Goal: Task Accomplishment & Management: Manage account settings

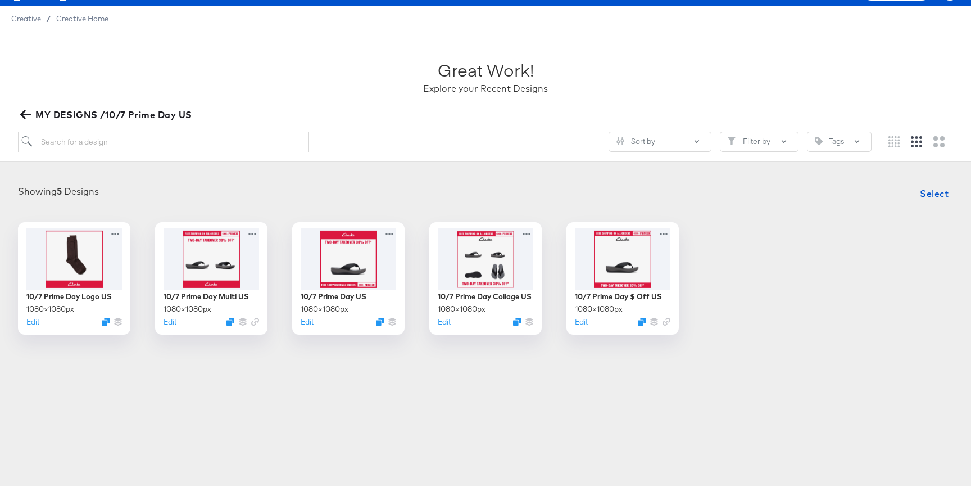
scroll to position [22, 0]
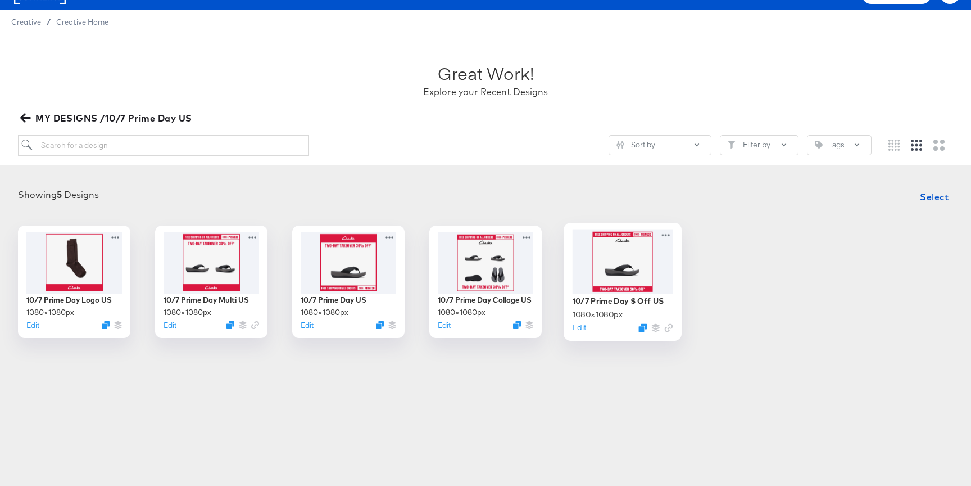
click at [593, 266] on div at bounding box center [623, 261] width 101 height 65
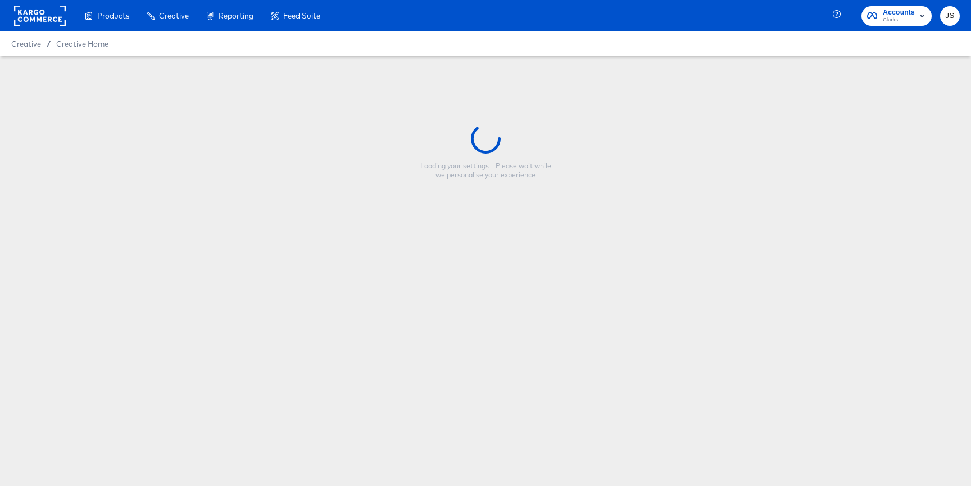
type input "10/7 Prime Day $ Off US"
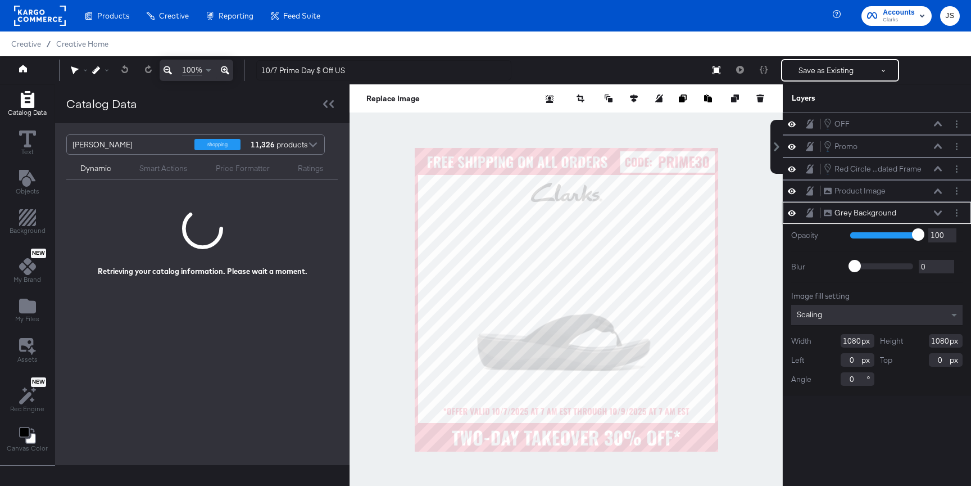
click at [935, 213] on icon at bounding box center [938, 213] width 8 height 6
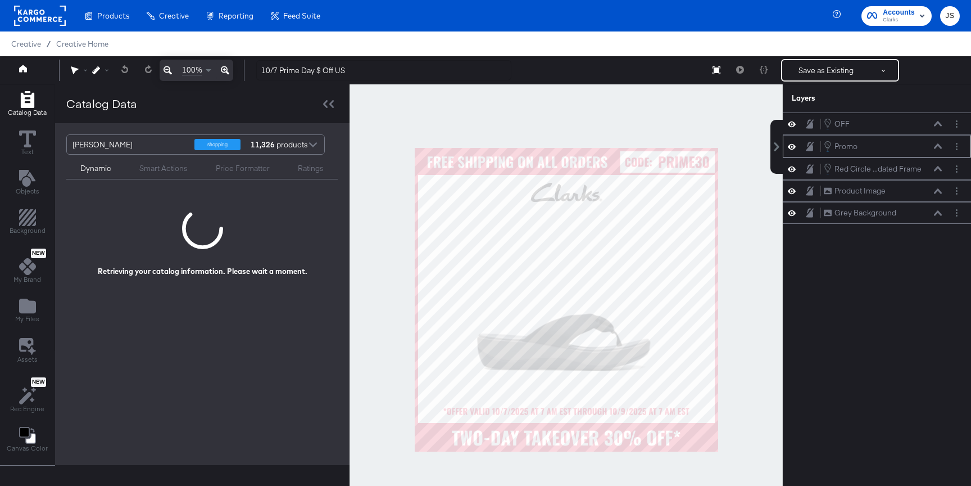
click at [794, 149] on icon at bounding box center [792, 147] width 8 height 10
click at [794, 149] on icon at bounding box center [792, 146] width 8 height 7
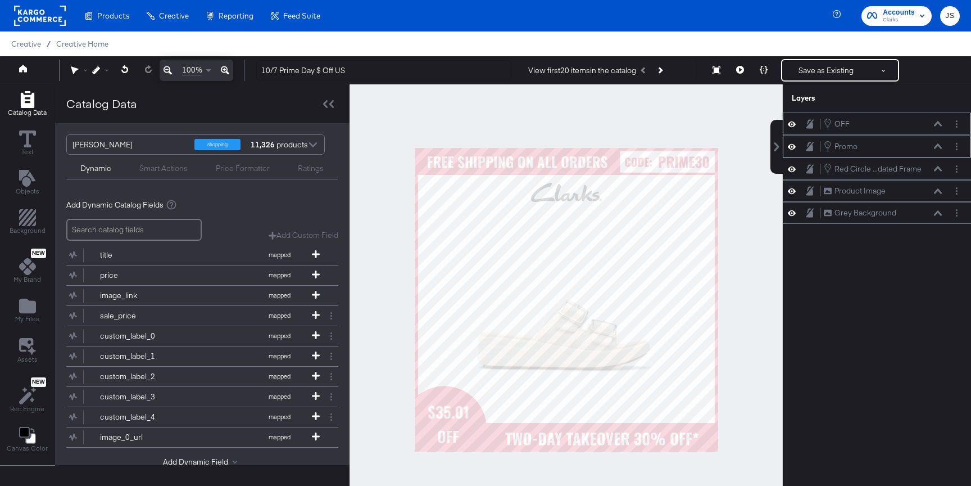
click at [790, 122] on icon at bounding box center [792, 124] width 8 height 10
click at [790, 122] on icon at bounding box center [792, 123] width 8 height 7
click at [956, 124] on circle "Layer Options" at bounding box center [957, 124] width 2 height 2
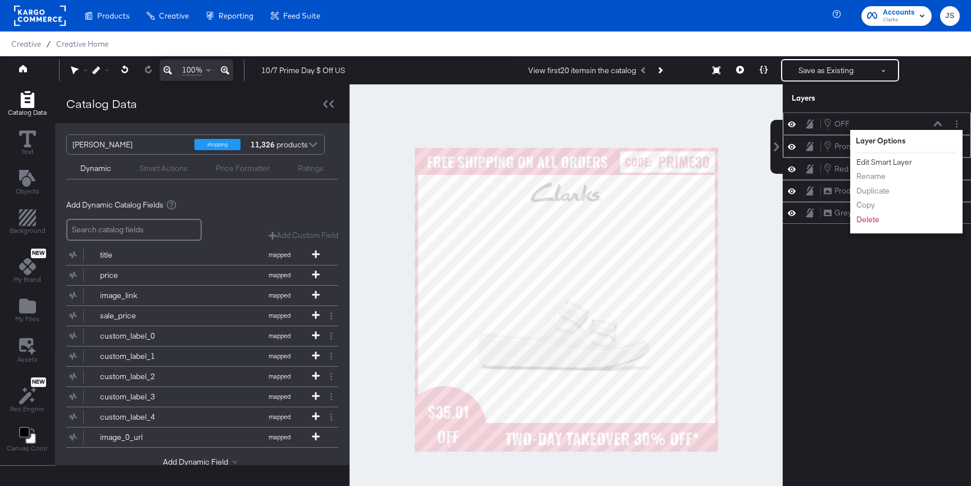
click at [889, 162] on button "Edit Smart Layer" at bounding box center [884, 162] width 57 height 12
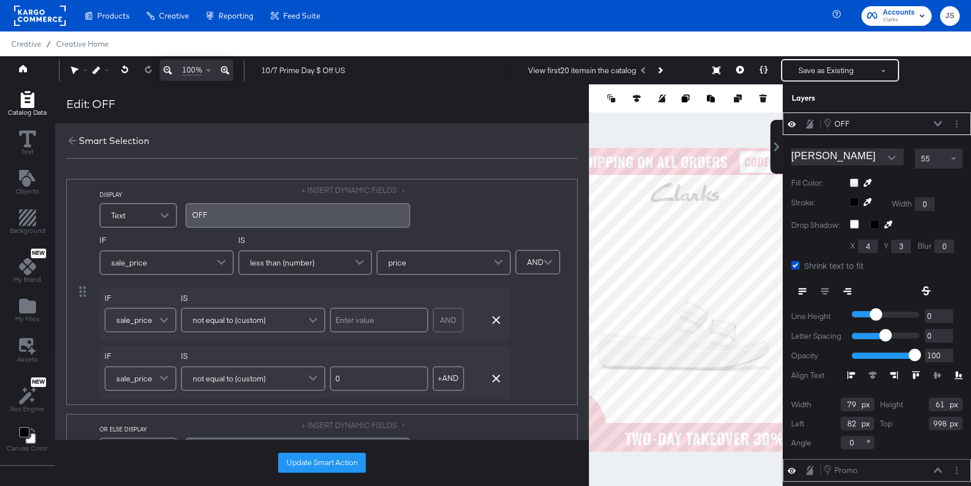
click at [944, 121] on div "OFF OFF" at bounding box center [885, 123] width 125 height 12
click at [941, 121] on icon at bounding box center [938, 124] width 8 height 6
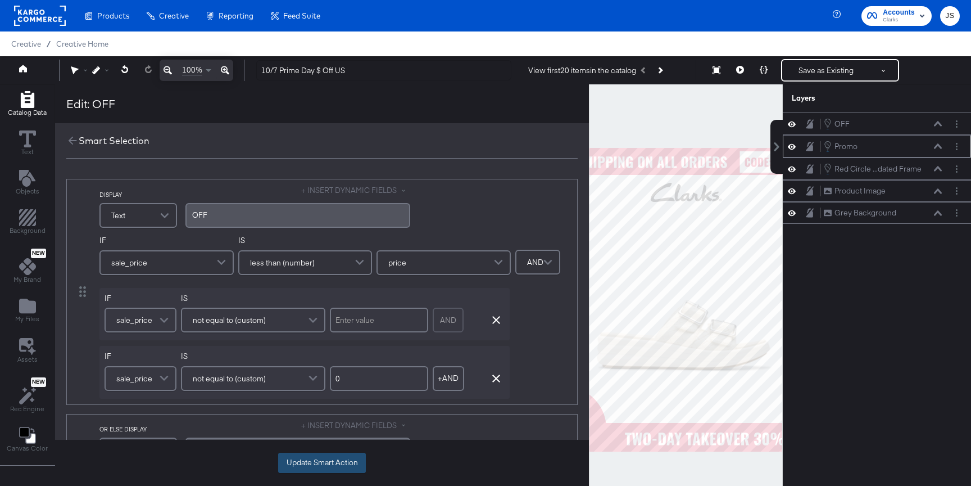
click at [334, 472] on button "Update Smart Action" at bounding box center [322, 462] width 88 height 20
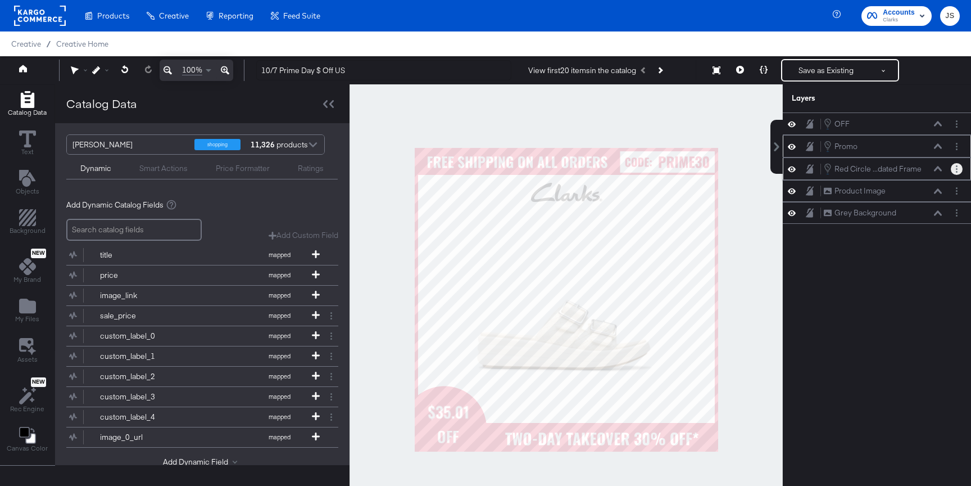
click at [959, 173] on button "Layer Options" at bounding box center [957, 169] width 12 height 12
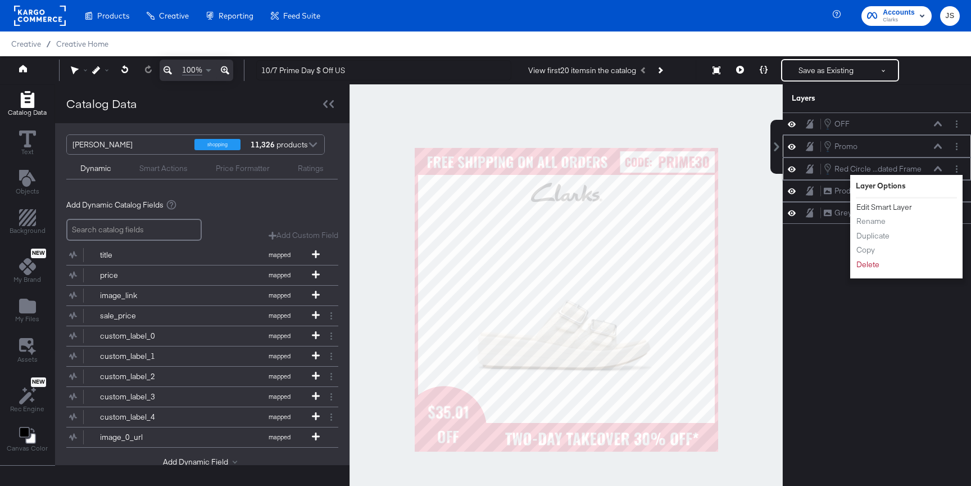
click at [891, 211] on button "Edit Smart Layer" at bounding box center [884, 207] width 57 height 12
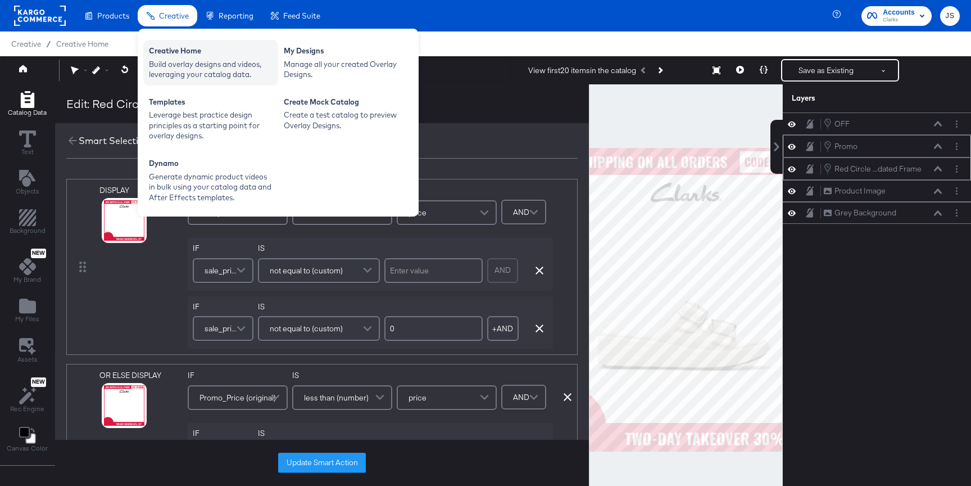
click at [196, 72] on div "Build overlay designs and videos, leveraging your catalog data." at bounding box center [211, 69] width 124 height 21
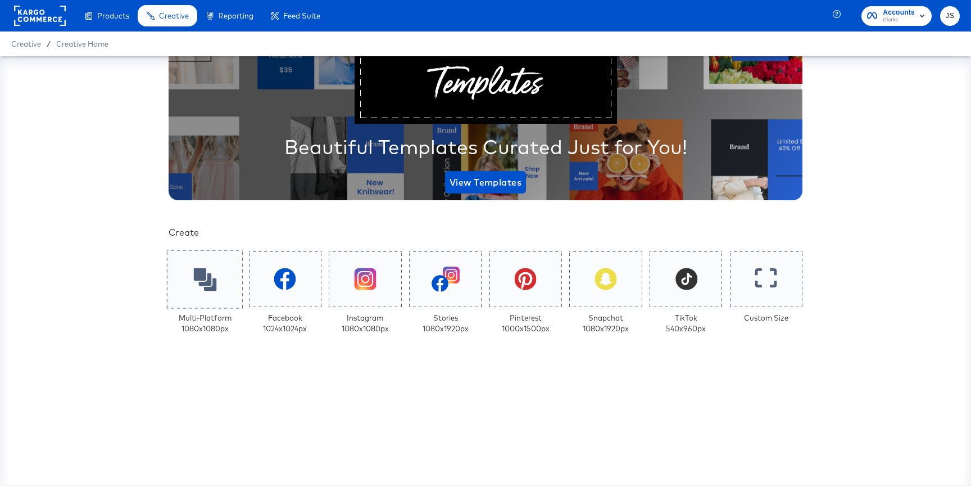
scroll to position [216, 0]
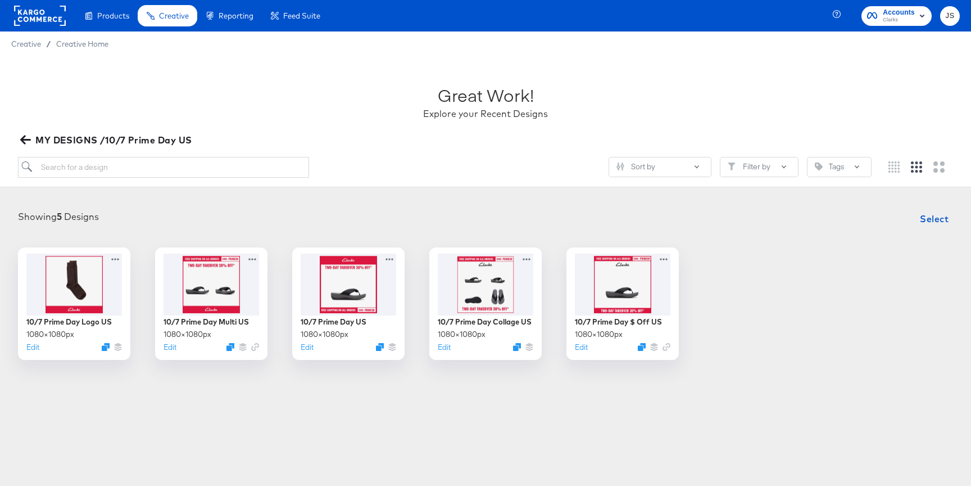
click at [916, 20] on icon "button" at bounding box center [922, 15] width 13 height 13
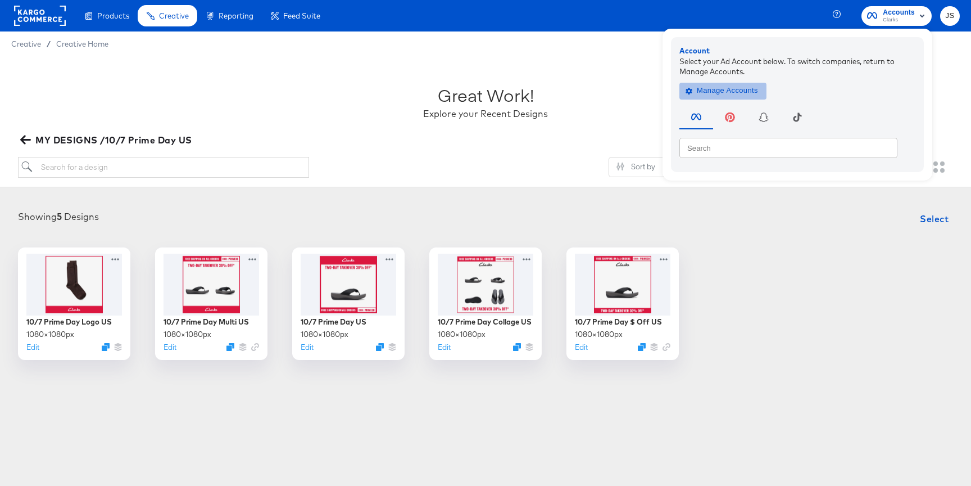
click at [729, 90] on span "Manage Accounts" at bounding box center [723, 90] width 70 height 13
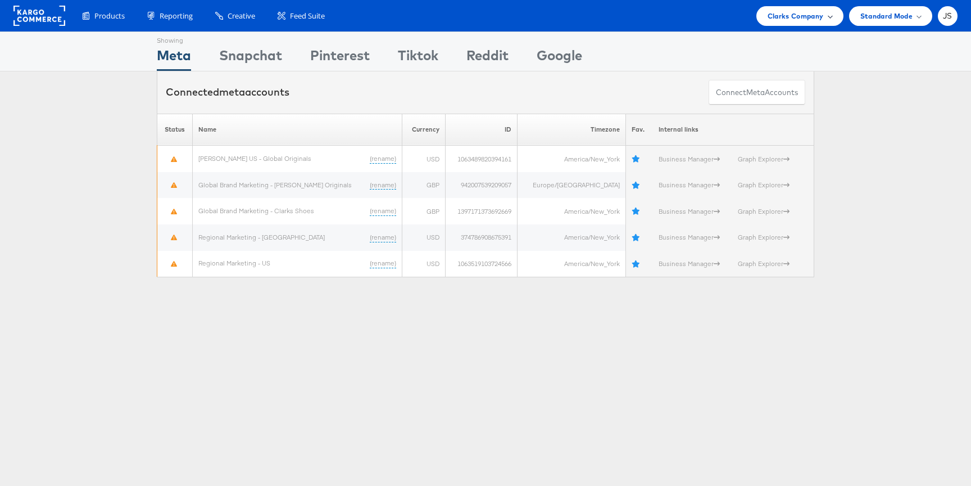
click at [823, 11] on div "Clarks Company" at bounding box center [800, 16] width 65 height 12
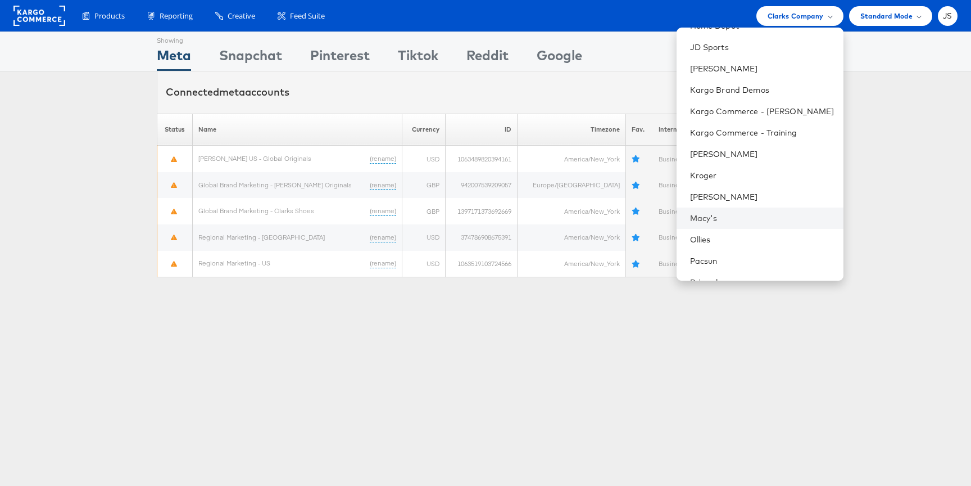
scroll to position [233, 0]
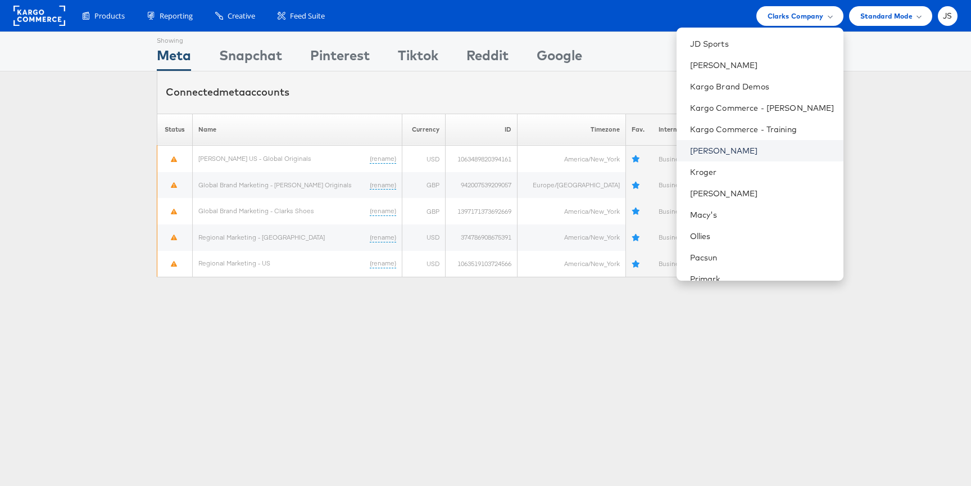
click at [738, 148] on link "Kraft Heinz" at bounding box center [762, 150] width 144 height 11
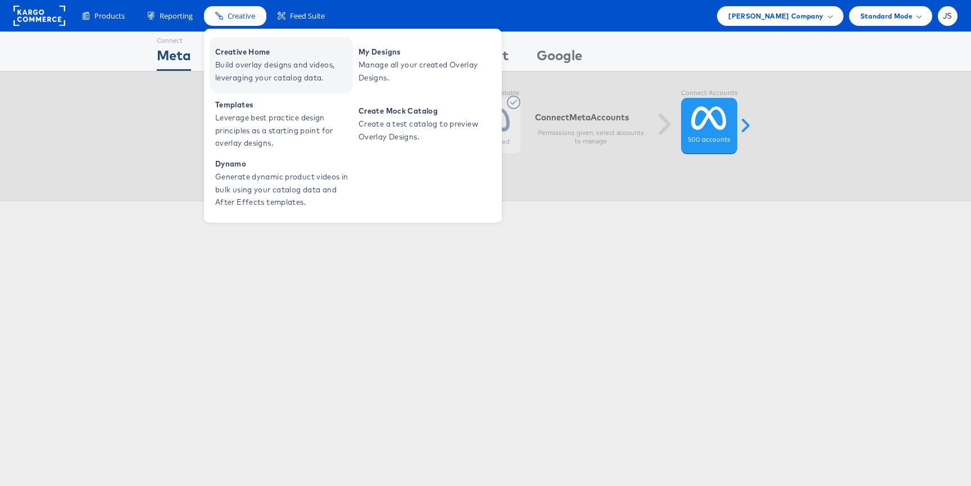
click at [251, 58] on span "Creative Home" at bounding box center [282, 52] width 135 height 13
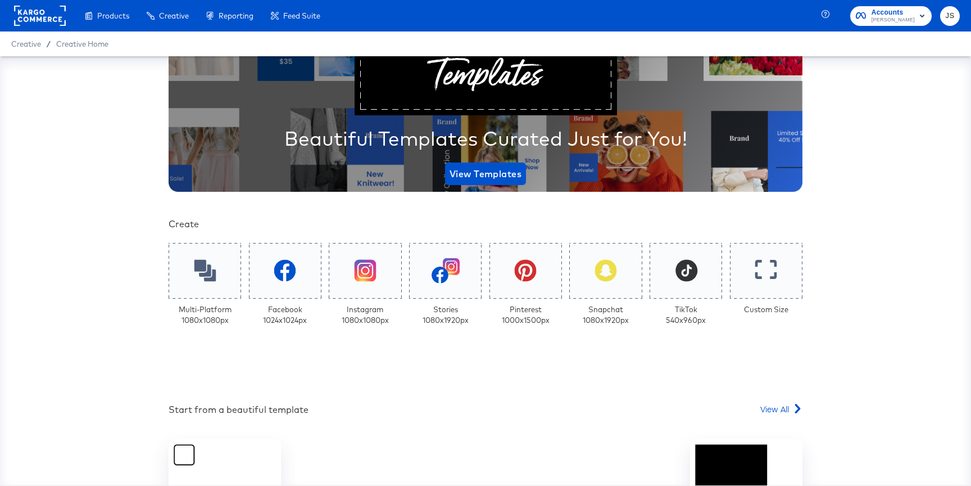
scroll to position [216, 0]
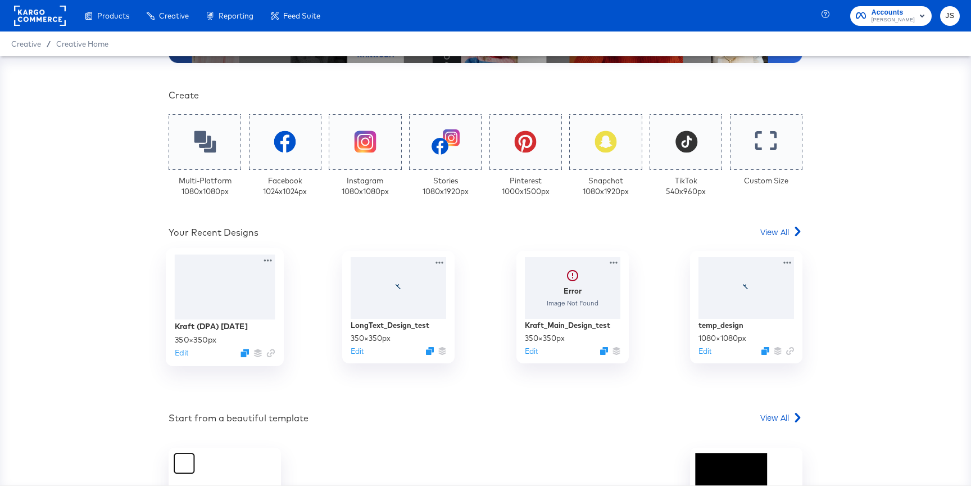
click at [243, 301] on div at bounding box center [225, 287] width 101 height 65
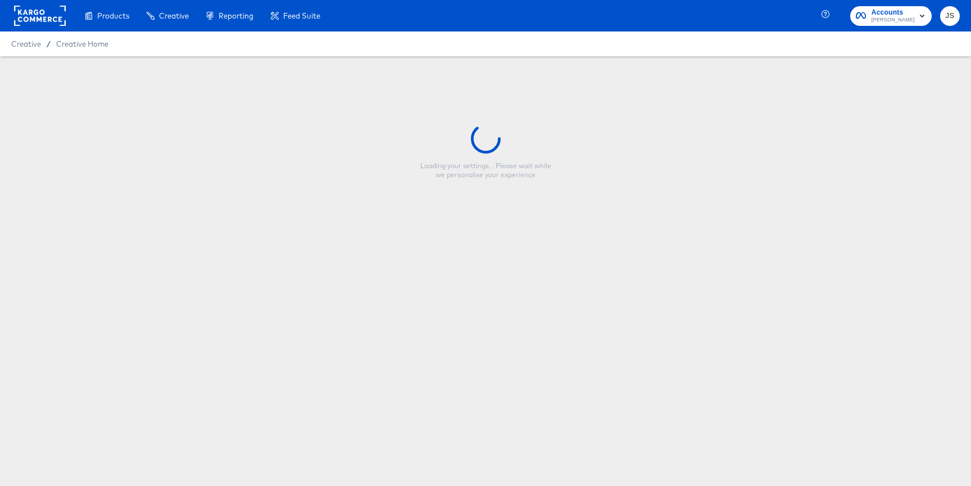
type input "Kraft (DPA) 10.25.24"
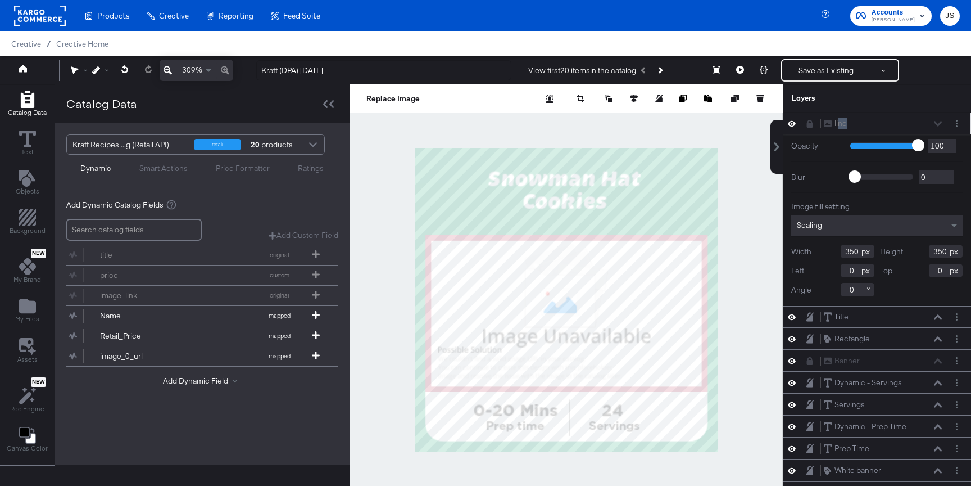
drag, startPoint x: 940, startPoint y: 121, endPoint x: 786, endPoint y: 123, distance: 154.6
click at [799, 122] on div "line line" at bounding box center [876, 123] width 179 height 12
click at [328, 105] on icon at bounding box center [328, 104] width 11 height 8
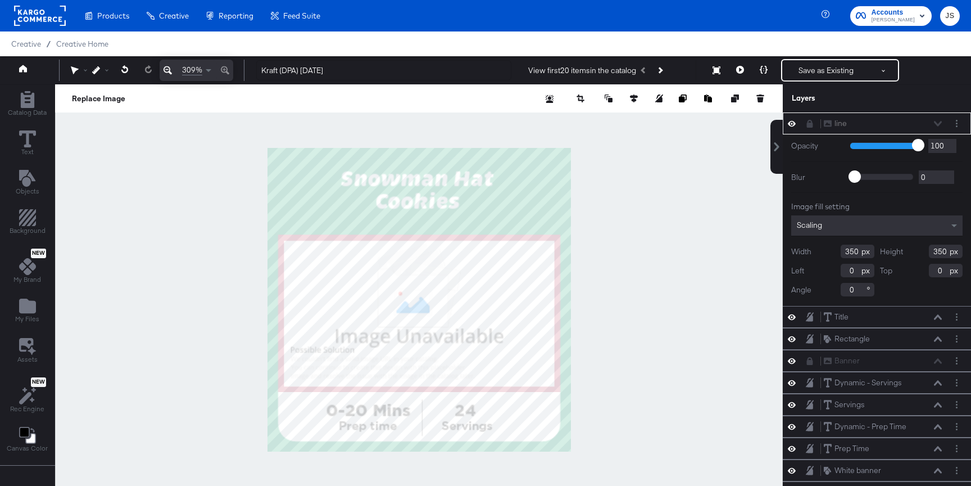
click at [932, 128] on div "line line" at bounding box center [882, 123] width 119 height 12
click at [934, 126] on div "line line" at bounding box center [882, 123] width 119 height 12
click at [934, 124] on div "line line" at bounding box center [882, 123] width 119 height 12
click at [39, 98] on div "Catalog Data" at bounding box center [27, 104] width 39 height 26
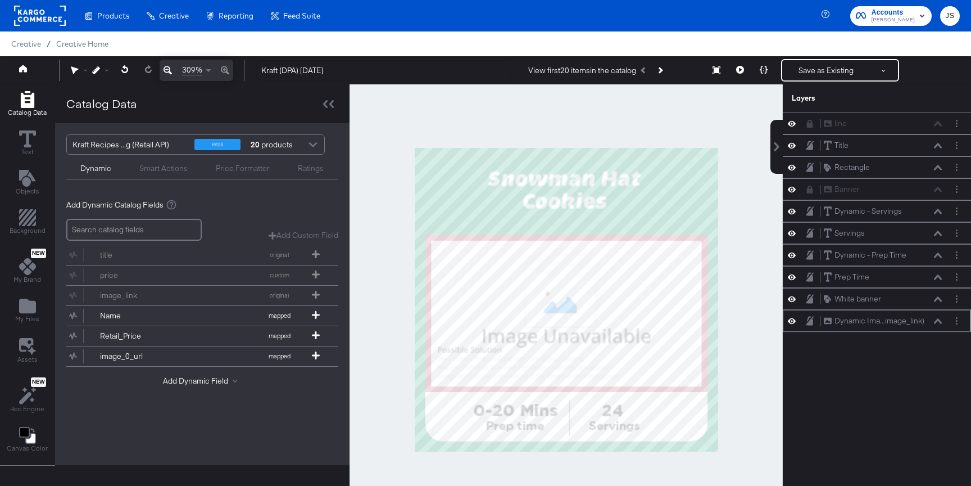
click at [789, 321] on icon at bounding box center [792, 321] width 8 height 6
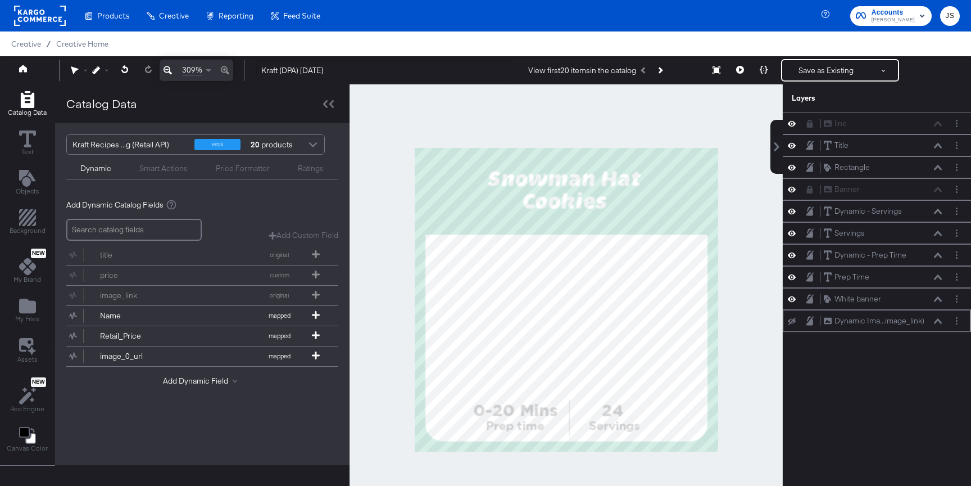
click at [789, 321] on icon at bounding box center [792, 320] width 8 height 7
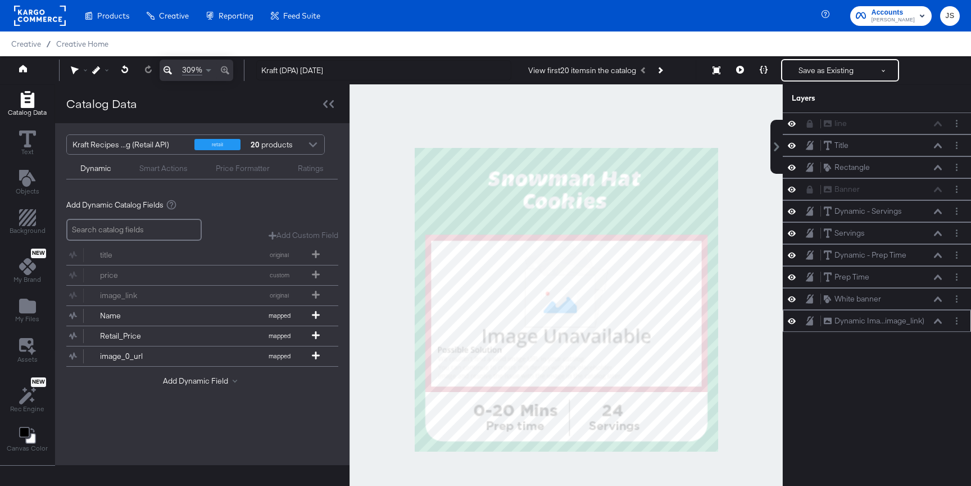
click at [934, 320] on button at bounding box center [938, 321] width 9 height 7
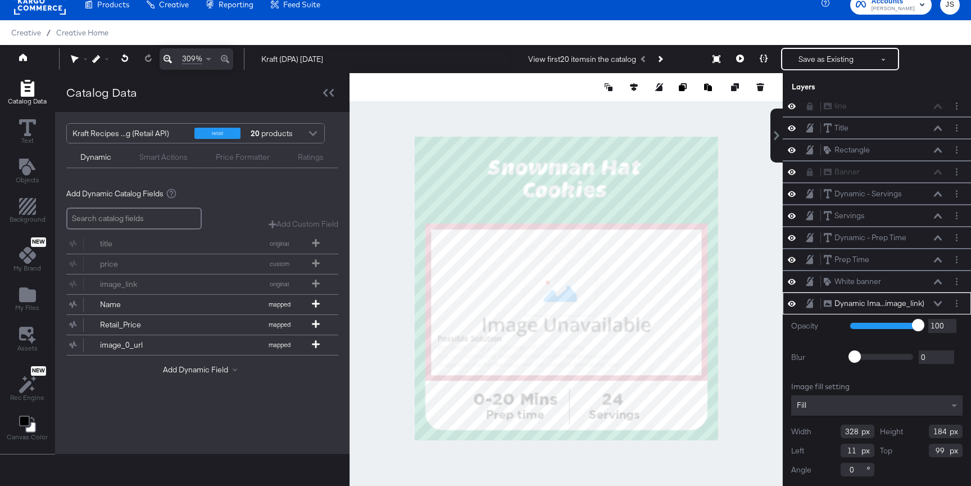
scroll to position [29, 0]
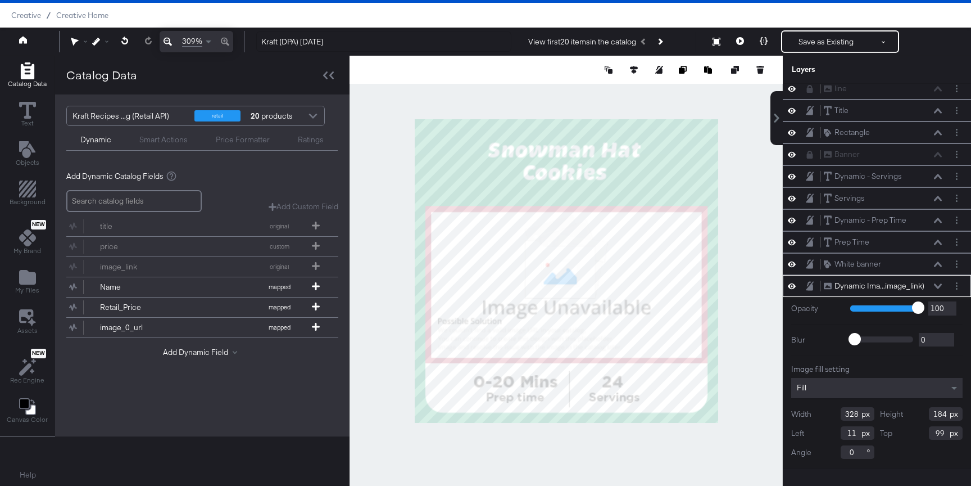
click at [742, 43] on icon at bounding box center [740, 41] width 8 height 8
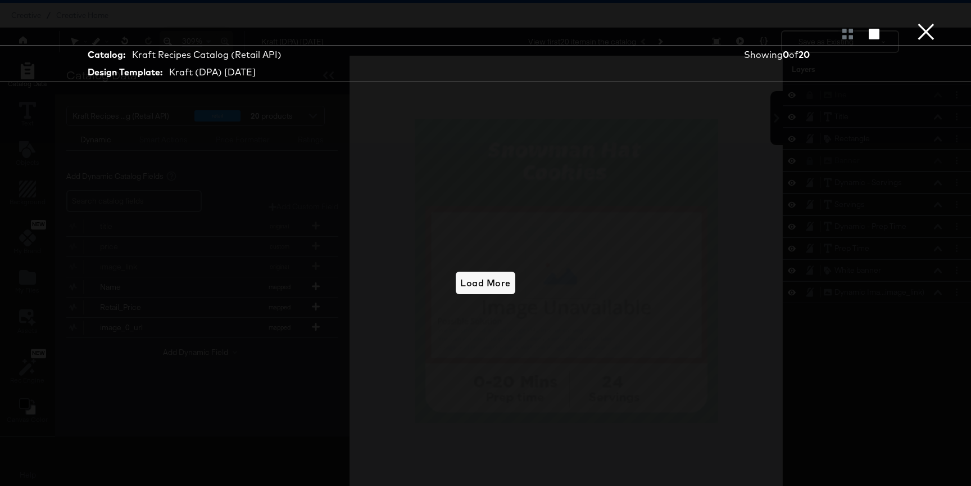
scroll to position [0, 0]
click at [928, 22] on button "×" at bounding box center [926, 11] width 22 height 22
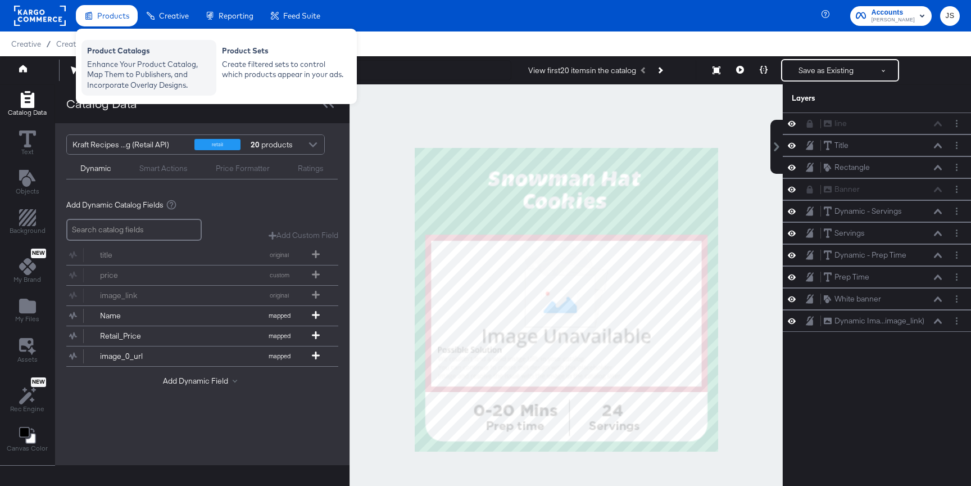
click at [115, 62] on div "Enhance Your Product Catalog, Map Them to Publishers, and Incorporate Overlay D…" at bounding box center [149, 74] width 124 height 31
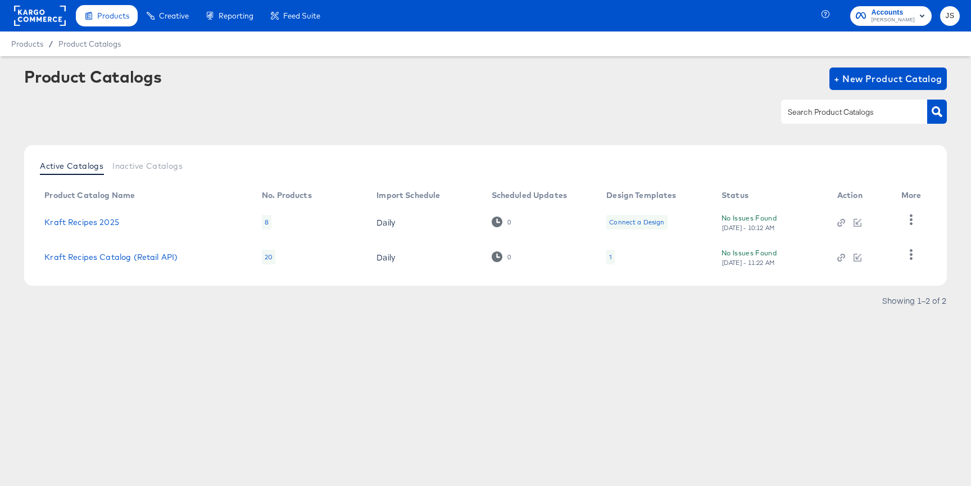
click at [608, 251] on div "1" at bounding box center [610, 257] width 8 height 15
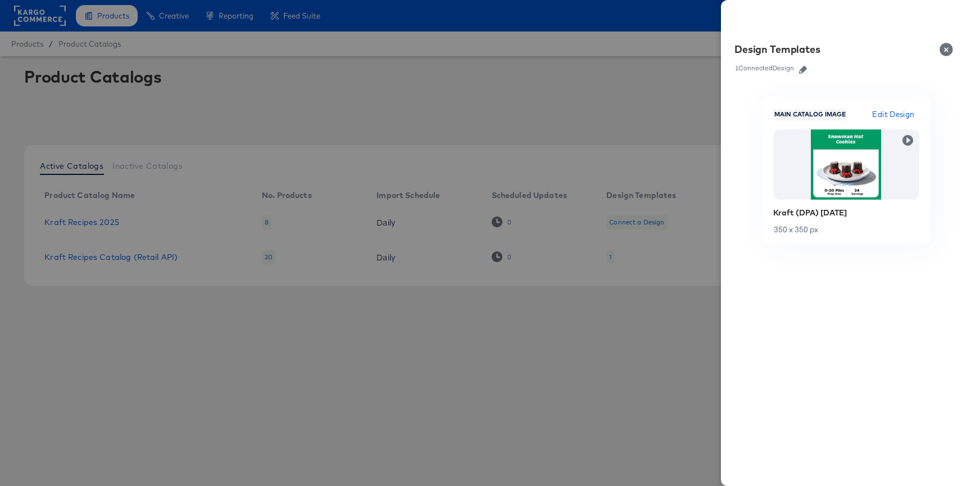
click at [936, 54] on button "Close" at bounding box center [948, 49] width 31 height 31
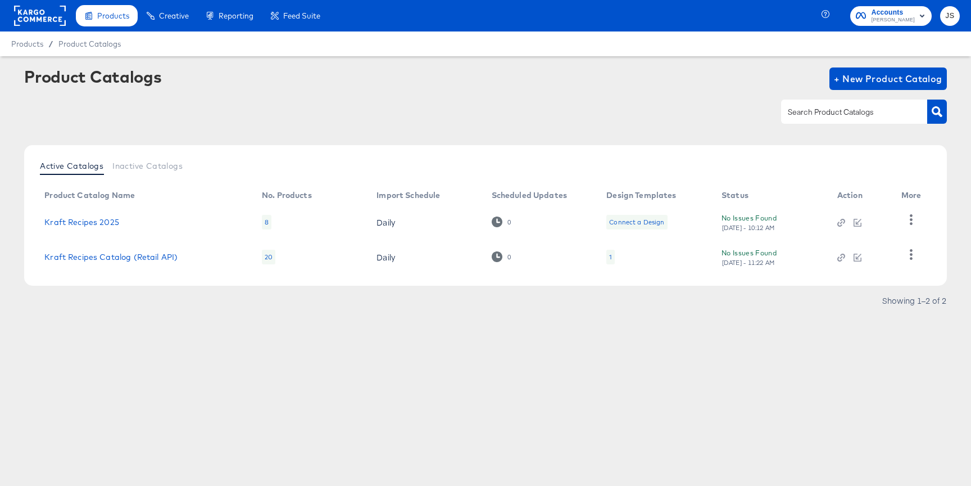
click at [607, 252] on div "1" at bounding box center [610, 257] width 8 height 15
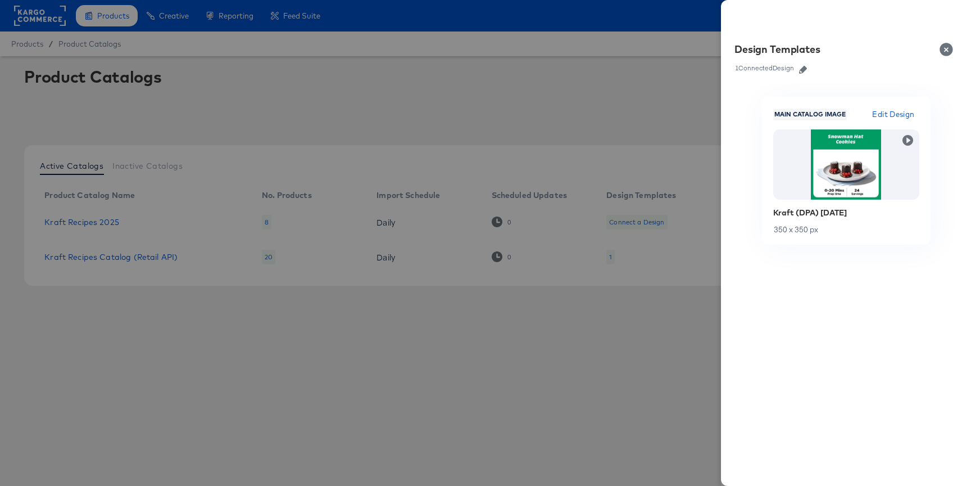
click at [799, 72] on button "button" at bounding box center [803, 70] width 17 height 8
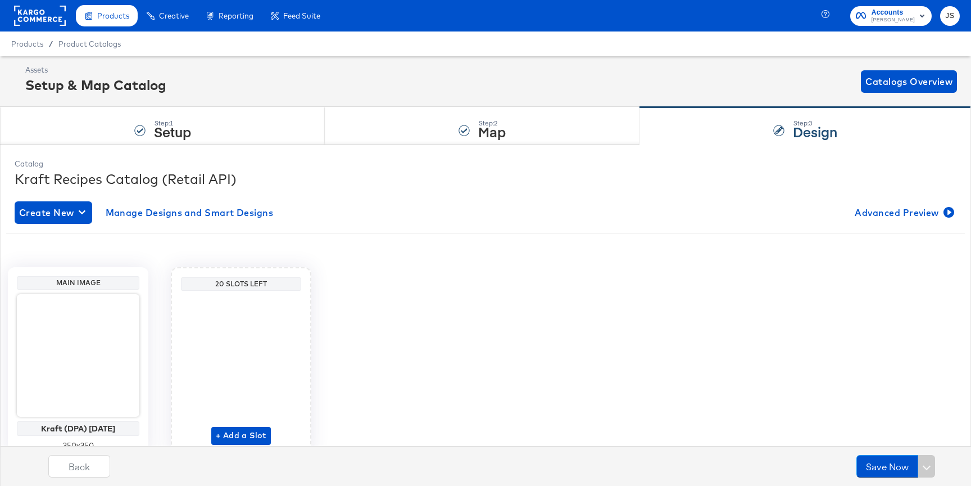
scroll to position [50, 0]
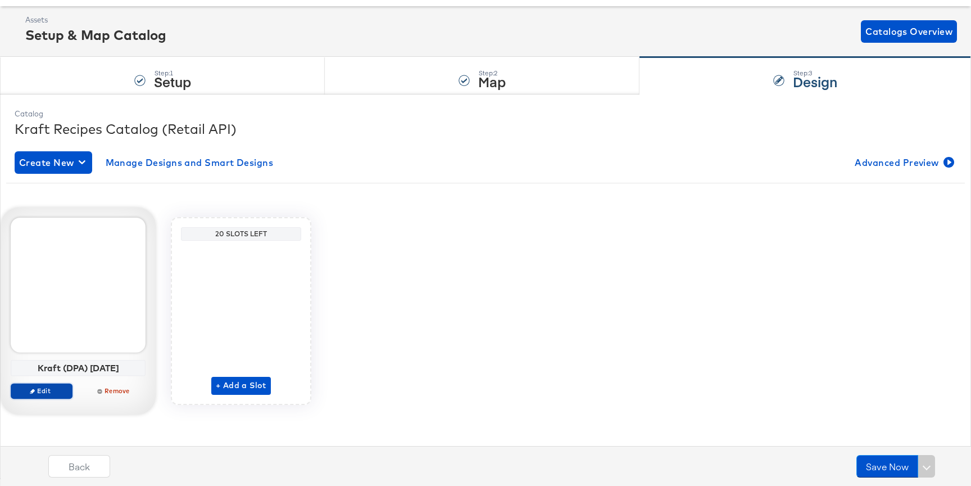
click at [49, 392] on span "Edit" at bounding box center [42, 390] width 52 height 8
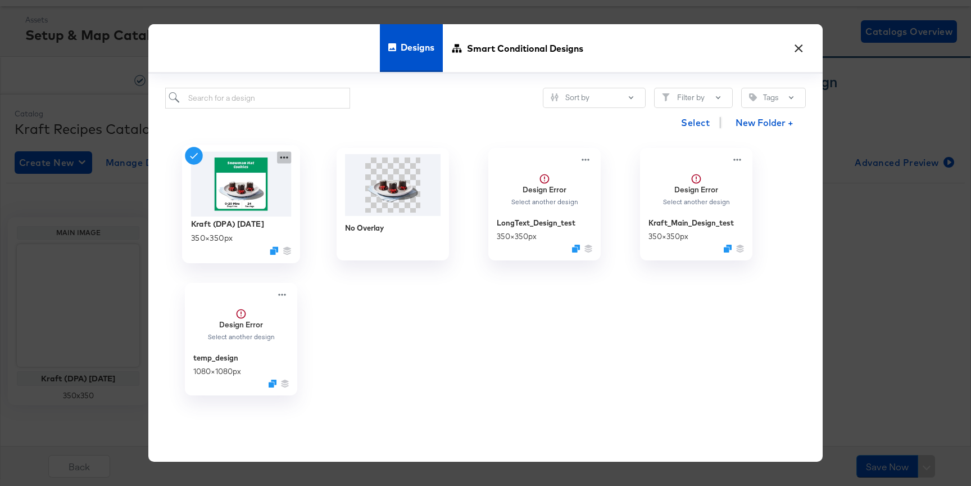
click at [284, 156] on icon at bounding box center [284, 158] width 14 height 12
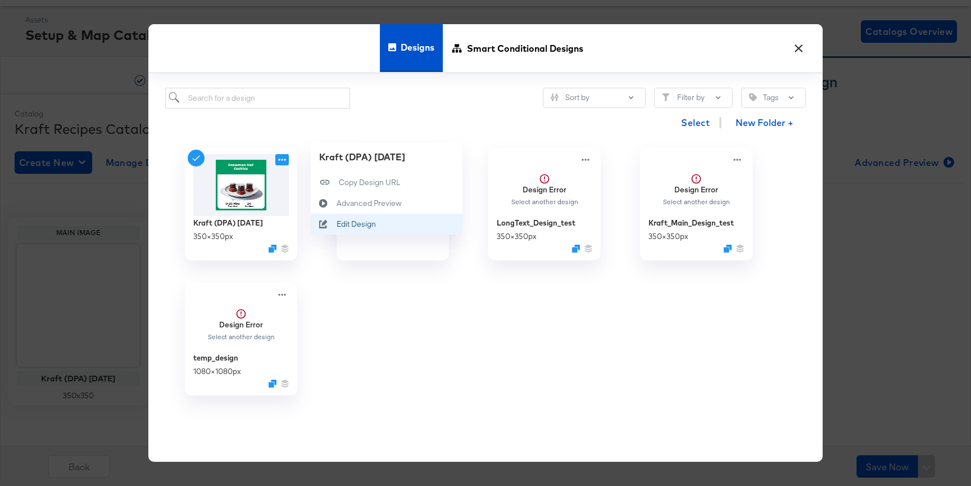
click at [337, 224] on div "Edit Design Edit Design" at bounding box center [337, 224] width 0 height 0
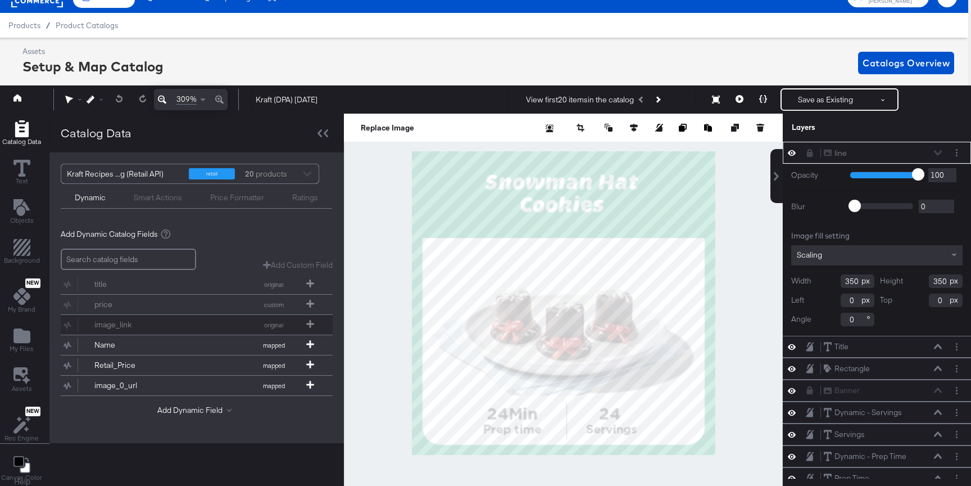
scroll to position [25, 3]
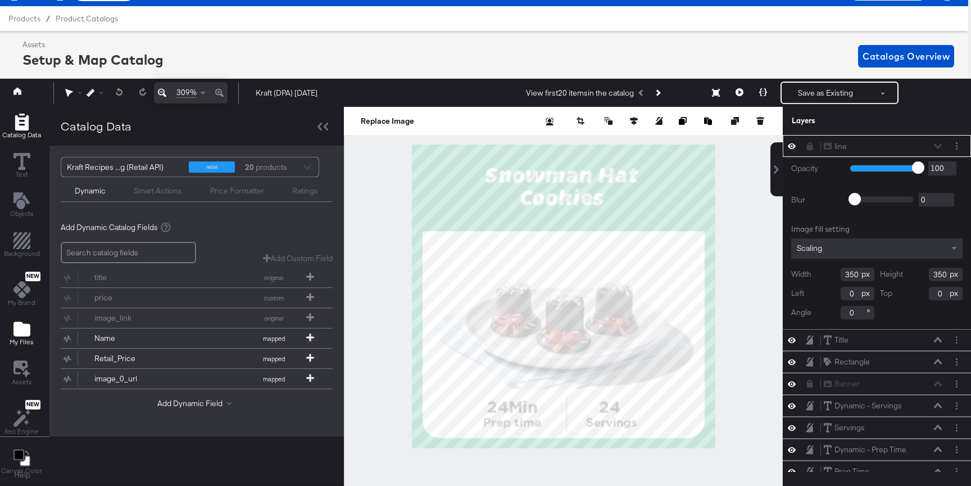
click at [22, 334] on icon "Add Files" at bounding box center [21, 328] width 17 height 15
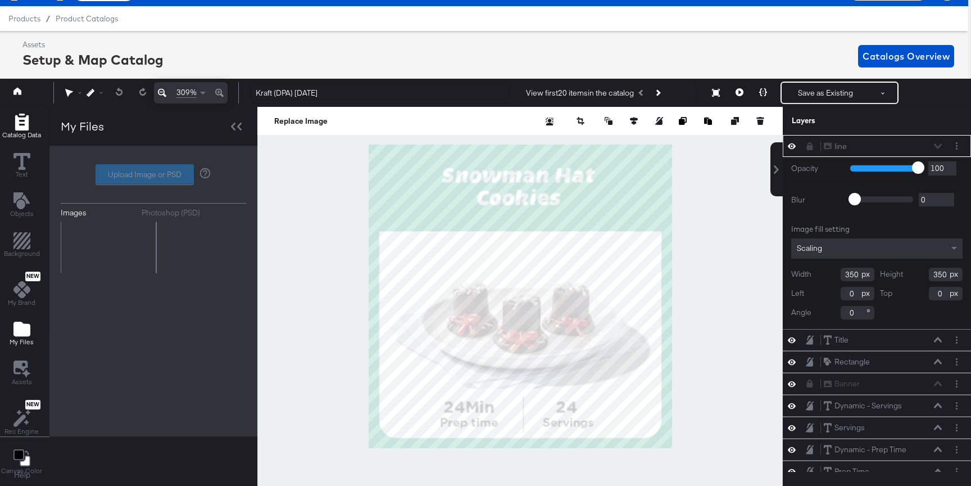
click at [19, 129] on icon "Add Rectangle" at bounding box center [21, 122] width 13 height 17
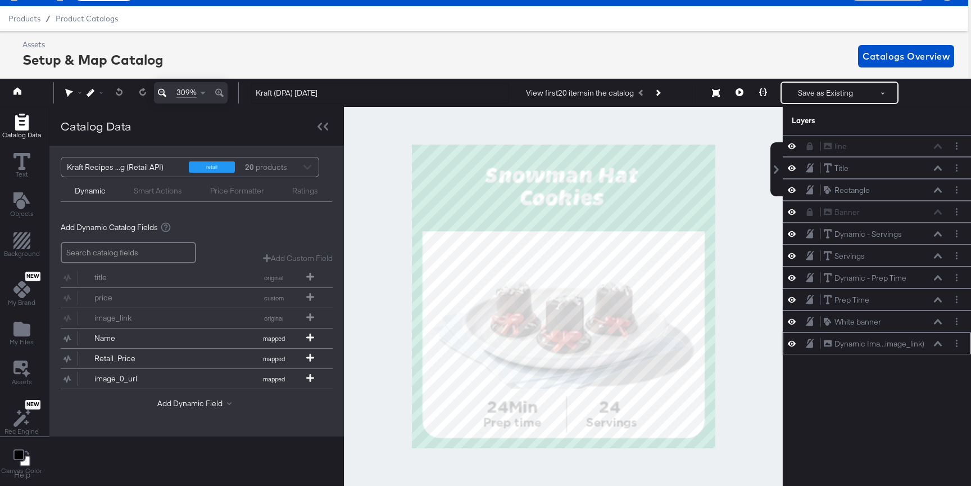
click at [790, 348] on button at bounding box center [791, 343] width 9 height 11
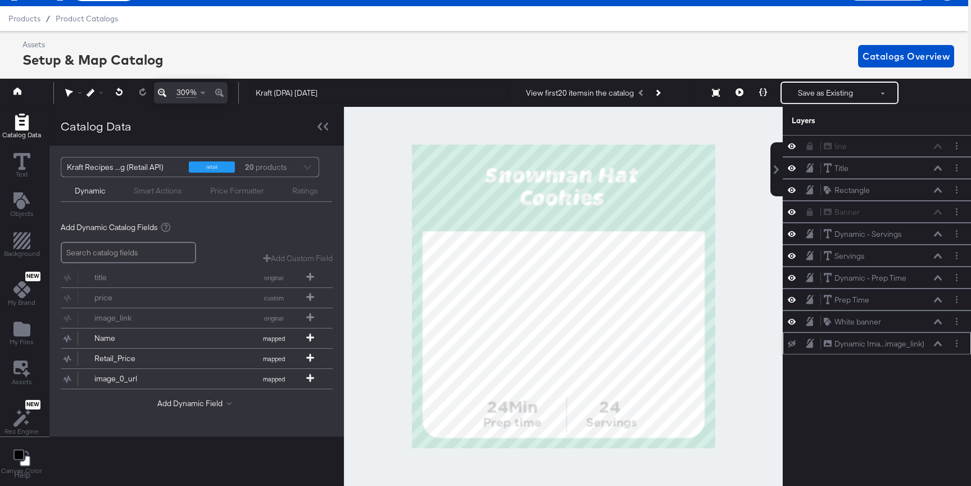
click at [790, 348] on div "Dynamic Ima...image_link) Dynamic Image (image_link)" at bounding box center [876, 343] width 179 height 12
click at [793, 343] on icon at bounding box center [792, 343] width 8 height 7
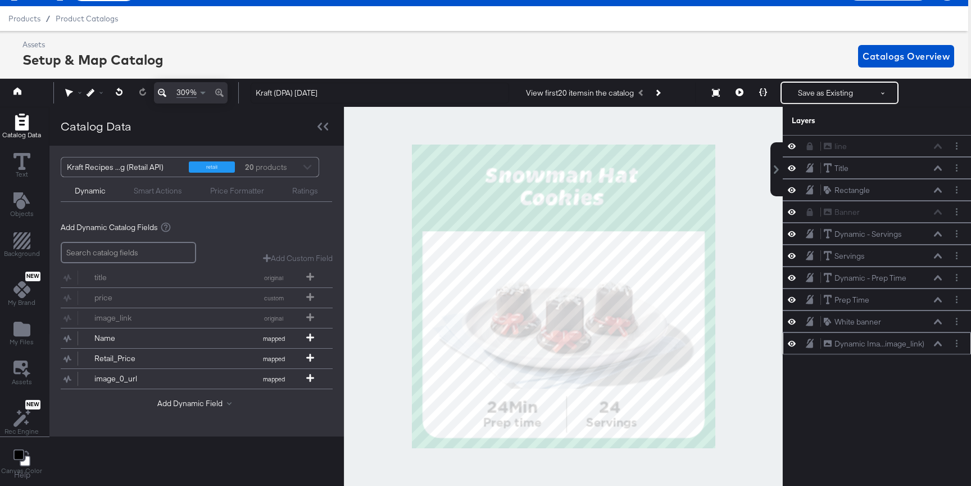
click at [939, 342] on icon at bounding box center [938, 343] width 8 height 5
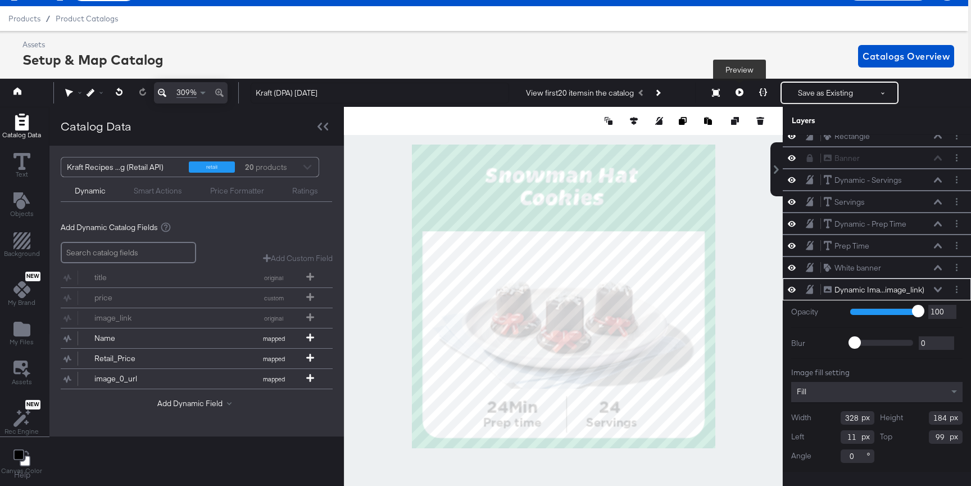
click at [733, 92] on button at bounding box center [740, 92] width 24 height 22
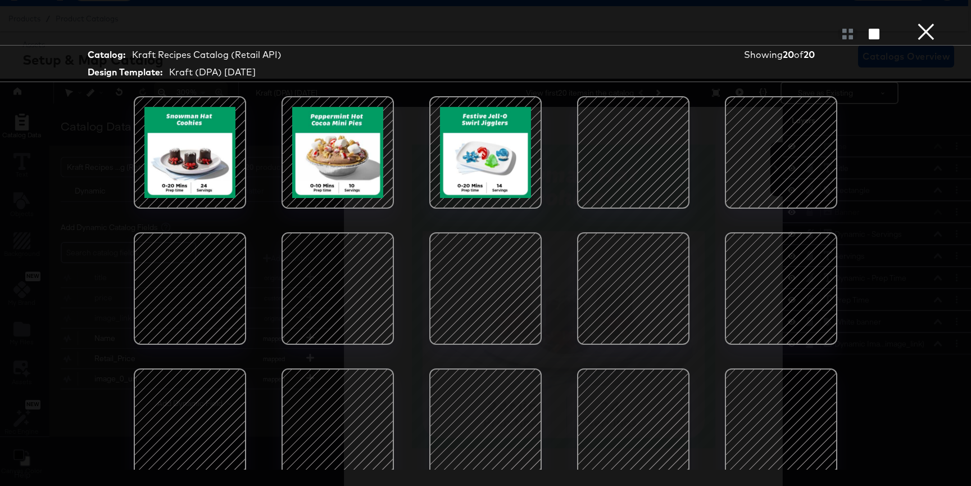
scroll to position [32, 0]
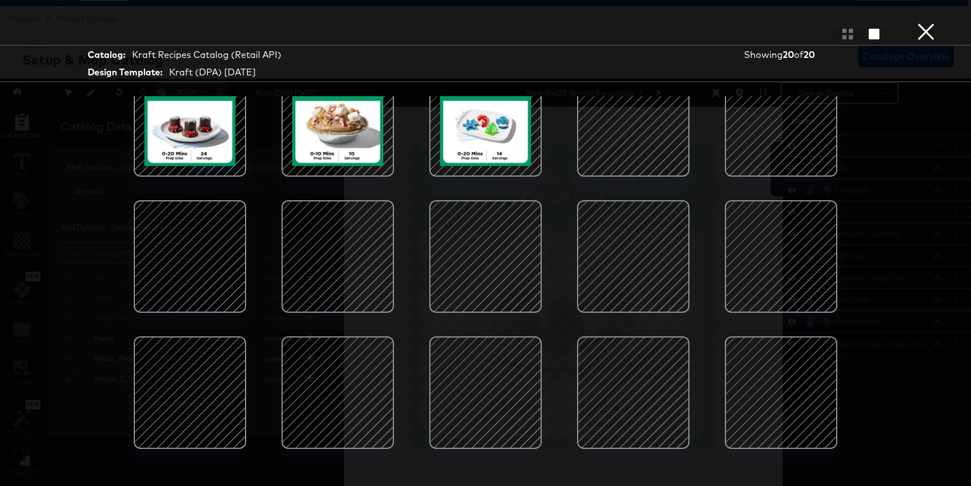
click at [509, 221] on div at bounding box center [486, 257] width 96 height 96
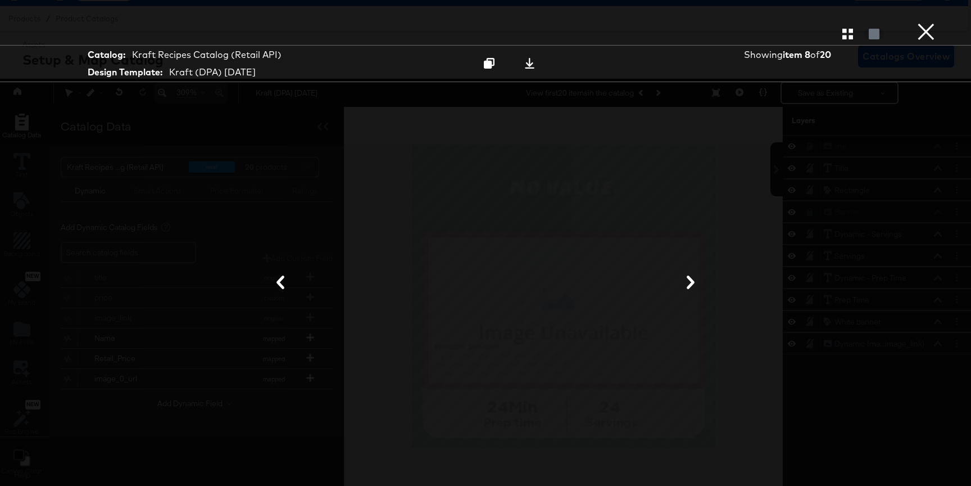
click at [925, 22] on button "×" at bounding box center [926, 11] width 22 height 22
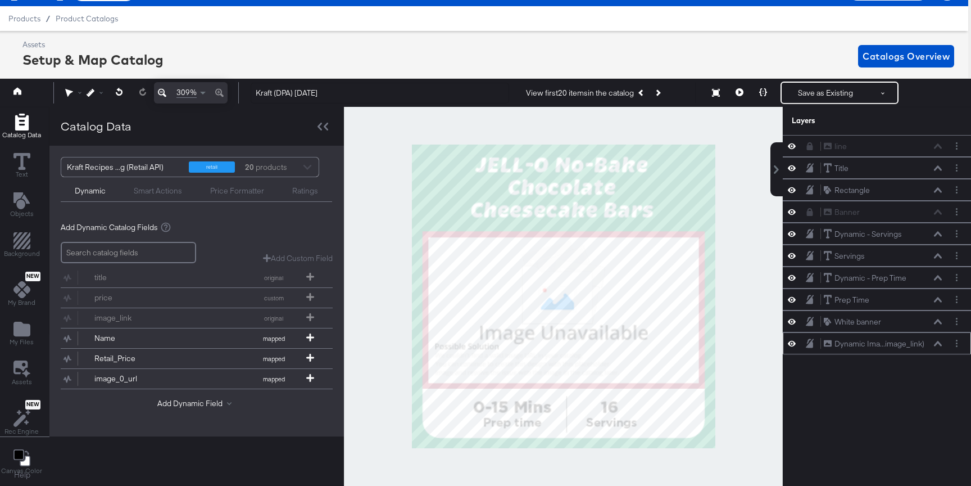
click at [937, 343] on icon at bounding box center [938, 344] width 8 height 6
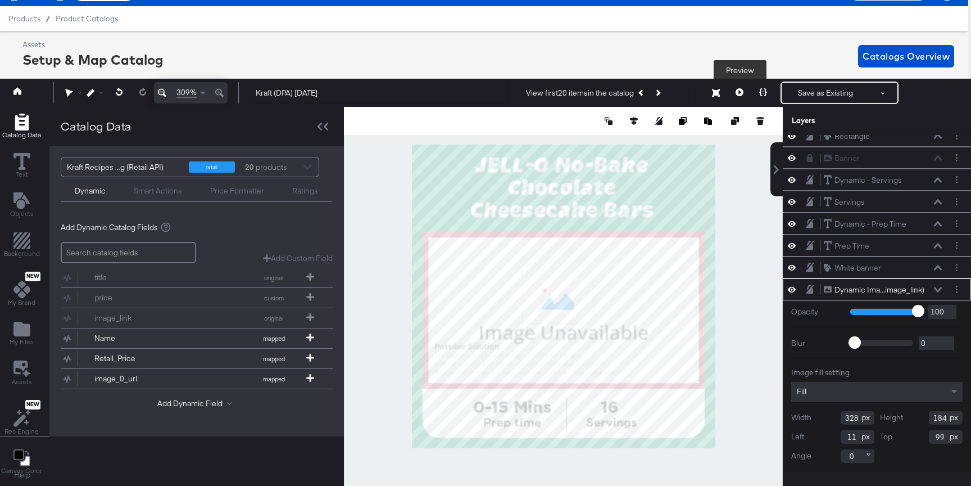
click at [736, 97] on button at bounding box center [740, 92] width 24 height 22
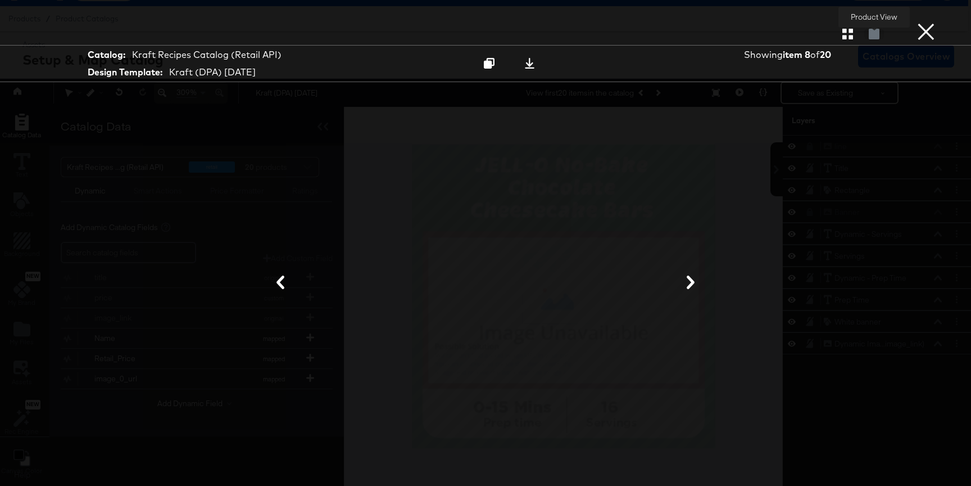
click at [852, 31] on icon "button" at bounding box center [847, 34] width 11 height 11
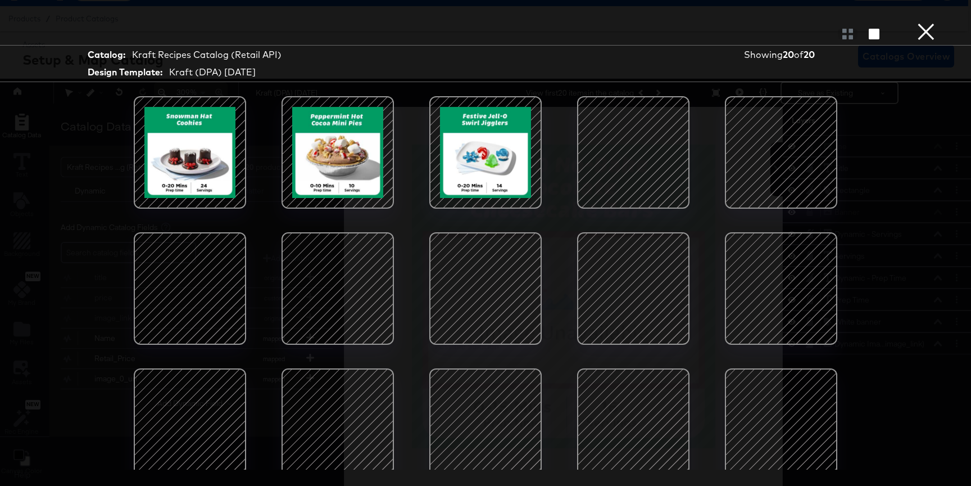
click at [768, 301] on div at bounding box center [781, 289] width 96 height 96
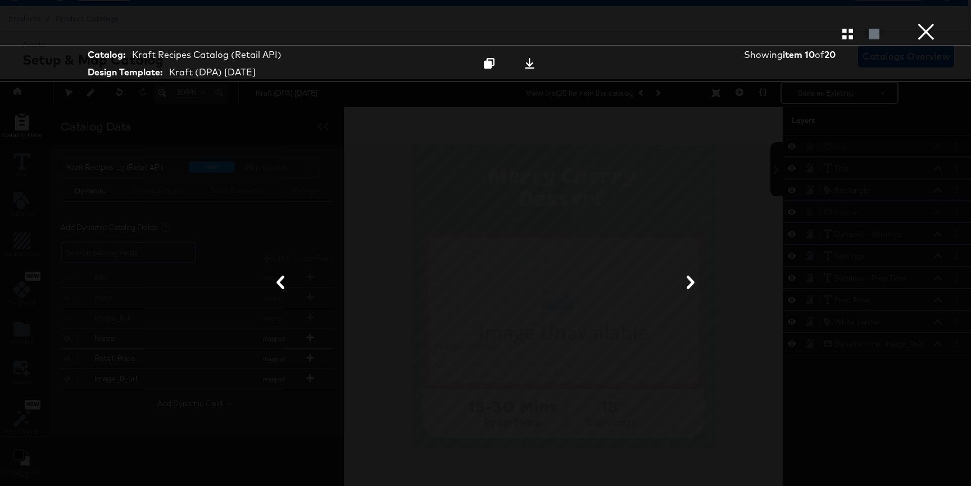
click at [287, 287] on icon at bounding box center [280, 281] width 13 height 13
click at [848, 37] on icon "button" at bounding box center [847, 34] width 11 height 11
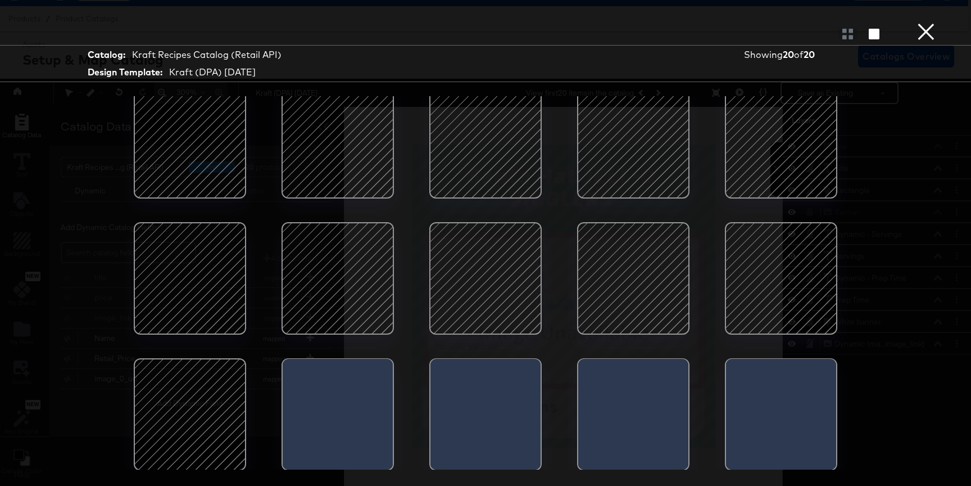
scroll to position [147, 0]
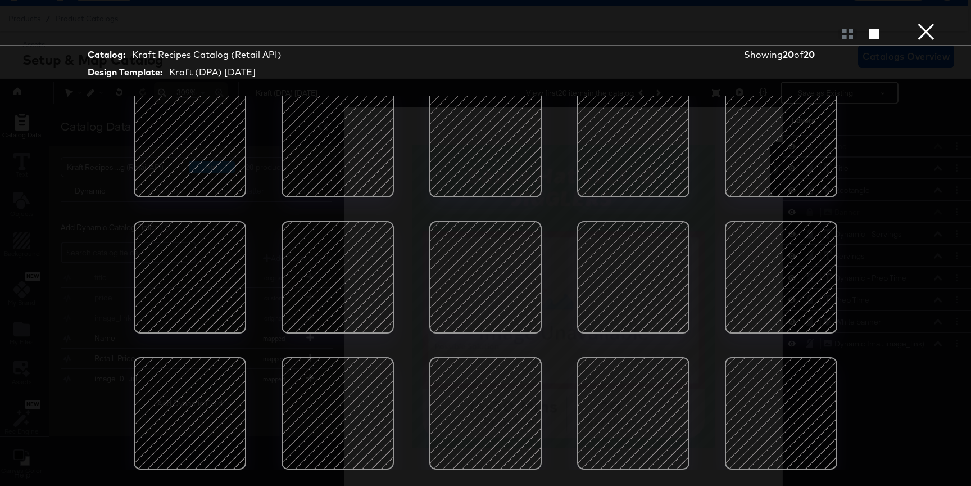
click at [217, 39] on div "Gallery View" at bounding box center [485, 33] width 971 height 22
click at [918, 22] on button "×" at bounding box center [926, 11] width 22 height 22
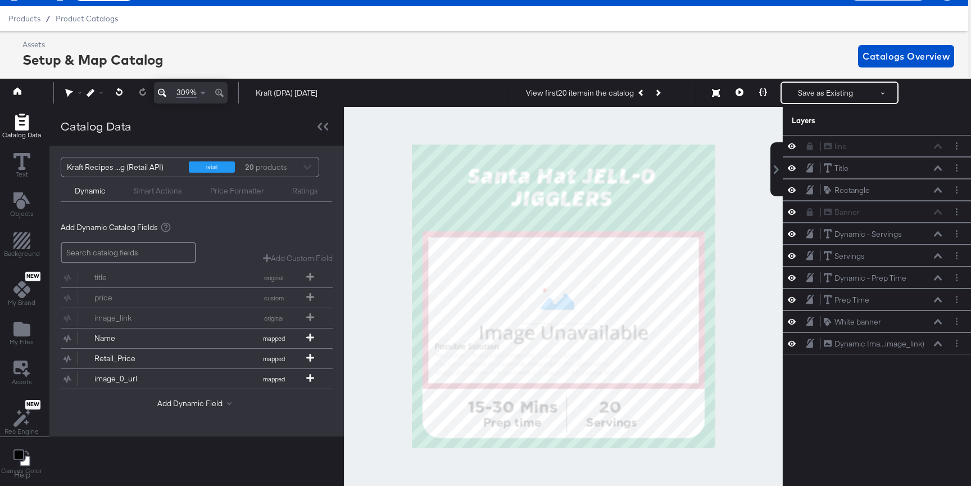
scroll to position [0, 3]
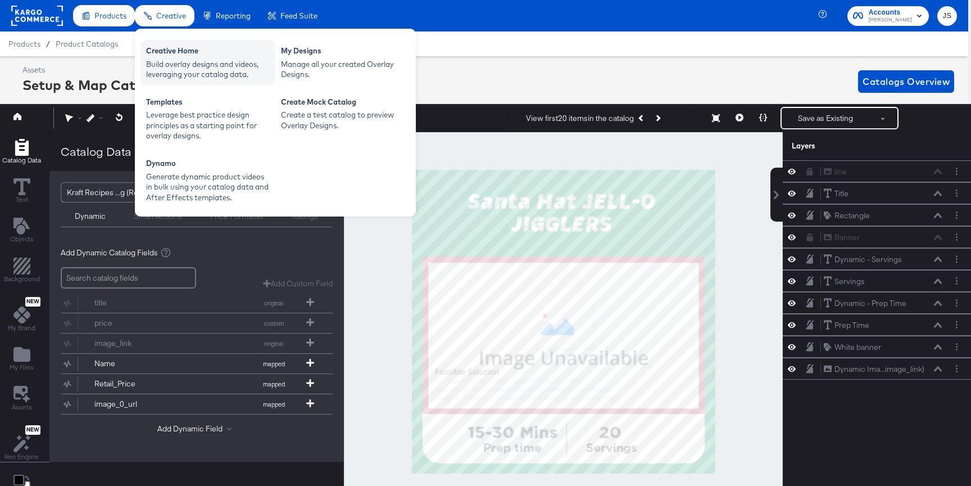
click at [164, 62] on div "Build overlay designs and videos, leveraging your catalog data." at bounding box center [208, 69] width 124 height 21
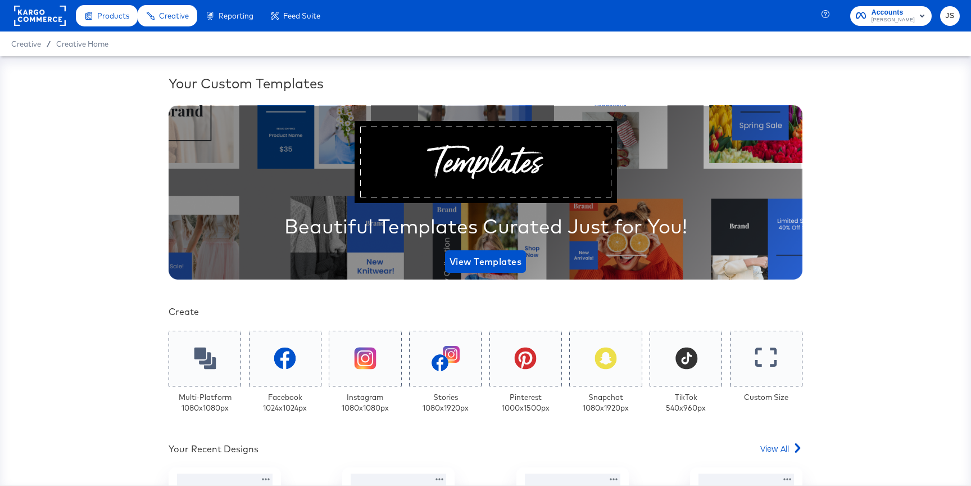
click at [901, 22] on span "Kraft Heinz" at bounding box center [893, 20] width 43 height 9
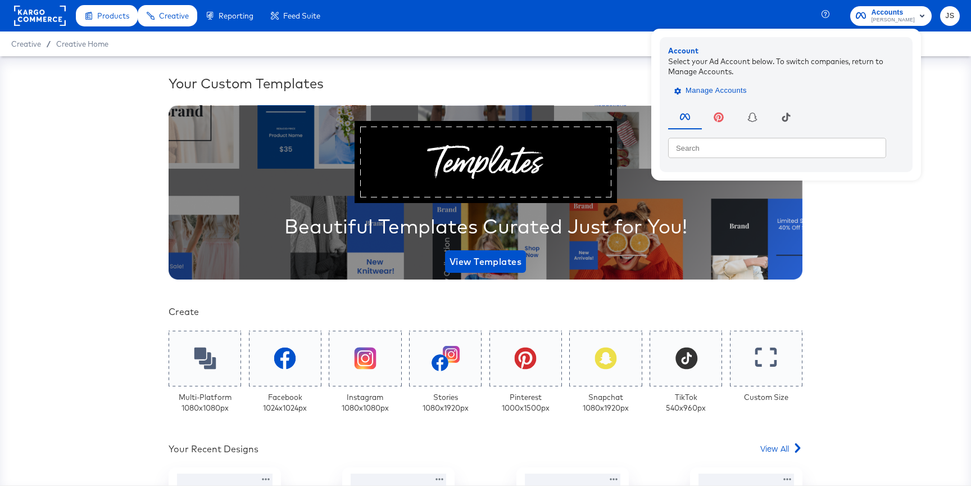
click at [746, 93] on span "Manage Accounts" at bounding box center [712, 90] width 70 height 13
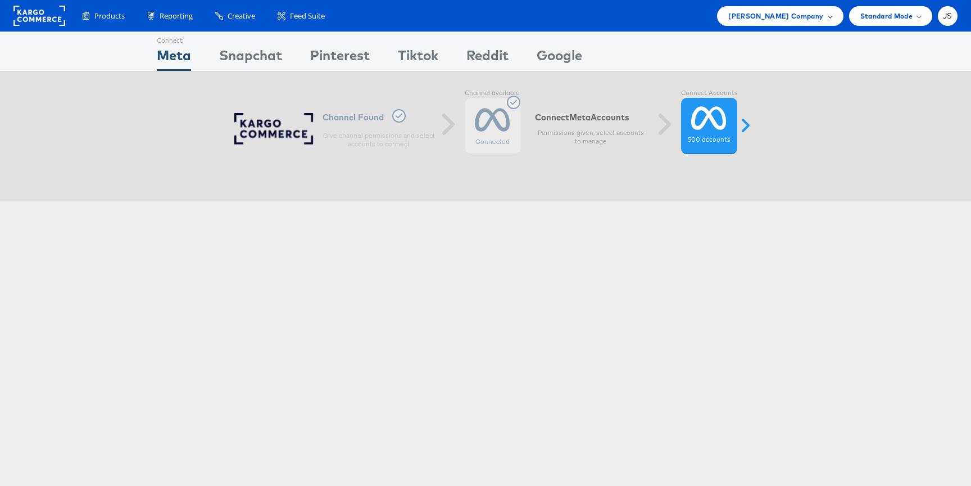
click at [786, 21] on div "Kraft Heinz Company" at bounding box center [780, 16] width 126 height 20
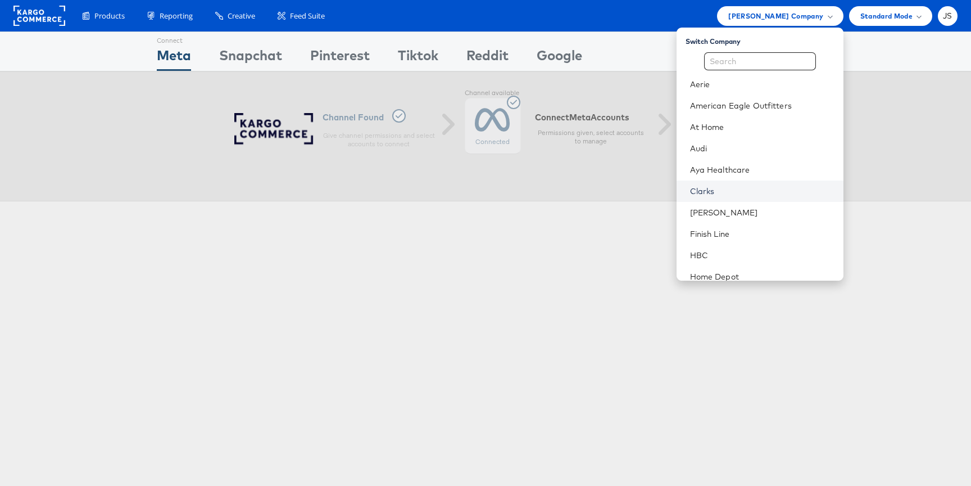
click at [730, 189] on link "Clarks" at bounding box center [762, 190] width 144 height 11
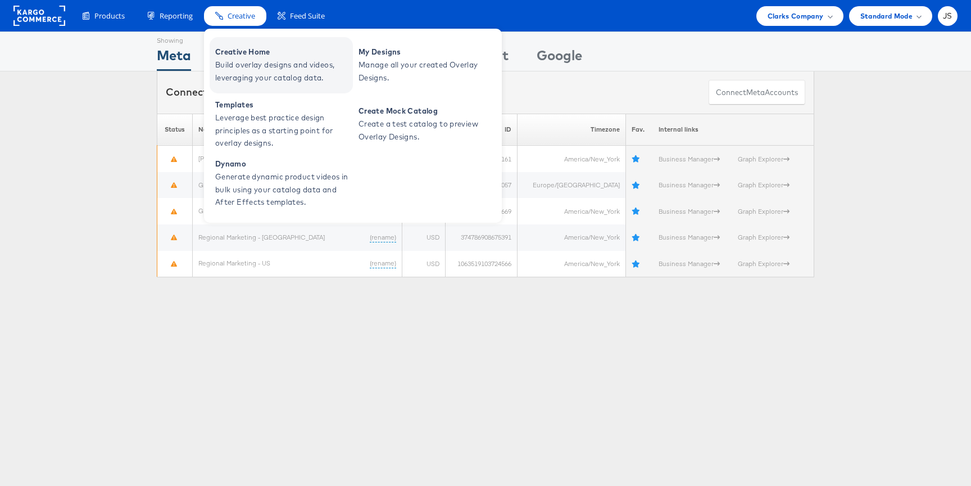
click at [246, 76] on span "Build overlay designs and videos, leveraging your catalog data." at bounding box center [282, 71] width 135 height 26
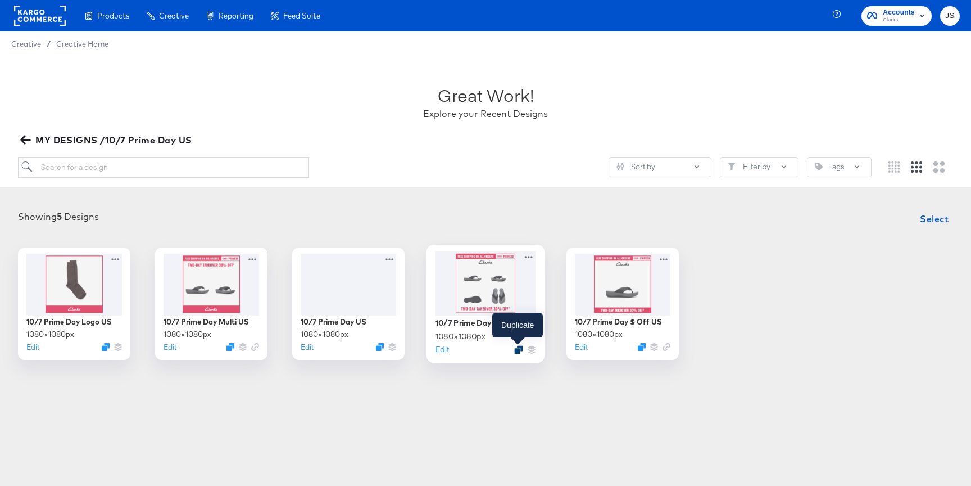
click at [516, 348] on icon "Duplicate" at bounding box center [518, 349] width 8 height 8
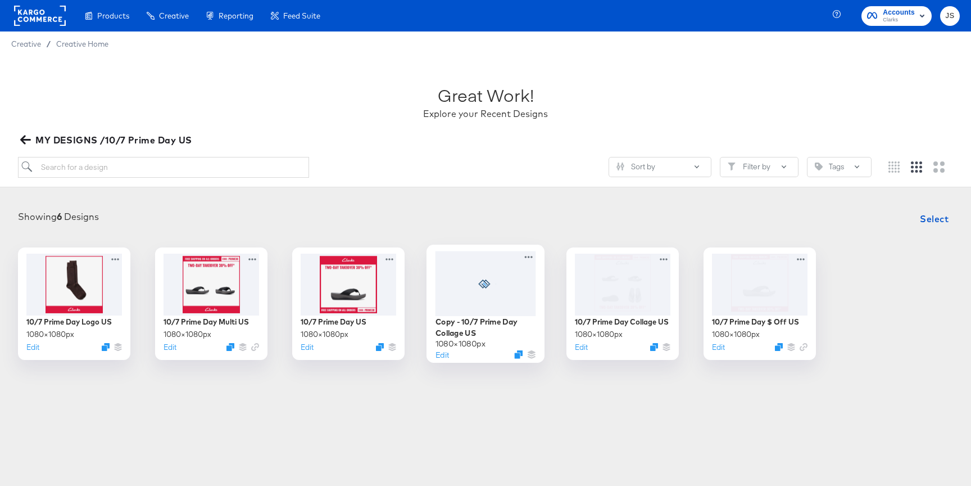
click at [509, 296] on div at bounding box center [486, 283] width 101 height 65
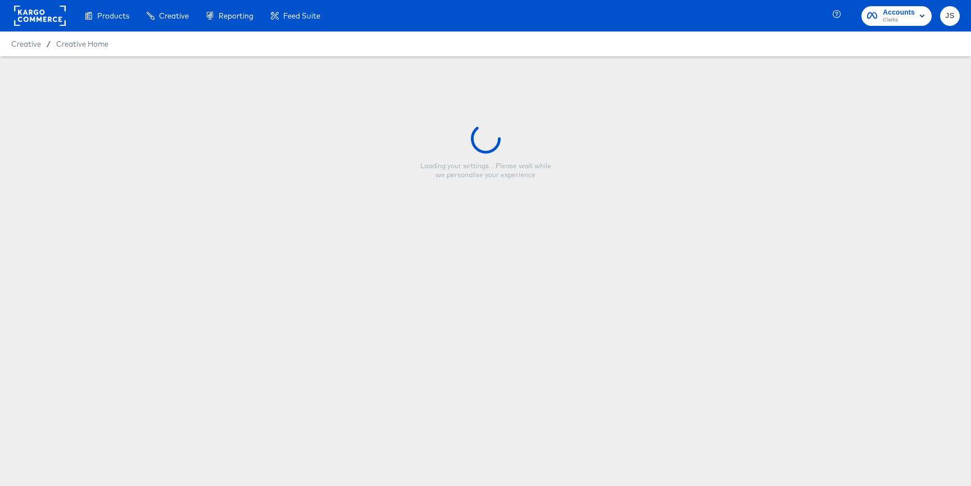
type input "Copy - 10/7 Prime Day Collage US"
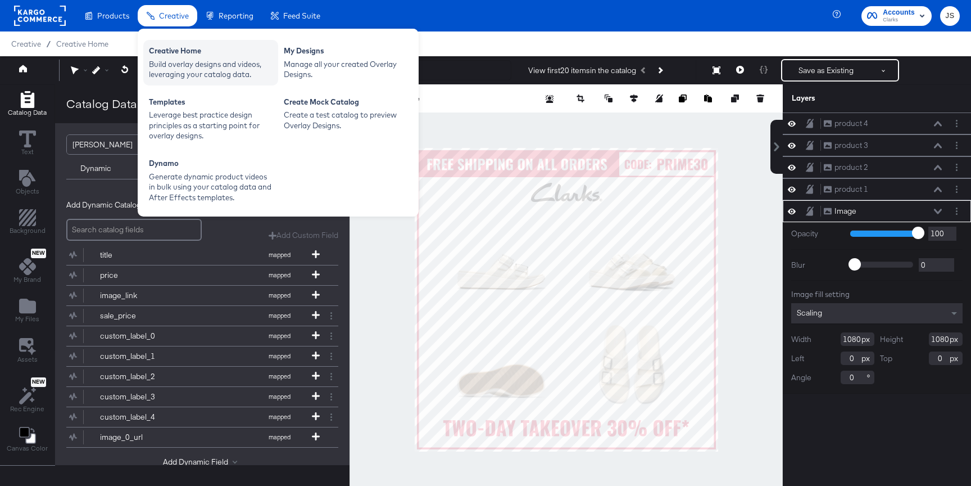
click at [191, 72] on div "Build overlay designs and videos, leveraging your catalog data." at bounding box center [211, 69] width 124 height 21
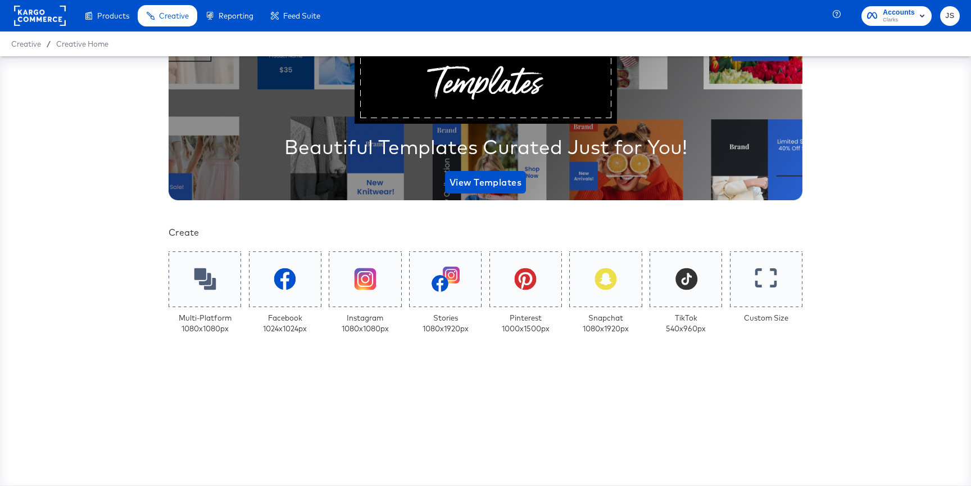
scroll to position [216, 0]
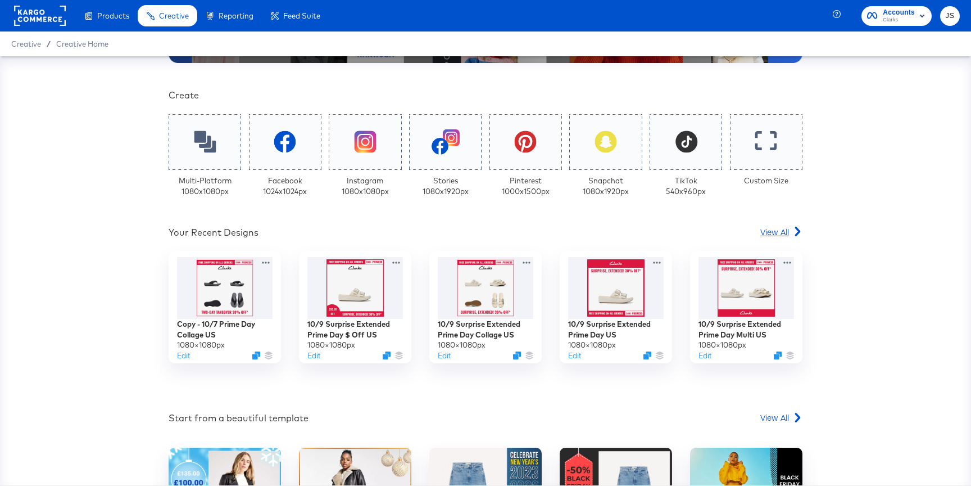
click at [764, 234] on span "View All" at bounding box center [774, 231] width 29 height 11
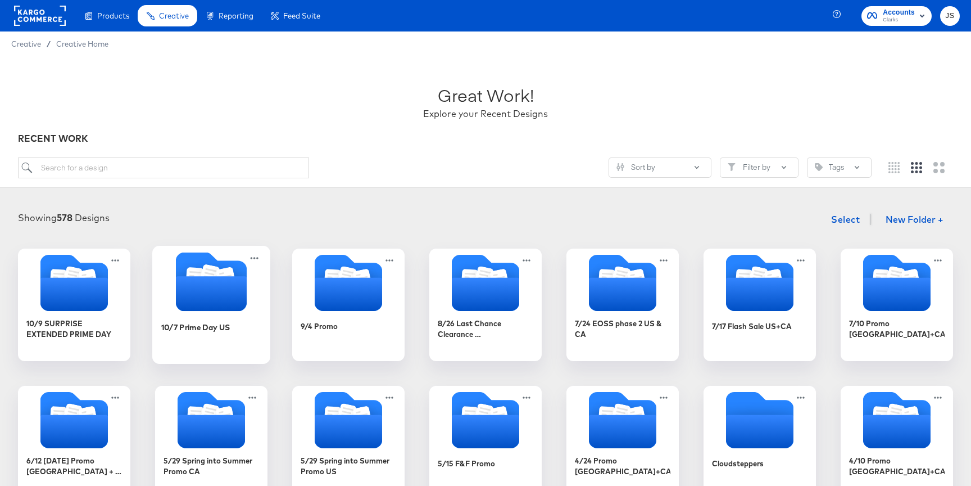
click at [229, 298] on icon "Folder" at bounding box center [211, 293] width 71 height 35
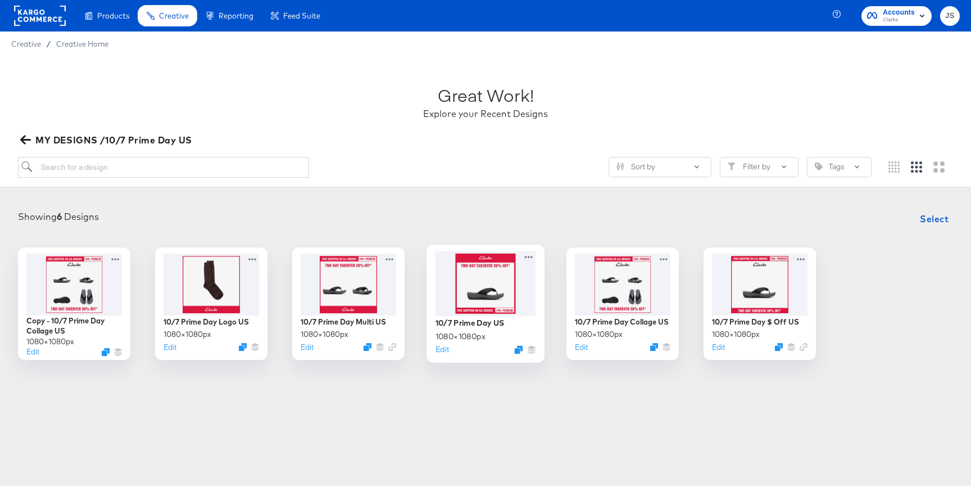
scroll to position [25, 0]
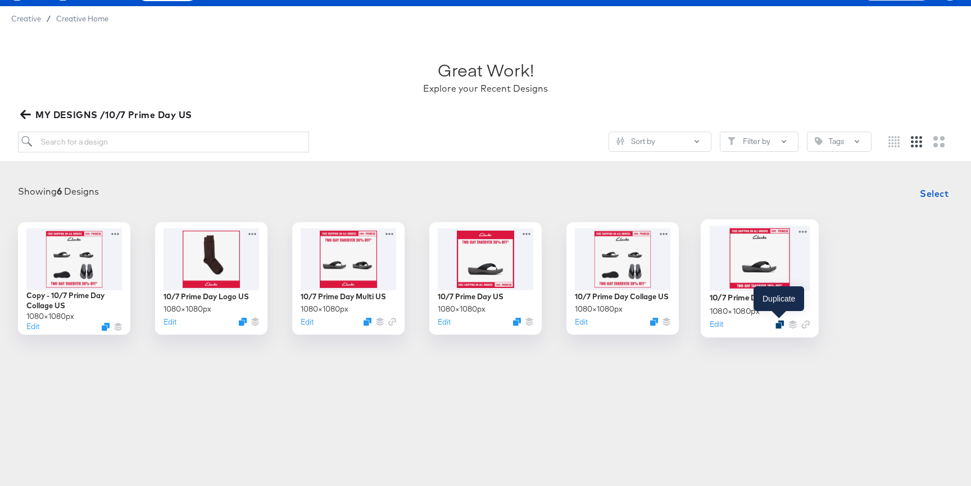
click at [777, 327] on icon "Duplicate" at bounding box center [780, 324] width 8 height 8
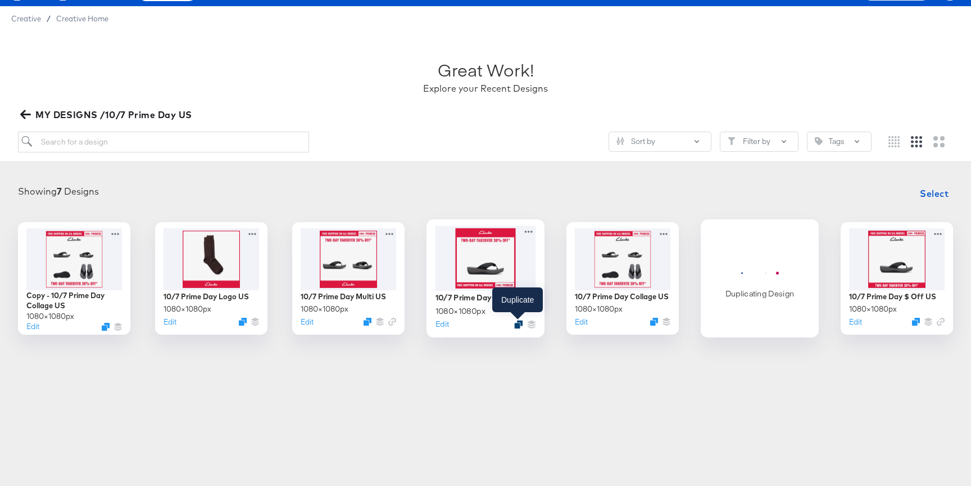
click at [514, 324] on div at bounding box center [518, 324] width 8 height 8
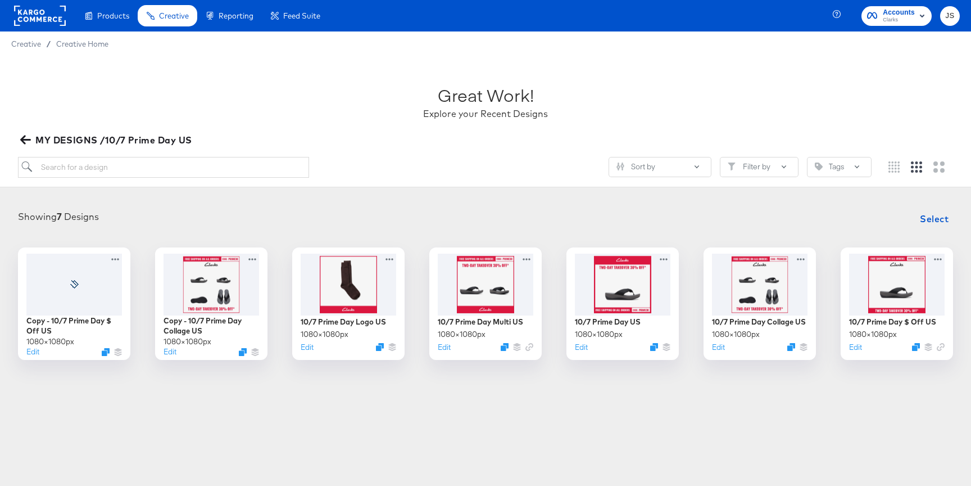
click at [536, 395] on article "Great Work! Explore your Recent Designs MY DESIGNS /10/7 Prime Day US Sort by F…" at bounding box center [485, 234] width 971 height 357
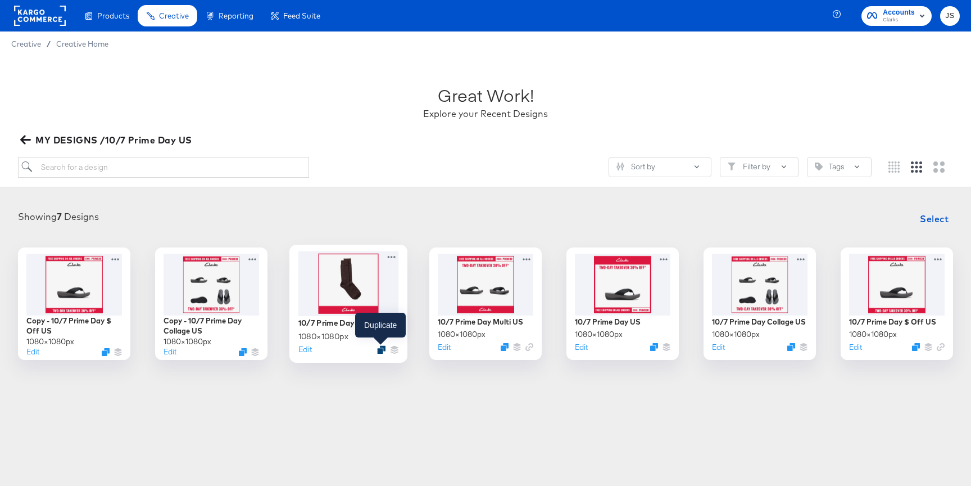
click at [380, 349] on icon "Duplicate" at bounding box center [381, 349] width 8 height 8
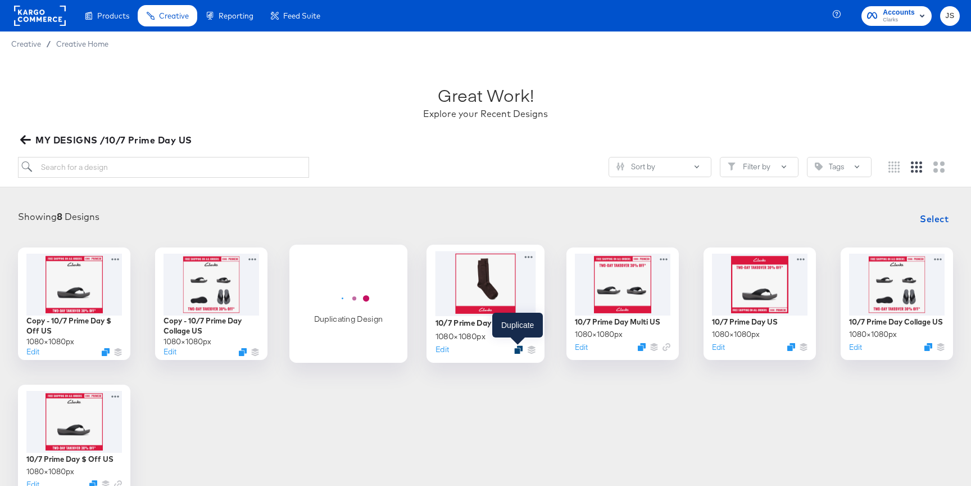
click at [515, 348] on icon "Duplicate" at bounding box center [518, 349] width 8 height 8
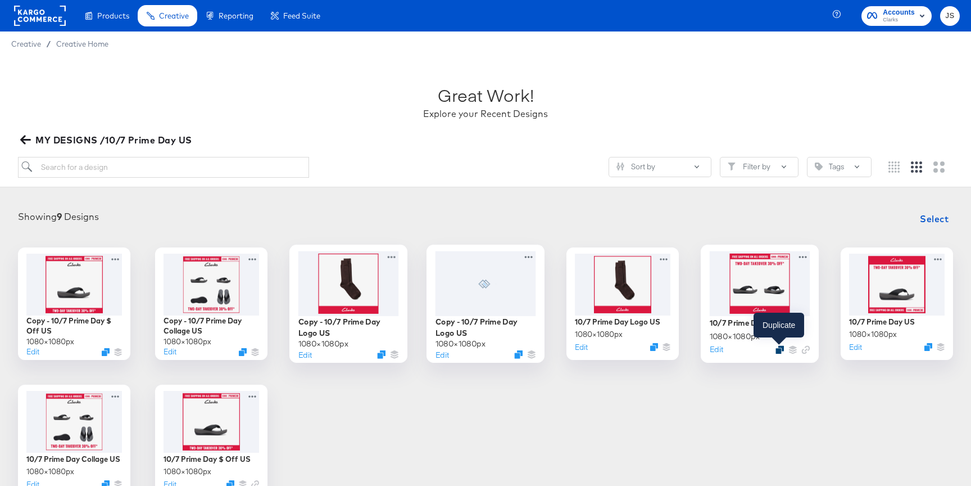
click at [781, 348] on icon "Duplicate" at bounding box center [780, 349] width 8 height 8
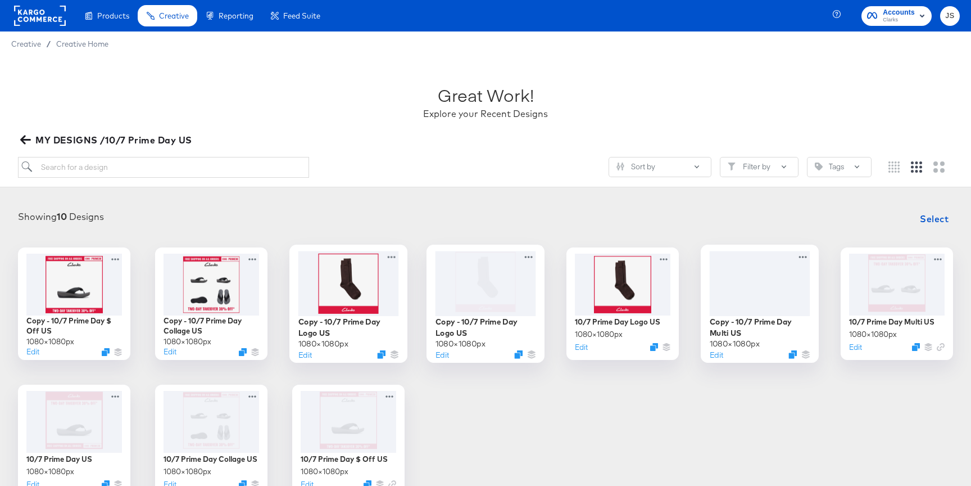
click at [709, 415] on div "Copy - 10/7 Prime Day $ Off US 1080 × 1080 px Edit Copy - 10/7 Prime Day Collag…" at bounding box center [485, 372] width 949 height 250
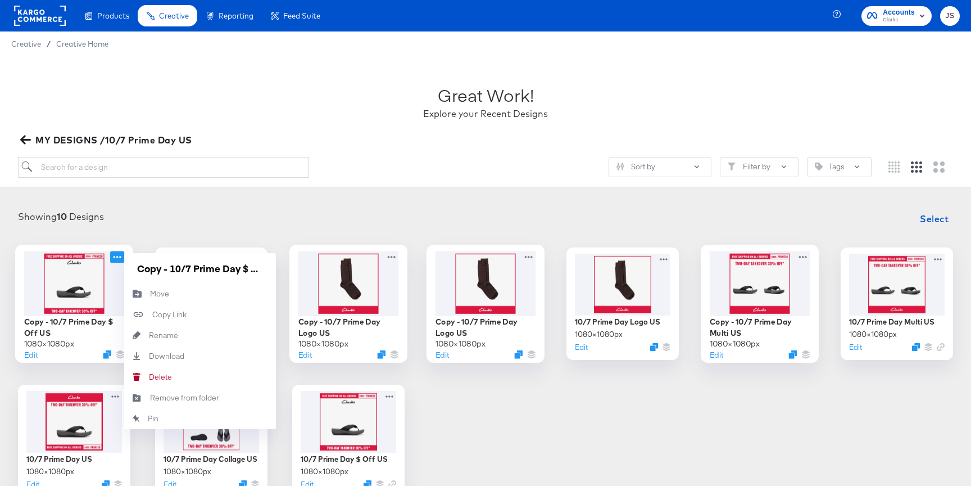
click at [117, 256] on icon at bounding box center [118, 257] width 8 height 2
click at [152, 298] on button "Move Move" at bounding box center [200, 293] width 152 height 21
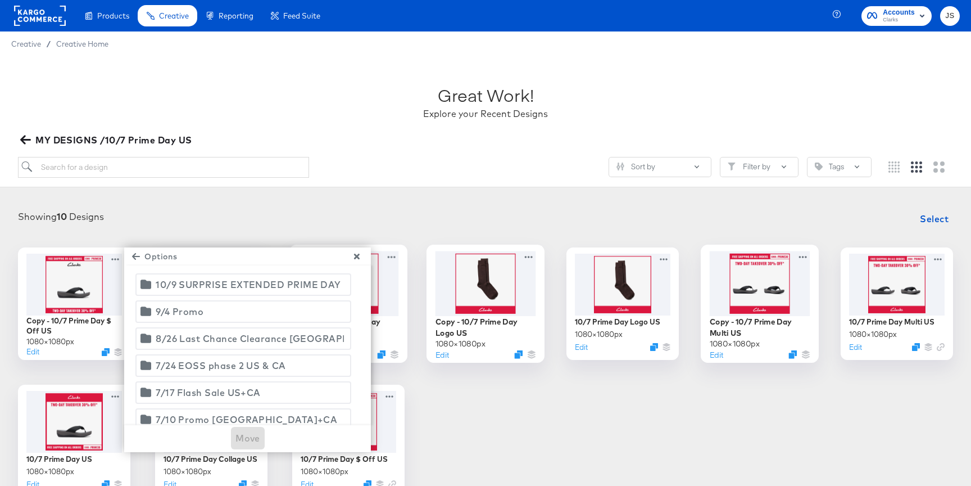
click at [360, 255] on icon "button" at bounding box center [357, 256] width 8 height 8
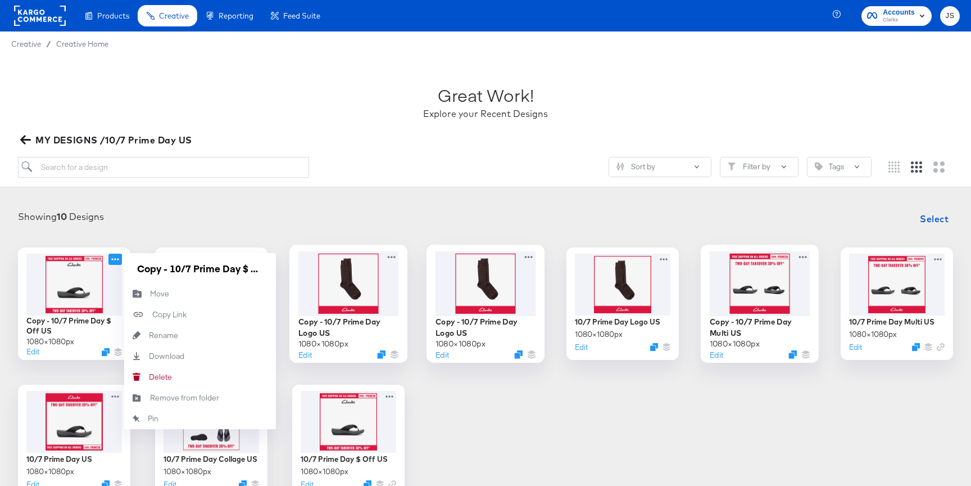
click at [28, 143] on icon "button" at bounding box center [25, 139] width 11 height 11
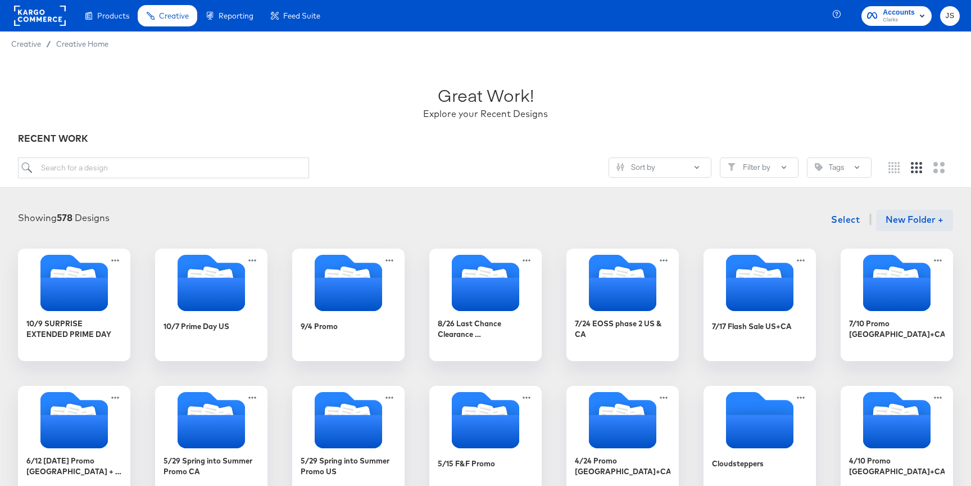
click at [921, 213] on button "New Folder +" at bounding box center [914, 220] width 77 height 21
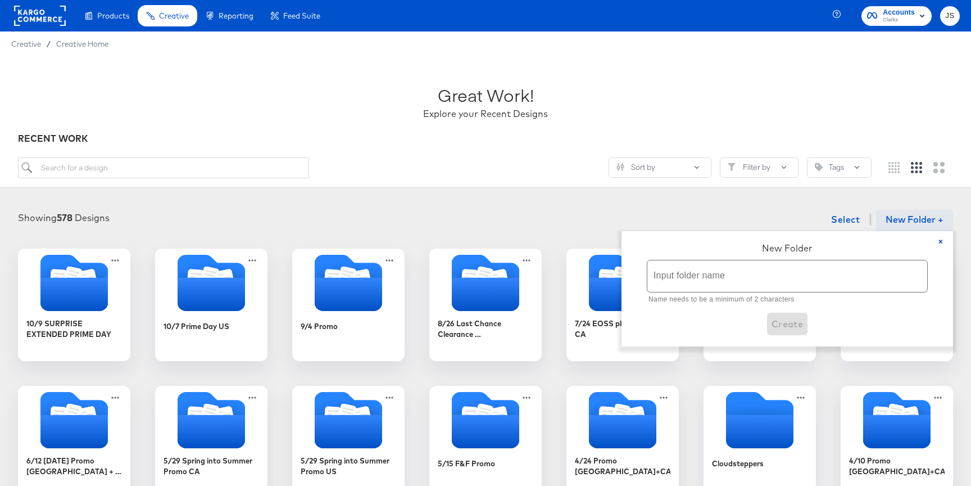
click at [704, 281] on input "text" at bounding box center [787, 275] width 280 height 31
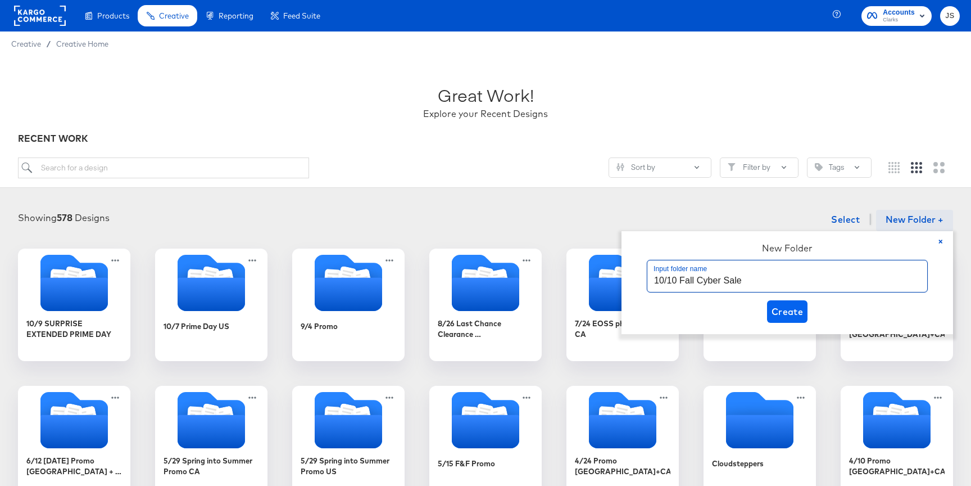
type input "10/10 Fall Cyber Sale"
click at [788, 309] on span "Create" at bounding box center [788, 311] width 32 height 16
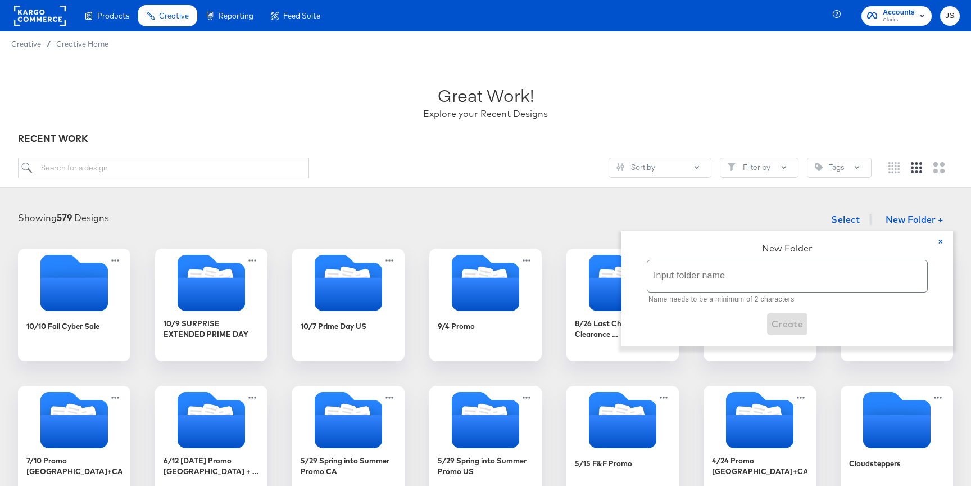
click at [557, 197] on div "Showing 579 Designs Select New Folder + × New Folder Input folder name Name nee…" at bounding box center [485, 490] width 971 height 587
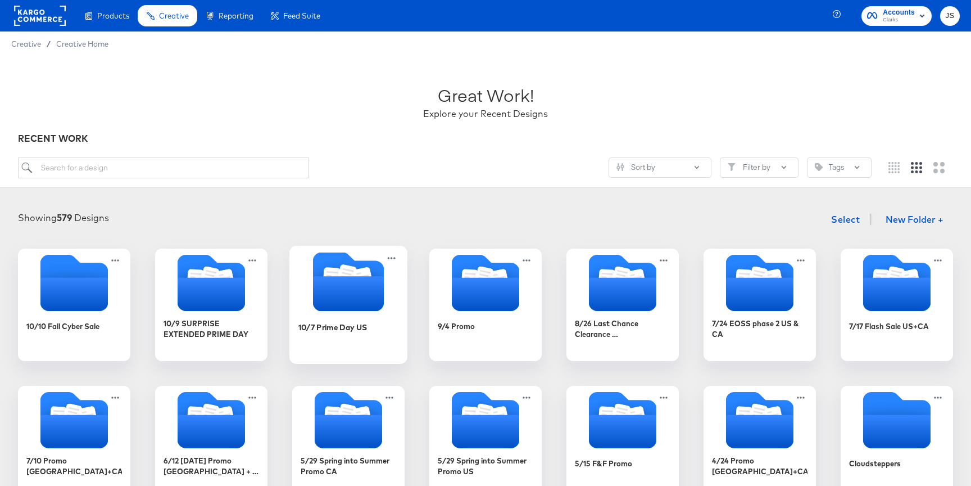
click at [337, 310] on icon "Folder" at bounding box center [348, 293] width 71 height 35
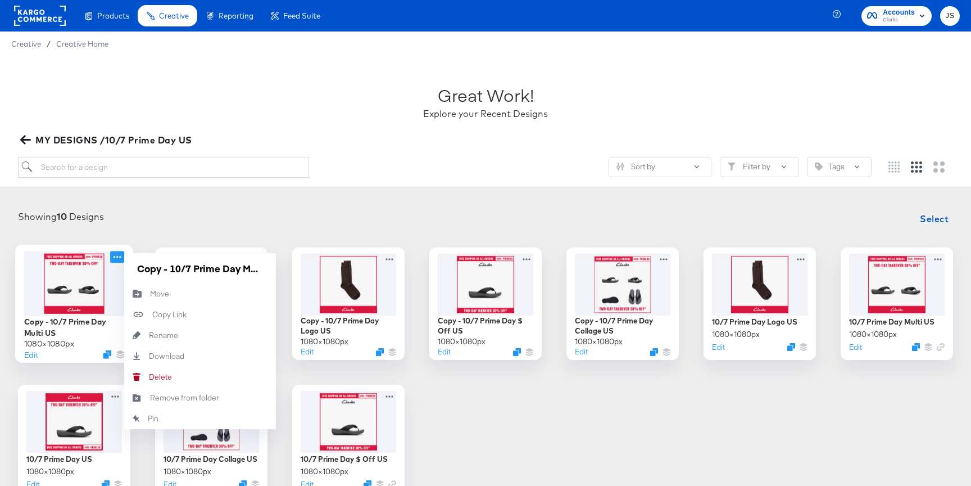
click at [118, 257] on icon at bounding box center [117, 257] width 14 height 12
click at [150, 293] on div "Move Move" at bounding box center [150, 293] width 0 height 0
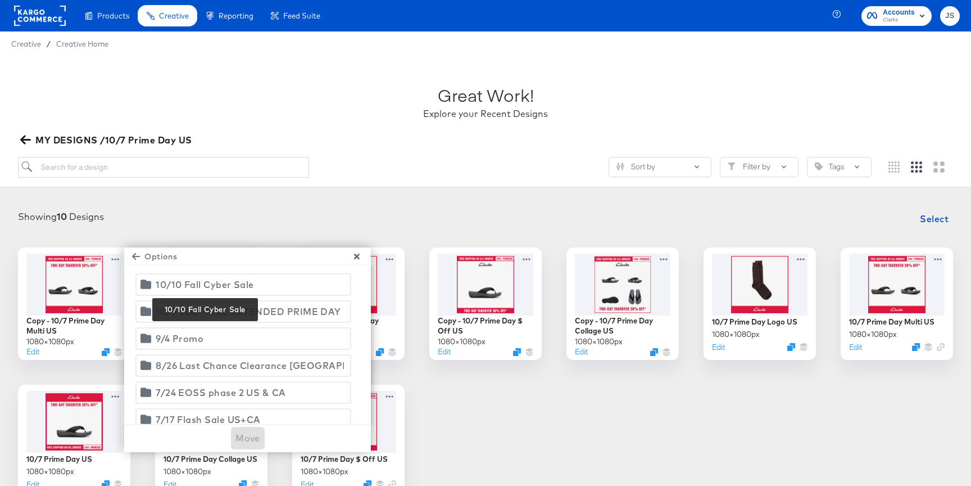
click at [233, 285] on div "10/10 Fall Cyber Sale" at bounding box center [205, 285] width 98 height 16
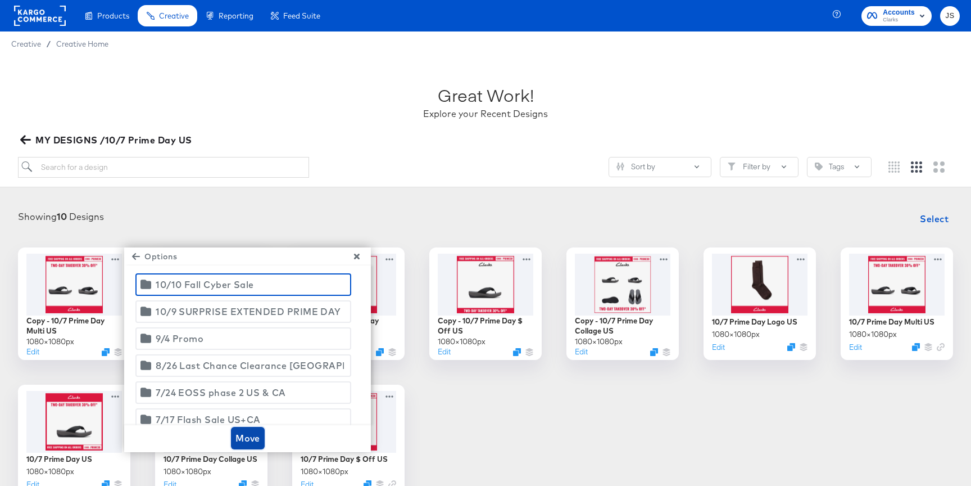
click at [240, 439] on span "Move" at bounding box center [247, 438] width 25 height 16
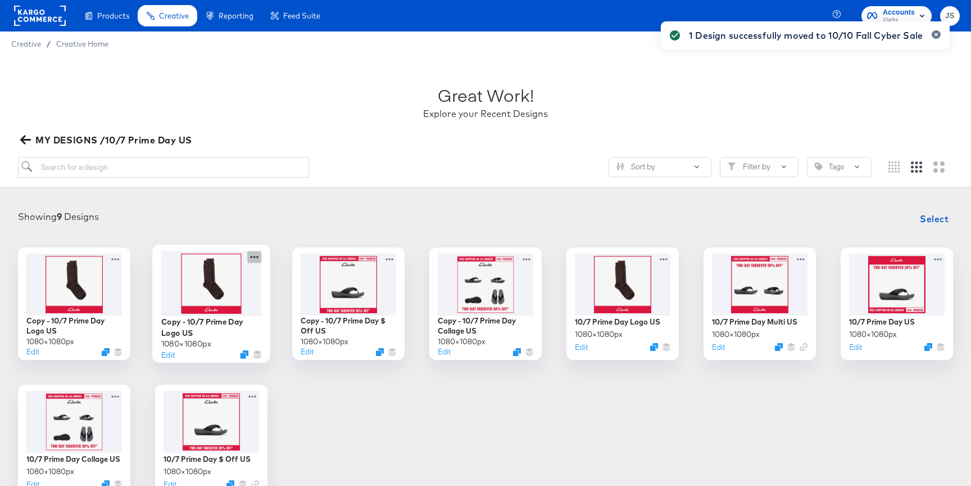
click at [250, 254] on icon at bounding box center [254, 257] width 14 height 12
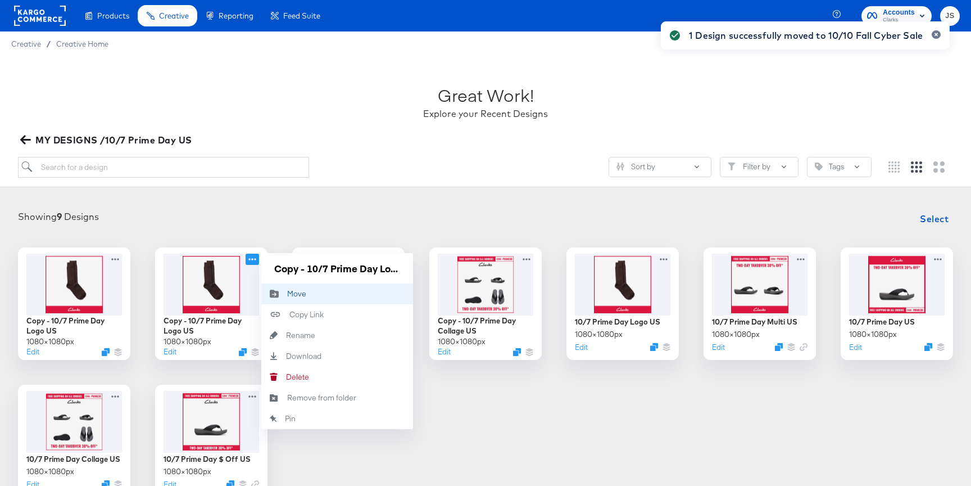
click at [287, 293] on div "Move Move" at bounding box center [287, 293] width 0 height 0
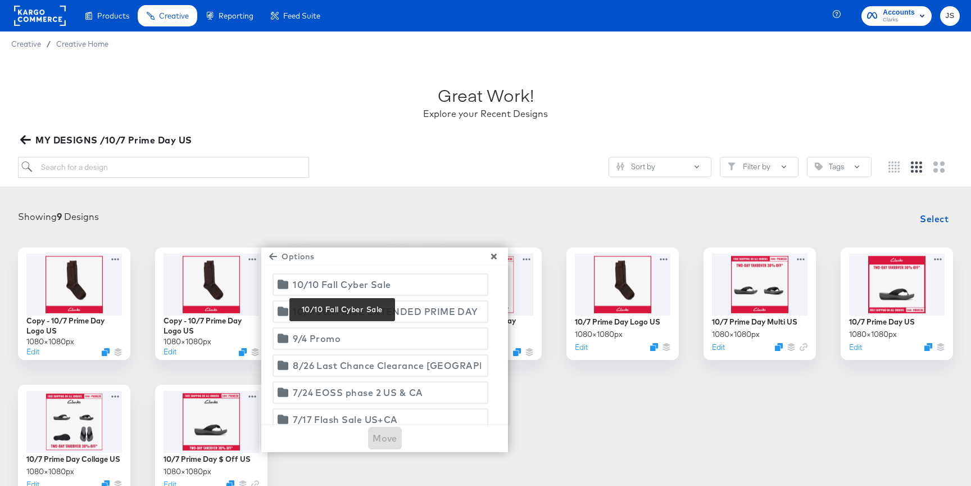
click at [358, 288] on div "10/10 Fall Cyber Sale" at bounding box center [342, 285] width 98 height 16
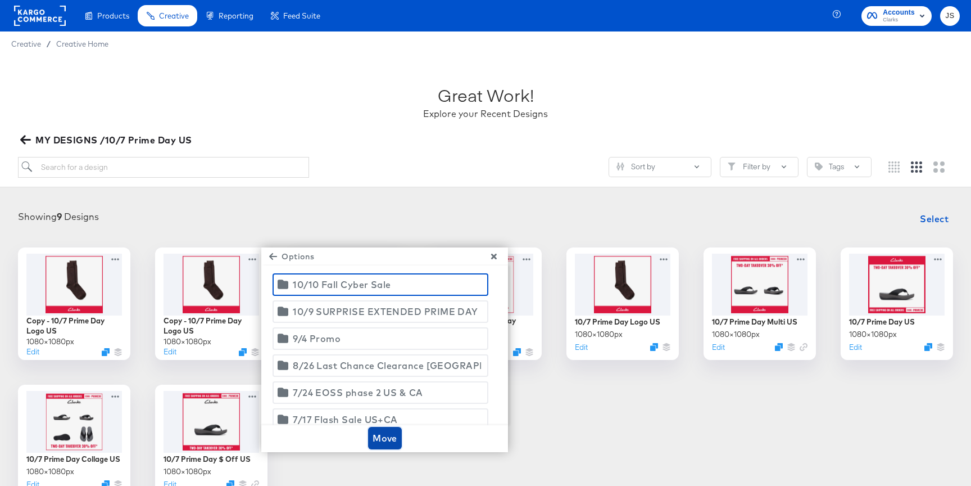
click at [383, 433] on span "Move" at bounding box center [385, 438] width 25 height 16
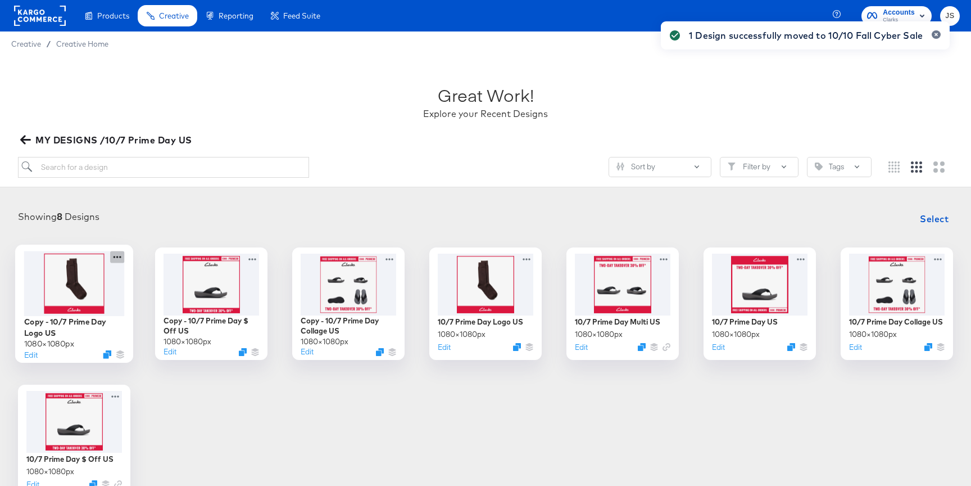
click at [119, 260] on icon at bounding box center [117, 257] width 14 height 12
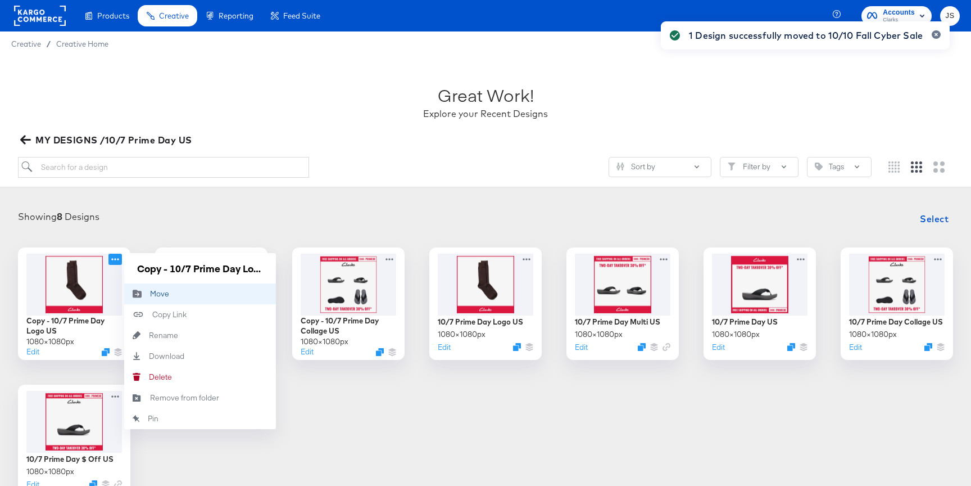
click at [144, 287] on div "Move Move" at bounding box center [137, 293] width 26 height 21
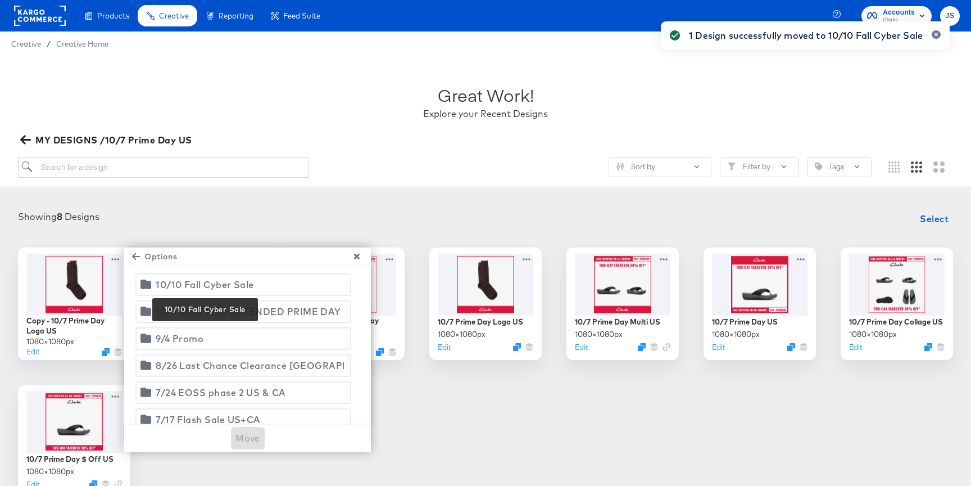
click at [235, 286] on div "10/10 Fall Cyber Sale" at bounding box center [205, 285] width 98 height 16
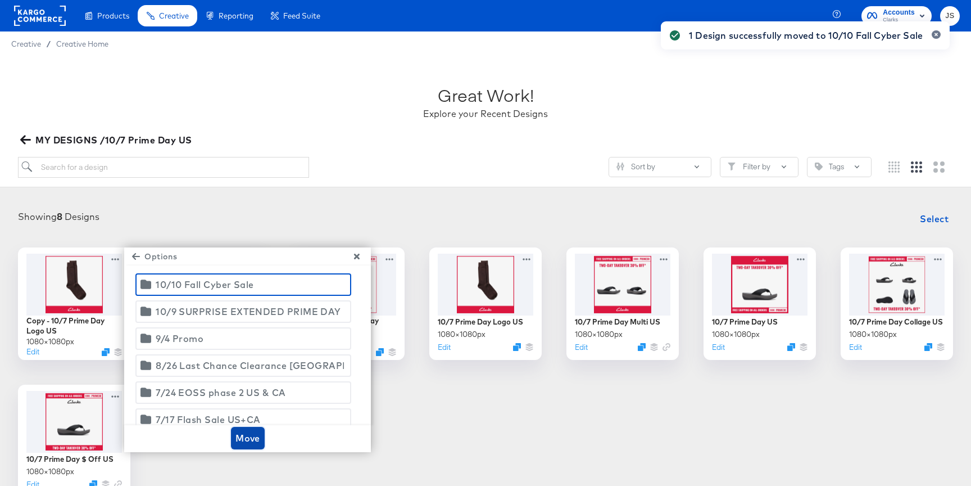
click at [252, 432] on span "Move" at bounding box center [247, 438] width 25 height 16
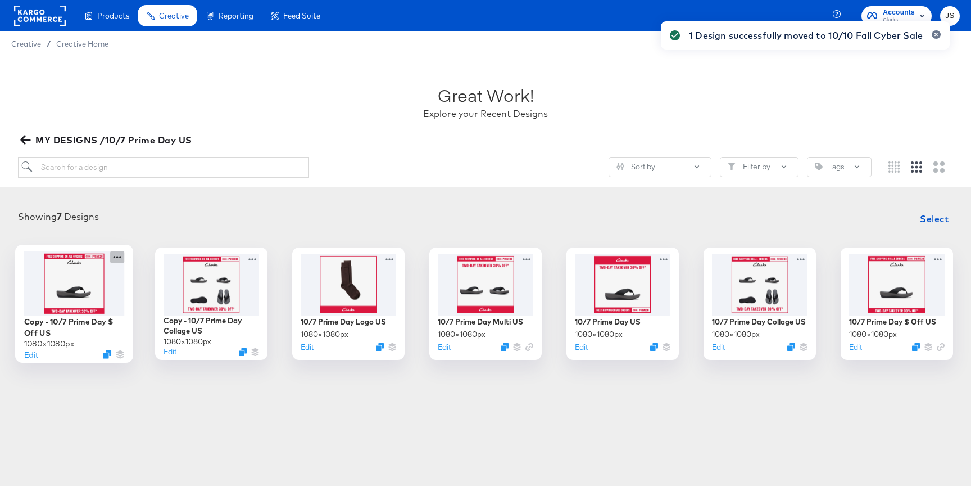
click at [119, 253] on icon at bounding box center [117, 257] width 14 height 12
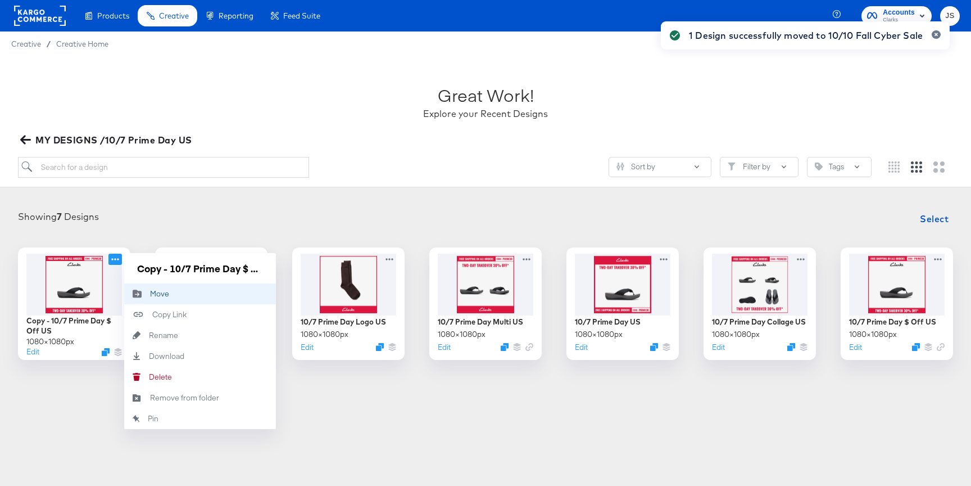
click at [150, 293] on div "Move Move" at bounding box center [150, 293] width 0 height 0
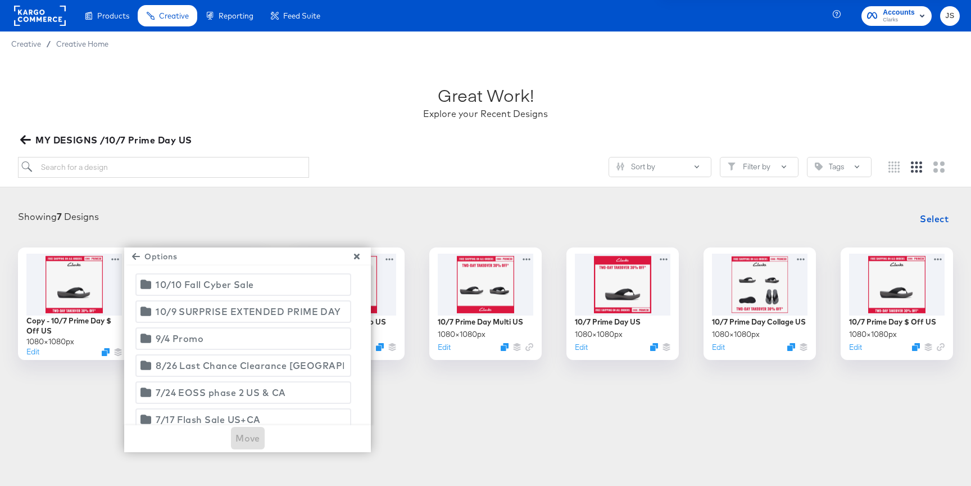
click at [234, 286] on div "10/10 Fall Cyber Sale" at bounding box center [205, 285] width 98 height 16
click at [253, 437] on span "Move" at bounding box center [247, 438] width 25 height 16
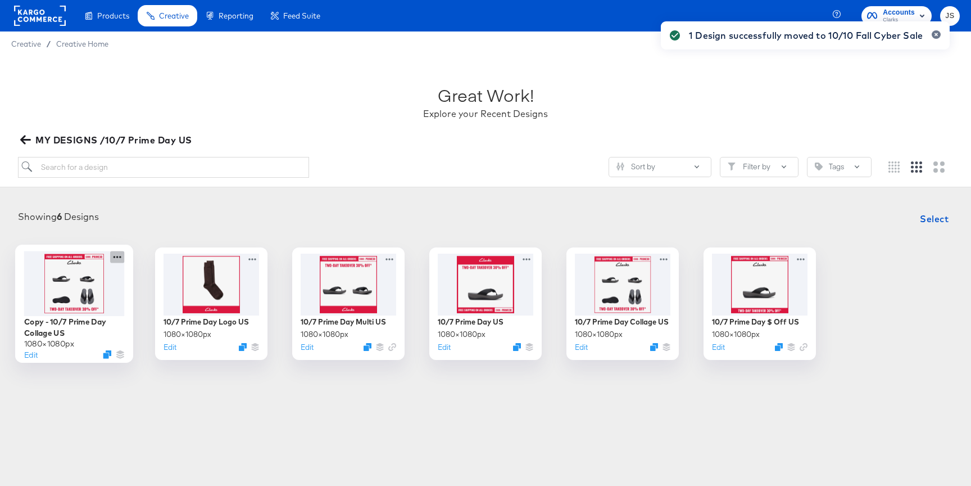
click at [110, 257] on icon at bounding box center [117, 257] width 14 height 12
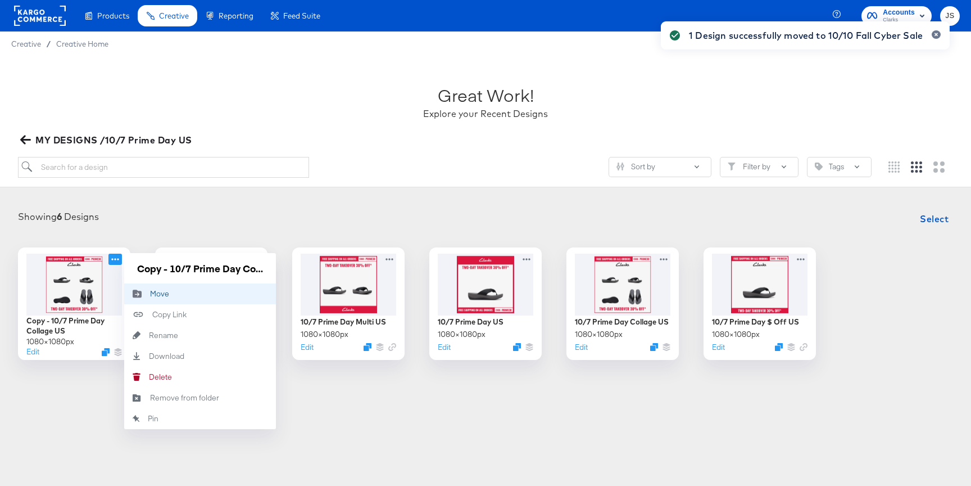
click at [157, 288] on button "Move Move" at bounding box center [200, 293] width 152 height 21
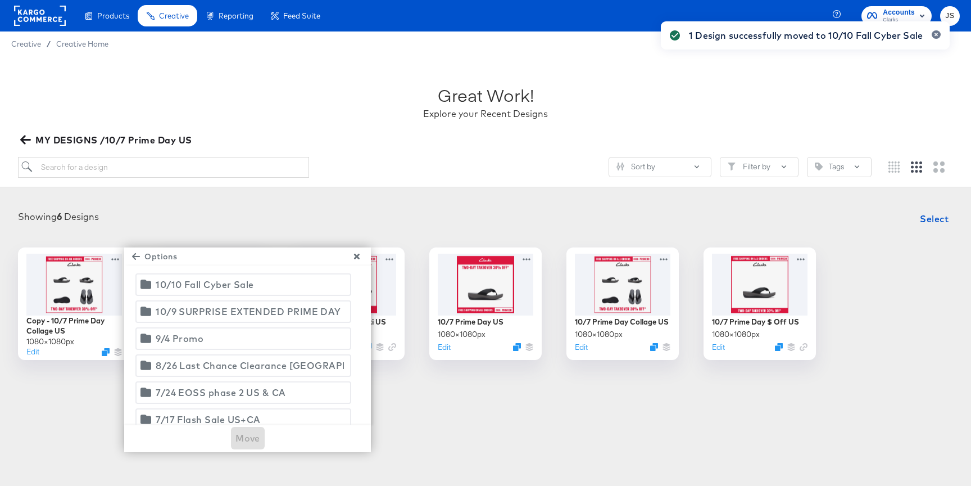
click at [225, 289] on div "10/10 Fall Cyber Sale" at bounding box center [205, 285] width 98 height 16
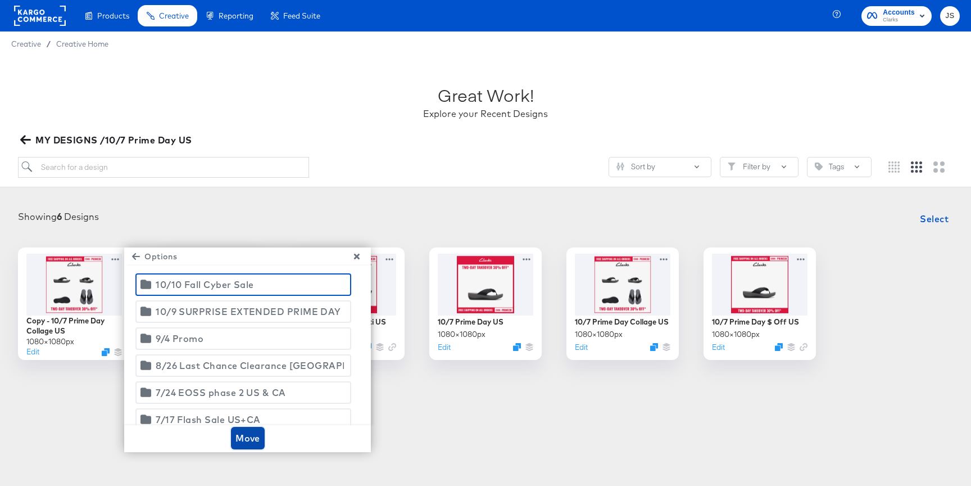
click at [245, 430] on span "Move" at bounding box center [247, 438] width 25 height 16
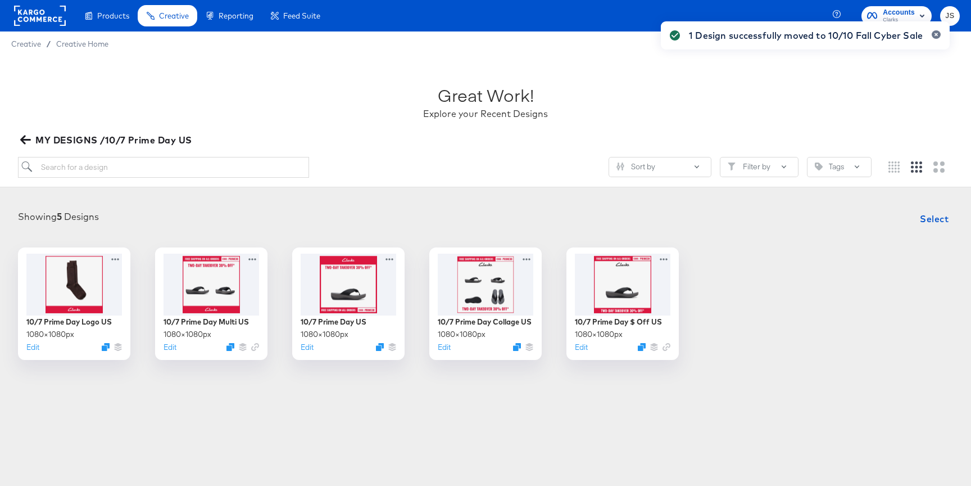
click at [10, 130] on div "Great Work! Explore your Recent Designs MY DESIGNS /10/7 Prime Day US Sort by F…" at bounding box center [485, 121] width 971 height 131
click at [20, 139] on icon "button" at bounding box center [25, 139] width 11 height 11
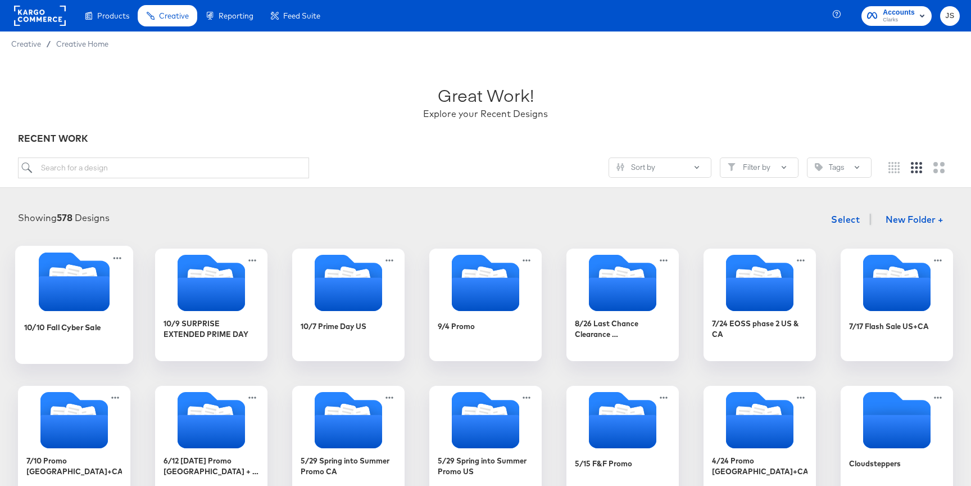
click at [65, 283] on icon "Folder" at bounding box center [74, 293] width 71 height 35
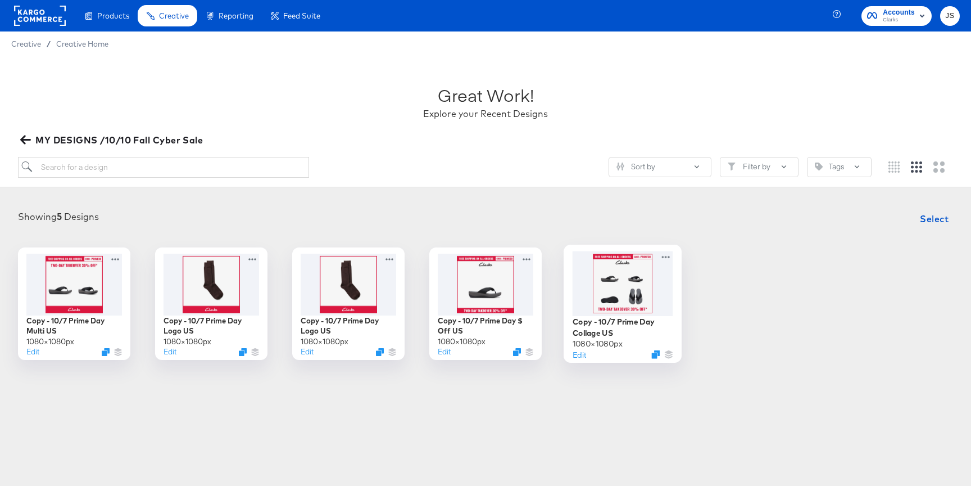
click at [649, 287] on div at bounding box center [623, 283] width 101 height 65
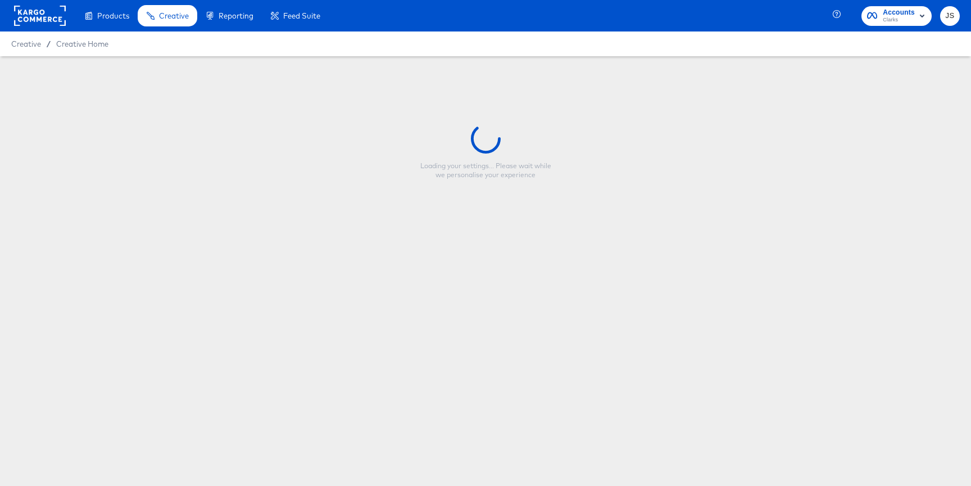
type input "Copy - 10/7 Prime Day Collage US"
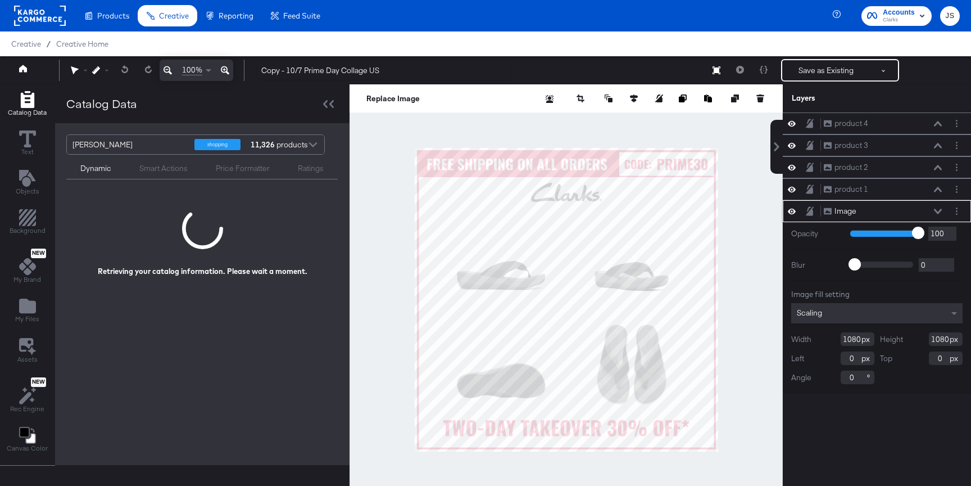
click at [940, 207] on div "Image Image" at bounding box center [882, 211] width 119 height 12
click at [935, 216] on div "Image Image" at bounding box center [882, 211] width 119 height 12
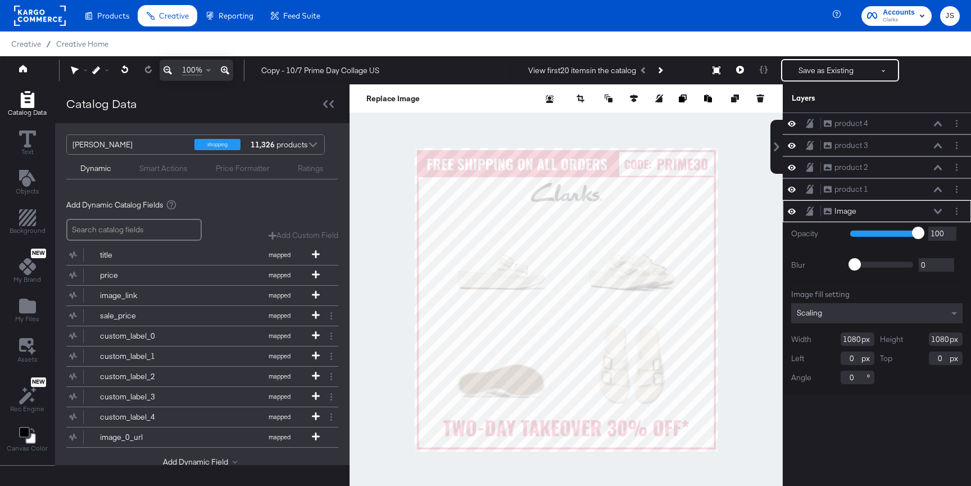
click at [935, 215] on div "Image Image" at bounding box center [882, 211] width 119 height 12
click at [935, 211] on icon at bounding box center [938, 212] width 8 height 6
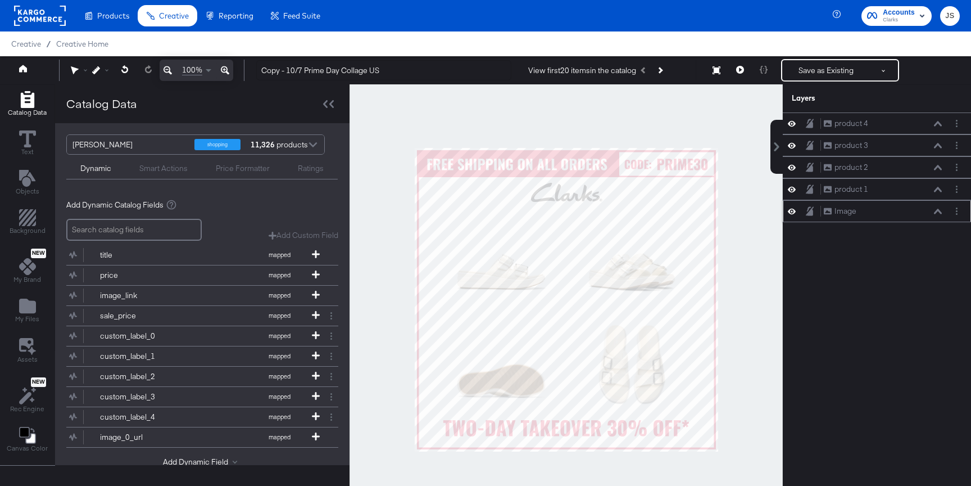
click at [792, 212] on icon at bounding box center [792, 211] width 8 height 10
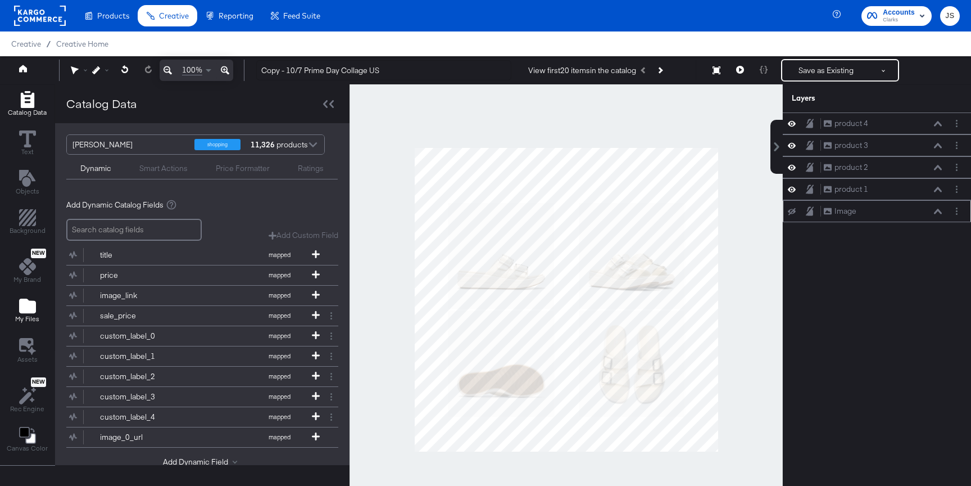
click at [34, 316] on span "My Files" at bounding box center [27, 318] width 24 height 9
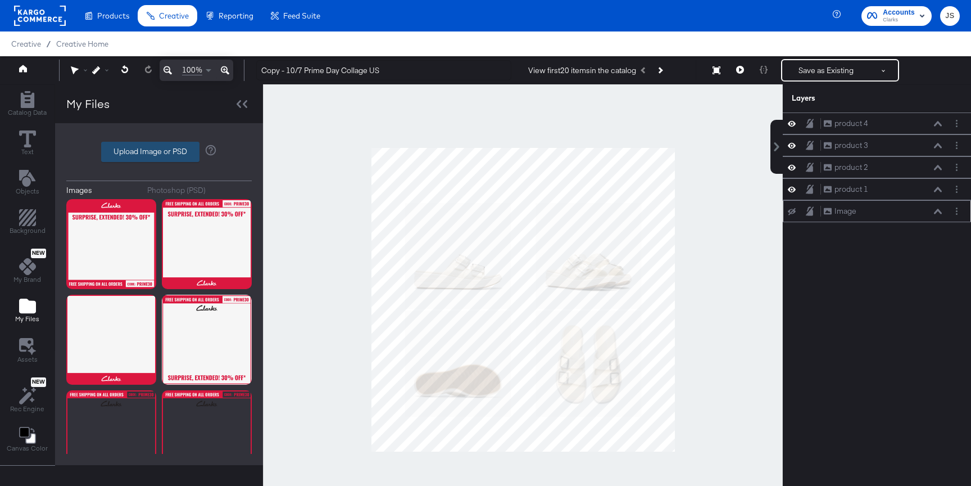
click at [157, 150] on label "Upload Image or PSD" at bounding box center [150, 151] width 97 height 19
click at [159, 152] on input "Upload Image or PSD" at bounding box center [159, 152] width 0 height 0
type input "C:\fakepath\Promo Collage.png"
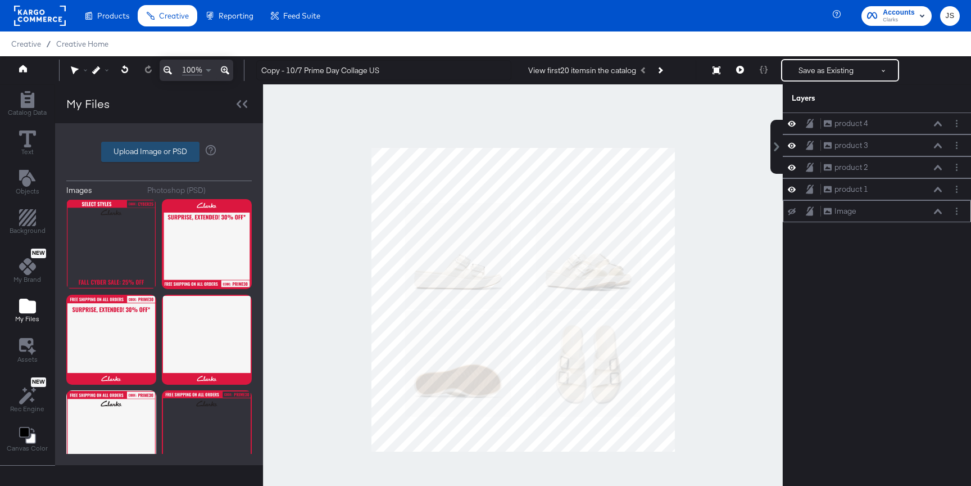
click at [149, 151] on label "Upload Image or PSD" at bounding box center [150, 151] width 97 height 19
click at [159, 152] on input "Upload Image or PSD" at bounding box center [159, 152] width 0 height 0
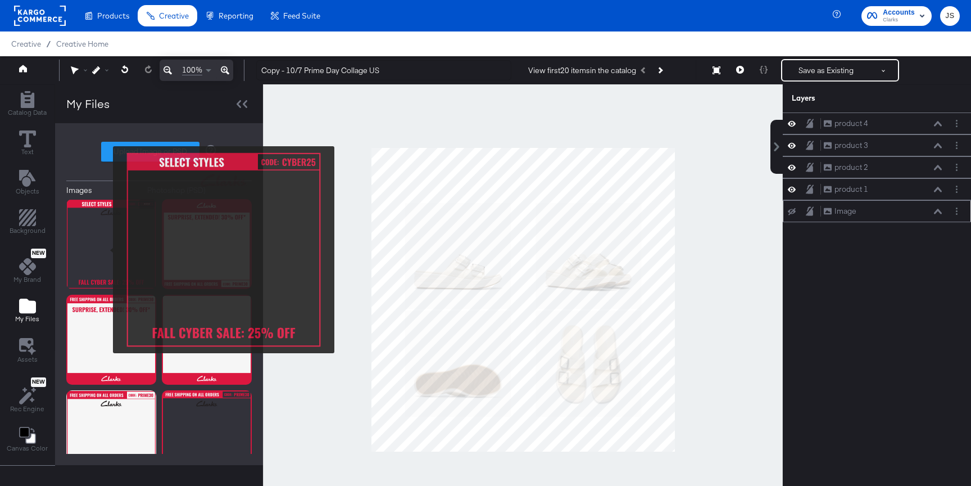
click at [106, 250] on img at bounding box center [111, 244] width 90 height 90
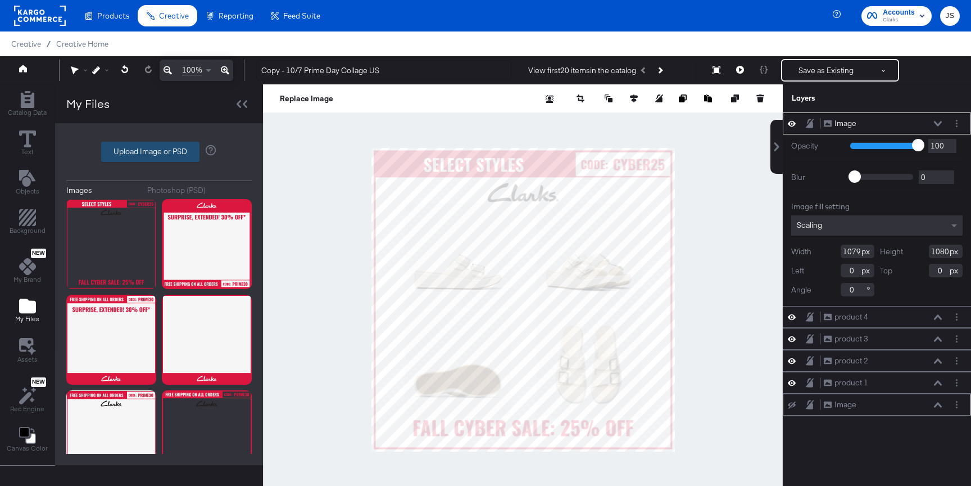
click at [173, 150] on label "Upload Image or PSD" at bounding box center [150, 151] width 97 height 19
click at [159, 152] on input "Upload Image or PSD" at bounding box center [159, 152] width 0 height 0
type input "C:\fakepath\Rectangle 1.png"
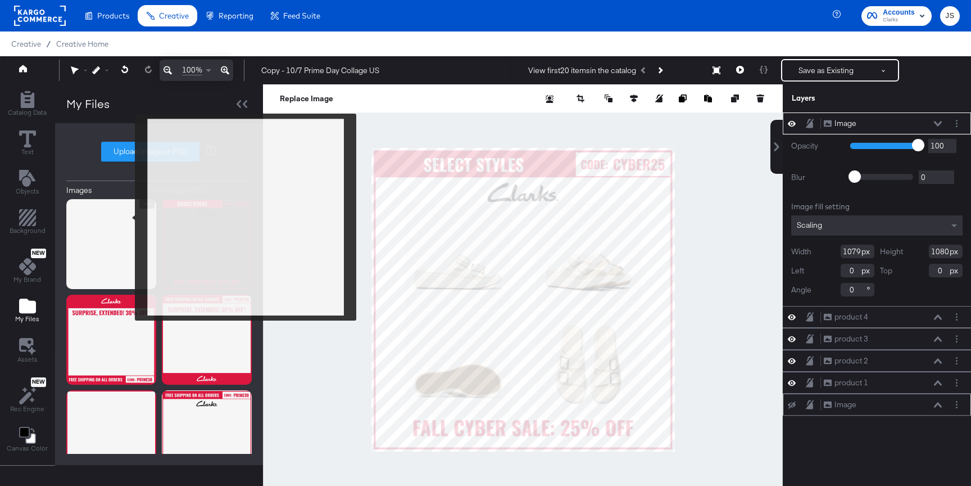
click at [125, 217] on img at bounding box center [111, 244] width 90 height 90
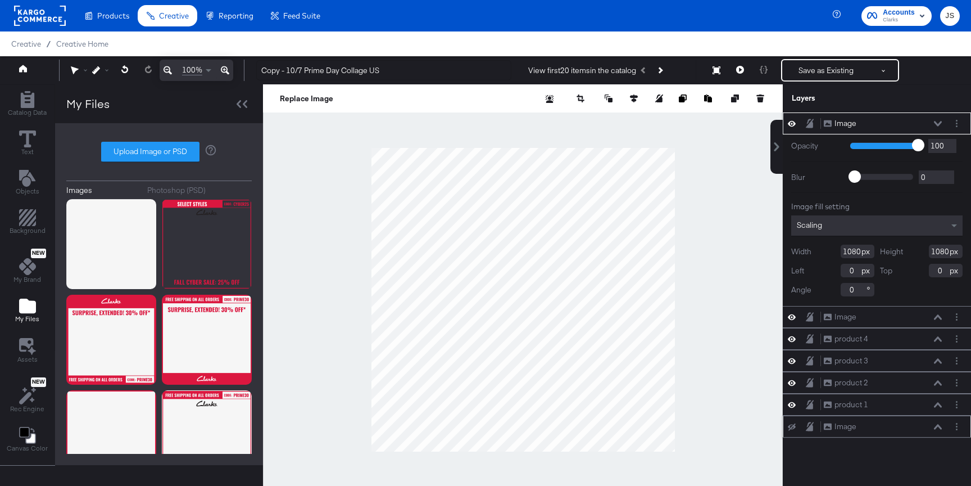
click at [940, 123] on icon at bounding box center [938, 123] width 8 height 5
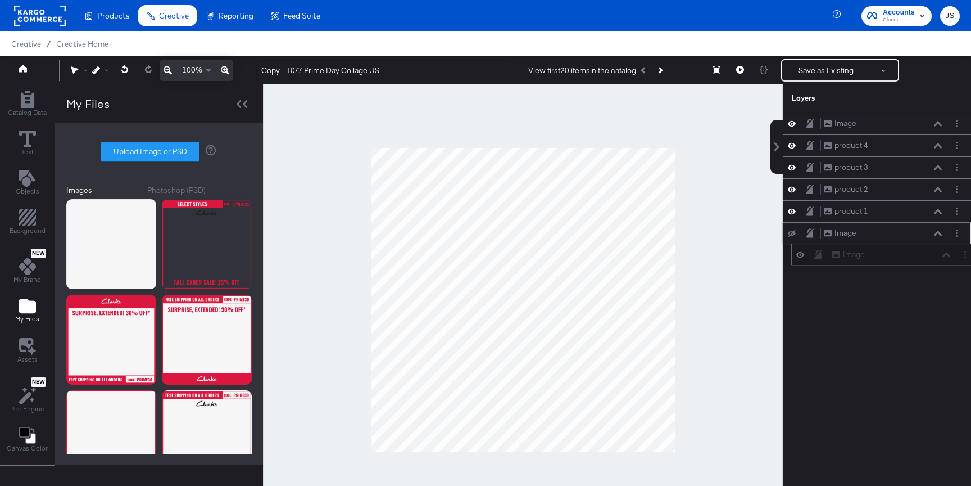
drag, startPoint x: 907, startPoint y: 121, endPoint x: 914, endPoint y: 259, distance: 137.3
click at [914, 259] on div "Image Image" at bounding box center [891, 254] width 119 height 12
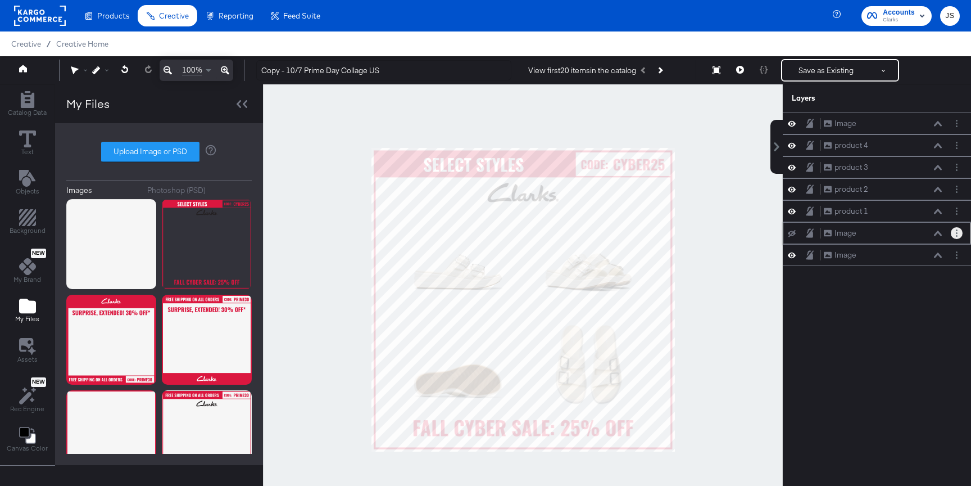
click at [957, 233] on circle "Layer Options" at bounding box center [957, 233] width 2 height 2
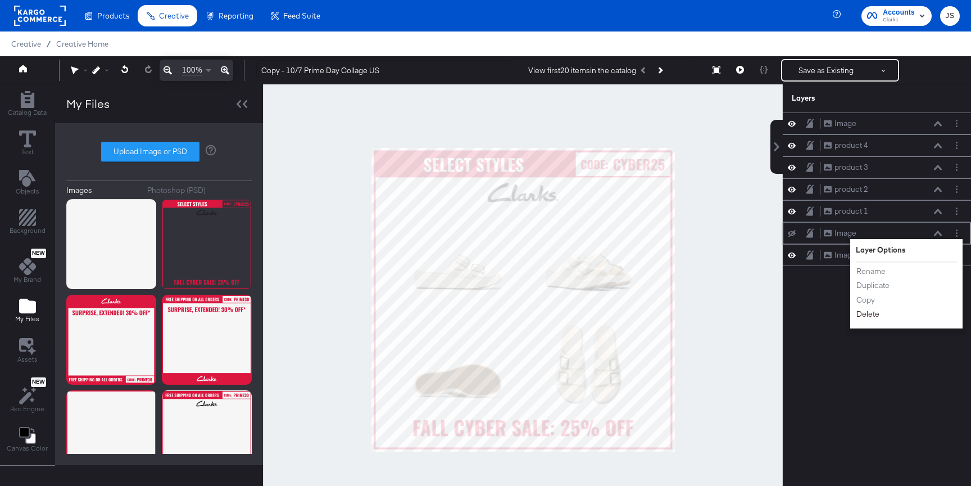
click at [867, 316] on button "Delete" at bounding box center [868, 314] width 24 height 12
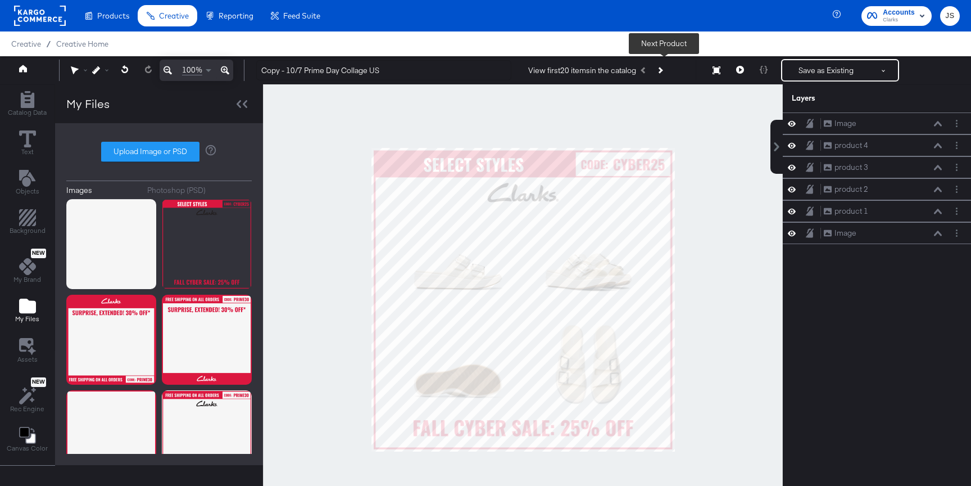
click at [667, 68] on button "Next Product" at bounding box center [660, 70] width 16 height 20
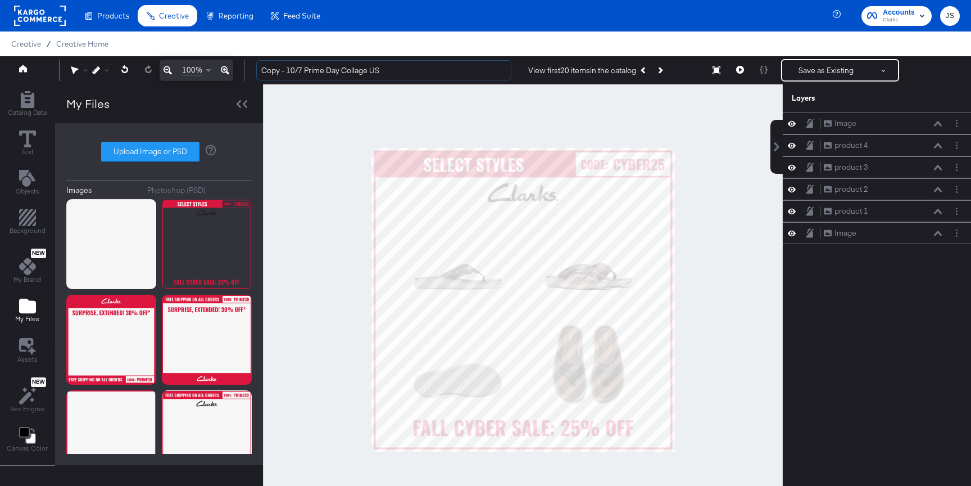
drag, startPoint x: 301, startPoint y: 67, endPoint x: 240, endPoint y: 66, distance: 61.3
click at [240, 66] on div "100% Copy - 10/7 Prime Day Collage US View first 20 items in the catalog Next P…" at bounding box center [485, 70] width 971 height 28
click at [258, 66] on input "Fall Cyber Sale - Prime Day Collage US" at bounding box center [383, 70] width 255 height 21
click at [292, 76] on input "10/10 Fall Cyber Sale - Prime Day Collage US" at bounding box center [383, 70] width 255 height 21
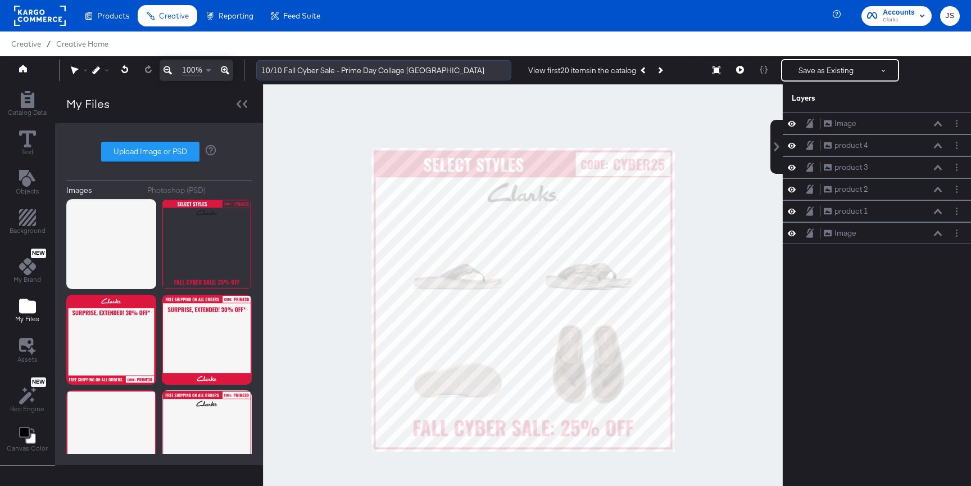
click at [292, 76] on input "10/10 Fall Cyber Sale - Prime Day Collage US" at bounding box center [383, 70] width 255 height 21
type input "10/10 Fall Cyber Sale - Prime Day Collage US"
click at [473, 120] on div at bounding box center [523, 299] width 520 height 430
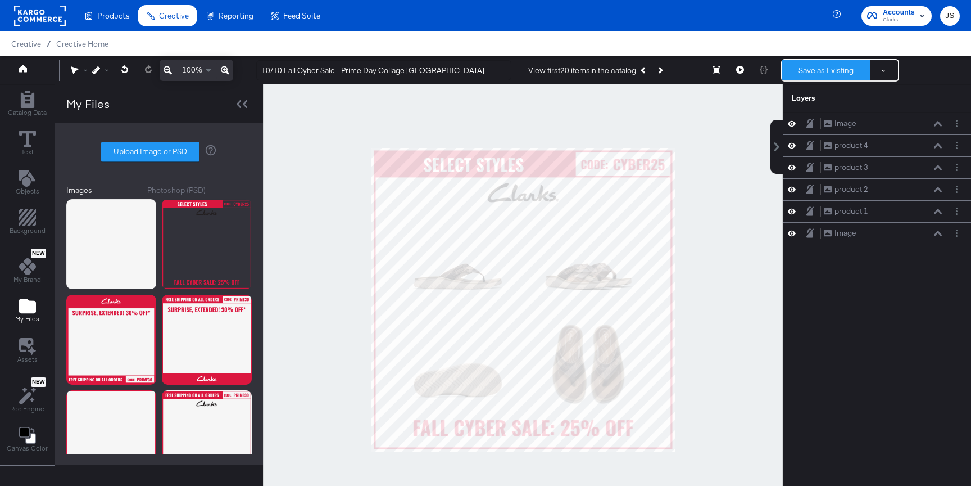
click at [830, 62] on button "Save as Existing" at bounding box center [826, 70] width 88 height 20
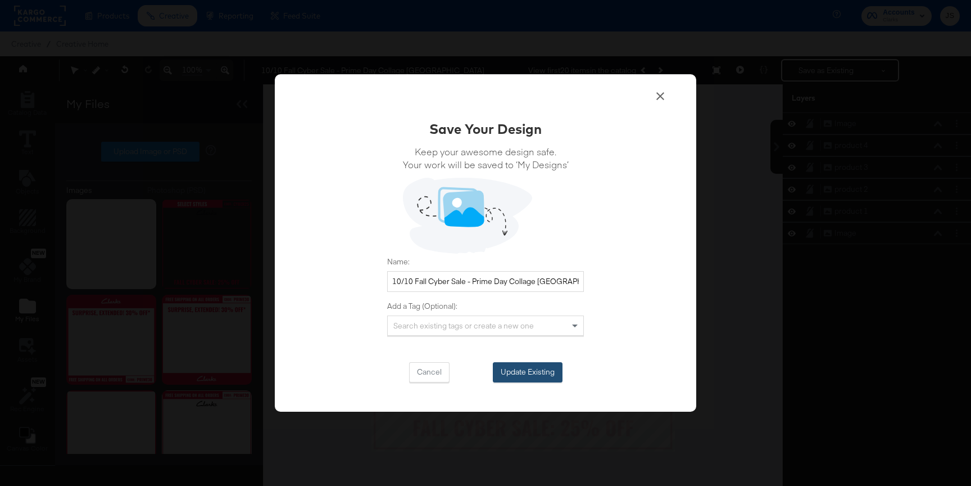
click at [508, 366] on button "Update Existing" at bounding box center [528, 372] width 70 height 20
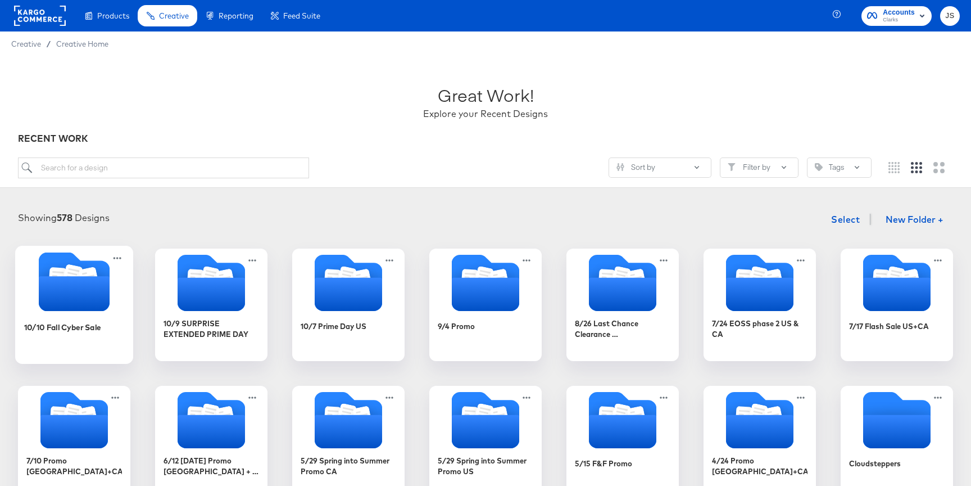
click at [114, 277] on icon "Folder" at bounding box center [74, 281] width 118 height 59
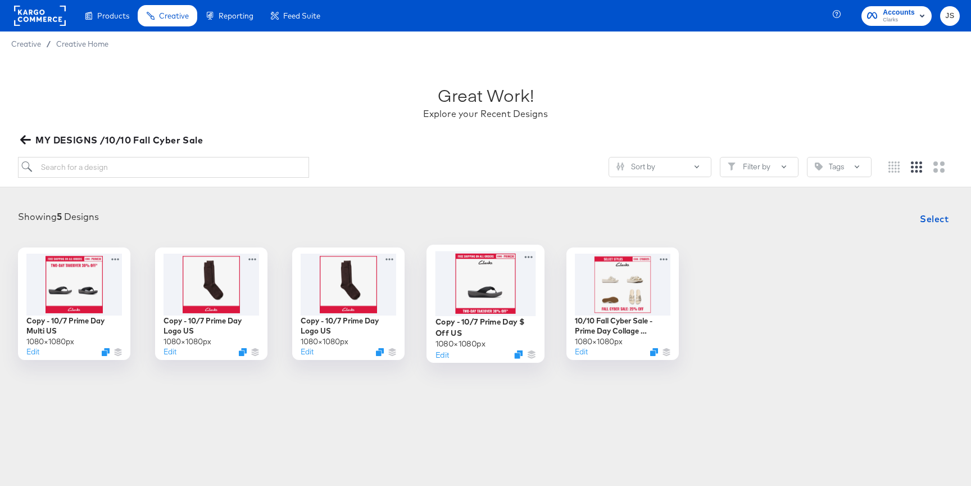
click at [519, 292] on div at bounding box center [486, 283] width 101 height 65
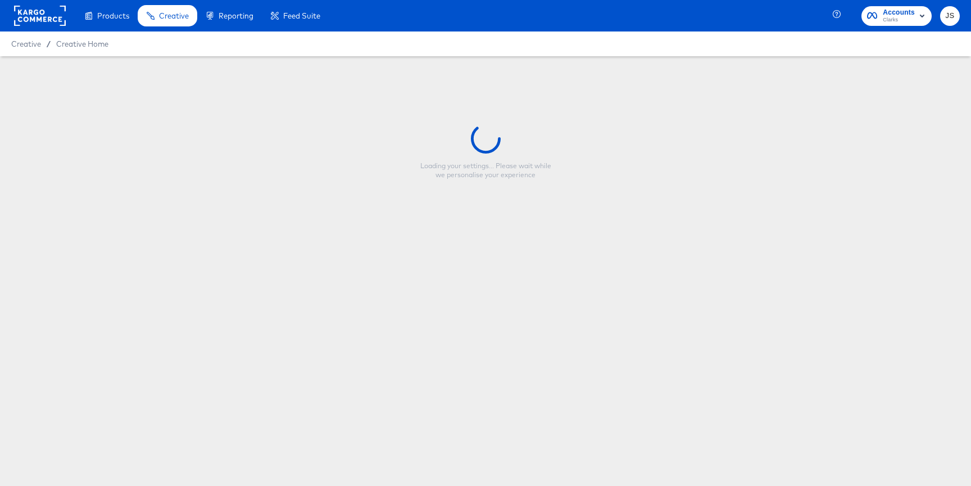
type input "Copy - 10/7 Prime Day $ Off US"
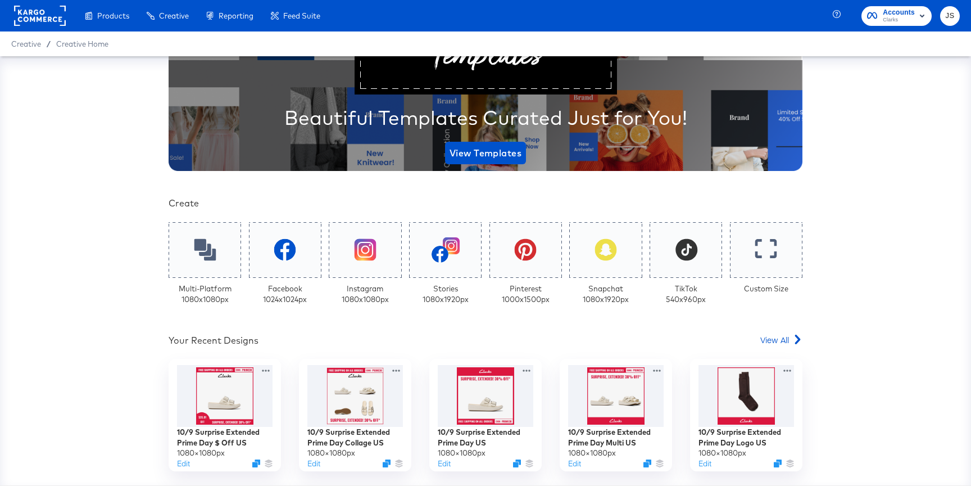
scroll to position [183, 0]
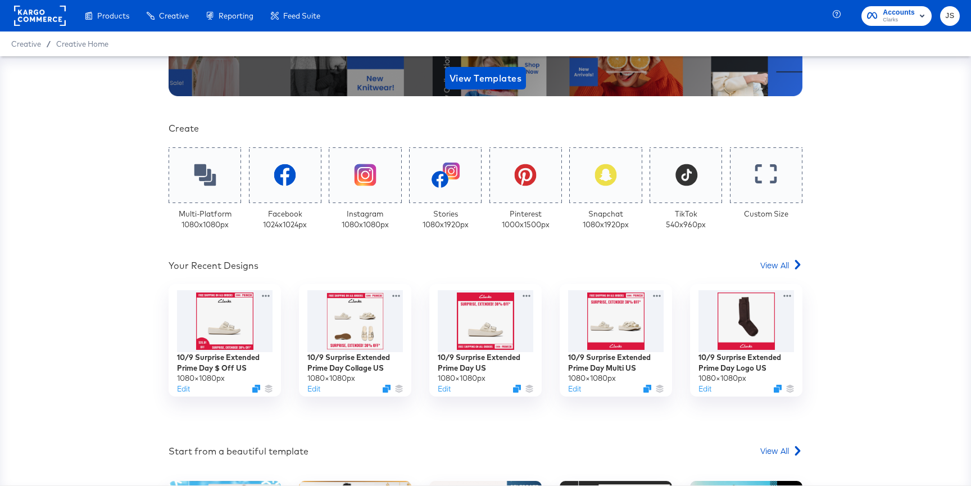
click at [199, 203] on div "Multi-Platform 1080 x 1080 px" at bounding box center [205, 190] width 72 height 86
click at [780, 261] on span "View All" at bounding box center [774, 264] width 29 height 11
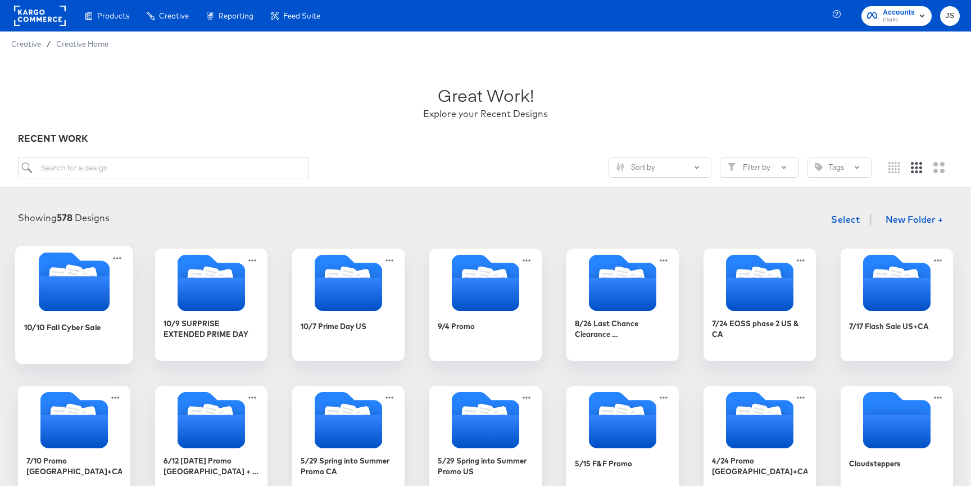
click at [73, 291] on icon "Folder" at bounding box center [74, 293] width 71 height 35
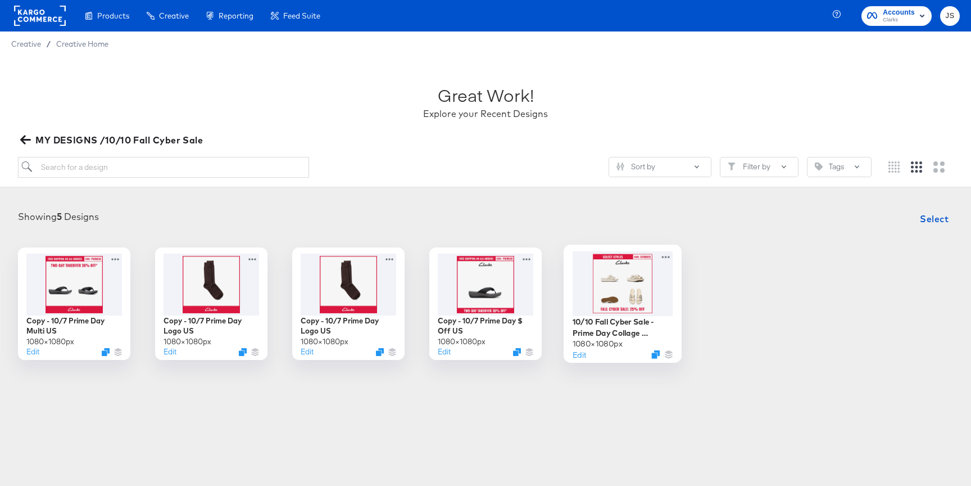
click at [623, 275] on div at bounding box center [623, 283] width 101 height 65
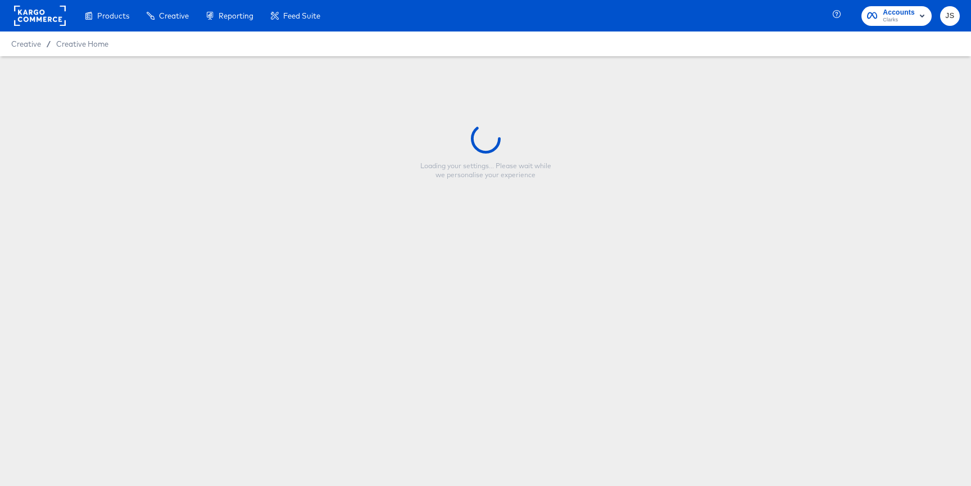
type input "10/10 Fall Cyber Sale - Prime Day Collage [GEOGRAPHIC_DATA]"
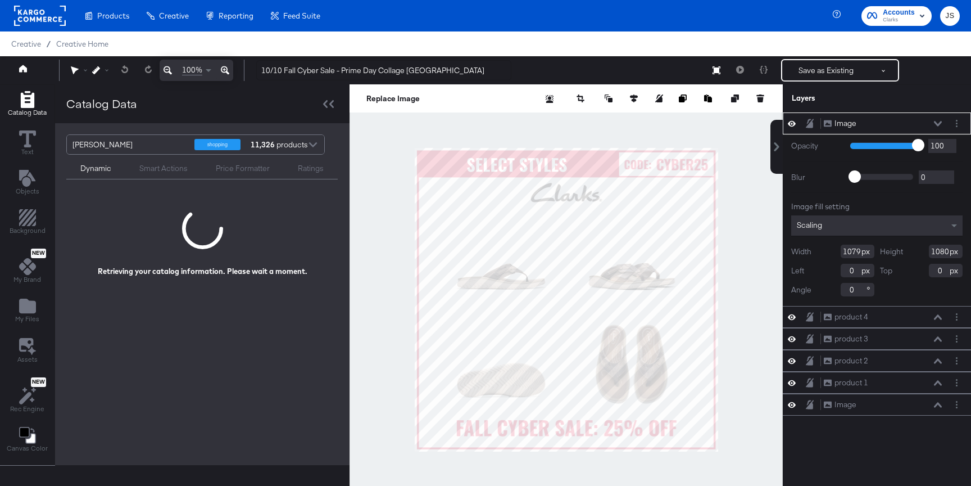
click at [939, 126] on icon at bounding box center [938, 124] width 8 height 6
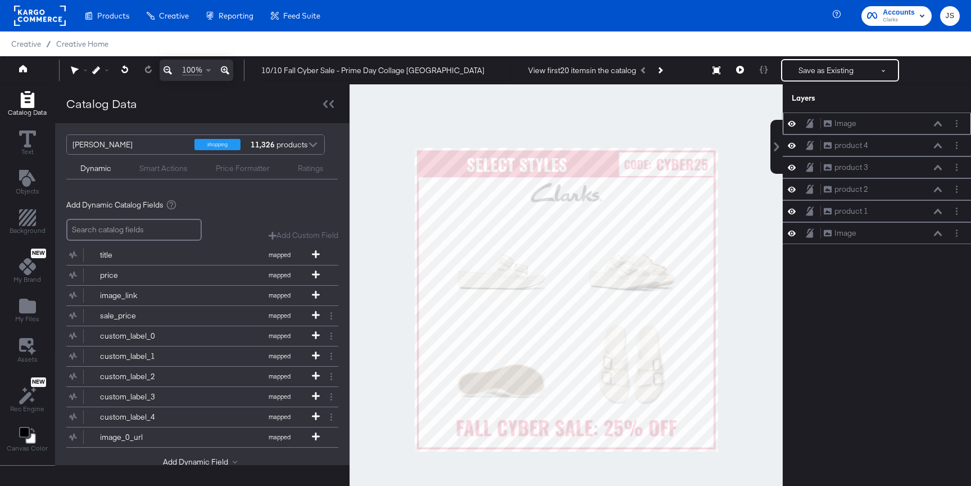
click at [791, 125] on icon at bounding box center [792, 124] width 8 height 10
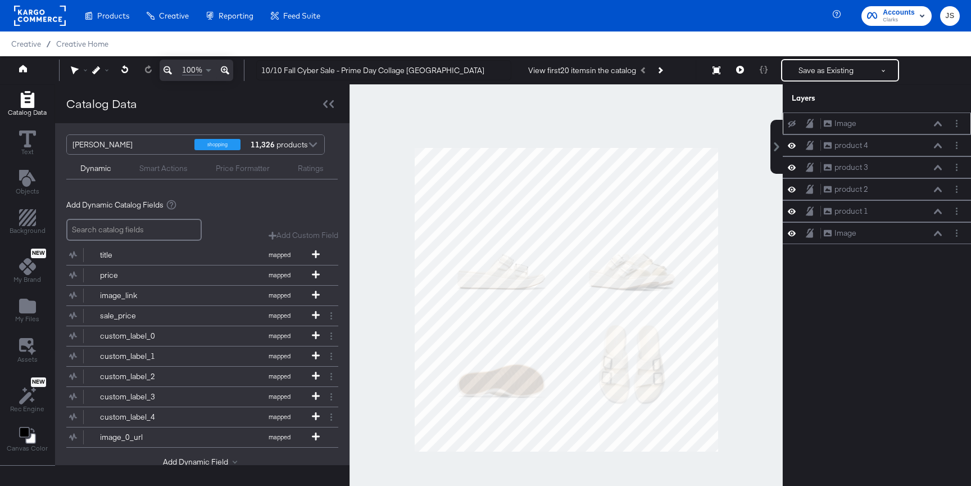
click at [791, 125] on icon at bounding box center [792, 123] width 8 height 7
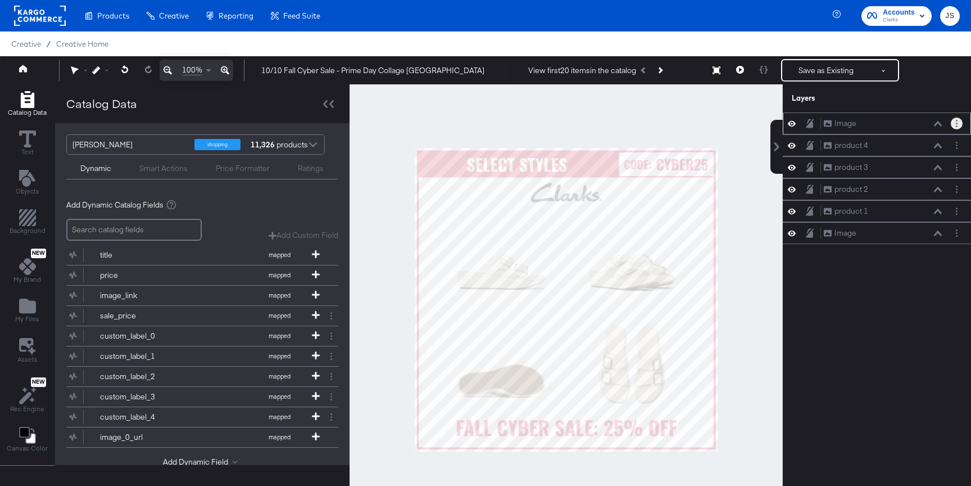
click at [956, 124] on icon "Layer Options" at bounding box center [957, 123] width 2 height 7
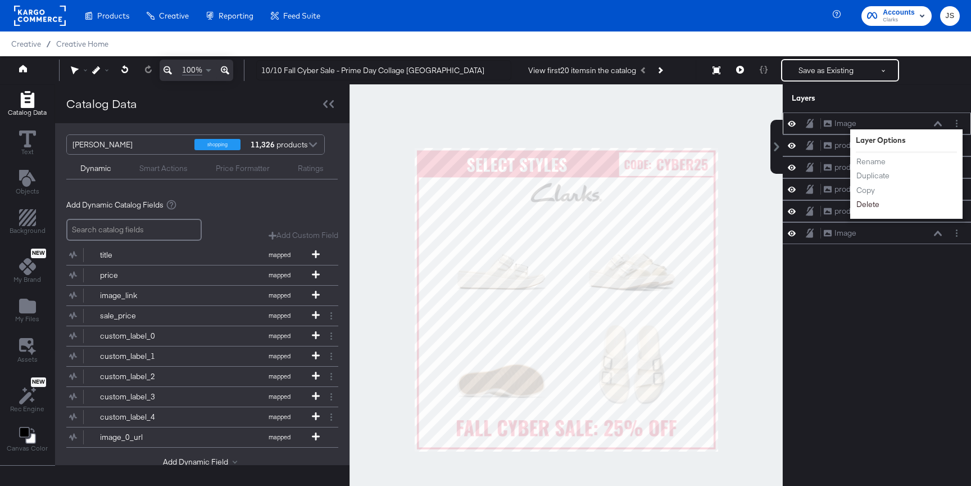
click at [871, 204] on button "Delete" at bounding box center [868, 204] width 24 height 12
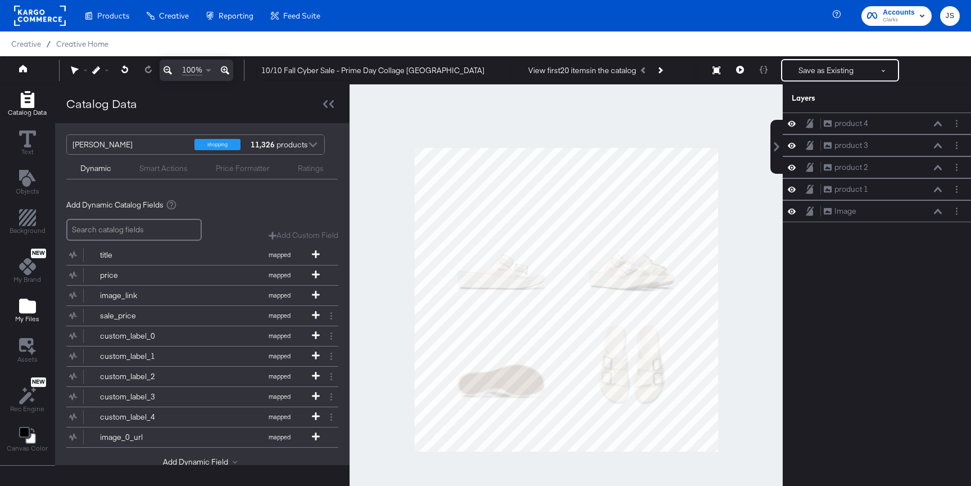
click at [24, 309] on icon "Add Files" at bounding box center [27, 305] width 17 height 15
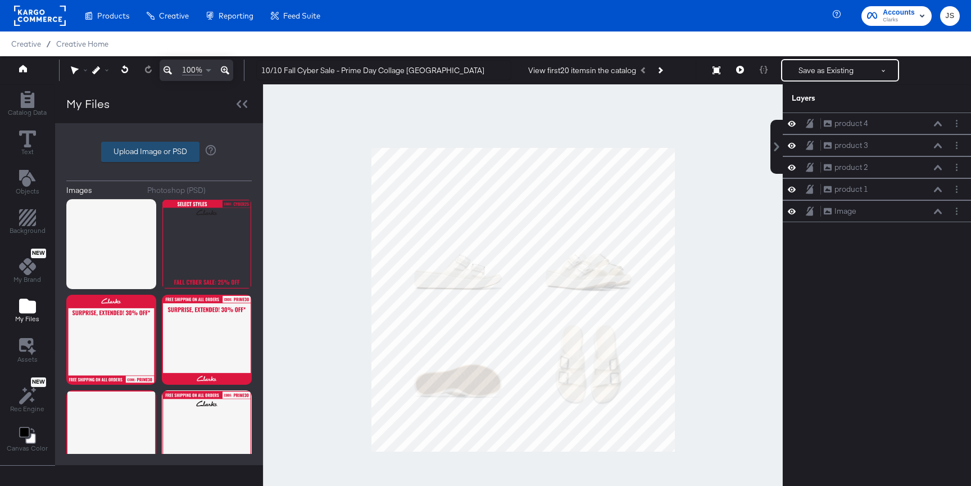
click at [146, 156] on label "Upload Image or PSD" at bounding box center [150, 151] width 97 height 19
click at [159, 152] on input "Upload Image or PSD" at bounding box center [159, 152] width 0 height 0
click at [184, 147] on label "Upload Image or PSD" at bounding box center [150, 151] width 97 height 19
click at [159, 152] on input "Upload Image or PSD" at bounding box center [159, 152] width 0 height 0
type input "C:\fakepath\Promo Collage.png"
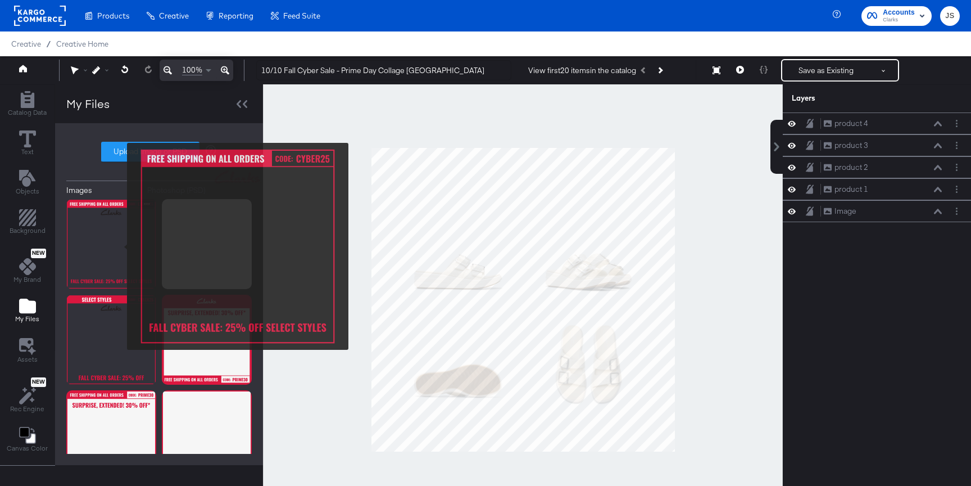
click at [120, 246] on img at bounding box center [111, 244] width 90 height 90
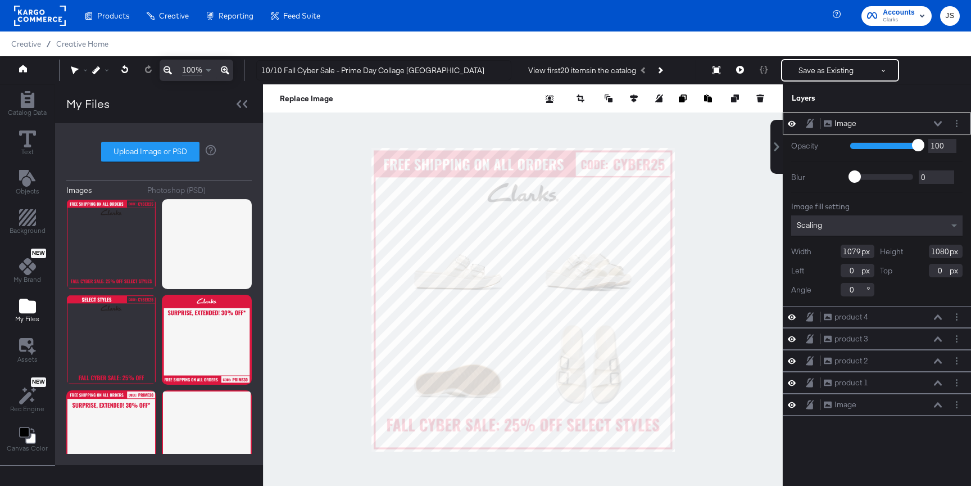
click at [721, 273] on div at bounding box center [523, 299] width 520 height 430
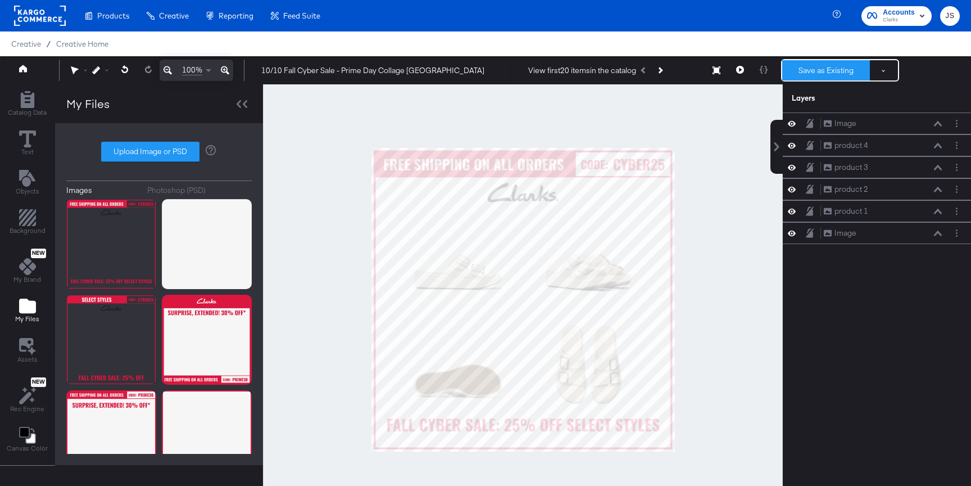
click at [796, 72] on button "Save as Existing" at bounding box center [826, 70] width 88 height 20
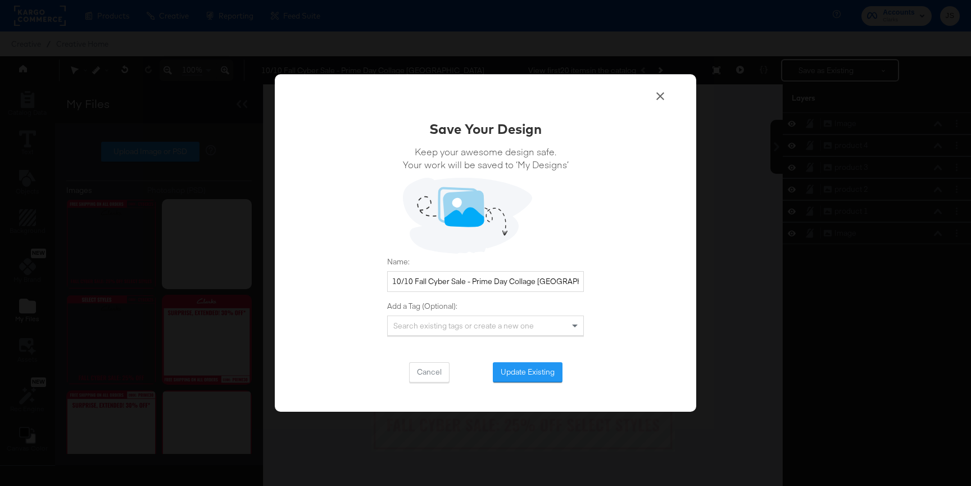
click at [531, 362] on div "Cancel Update Existing" at bounding box center [485, 372] width 197 height 20
click at [527, 364] on button "Update Existing" at bounding box center [528, 372] width 70 height 20
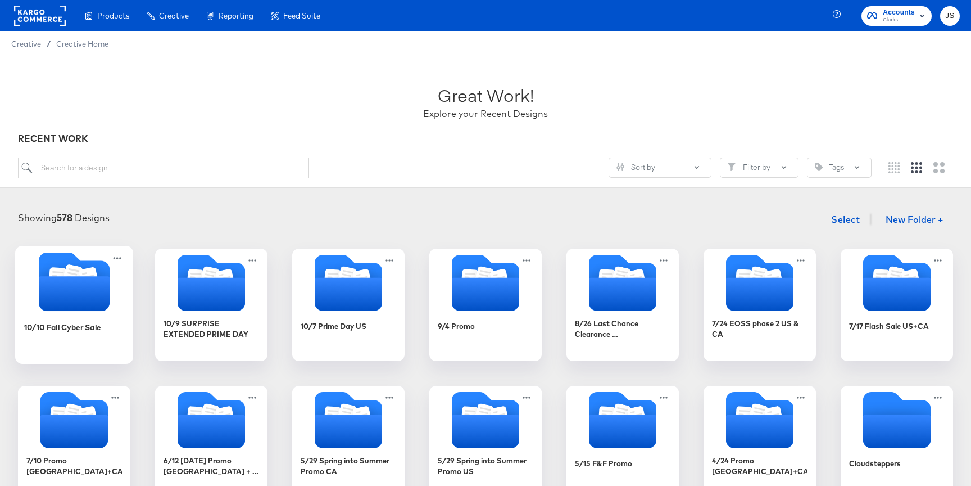
click at [64, 283] on icon "Folder" at bounding box center [74, 293] width 71 height 35
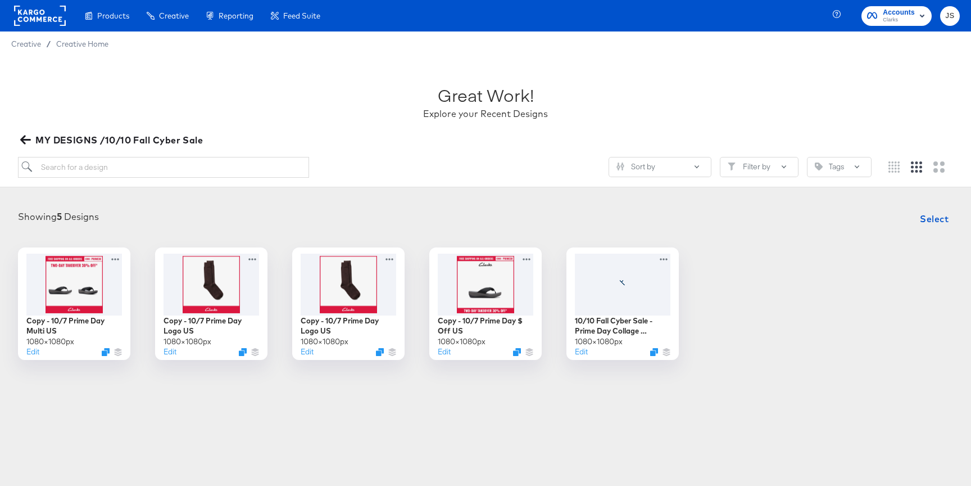
click at [24, 144] on icon "button" at bounding box center [25, 139] width 11 height 11
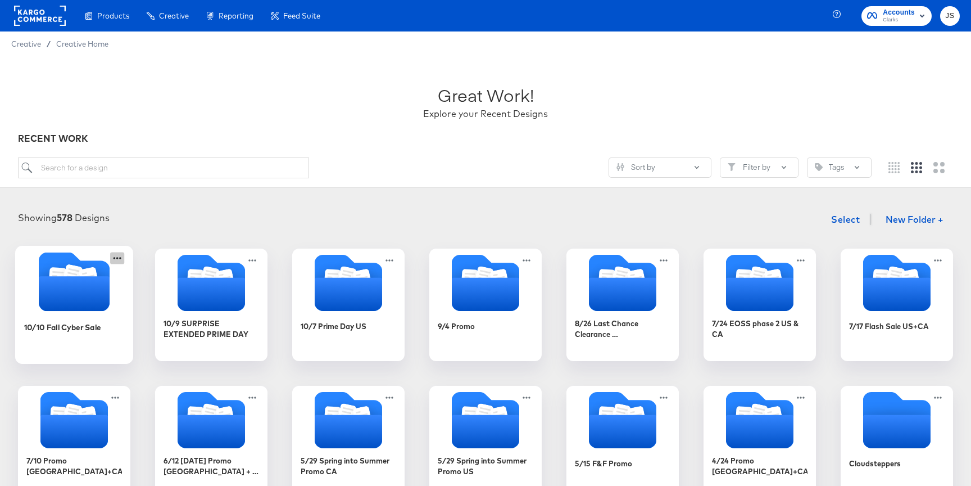
click at [121, 257] on icon at bounding box center [117, 258] width 14 height 12
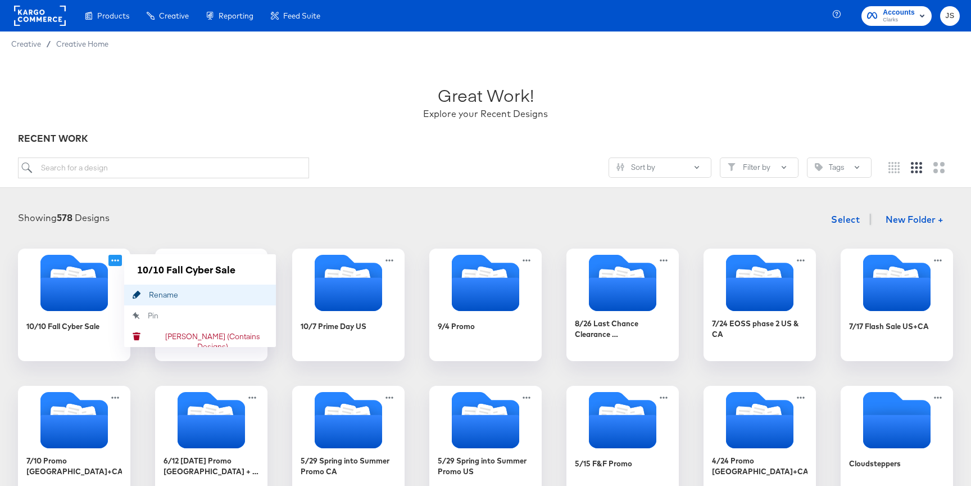
click at [149, 294] on div "Rename Rename" at bounding box center [149, 294] width 0 height 0
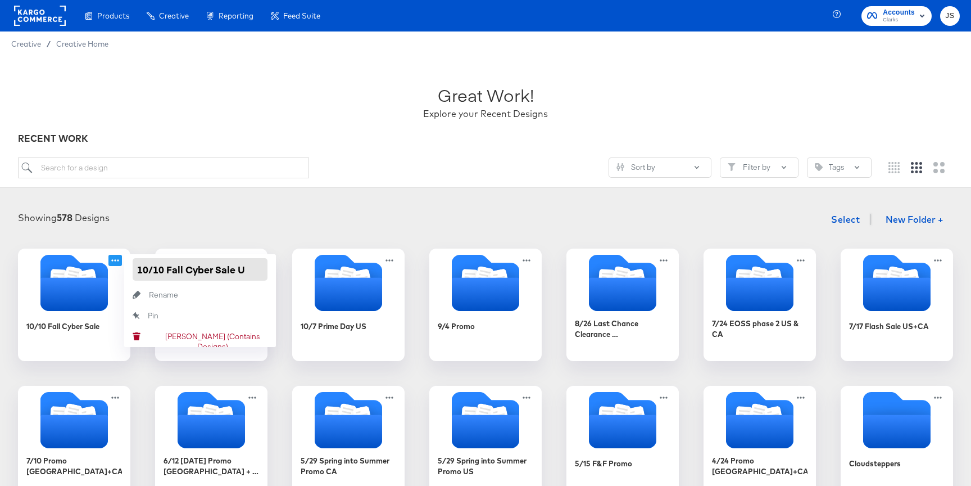
type input "10/10 Fall Cyber Sale US"
click at [265, 196] on article "Great Work! Explore your Recent Designs RECENT WORK Sort by Filter by Tags Show…" at bounding box center [485, 441] width 971 height 770
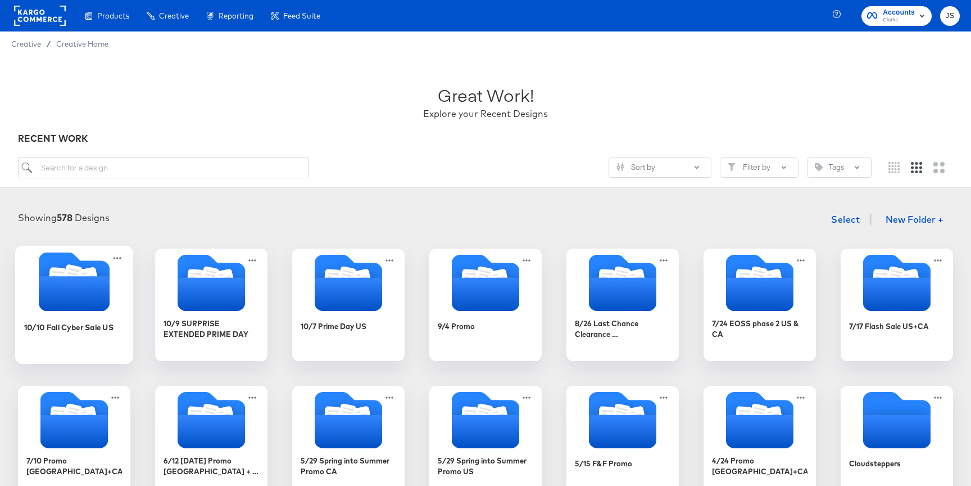
click at [87, 273] on icon "Folder" at bounding box center [89, 278] width 20 height 22
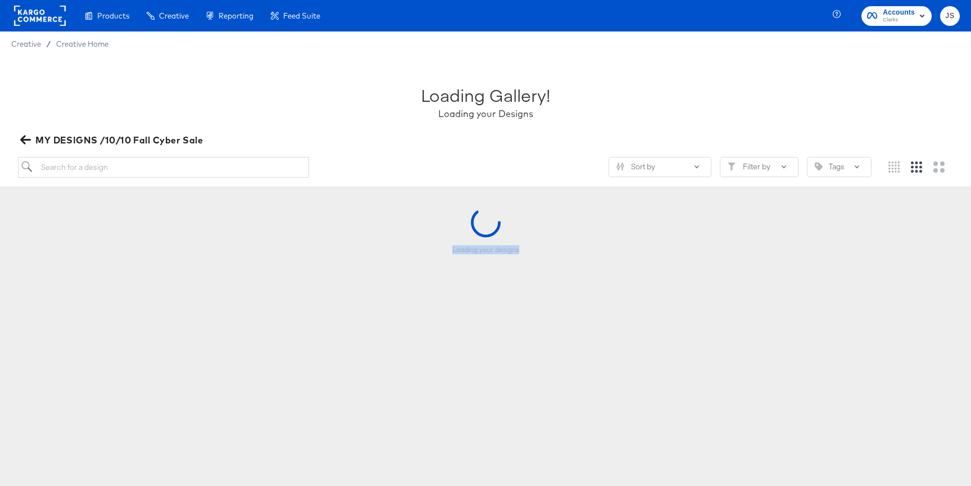
click at [87, 273] on div "Loading your designs" at bounding box center [485, 263] width 949 height 112
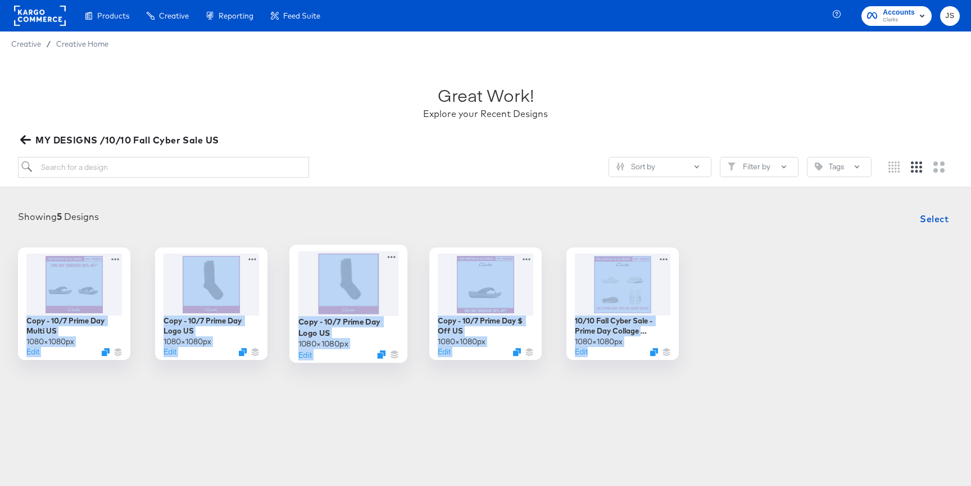
scroll to position [1, 0]
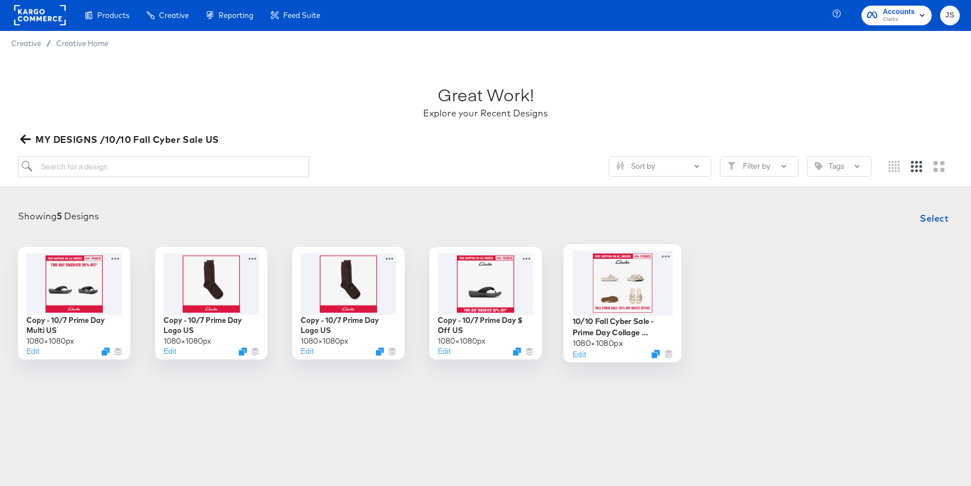
click at [652, 283] on div at bounding box center [623, 282] width 101 height 65
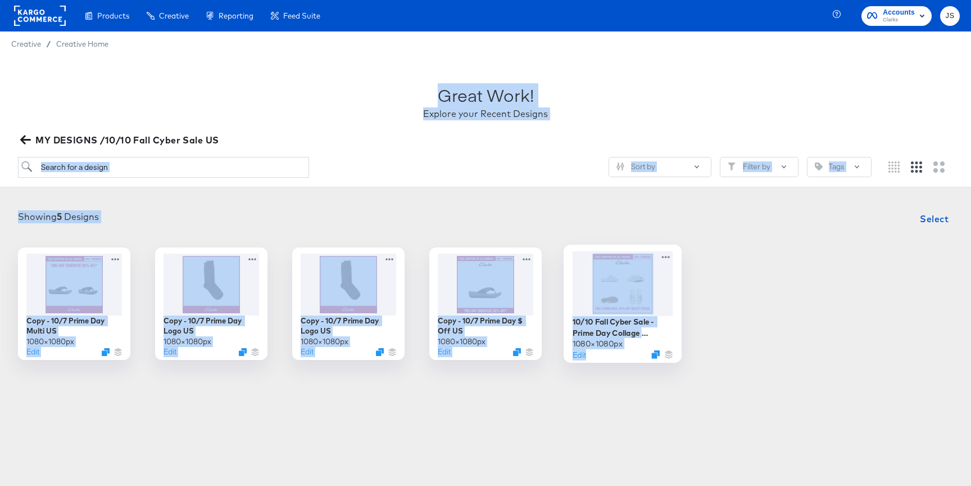
click at [652, 283] on div "Great Work! Explore your Recent Designs MY DESIGNS /10/10 Fall Cyber Sale US So…" at bounding box center [485, 234] width 971 height 357
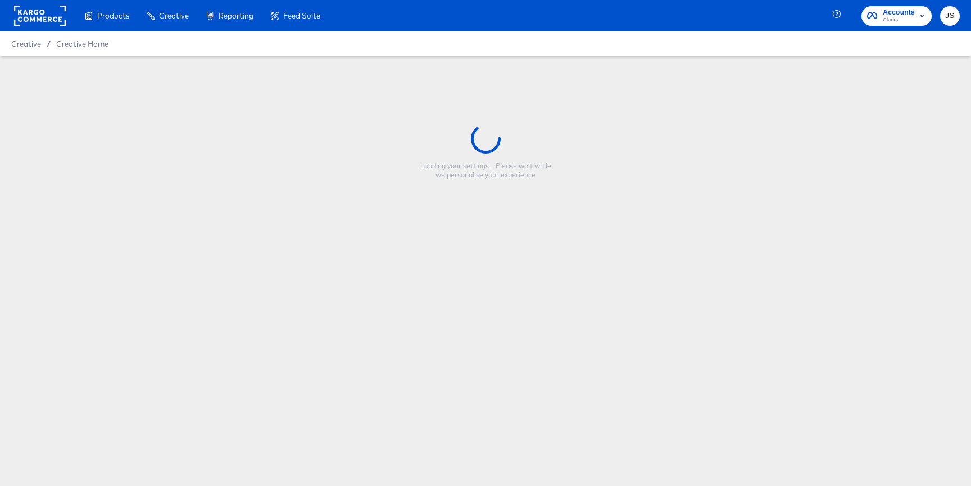
type input "10/10 Fall Cyber Sale - Prime Day Collage US"
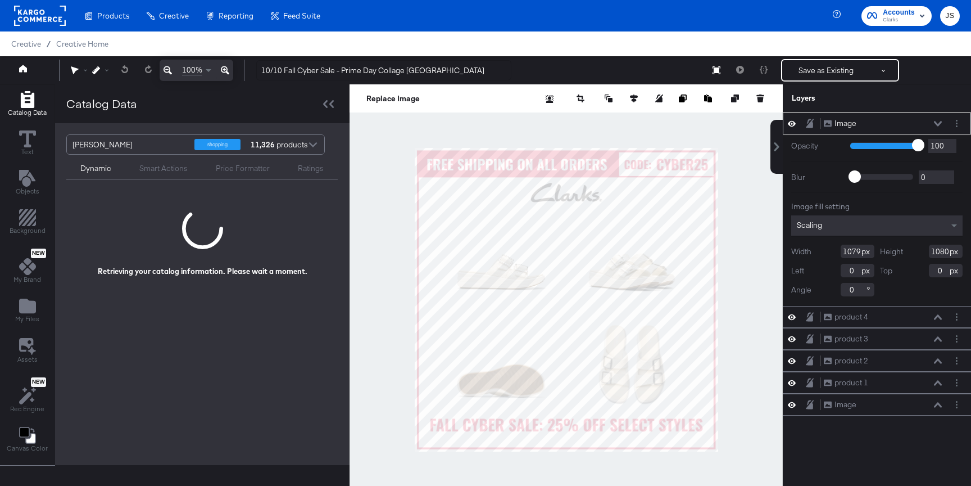
click at [185, 116] on div "Catalog Data" at bounding box center [202, 103] width 294 height 39
click at [145, 145] on div "Clarks_US_Meta_SA_Shopping" at bounding box center [129, 144] width 114 height 19
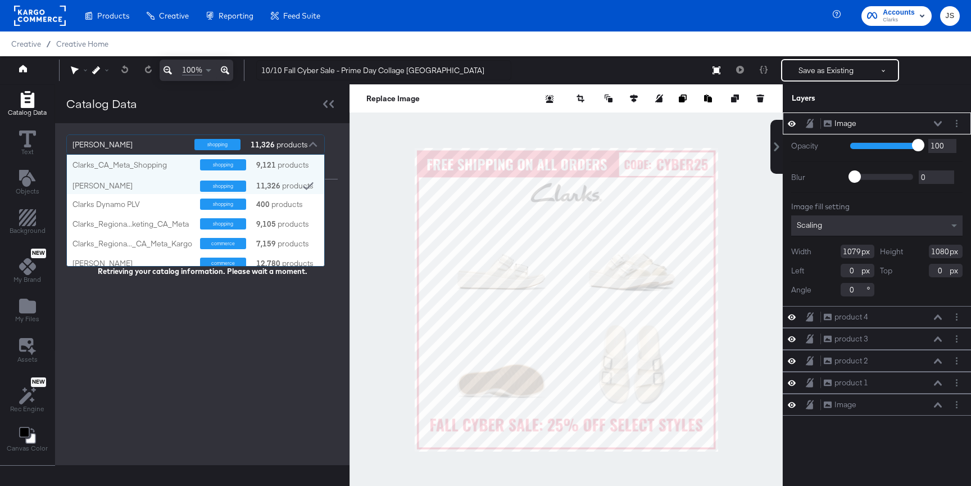
scroll to position [111, 257]
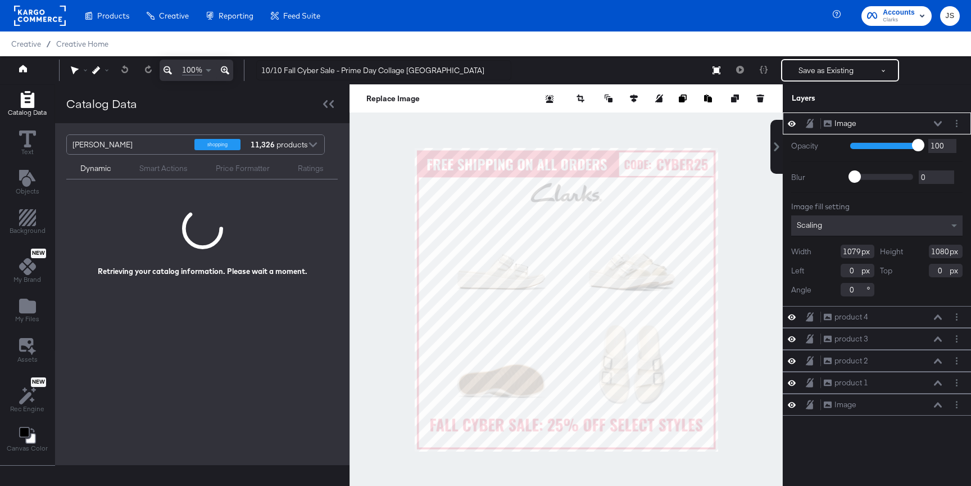
click at [149, 131] on div "Clarks_US_Meta_SA_Shopping shopping 11,326 products Dynamic Smart Actions Price…" at bounding box center [202, 156] width 294 height 67
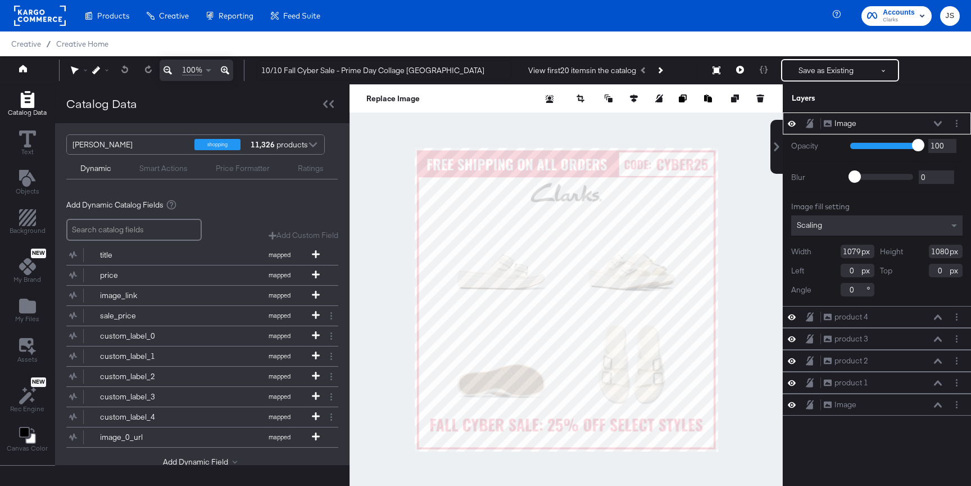
click at [148, 139] on div "Clarks_US_Meta_SA_Shopping" at bounding box center [129, 144] width 114 height 19
click at [160, 116] on div "Catalog Data" at bounding box center [202, 103] width 294 height 39
click at [839, 64] on button "Save as Existing" at bounding box center [826, 70] width 88 height 20
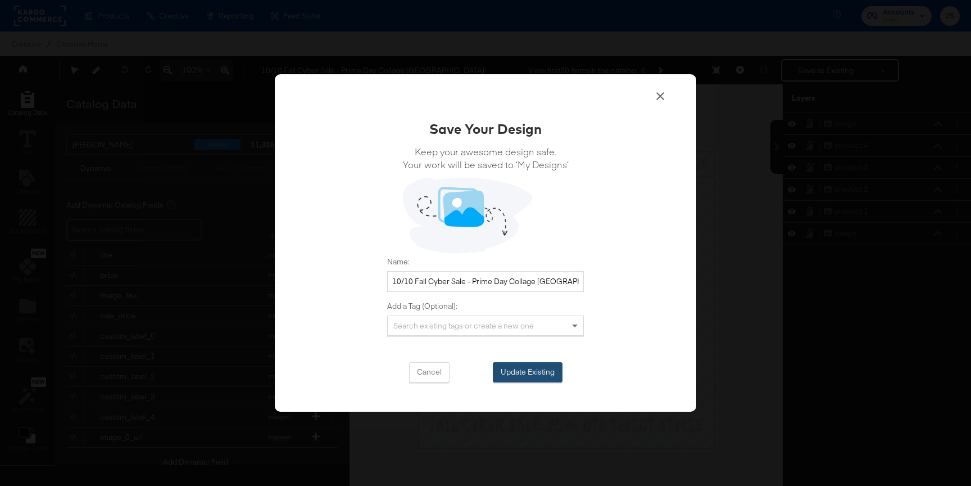
click at [529, 369] on button "Update Existing" at bounding box center [528, 372] width 70 height 20
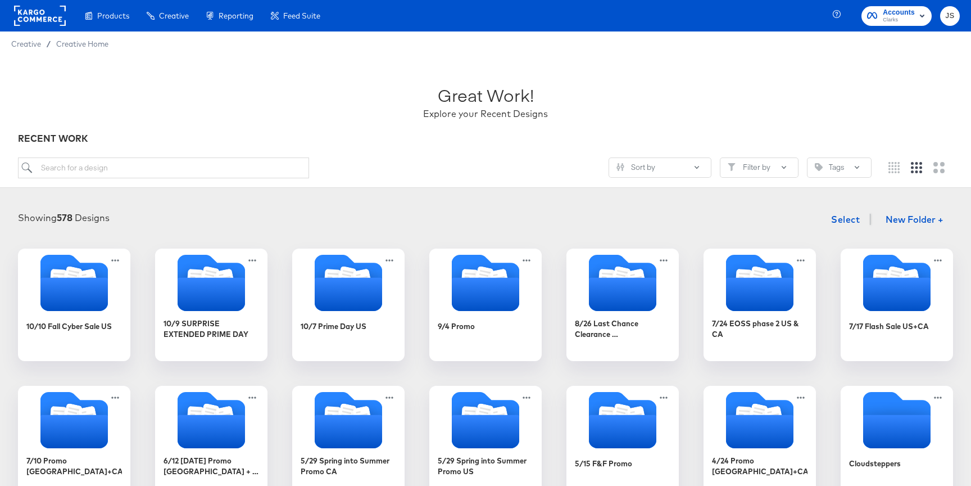
click at [10, 321] on div "Showing 578 Designs Select New Folder + 10/10 Fall Cyber Sale US 10/9 SURPRISE …" at bounding box center [485, 490] width 971 height 587
click at [51, 293] on icon "Folder" at bounding box center [74, 293] width 71 height 35
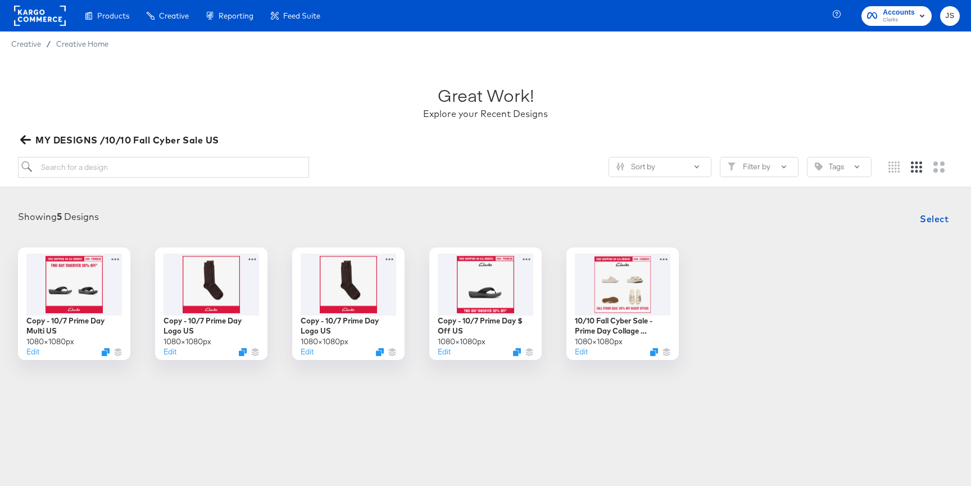
click at [222, 132] on div "MY DESIGNS /10/10 Fall Cyber Sale US" at bounding box center [485, 140] width 935 height 16
click at [506, 300] on div at bounding box center [486, 283] width 101 height 65
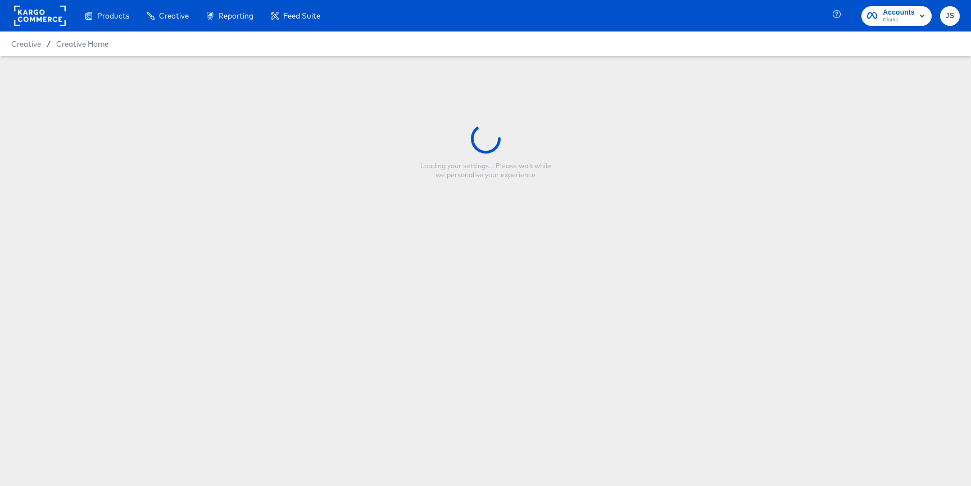
type input "Copy - 10/7 Prime Day $ Off US"
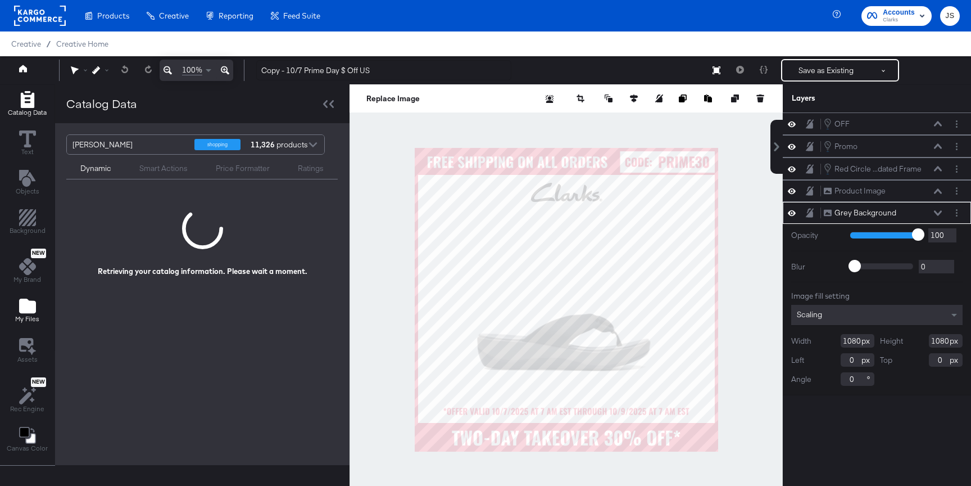
click at [36, 300] on div "My Files" at bounding box center [27, 310] width 24 height 26
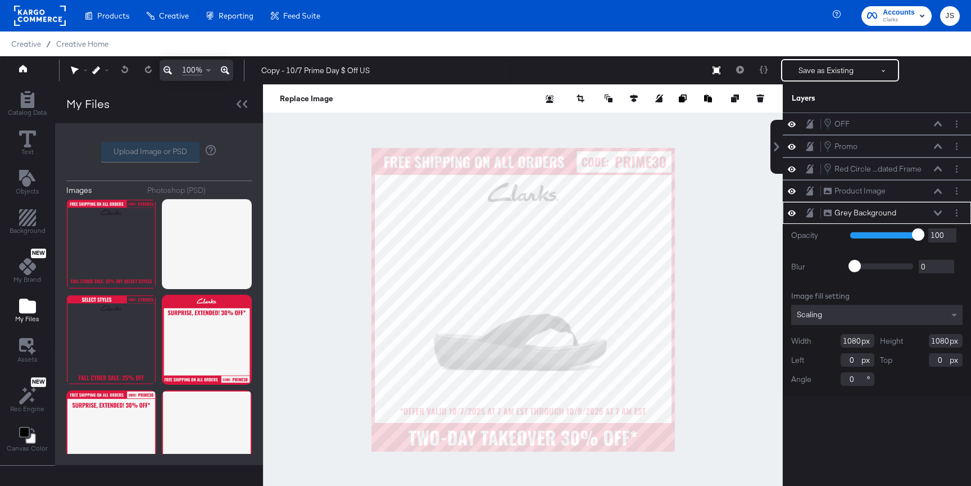
click at [168, 153] on label "Upload Image or PSD" at bounding box center [150, 151] width 97 height 19
click at [159, 152] on input "Upload Image or PSD" at bounding box center [159, 152] width 0 height 0
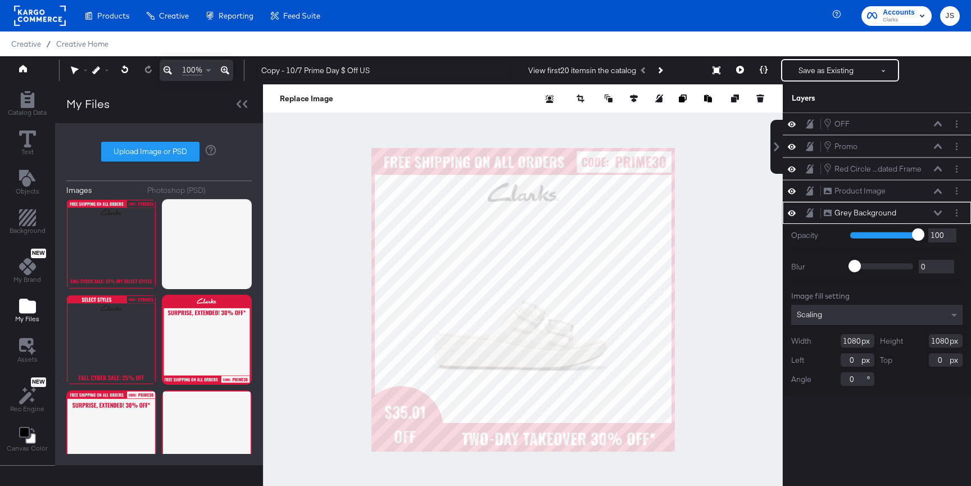
click at [937, 211] on icon at bounding box center [938, 213] width 8 height 6
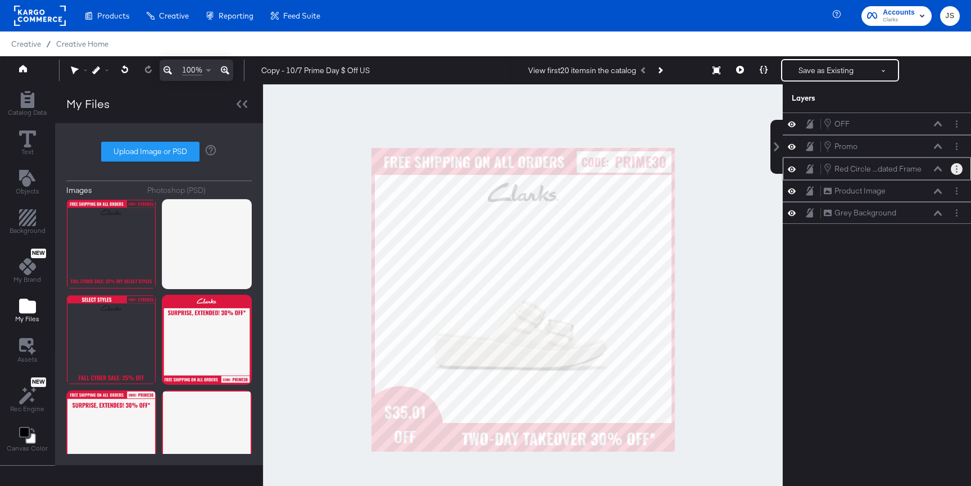
click at [958, 171] on button "Layer Options" at bounding box center [957, 169] width 12 height 12
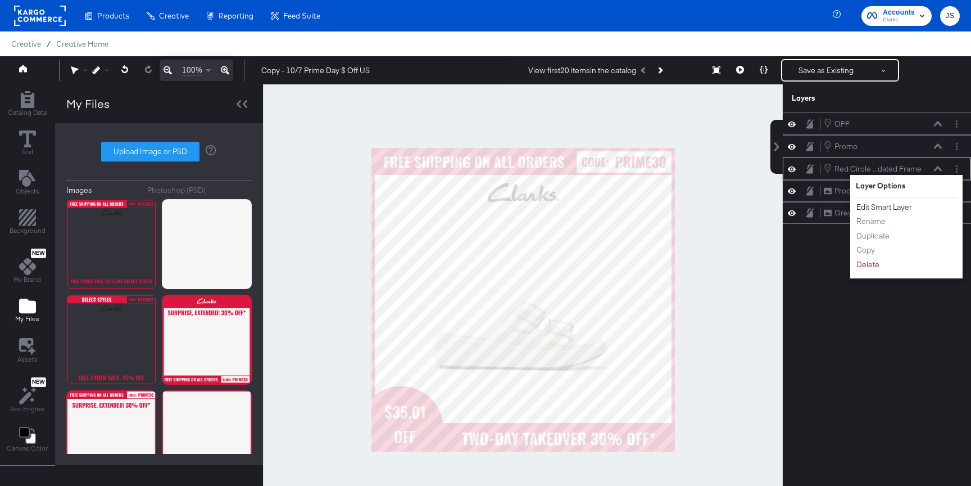
click at [874, 208] on button "Edit Smart Layer" at bounding box center [884, 207] width 57 height 12
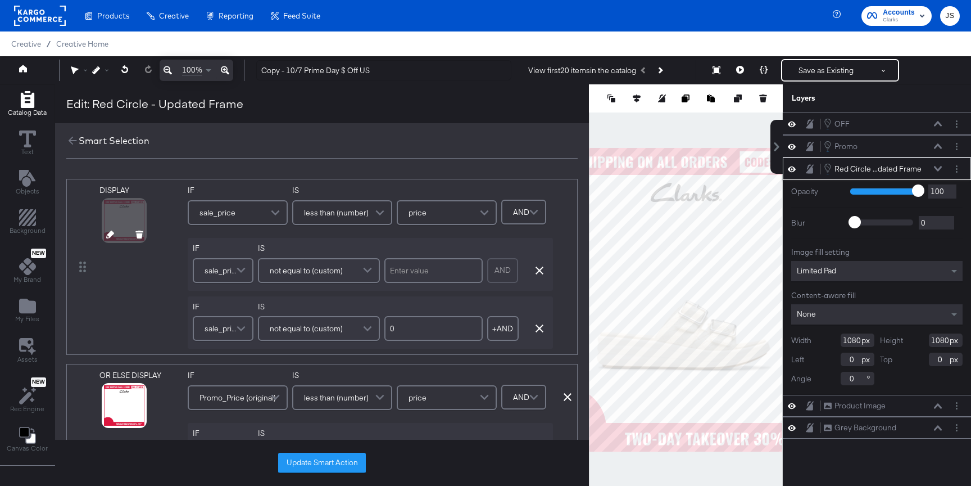
click at [107, 234] on icon at bounding box center [110, 234] width 8 height 8
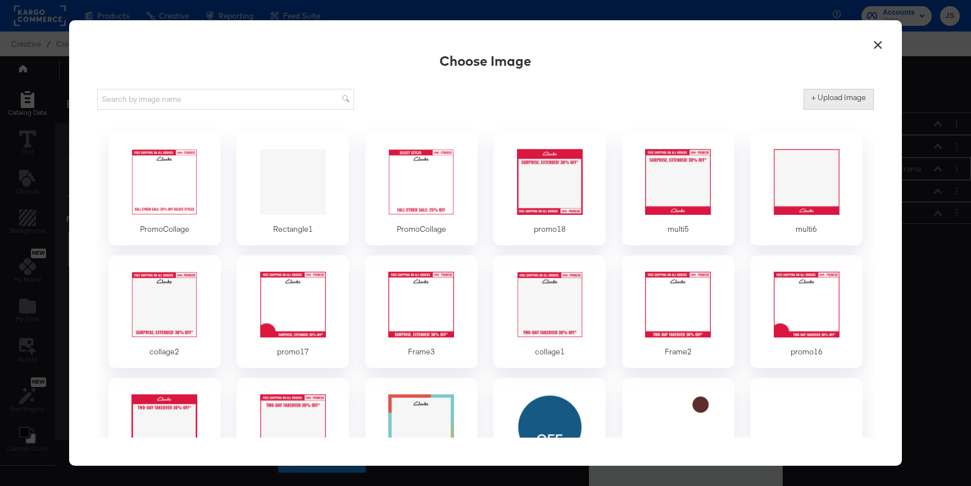
click at [819, 108] on button "+ Upload Image" at bounding box center [839, 99] width 70 height 20
click at [843, 97] on label "+ Upload Image" at bounding box center [839, 97] width 55 height 11
click at [843, 110] on input "+ Upload Image" at bounding box center [932, 110] width 257 height 0
type input "C:\fakepath\$off sale.png"
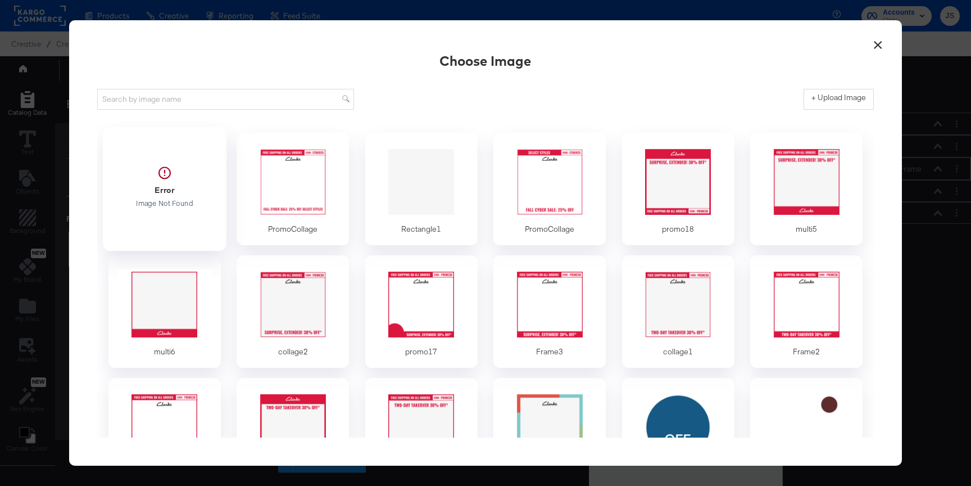
click at [182, 221] on div at bounding box center [164, 187] width 105 height 78
click at [175, 195] on div at bounding box center [164, 181] width 105 height 78
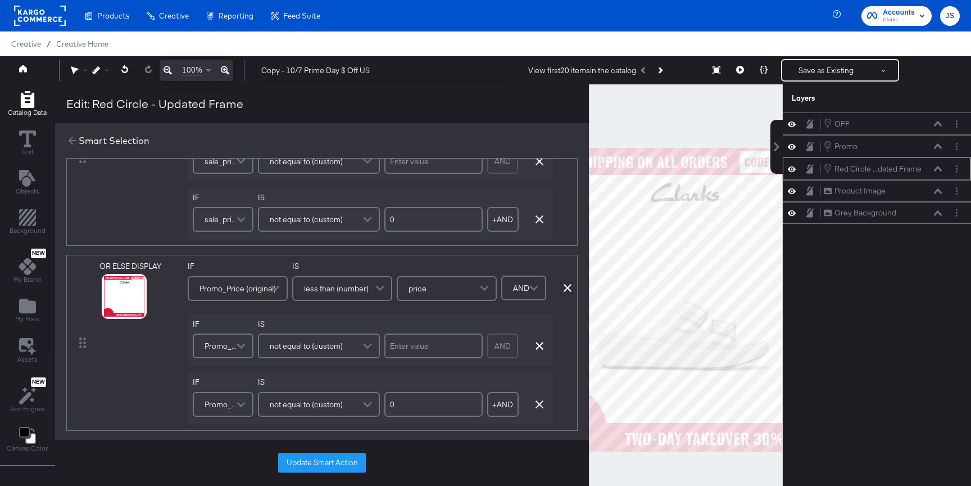
scroll to position [128, 0]
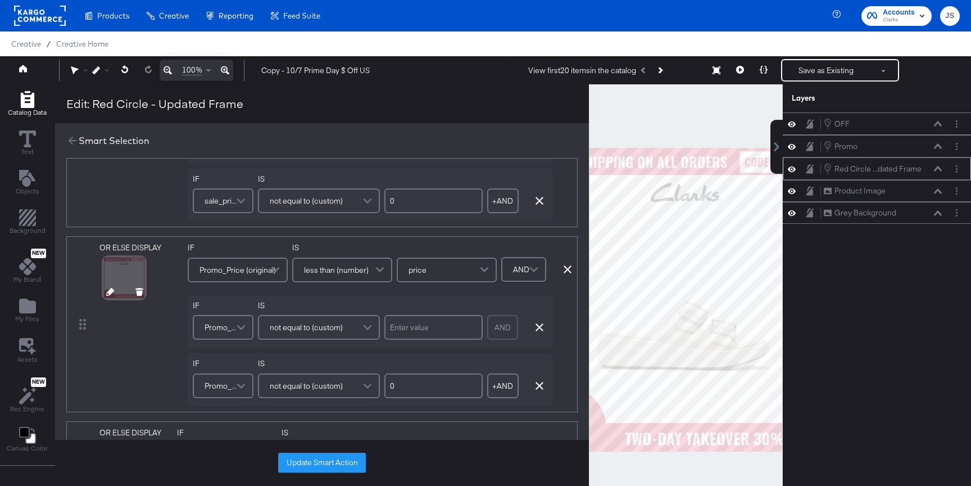
click at [105, 291] on div at bounding box center [125, 292] width 58 height 7
click at [103, 292] on div at bounding box center [125, 292] width 58 height 7
click at [110, 293] on icon at bounding box center [110, 292] width 8 height 8
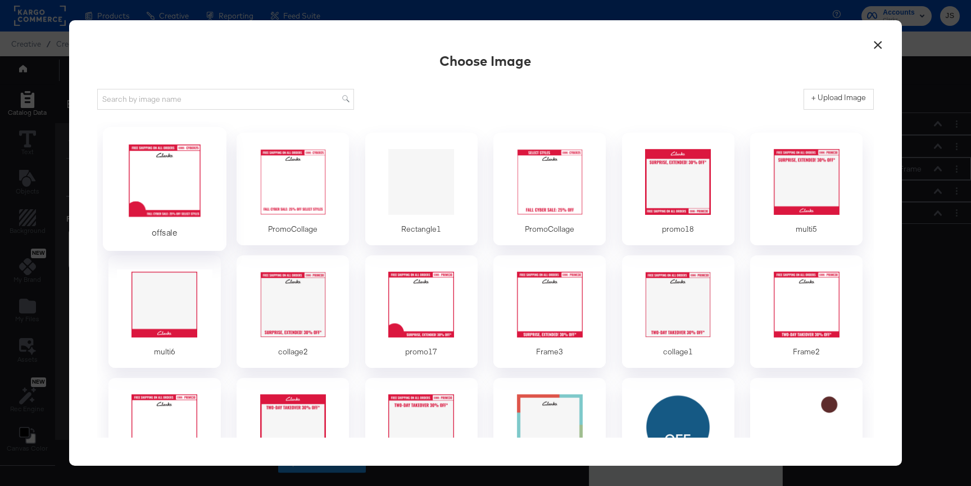
click at [210, 157] on div at bounding box center [164, 181] width 105 height 78
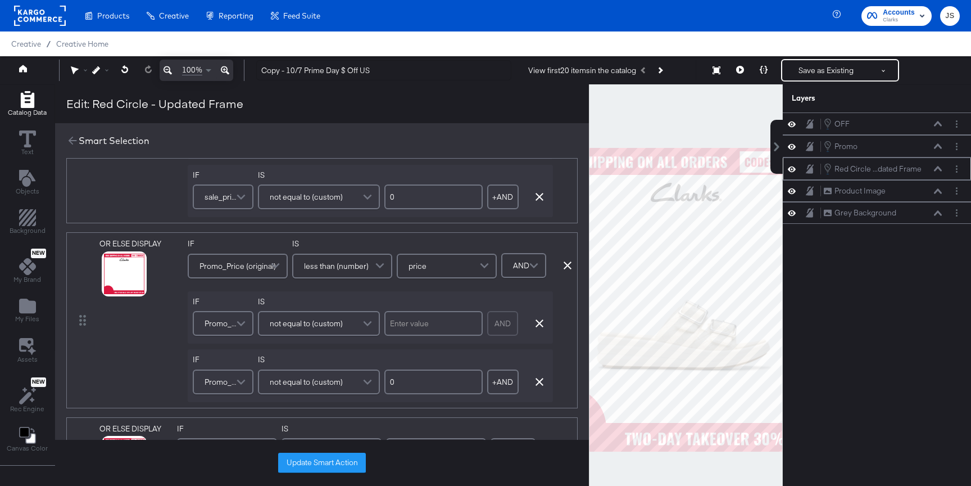
scroll to position [148, 0]
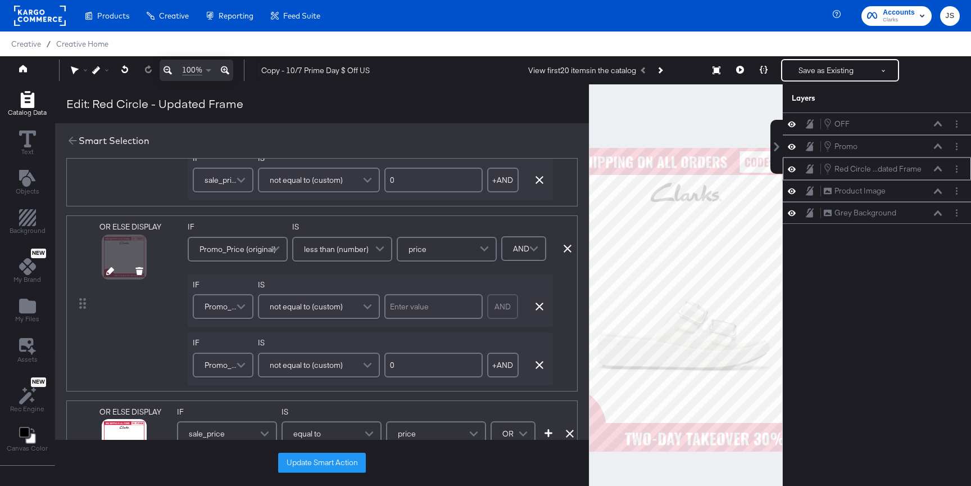
click at [104, 268] on div at bounding box center [124, 257] width 40 height 40
click at [108, 275] on icon at bounding box center [110, 271] width 8 height 8
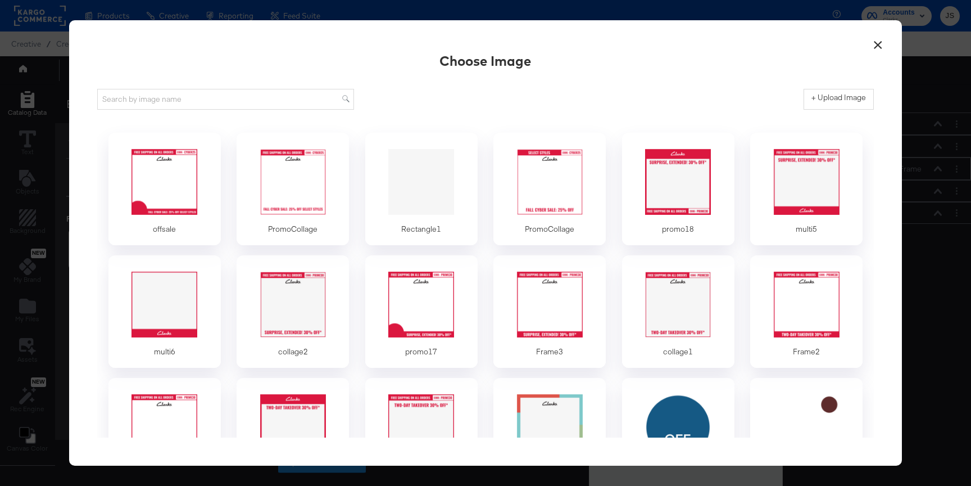
scroll to position [0, 0]
click at [151, 215] on div at bounding box center [164, 181] width 105 height 78
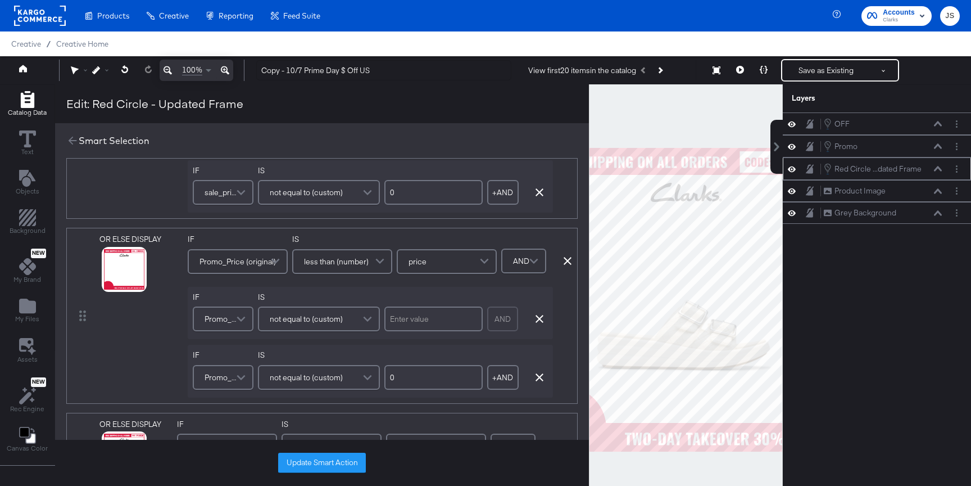
scroll to position [144, 0]
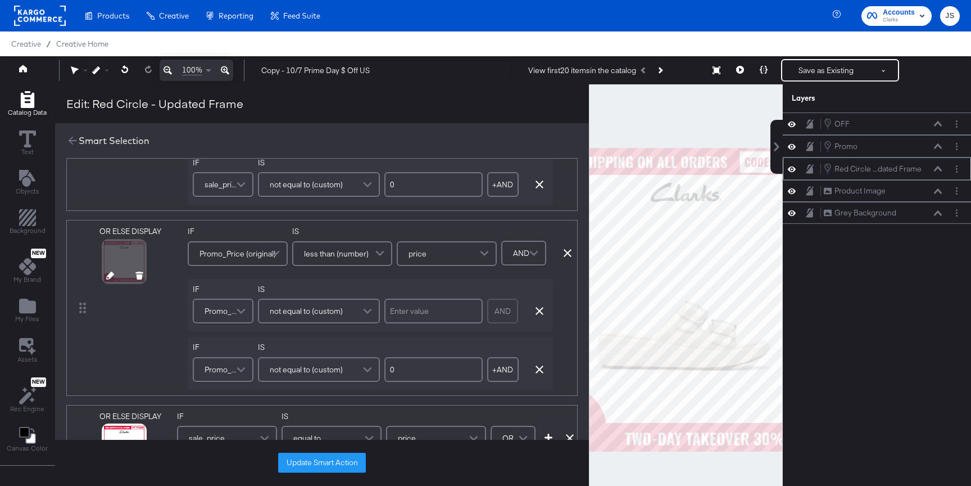
click at [106, 278] on icon at bounding box center [110, 275] width 8 height 8
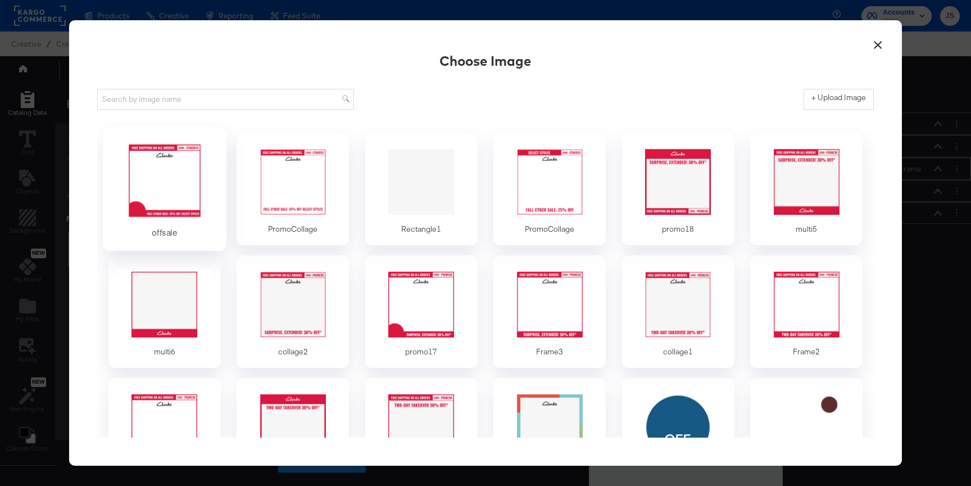
click at [180, 183] on div at bounding box center [164, 181] width 105 height 78
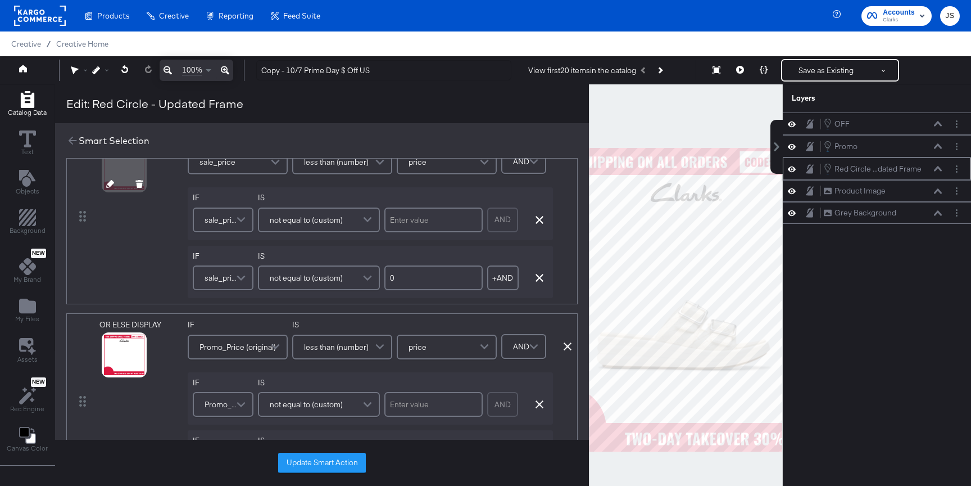
scroll to position [126, 0]
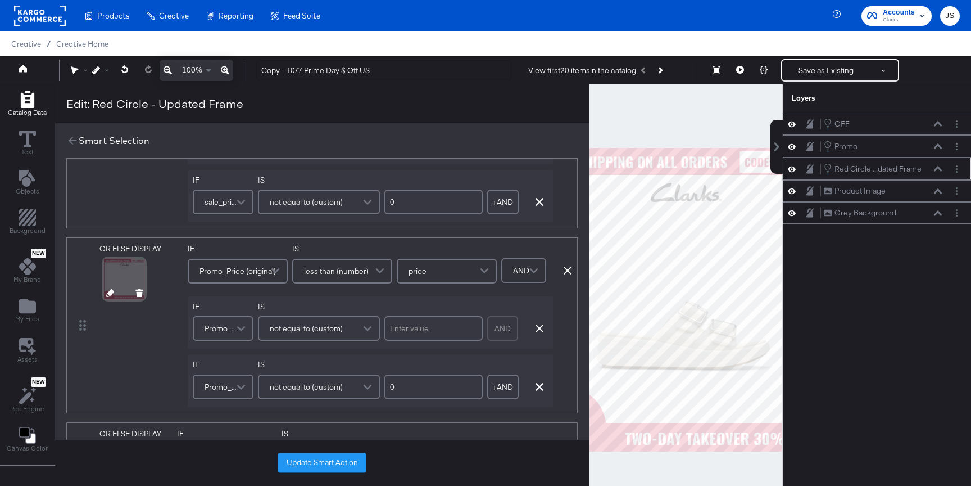
click at [103, 293] on div at bounding box center [125, 294] width 58 height 7
click at [110, 296] on icon at bounding box center [110, 293] width 8 height 8
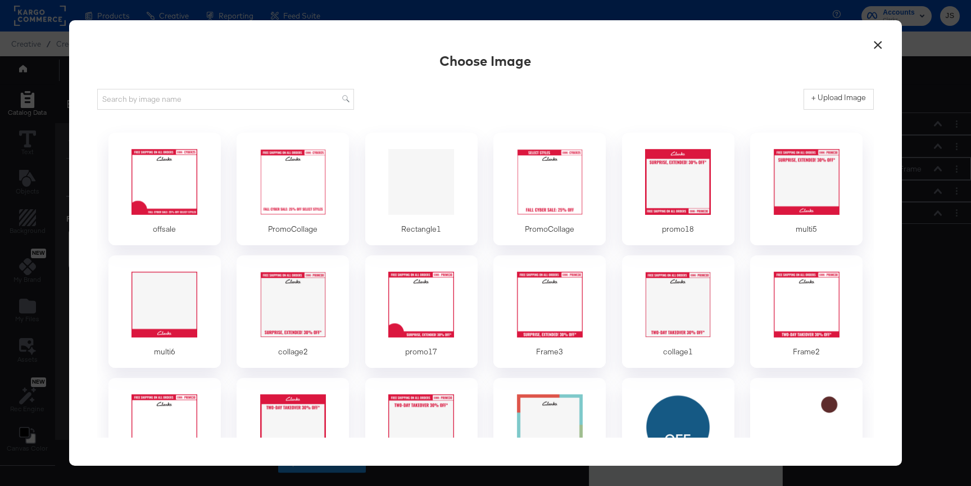
scroll to position [0, 0]
click at [165, 189] on div at bounding box center [164, 181] width 105 height 78
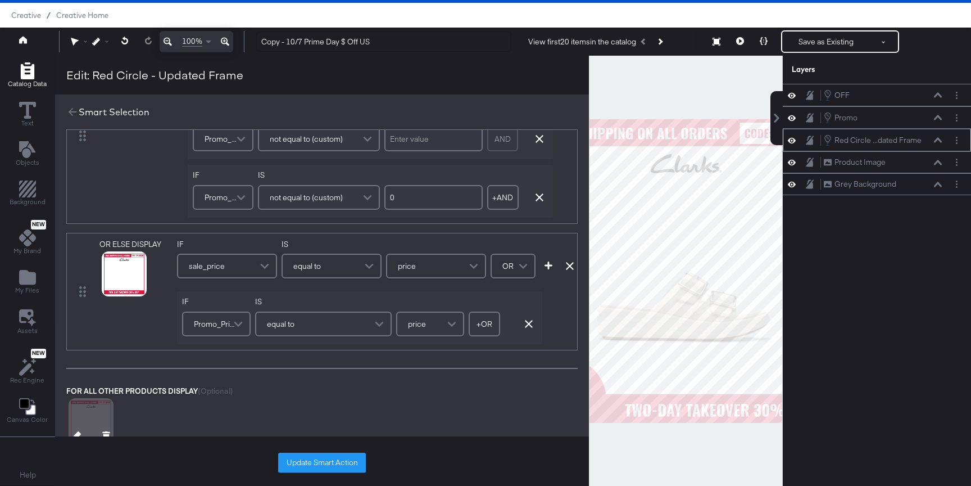
scroll to position [343, 0]
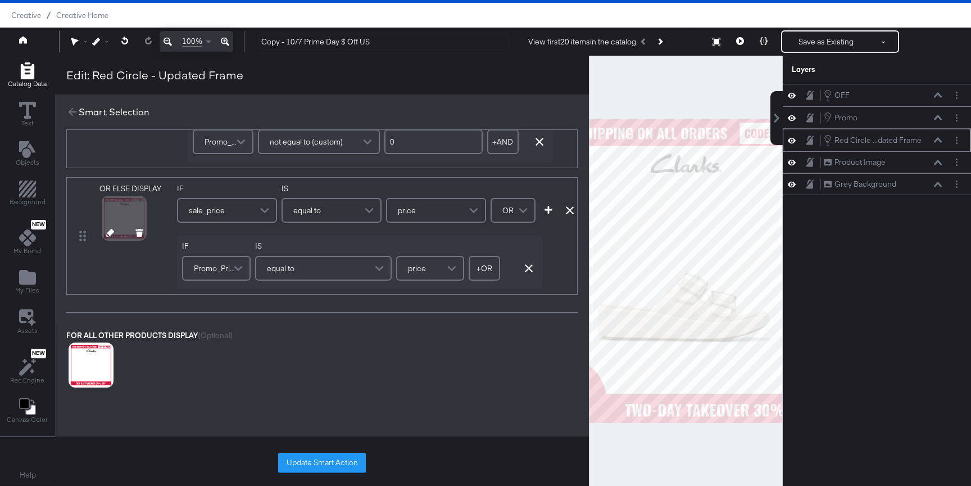
click at [106, 236] on icon at bounding box center [110, 233] width 8 height 8
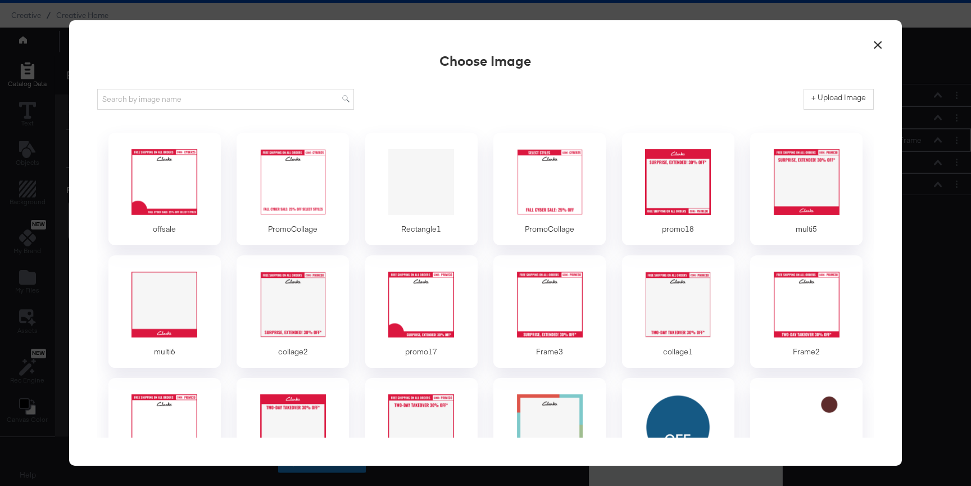
scroll to position [0, 0]
click at [827, 108] on button "+ Upload Image" at bounding box center [839, 99] width 70 height 20
click at [854, 102] on label "+ Upload Image" at bounding box center [839, 97] width 55 height 11
click at [854, 110] on input "+ Upload Image" at bounding box center [932, 110] width 257 height 0
type input "C:\fakepath\$ off normal price.png"
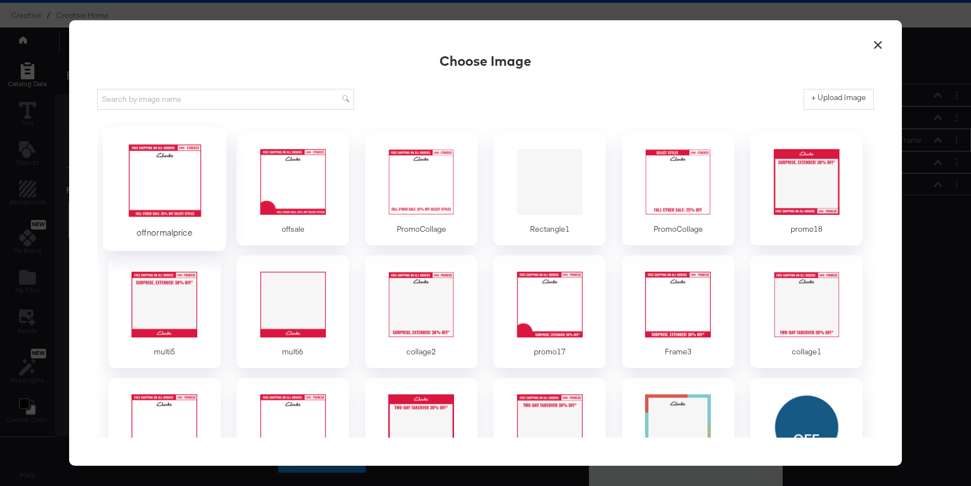
click at [173, 173] on div at bounding box center [164, 181] width 105 height 78
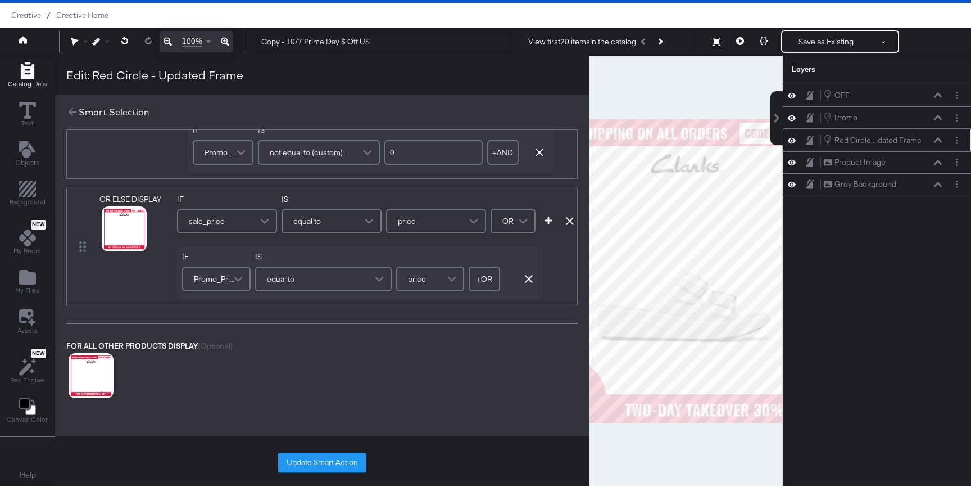
scroll to position [336, 0]
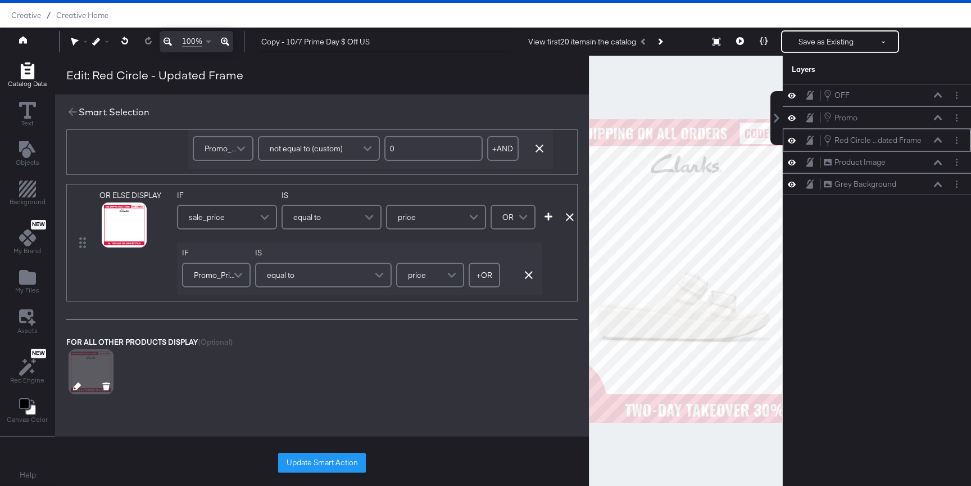
click at [76, 384] on icon at bounding box center [77, 386] width 8 height 8
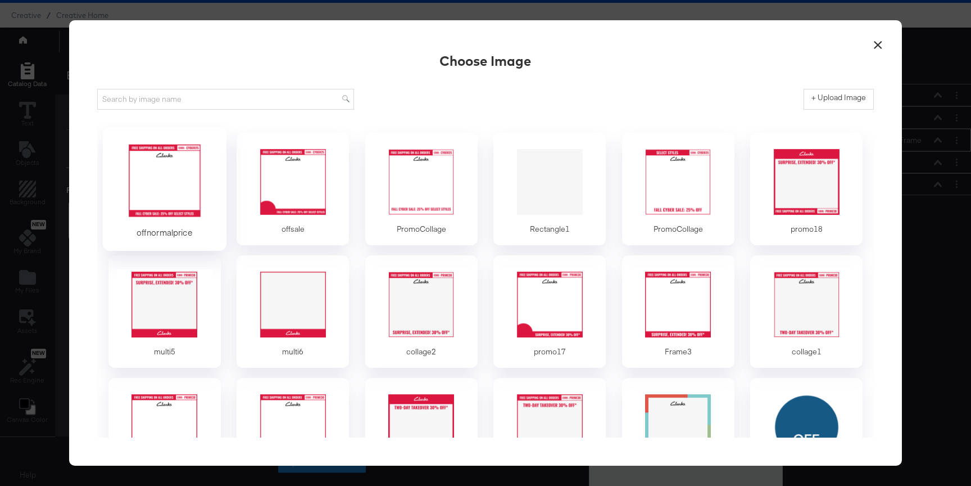
click at [147, 214] on div at bounding box center [164, 181] width 105 height 78
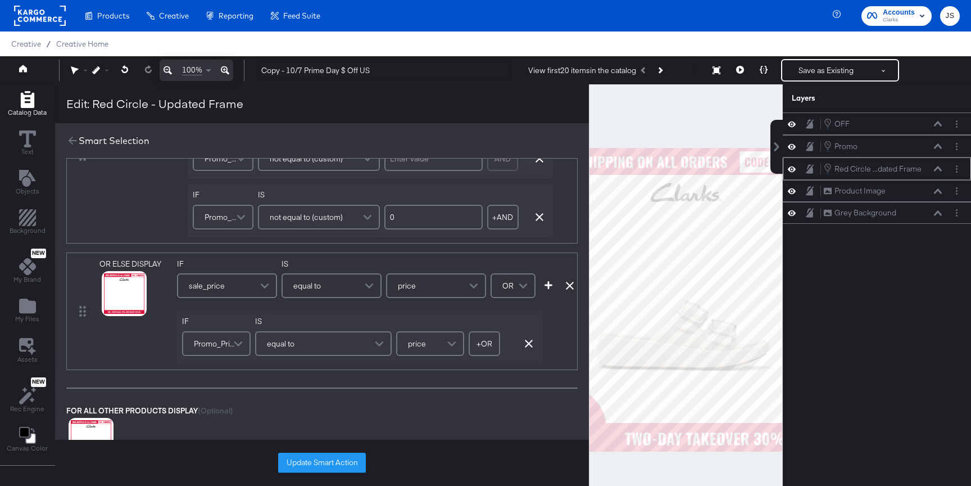
scroll to position [355, 0]
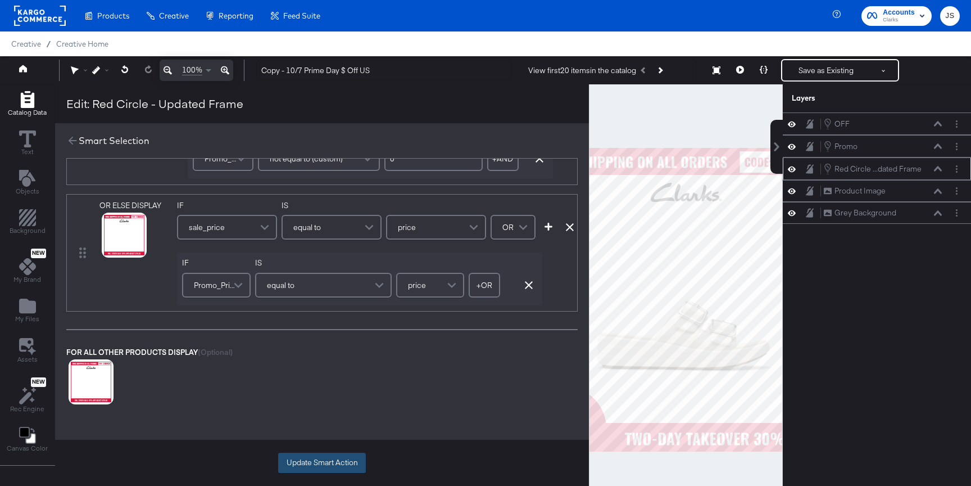
click at [332, 467] on button "Update Smart Action" at bounding box center [322, 462] width 88 height 20
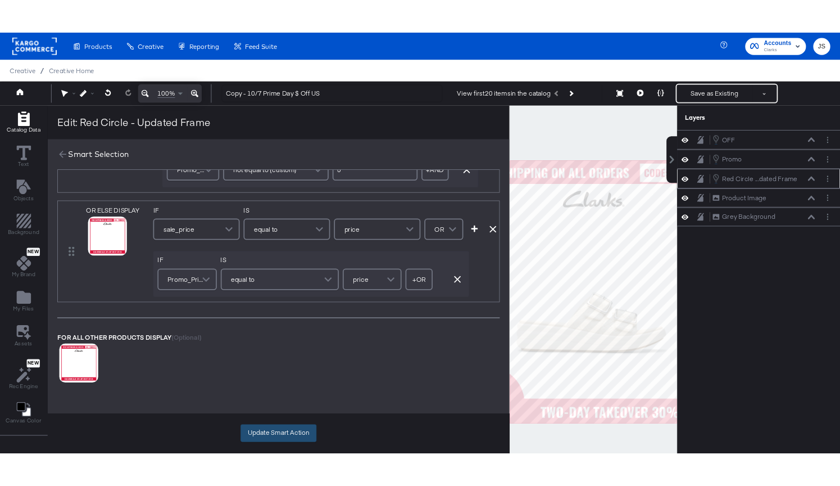
scroll to position [0, 0]
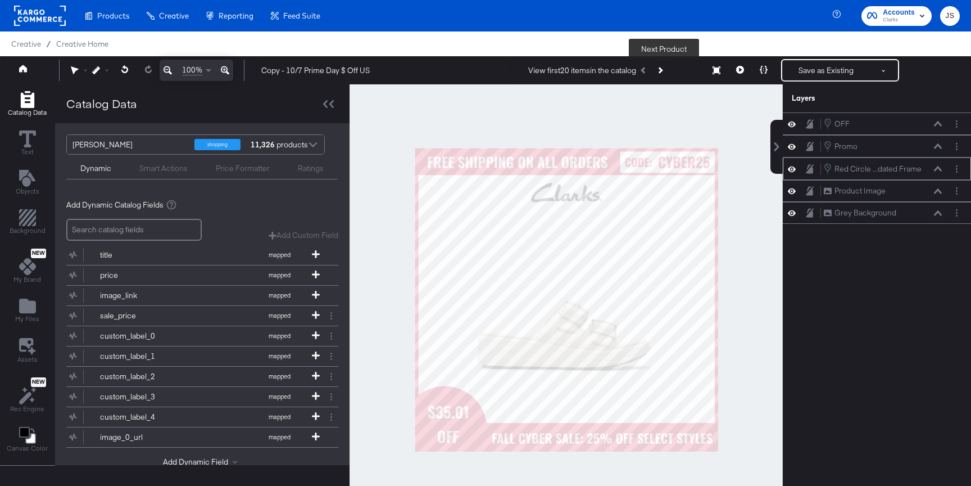
click at [668, 70] on button "Next Product" at bounding box center [660, 70] width 16 height 20
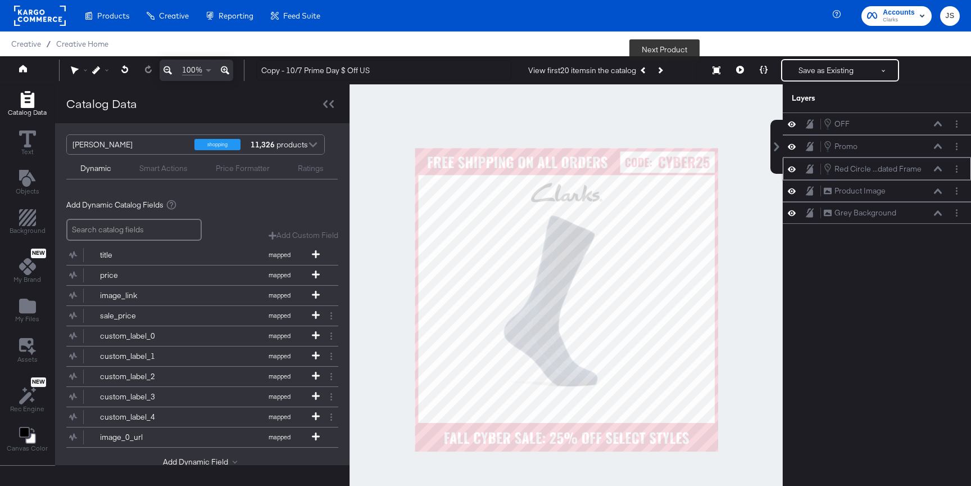
click at [668, 70] on button "Next Product" at bounding box center [660, 70] width 16 height 20
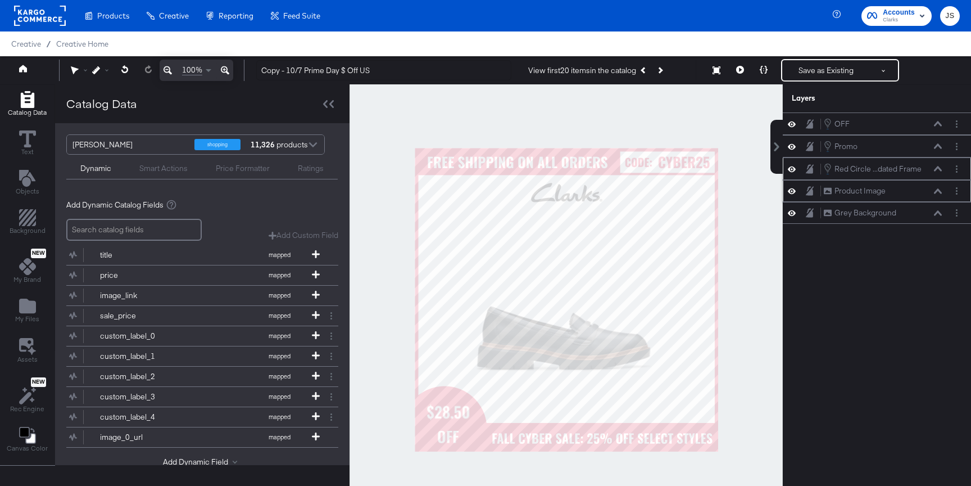
click at [935, 187] on div "Product Image Product Image" at bounding box center [882, 191] width 119 height 12
click at [940, 188] on button at bounding box center [938, 191] width 9 height 7
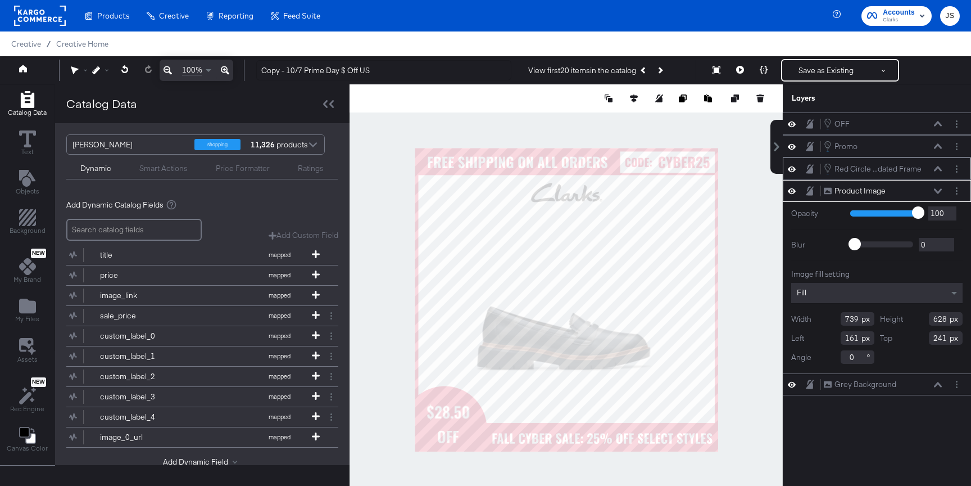
click at [753, 193] on div at bounding box center [566, 299] width 433 height 430
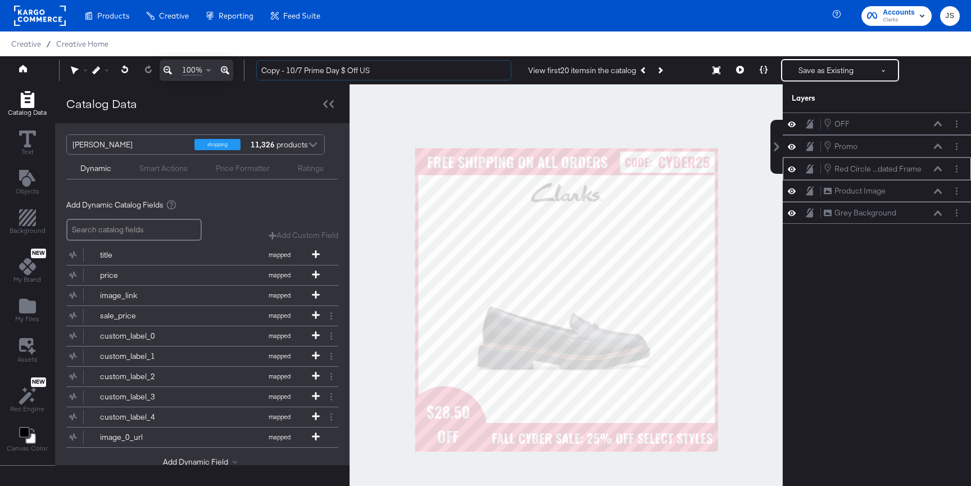
drag, startPoint x: 339, startPoint y: 72, endPoint x: 251, endPoint y: 71, distance: 88.2
click at [250, 71] on div "Copy - 10/7 Prime Day $ Off US View first 20 items in the catalog Next Product …" at bounding box center [603, 70] width 713 height 22
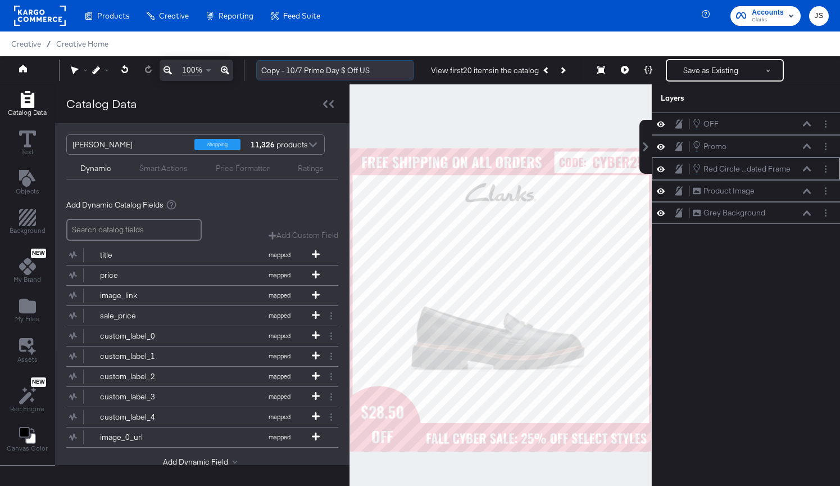
click at [329, 72] on input "Copy - 10/7 Prime Day $ Off US" at bounding box center [335, 70] width 158 height 21
drag, startPoint x: 339, startPoint y: 72, endPoint x: 241, endPoint y: 72, distance: 98.4
click at [241, 72] on div "100% Copy - 10/7 Prime Day $ Off US View first 20 items in the catalog Next Pro…" at bounding box center [420, 70] width 840 height 28
click at [334, 73] on input "10/10 Fall Cyber Sale - $ Off US" at bounding box center [335, 70] width 158 height 21
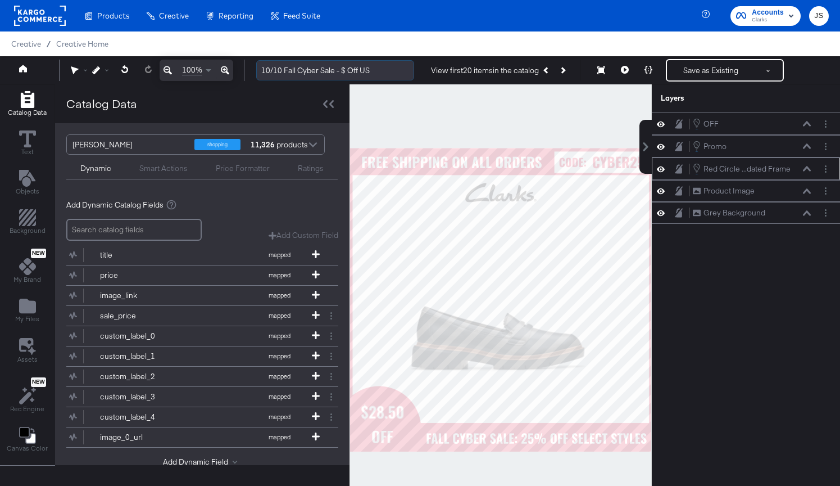
click at [334, 73] on input "10/10 Fall Cyber Sale - $ Off US" at bounding box center [335, 70] width 158 height 21
type input "10/10 Fall Cyber Sale - $ Off US"
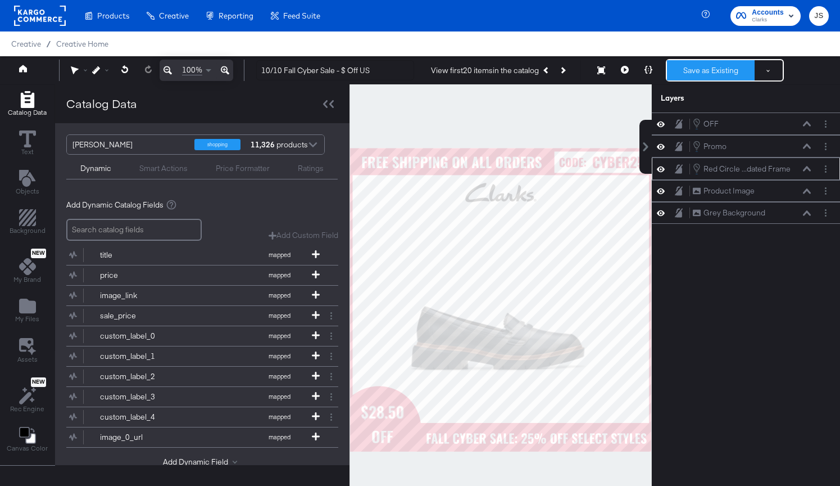
click at [706, 74] on button "Save as Existing" at bounding box center [711, 70] width 88 height 20
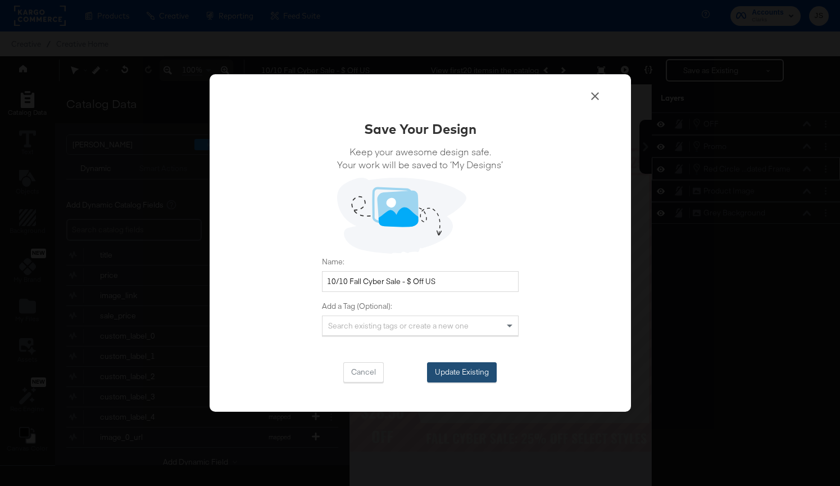
click at [438, 374] on button "Update Existing" at bounding box center [462, 372] width 70 height 20
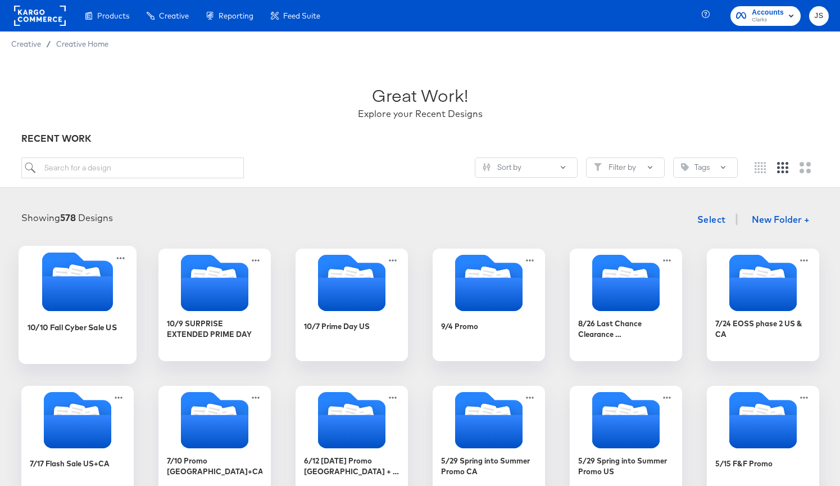
click at [60, 331] on div "10/10 Fall Cyber Sale US" at bounding box center [72, 326] width 90 height 11
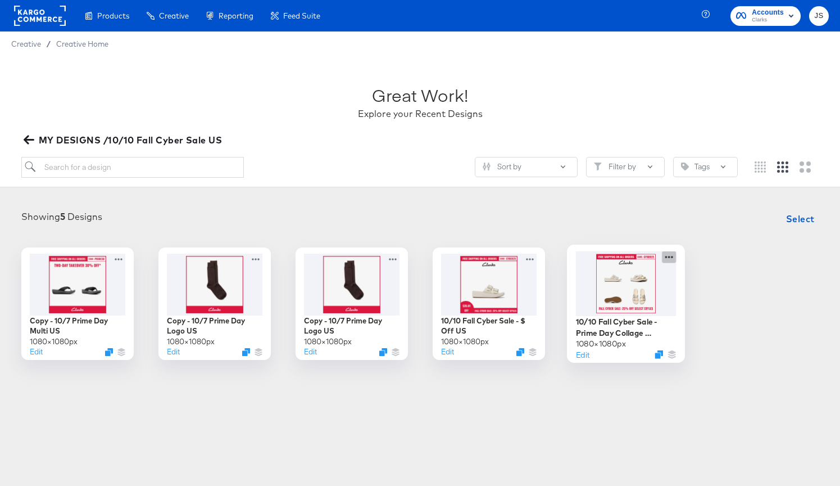
click at [667, 260] on icon at bounding box center [669, 257] width 14 height 12
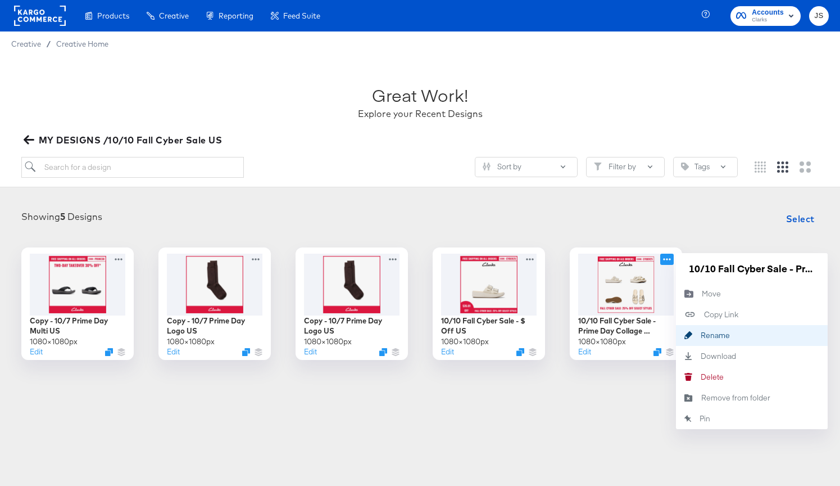
click at [701, 335] on div "Rename Rename" at bounding box center [701, 335] width 0 height 0
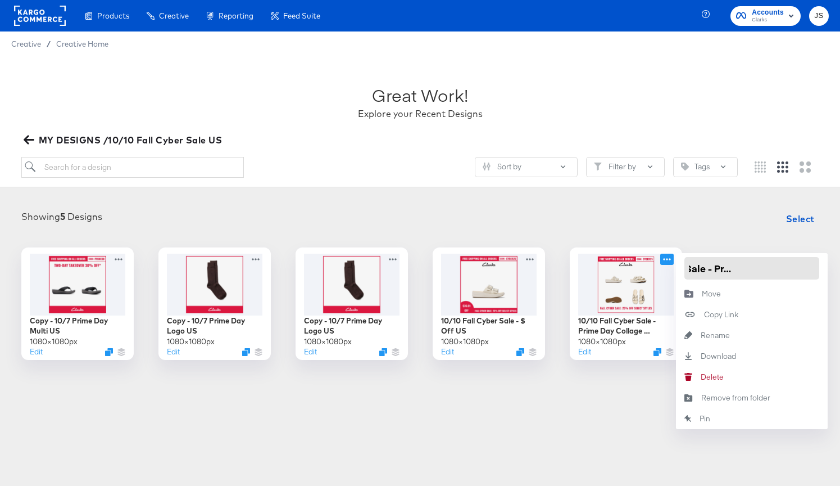
drag, startPoint x: 762, startPoint y: 266, endPoint x: 711, endPoint y: 264, distance: 51.2
click at [711, 264] on input "10/10 Fall Cyber Sale - Prime Day Collage US" at bounding box center [752, 268] width 135 height 22
type input "10/10 Fall Cyber Sale - Collage US"
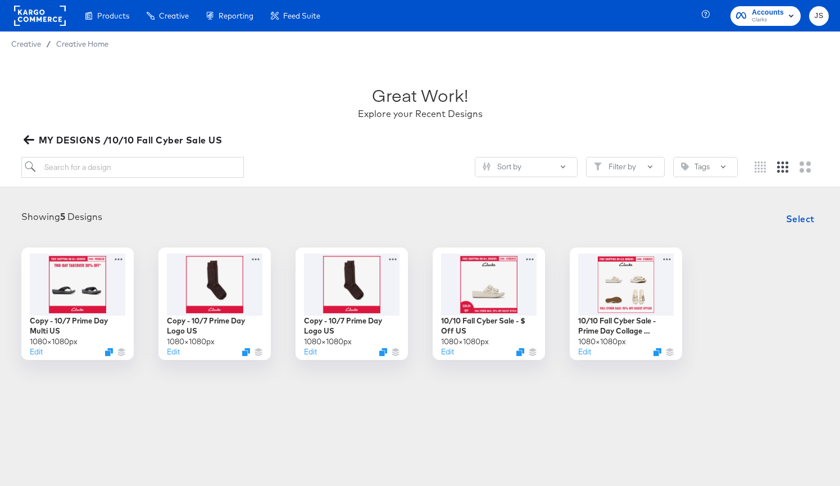
click at [743, 233] on div "Showing 5 Designs Select Copy - 10/7 Prime Day Multi US 1080 × 1080 px Edit Cop…" at bounding box center [420, 283] width 818 height 152
click at [355, 306] on div at bounding box center [351, 283] width 101 height 65
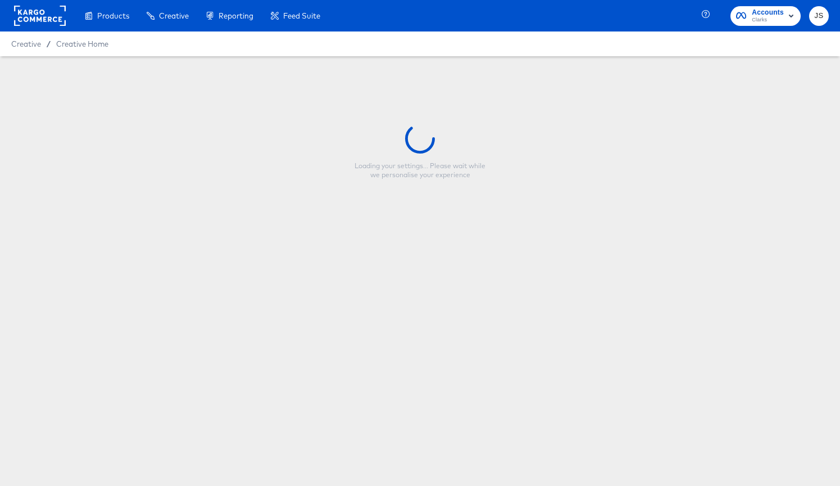
type input "Copy - 10/7 Prime Day Logo US"
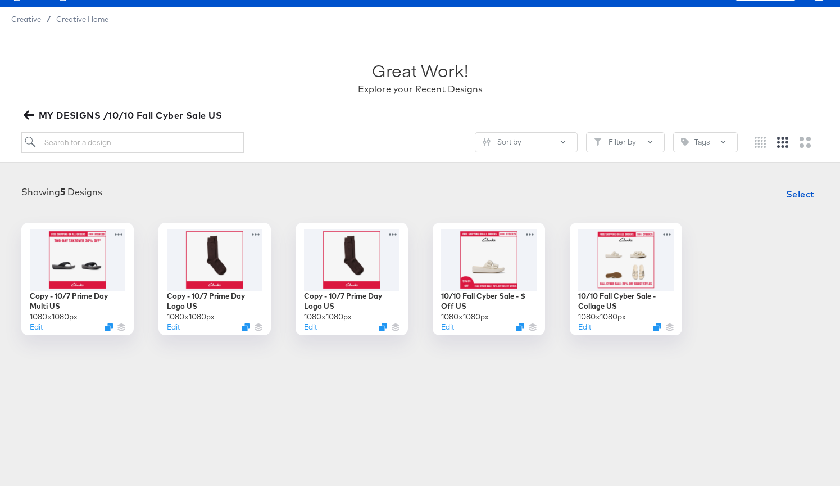
scroll to position [30, 0]
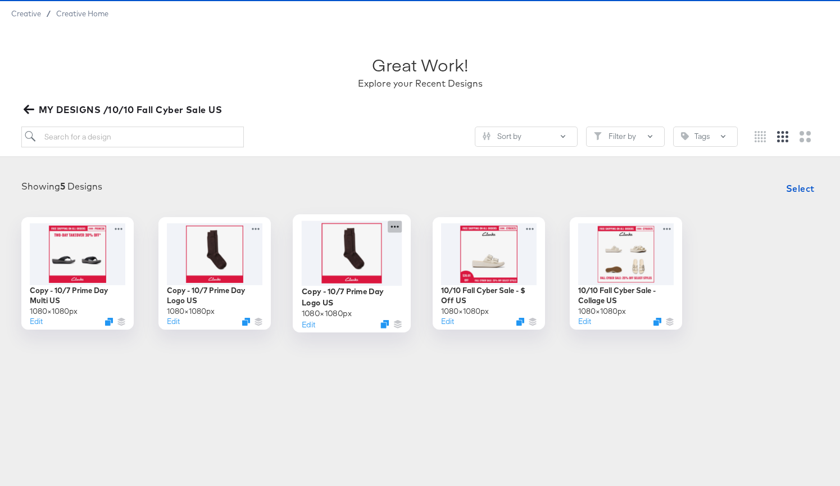
click at [397, 222] on icon at bounding box center [395, 226] width 14 height 12
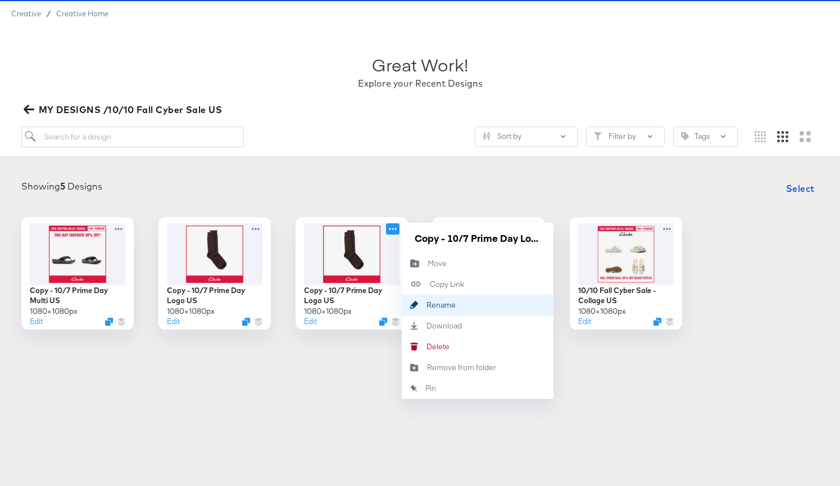
click at [427, 305] on div "Rename Rename" at bounding box center [427, 305] width 0 height 0
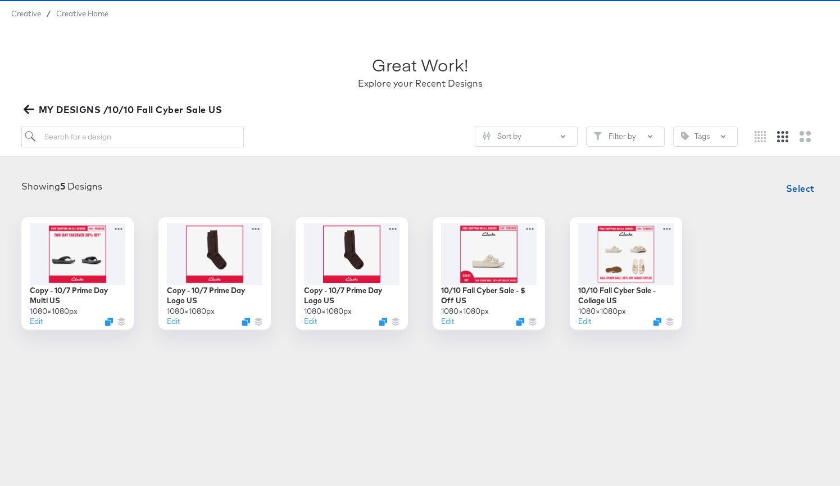
click at [10, 338] on div "Showing 5 Designs Select Copy - 10/7 Prime Day Multi US 1080 × 1080 px Edit Cop…" at bounding box center [420, 253] width 840 height 175
click at [391, 228] on icon at bounding box center [395, 226] width 14 height 12
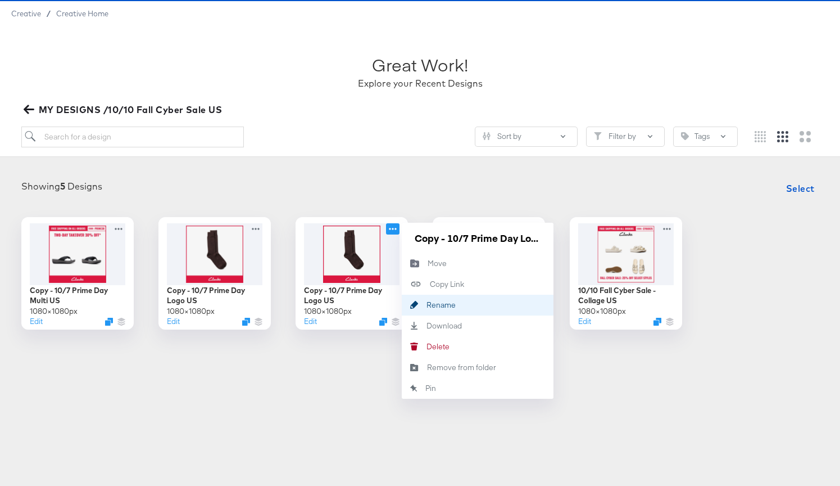
click at [427, 313] on button "Rename Rename" at bounding box center [478, 304] width 152 height 21
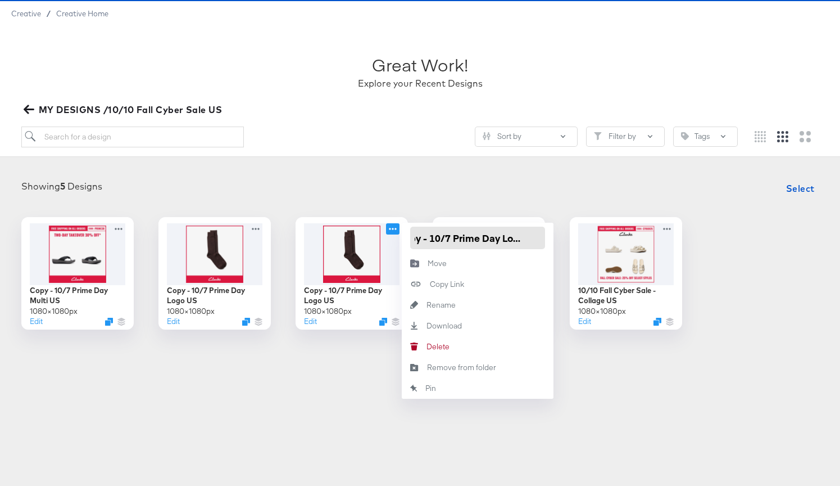
click at [434, 243] on input "Copy - 10/7 Prime Day Logo US" at bounding box center [477, 237] width 135 height 22
drag, startPoint x: 499, startPoint y: 237, endPoint x: 551, endPoint y: 235, distance: 52.3
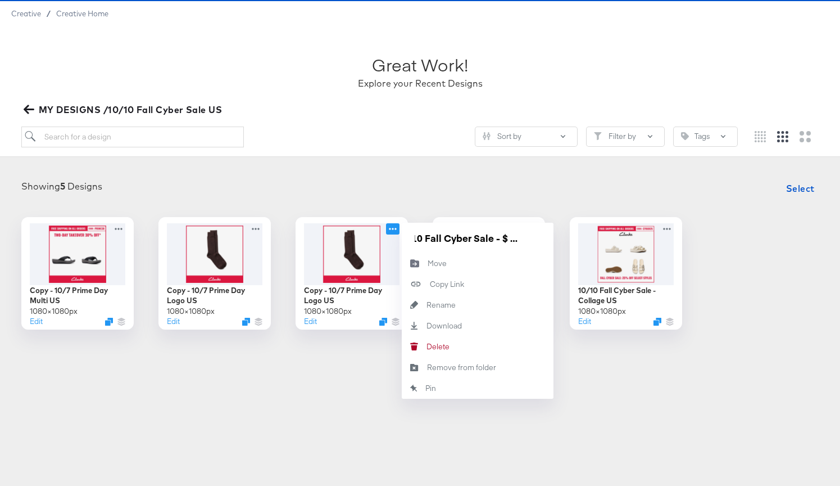
click at [551, 235] on div "10/10 Fall Cyber Sale - $ Off US" at bounding box center [478, 238] width 152 height 30
type input "10/10 Fall Cyber Sale - Logo US"
click at [532, 184] on div "Showing 5 Designs Select" at bounding box center [420, 188] width 818 height 22
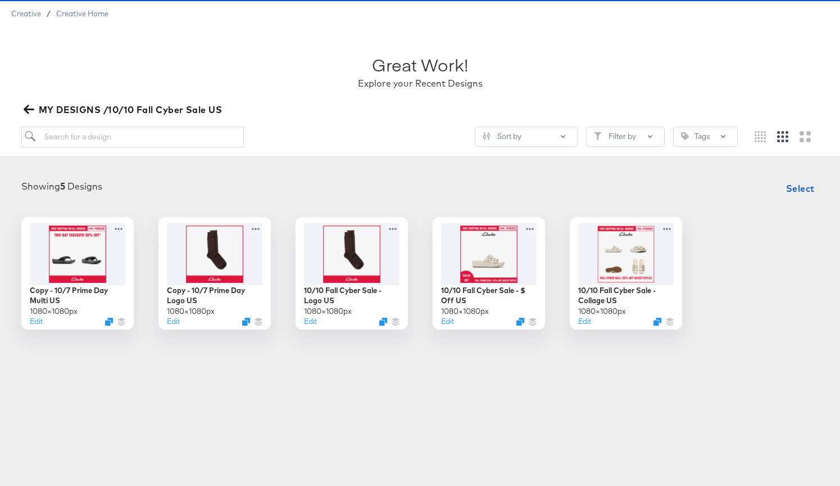
click at [311, 178] on div "Showing 5 Designs Select" at bounding box center [420, 188] width 818 height 22
click at [262, 222] on icon at bounding box center [258, 226] width 14 height 12
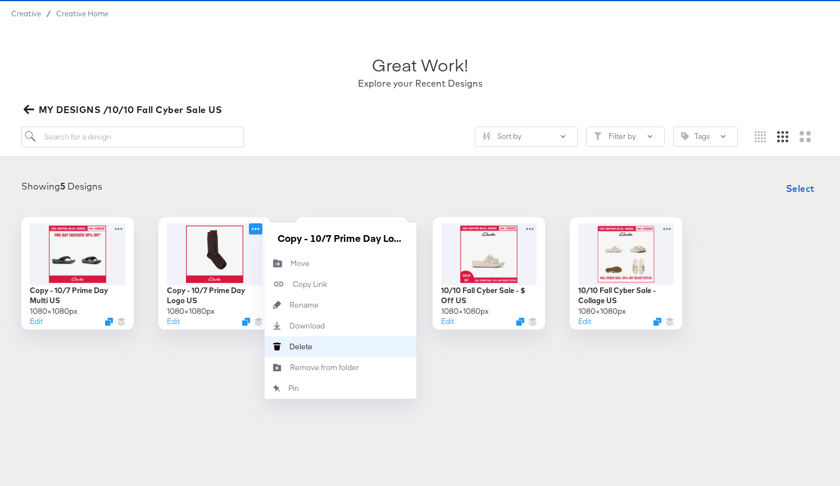
click at [318, 341] on button "Delete Delete" at bounding box center [341, 346] width 152 height 21
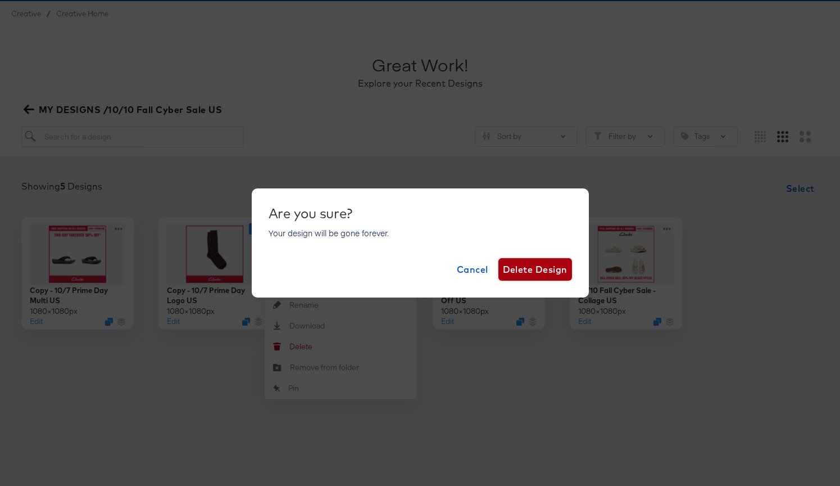
click at [542, 276] on span "Delete Design" at bounding box center [535, 269] width 65 height 16
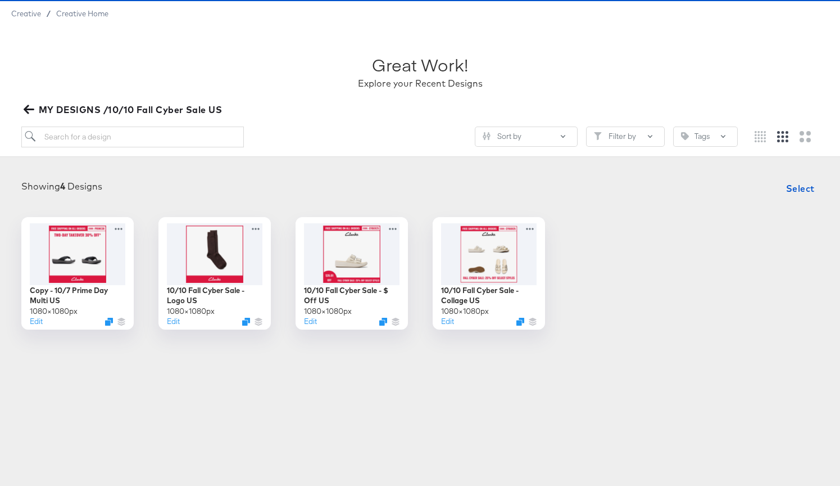
click at [292, 195] on div "Showing 4 Designs Select" at bounding box center [420, 188] width 818 height 22
click at [28, 109] on icon "button" at bounding box center [28, 109] width 11 height 9
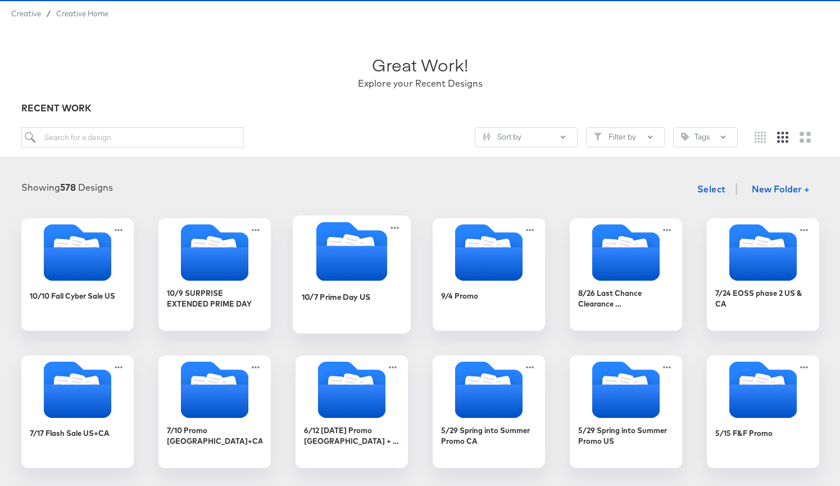
click at [361, 282] on div at bounding box center [352, 252] width 118 height 62
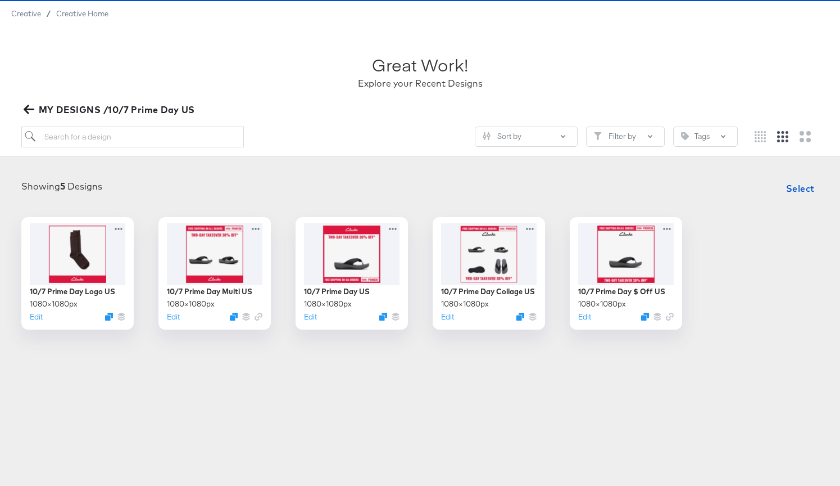
click at [33, 113] on icon "button" at bounding box center [29, 109] width 11 height 11
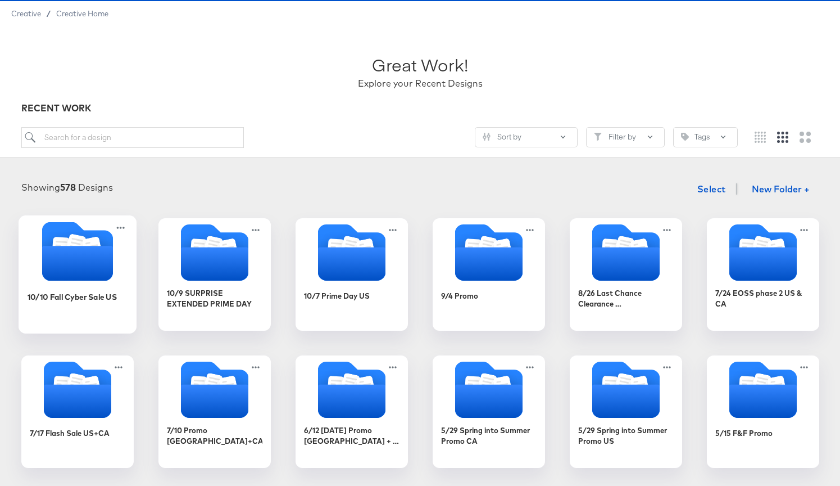
click at [88, 259] on icon "Folder" at bounding box center [77, 263] width 71 height 35
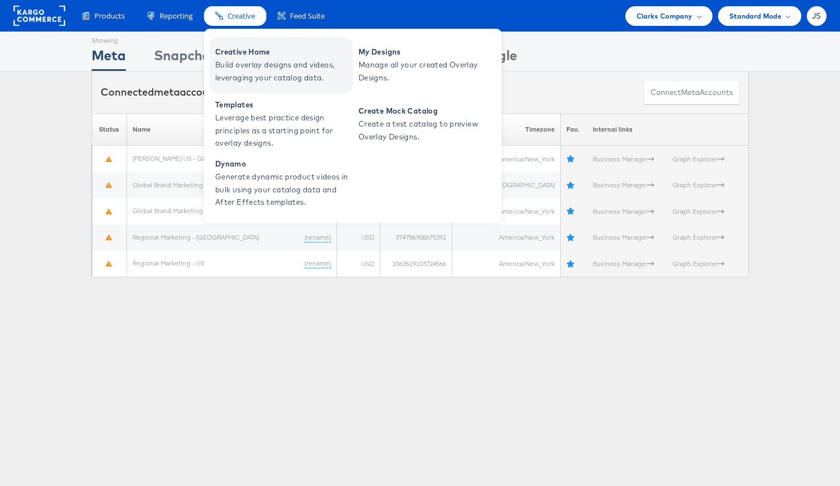
click at [250, 72] on span "Build overlay designs and videos, leveraging your catalog data." at bounding box center [282, 71] width 135 height 26
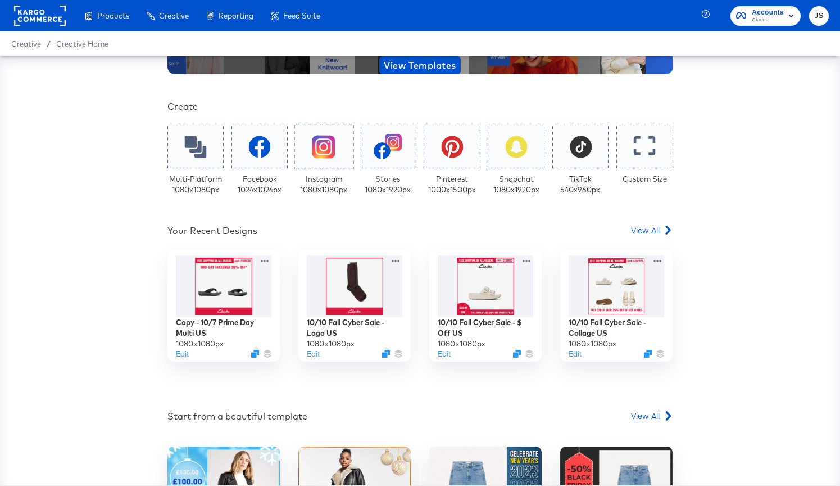
scroll to position [170, 0]
click at [635, 229] on span "View All" at bounding box center [645, 230] width 29 height 11
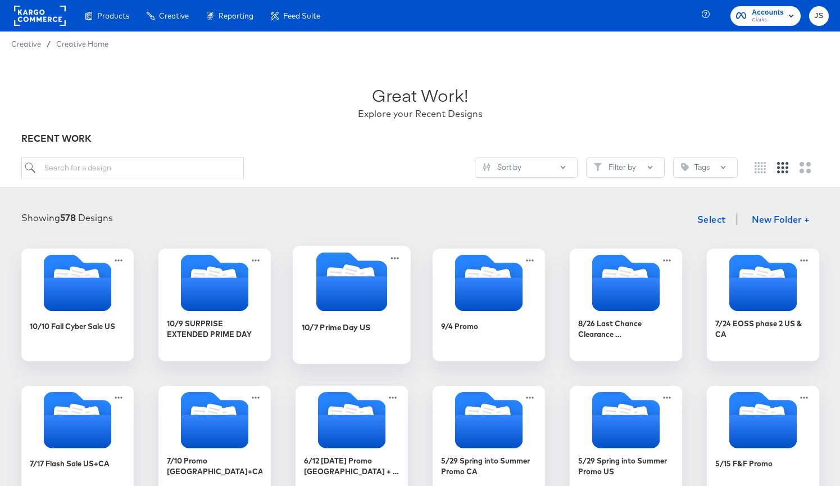
click at [370, 274] on icon "Folder" at bounding box center [367, 278] width 20 height 22
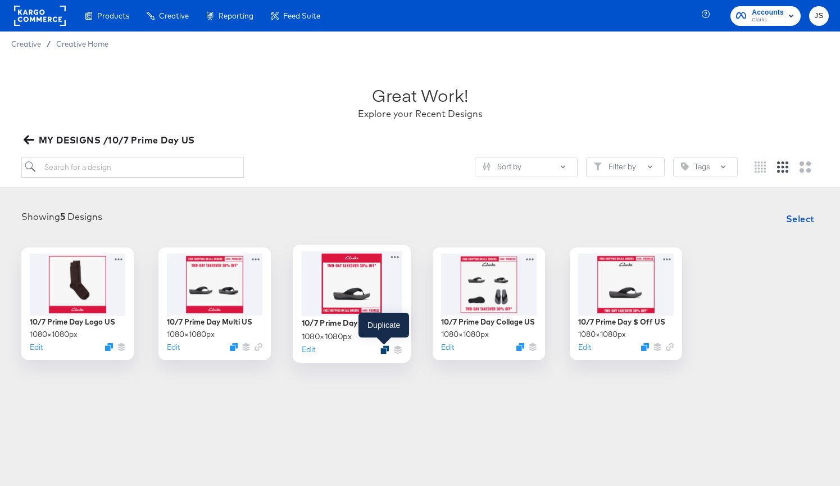
click at [384, 350] on icon "Duplicate" at bounding box center [384, 349] width 8 height 8
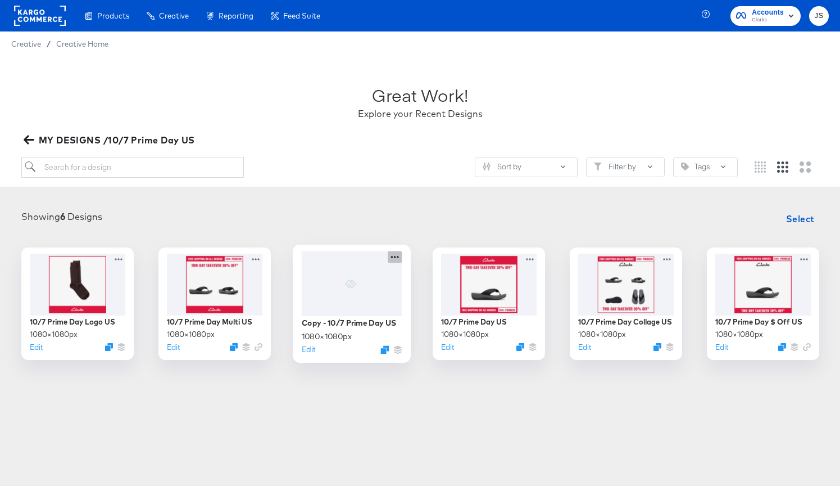
click at [397, 260] on icon at bounding box center [395, 257] width 14 height 12
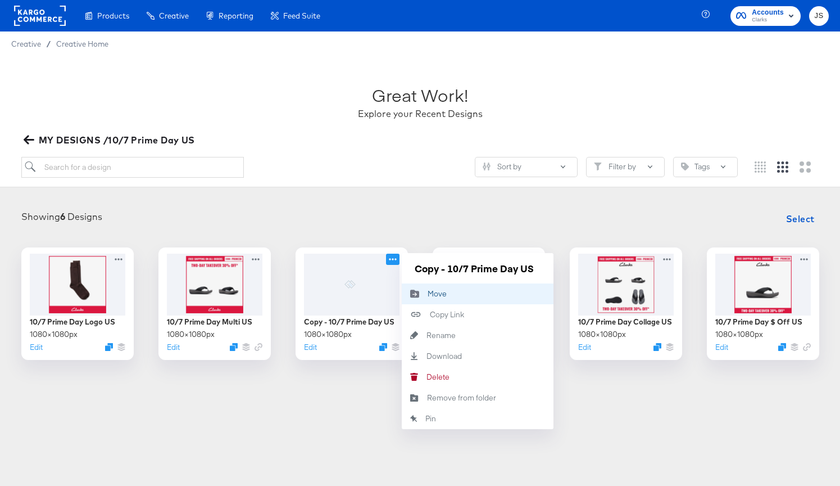
click at [428, 293] on div "Move Move" at bounding box center [428, 293] width 0 height 0
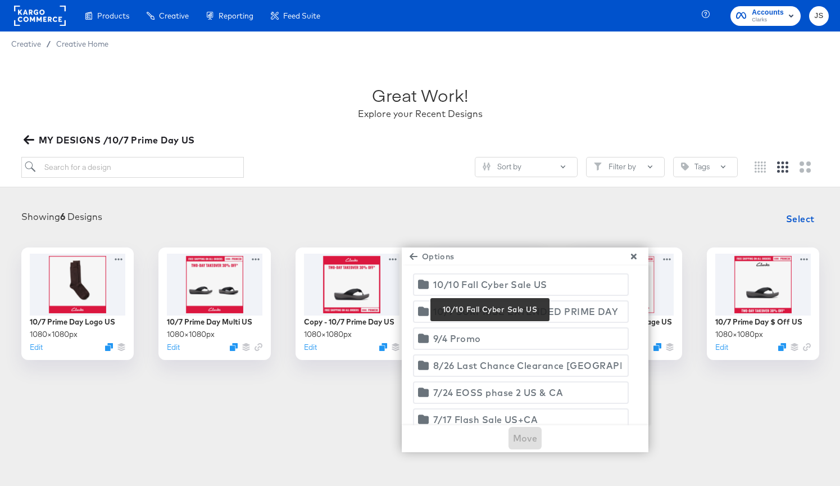
click at [465, 282] on div "10/10 Fall Cyber Sale US" at bounding box center [490, 285] width 114 height 16
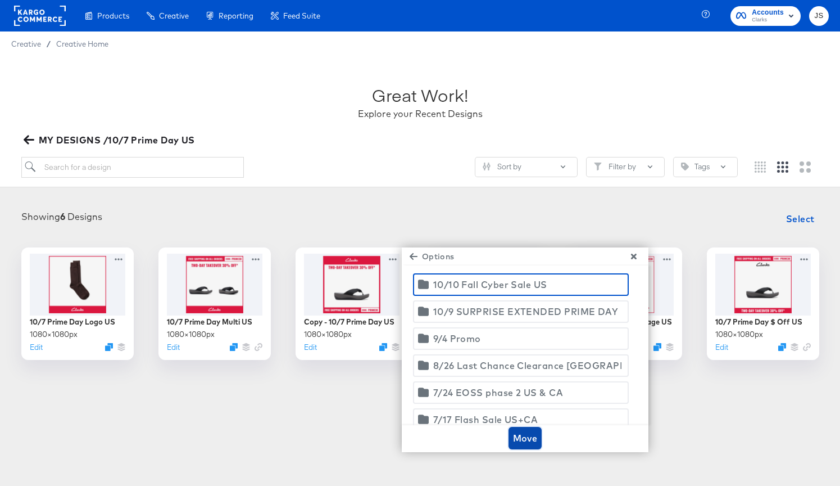
click at [524, 439] on span "Move" at bounding box center [525, 438] width 25 height 16
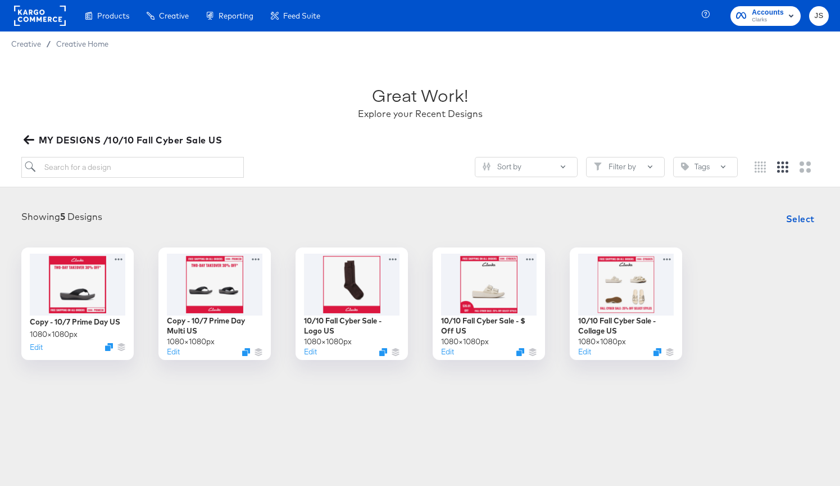
click at [264, 155] on div "Great Work! Explore your Recent Designs MY DESIGNS /10/10 Fall Cyber Sale US So…" at bounding box center [420, 121] width 840 height 131
click at [230, 270] on div at bounding box center [214, 283] width 101 height 65
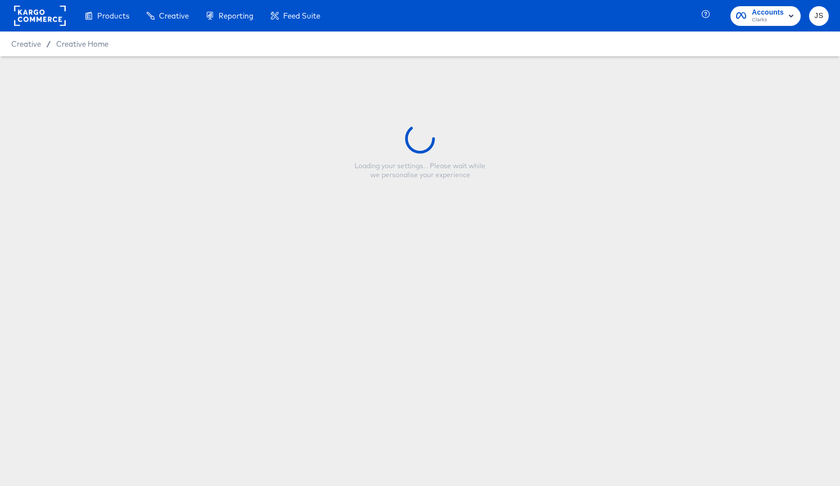
type input "Copy - 10/7 Prime Day Multi US"
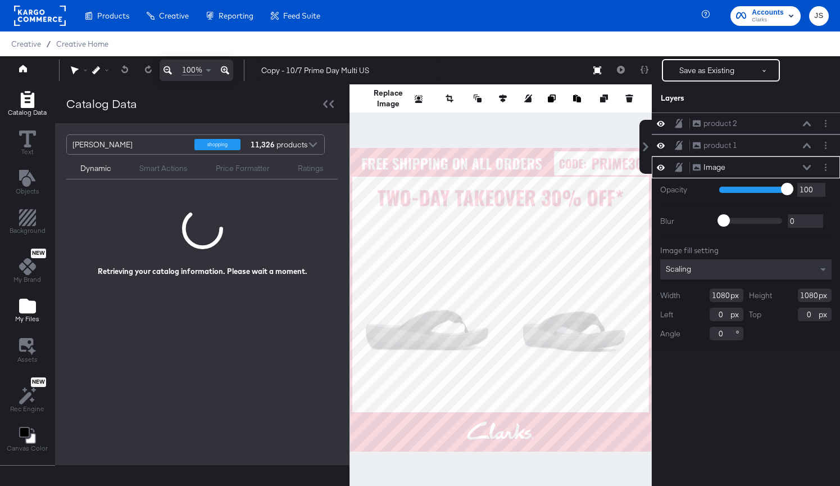
click at [28, 301] on icon "Add Files" at bounding box center [27, 305] width 17 height 15
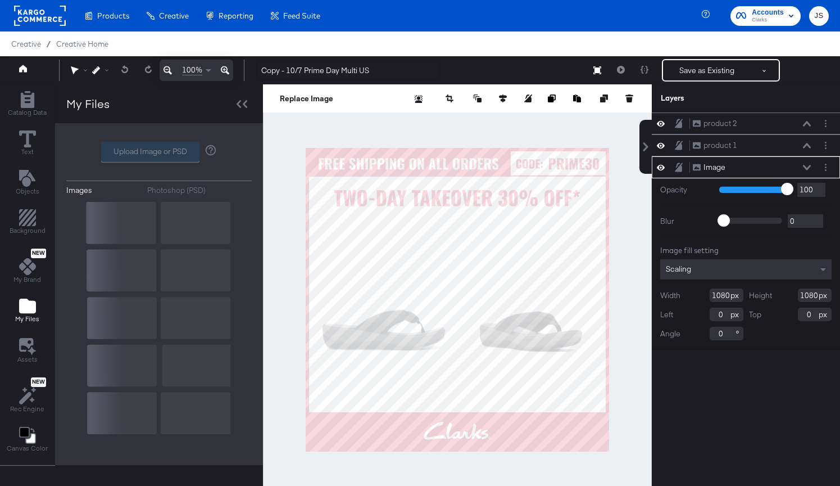
click at [137, 151] on label "Upload Image or PSD" at bounding box center [150, 151] width 97 height 19
click at [159, 152] on input "Upload Image or PSD" at bounding box center [159, 152] width 0 height 0
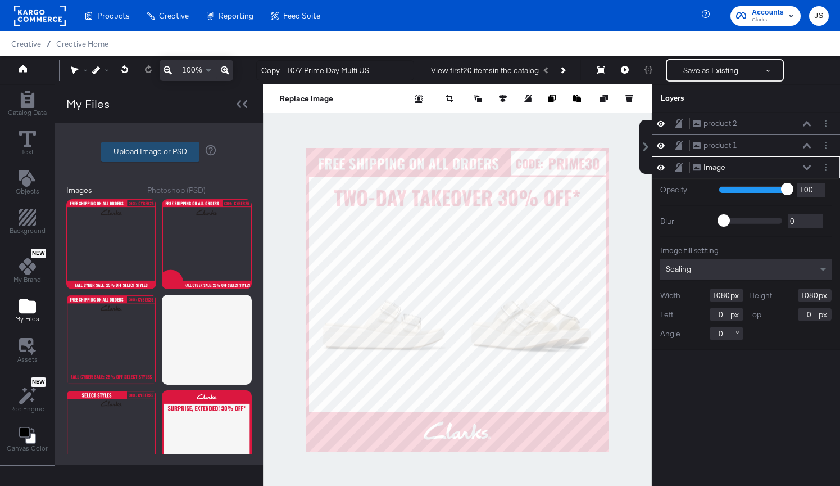
type input "C:\fakepath\Promo Multi Image.png"
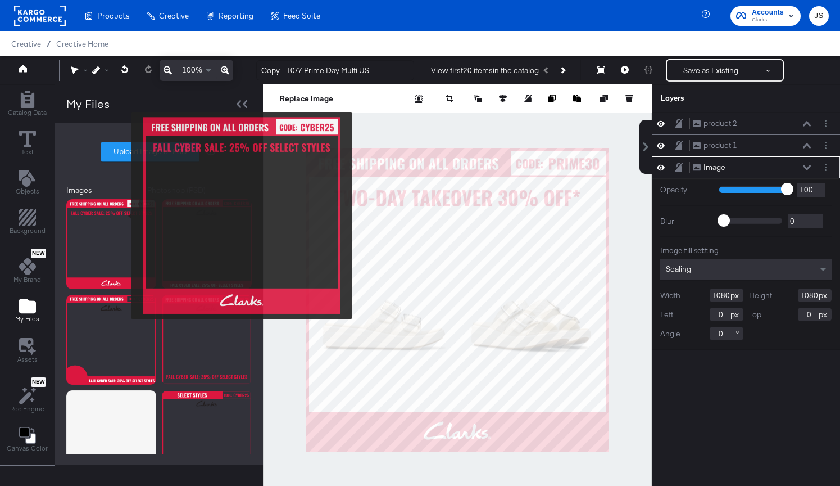
click at [124, 215] on img at bounding box center [111, 244] width 90 height 90
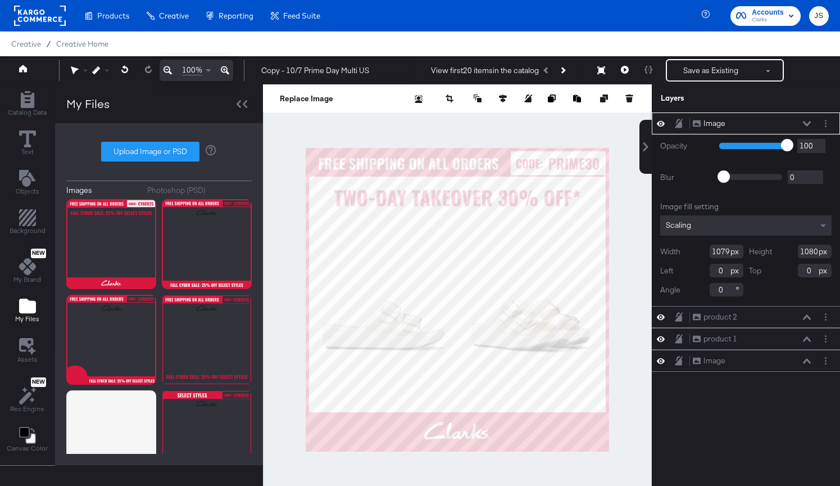
click at [804, 167] on div "Opacity 1 100 100 Blur 0 2000 0 Image fill setting Scaling Width 1079 Height 10…" at bounding box center [746, 219] width 188 height 171
click at [804, 126] on icon at bounding box center [807, 124] width 8 height 6
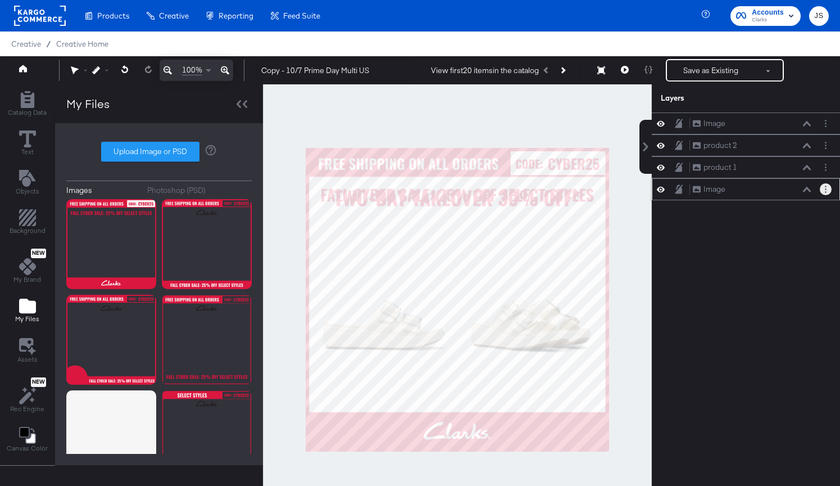
click at [826, 189] on circle "Layer Options" at bounding box center [826, 189] width 2 height 2
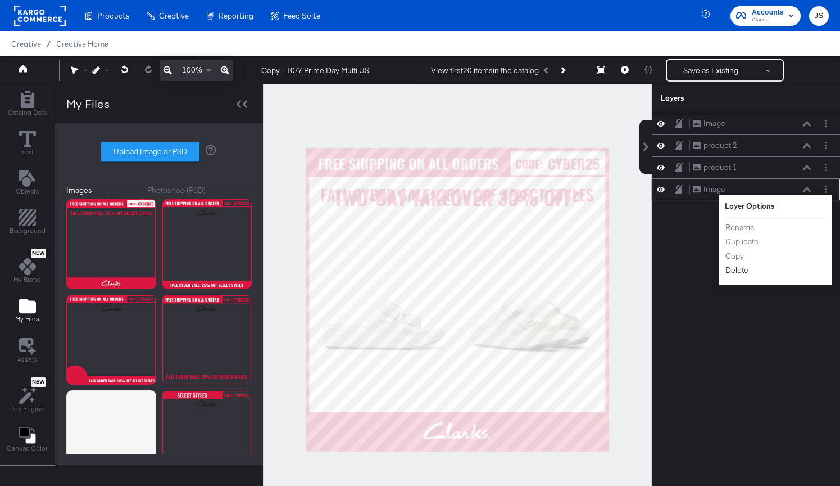
click at [742, 275] on button "Delete" at bounding box center [737, 270] width 24 height 12
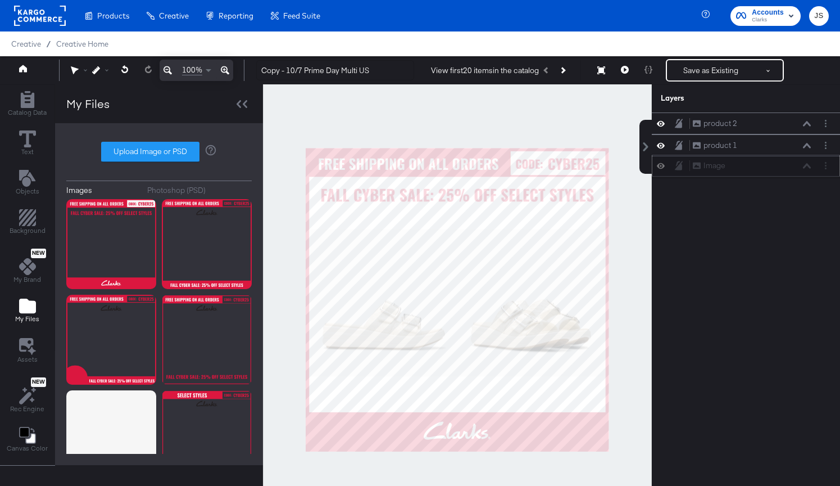
drag, startPoint x: 747, startPoint y: 125, endPoint x: 748, endPoint y: 178, distance: 52.8
click at [748, 171] on div "Image Image" at bounding box center [751, 166] width 119 height 12
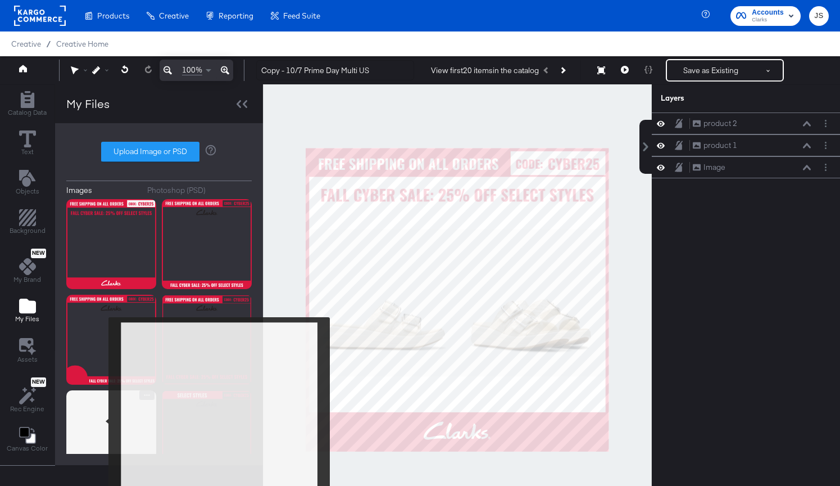
click at [97, 430] on img at bounding box center [111, 435] width 90 height 90
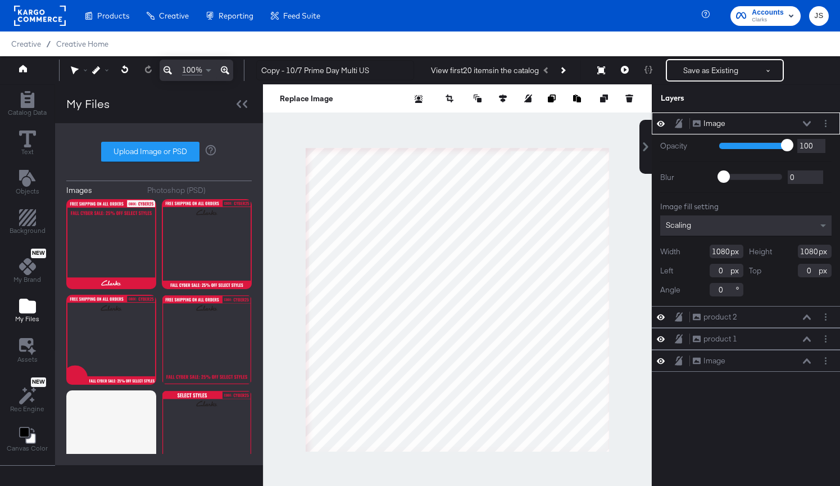
click at [289, 139] on div at bounding box center [457, 299] width 389 height 430
type input "1123"
type input "-44"
type input "-43"
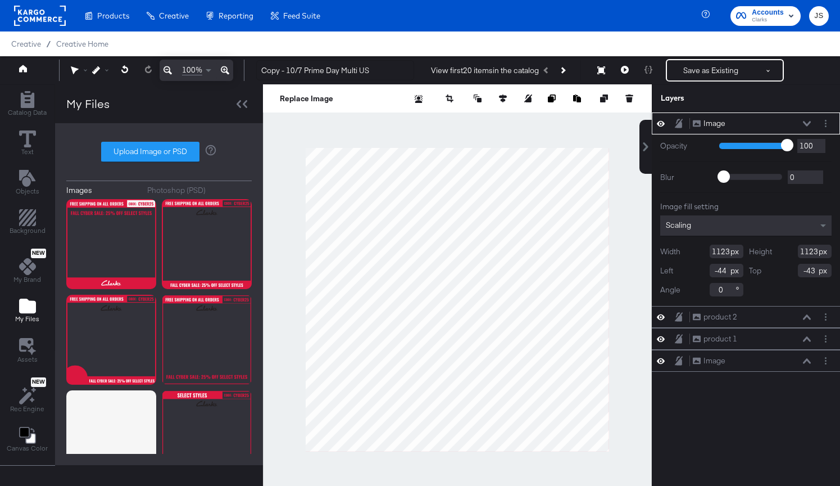
click at [614, 459] on div at bounding box center [457, 299] width 389 height 430
type input "1148"
click at [809, 121] on icon at bounding box center [807, 124] width 8 height 6
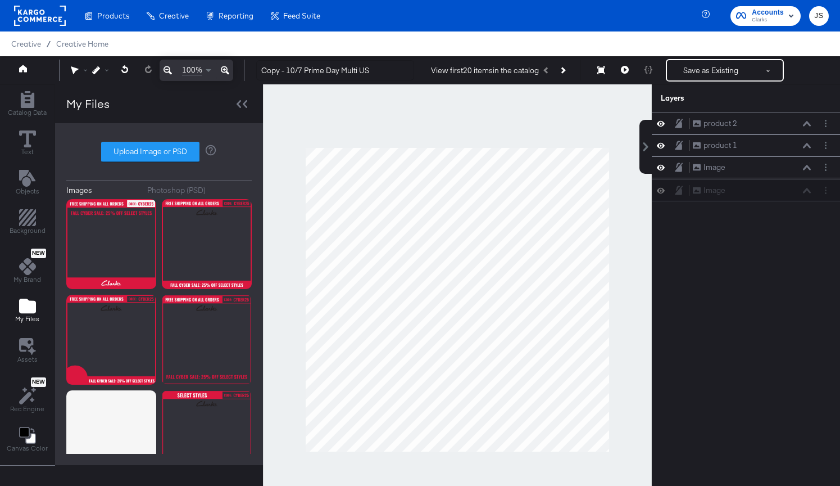
drag, startPoint x: 758, startPoint y: 130, endPoint x: 758, endPoint y: 201, distance: 70.8
click at [758, 201] on div "Image Image product 2 product 2 product 1 product 1 Image Image" at bounding box center [739, 304] width 202 height 384
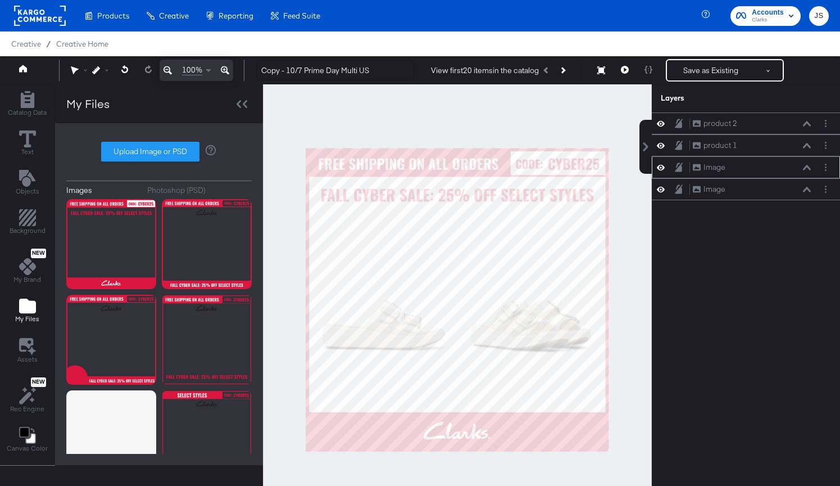
click at [659, 165] on icon at bounding box center [661, 167] width 8 height 10
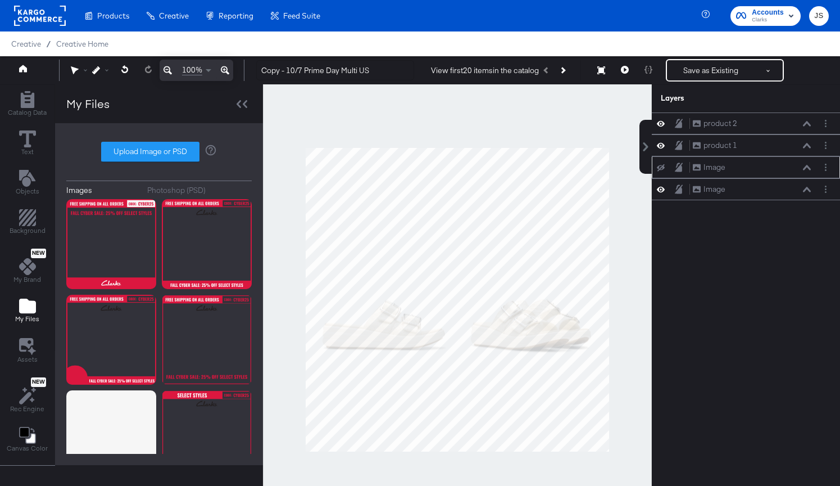
click at [659, 165] on icon at bounding box center [661, 167] width 8 height 7
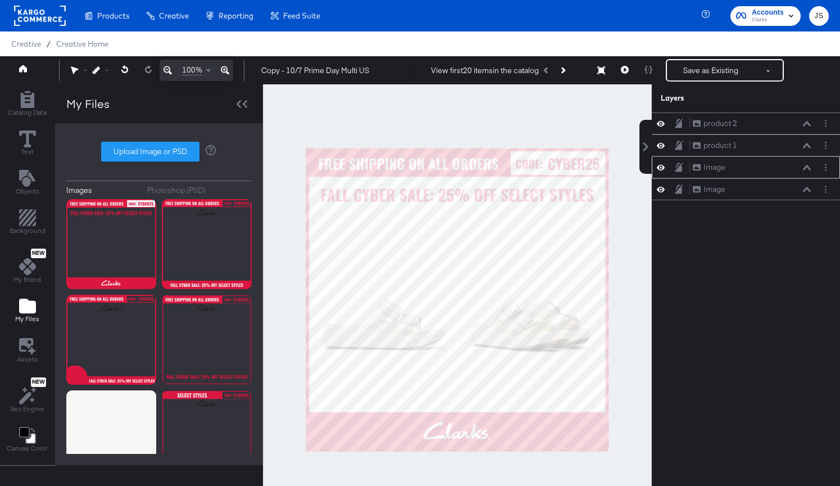
click at [660, 173] on div "Image Image" at bounding box center [745, 167] width 179 height 12
click at [660, 170] on icon at bounding box center [661, 168] width 8 height 6
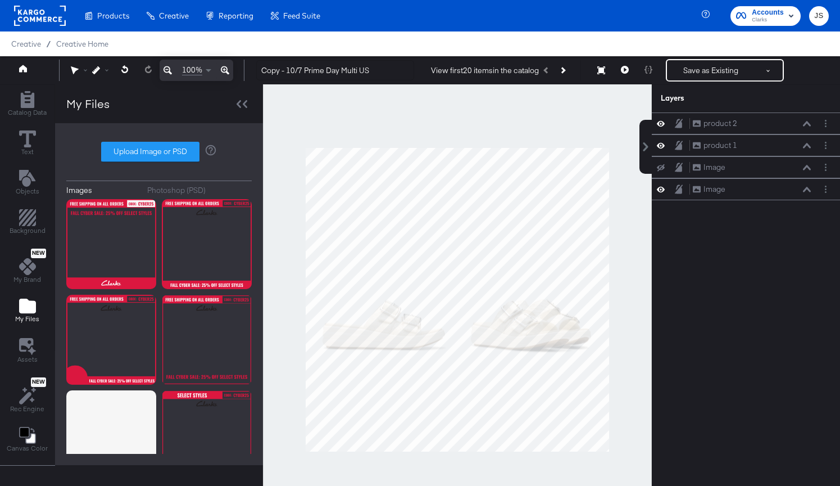
click at [660, 170] on icon at bounding box center [661, 167] width 8 height 7
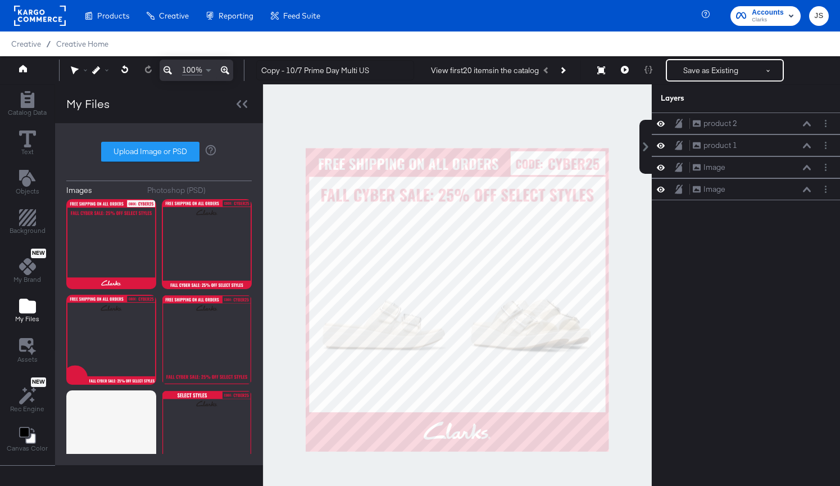
click at [623, 247] on div at bounding box center [457, 299] width 389 height 430
click at [313, 69] on input "Copy - 10/7 Prime Day Multi US" at bounding box center [335, 70] width 158 height 21
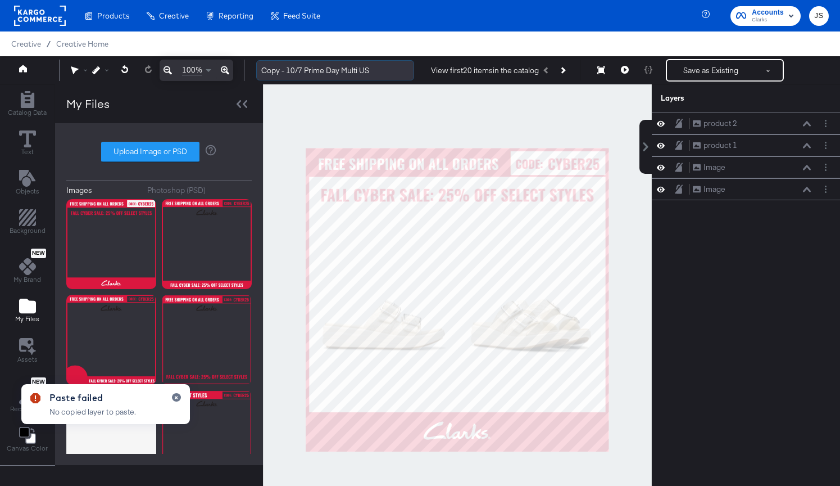
click at [313, 69] on input "Copy - 10/7 Prime Day Multi US" at bounding box center [335, 70] width 158 height 21
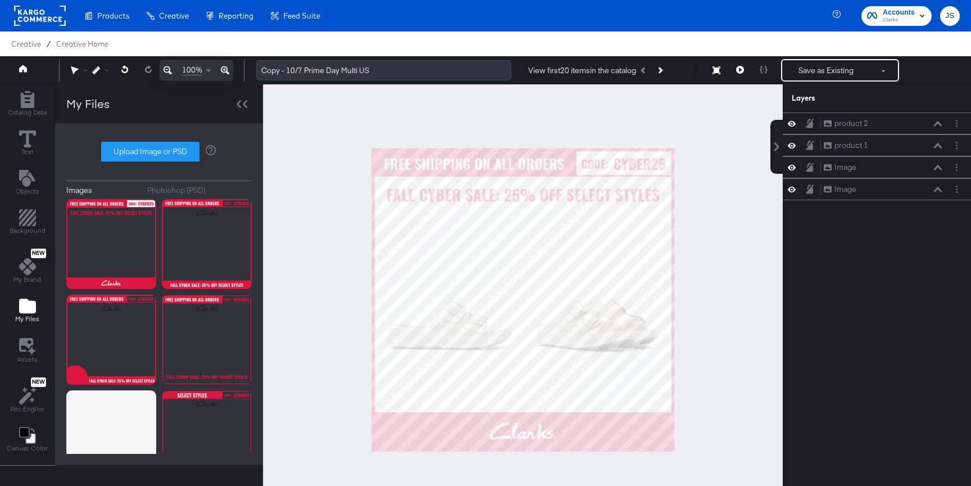
click at [380, 72] on input "Copy - 10/7 Prime Day Multi US" at bounding box center [383, 70] width 255 height 21
drag, startPoint x: 384, startPoint y: 70, endPoint x: 254, endPoint y: 70, distance: 130.4
click at [254, 70] on div "Copy - 10/7 Prime Day Multi US View first 20 items in the catalog Save as Exist…" at bounding box center [603, 70] width 713 height 22
click at [305, 70] on input "Copy - 10/7 Prime Day Multi US" at bounding box center [383, 70] width 255 height 21
drag, startPoint x: 325, startPoint y: 70, endPoint x: 226, endPoint y: 70, distance: 98.9
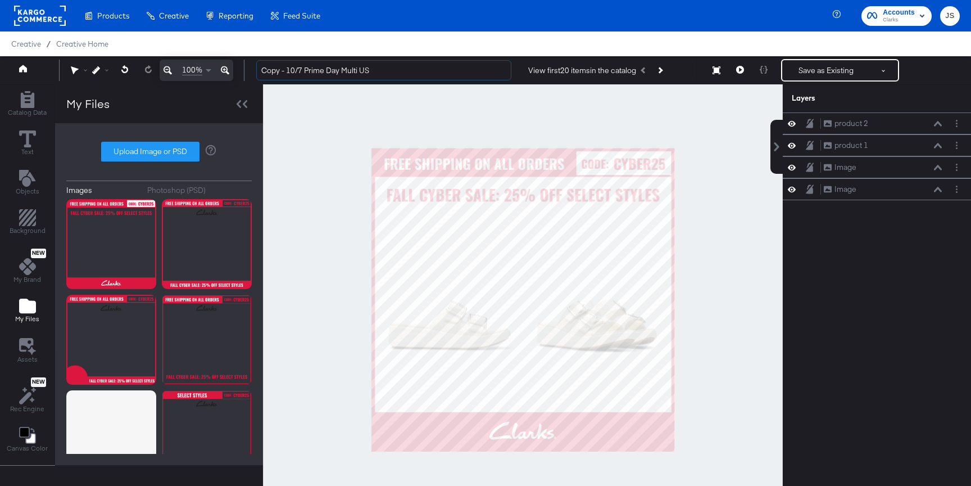
click at [226, 70] on div "Redo 100% Copy - 10/7 Prime Day Multi US View first 20 items in the catalog Sav…" at bounding box center [485, 70] width 971 height 28
click at [339, 65] on input "10/10 Fall Cyber Sale - Multi US" at bounding box center [383, 70] width 255 height 21
type input "10/10 Fall Cyber Sale - Multi US"
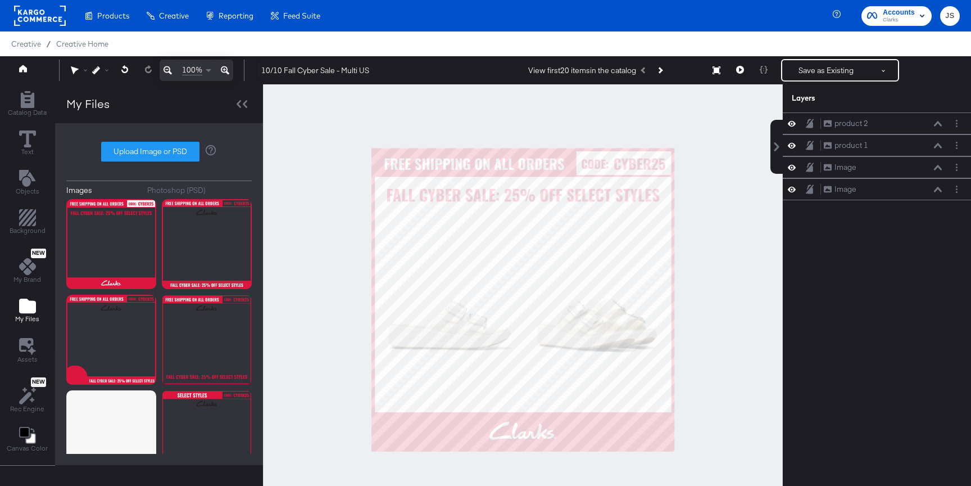
click at [758, 133] on div at bounding box center [523, 299] width 520 height 430
click at [792, 143] on icon at bounding box center [792, 146] width 8 height 6
click at [672, 69] on div "View first 20 items in the catalog" at bounding box center [608, 70] width 176 height 20
click at [663, 71] on icon "Next Product" at bounding box center [660, 70] width 6 height 6
click at [840, 146] on icon at bounding box center [938, 145] width 8 height 5
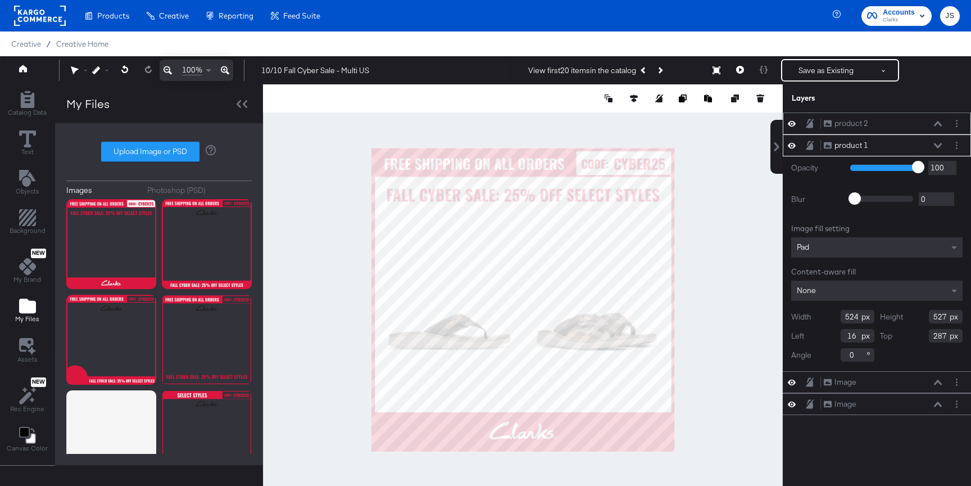
click at [840, 121] on icon at bounding box center [938, 124] width 8 height 6
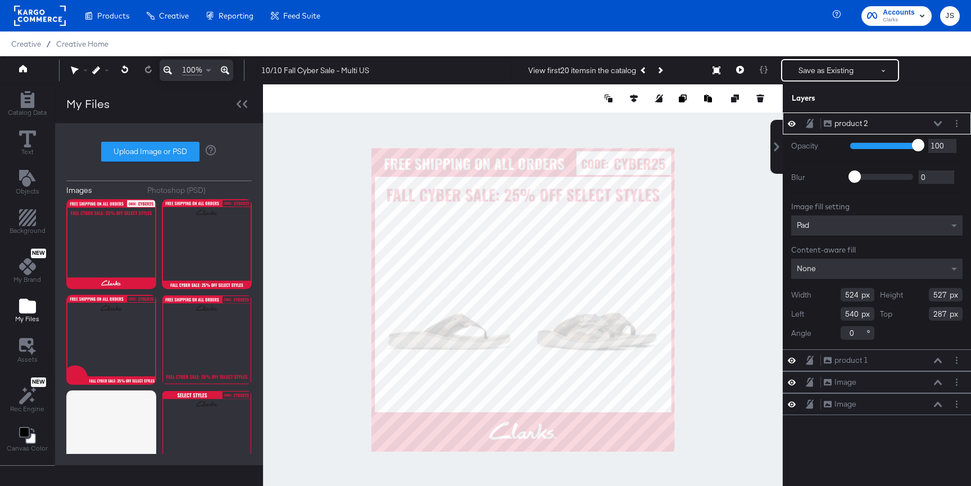
click at [736, 236] on div at bounding box center [523, 299] width 520 height 430
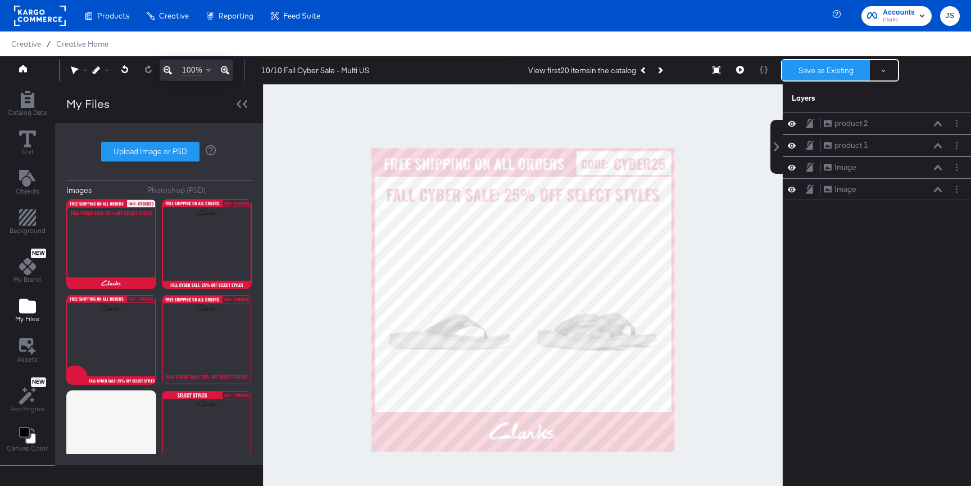
click at [810, 76] on button "Save as Existing" at bounding box center [826, 70] width 88 height 20
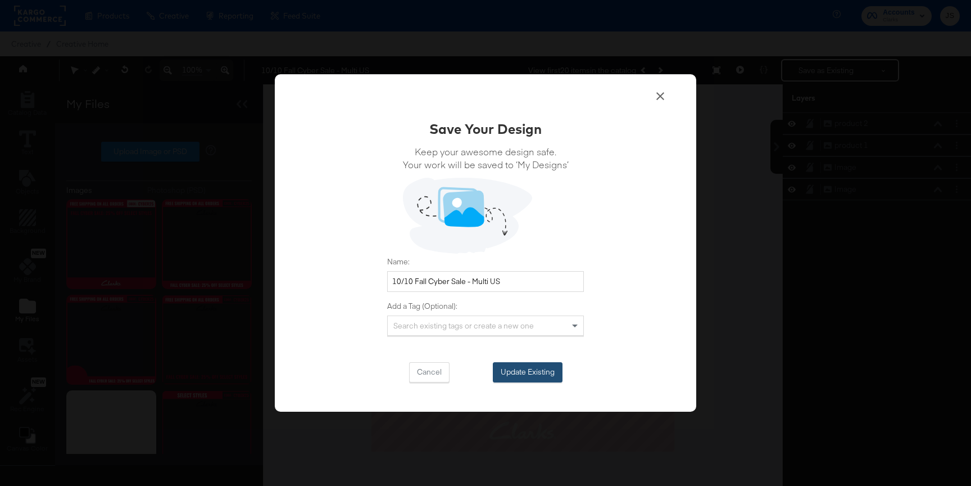
click at [500, 370] on button "Update Existing" at bounding box center [528, 372] width 70 height 20
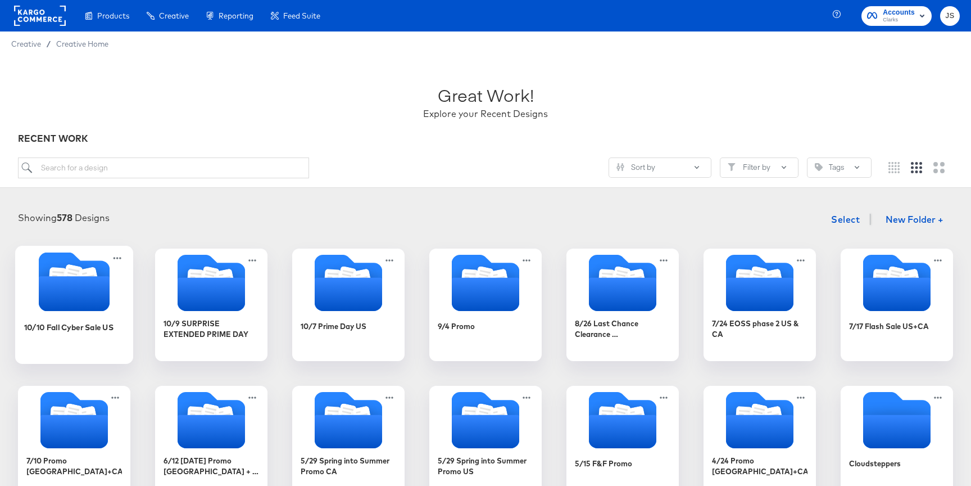
click at [97, 279] on icon "Folder" at bounding box center [74, 293] width 71 height 35
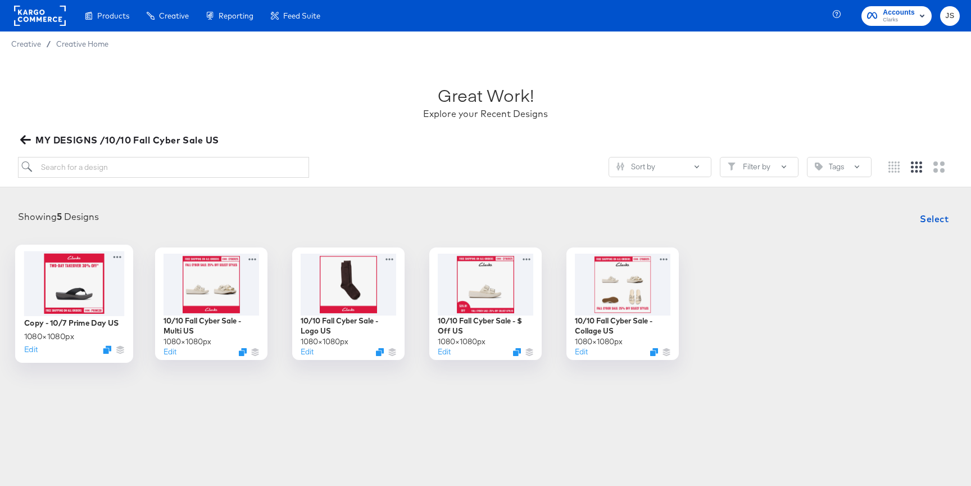
click at [76, 294] on div at bounding box center [74, 283] width 101 height 65
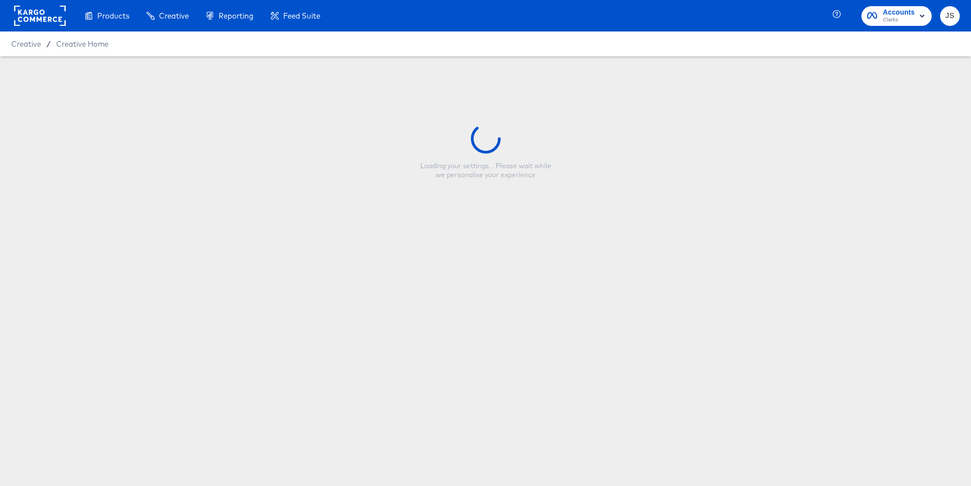
type input "Copy - 10/7 Prime Day US"
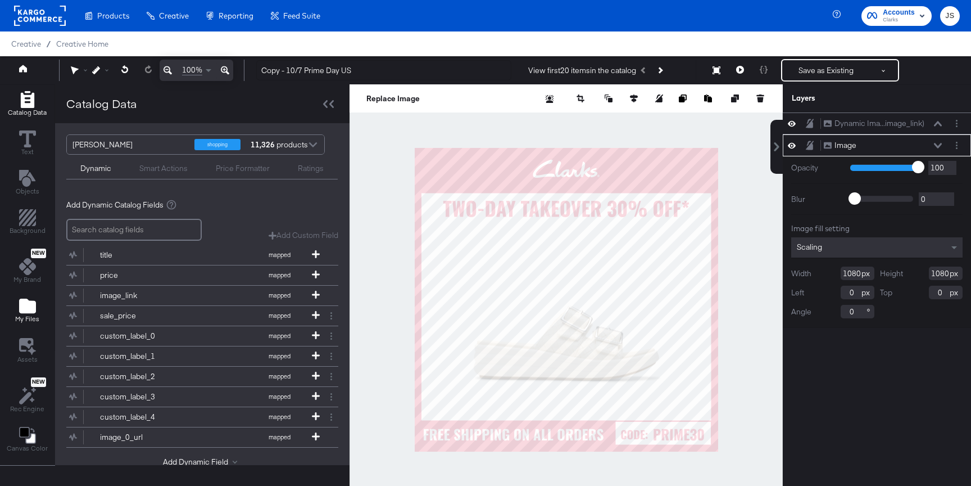
click at [27, 312] on icon "Add Files" at bounding box center [27, 305] width 17 height 15
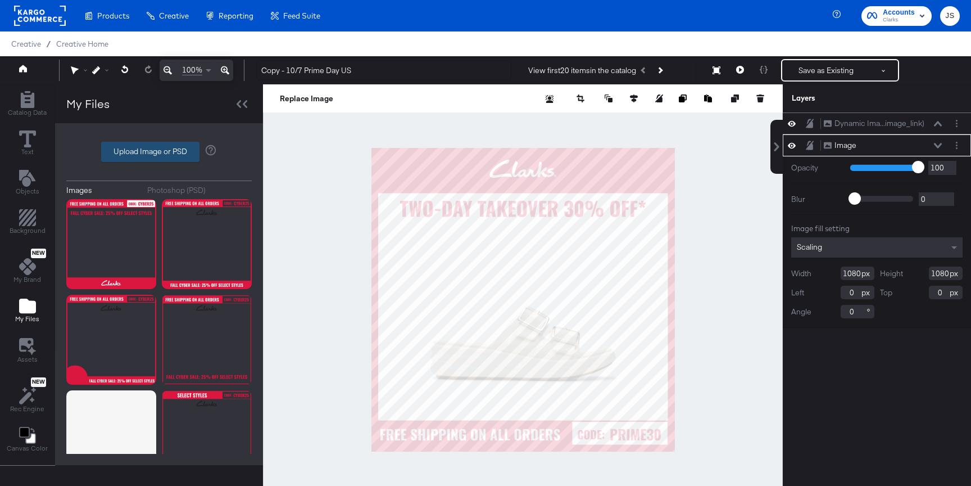
click at [175, 147] on label "Upload Image or PSD" at bounding box center [150, 151] width 97 height 19
click at [159, 152] on input "Upload Image or PSD" at bounding box center [159, 152] width 0 height 0
click at [153, 153] on label "Upload Image or PSD" at bounding box center [150, 151] width 97 height 19
click at [159, 152] on input "Upload Image or PSD" at bounding box center [159, 152] width 0 height 0
type input "C:\fakepath\Promo.png"
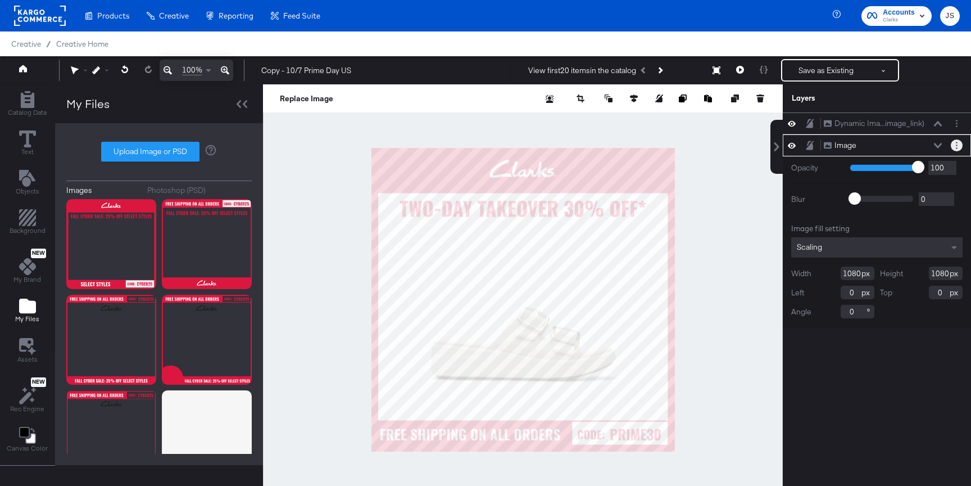
click at [840, 147] on button "Layer Options" at bounding box center [957, 145] width 12 height 12
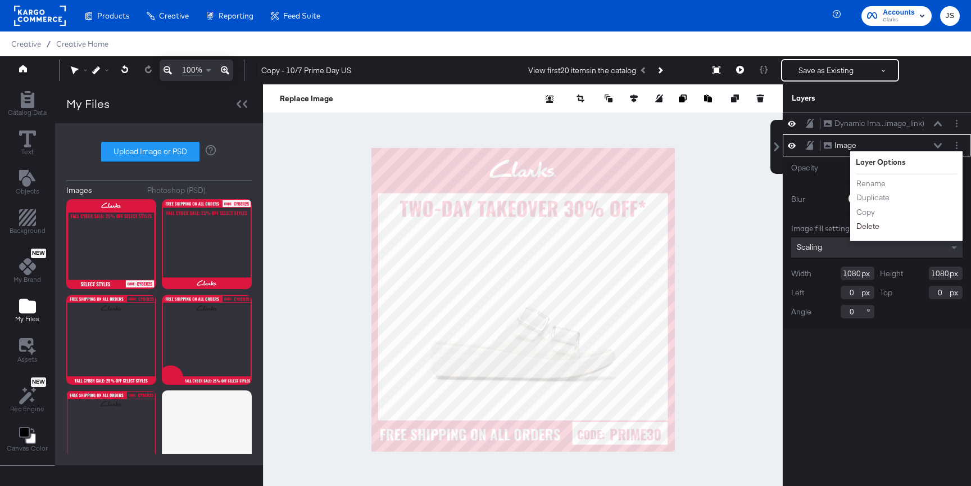
click at [840, 229] on button "Delete" at bounding box center [868, 226] width 24 height 12
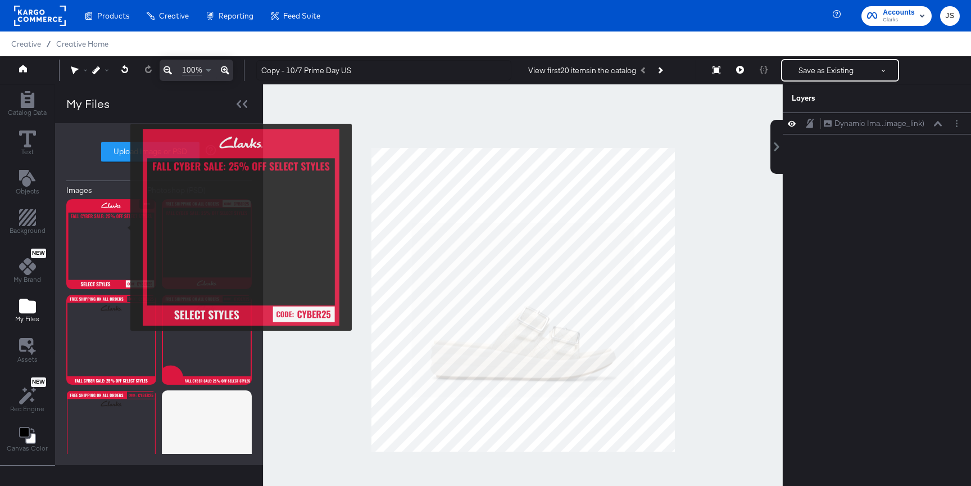
click at [123, 227] on img at bounding box center [111, 244] width 90 height 90
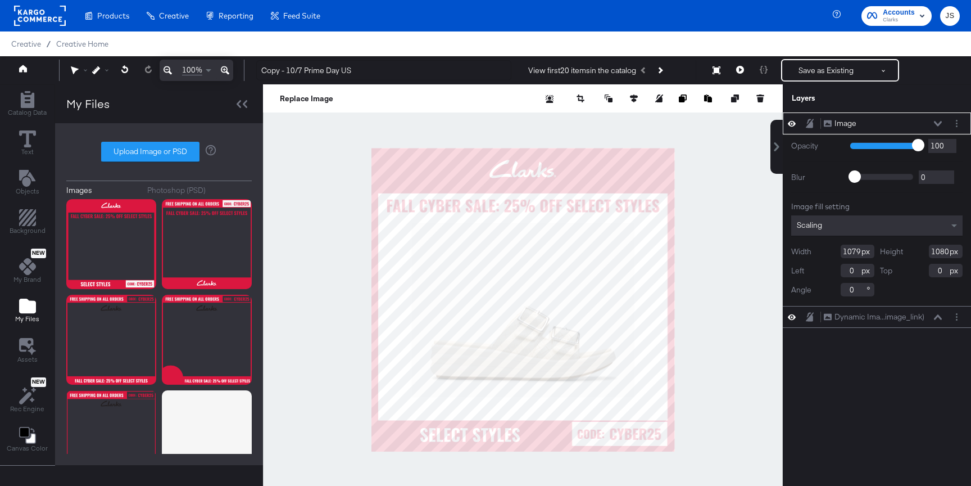
click at [30, 306] on icon "Add Files" at bounding box center [27, 305] width 17 height 15
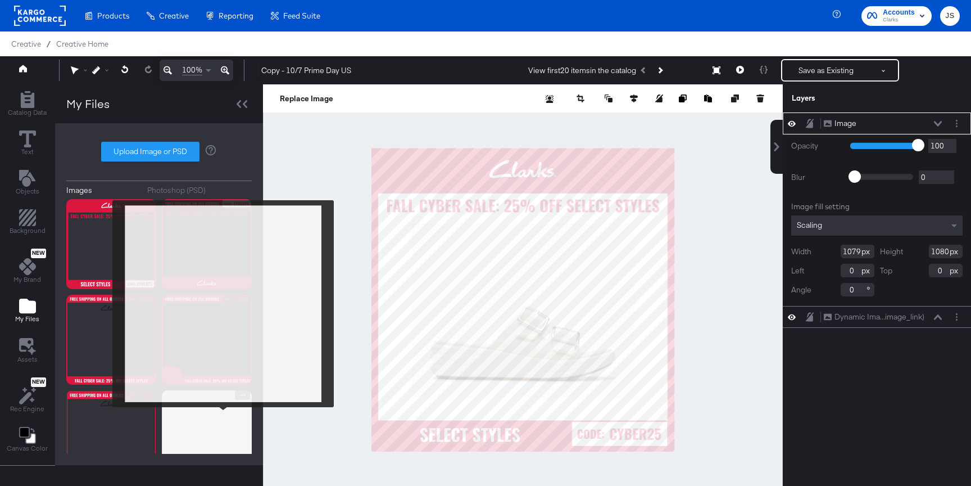
click at [219, 420] on img at bounding box center [207, 435] width 90 height 90
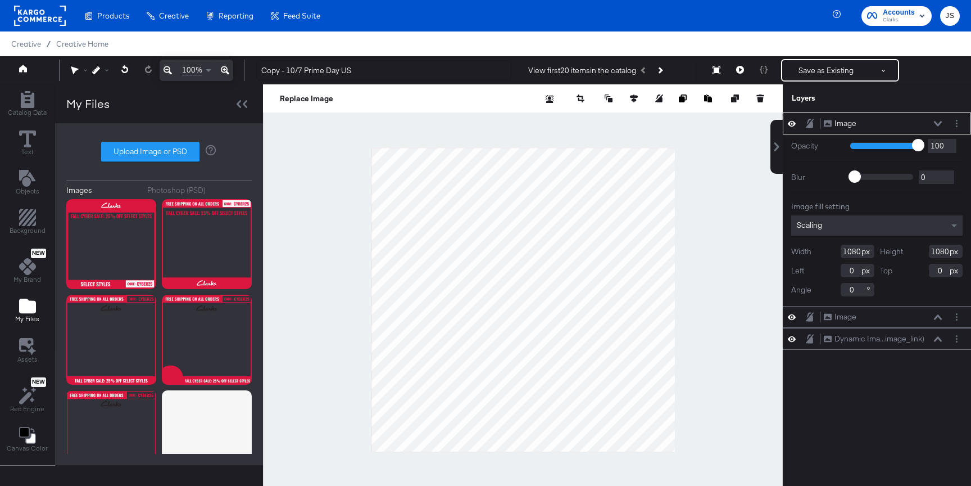
click at [348, 140] on div at bounding box center [523, 299] width 520 height 430
type input "-94"
type input "-48"
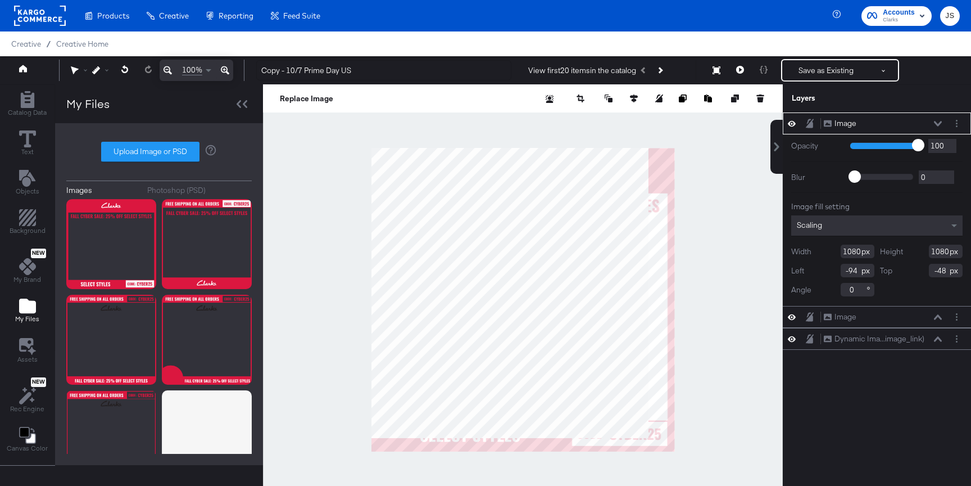
click at [692, 461] on div at bounding box center [523, 299] width 520 height 430
type input "1201"
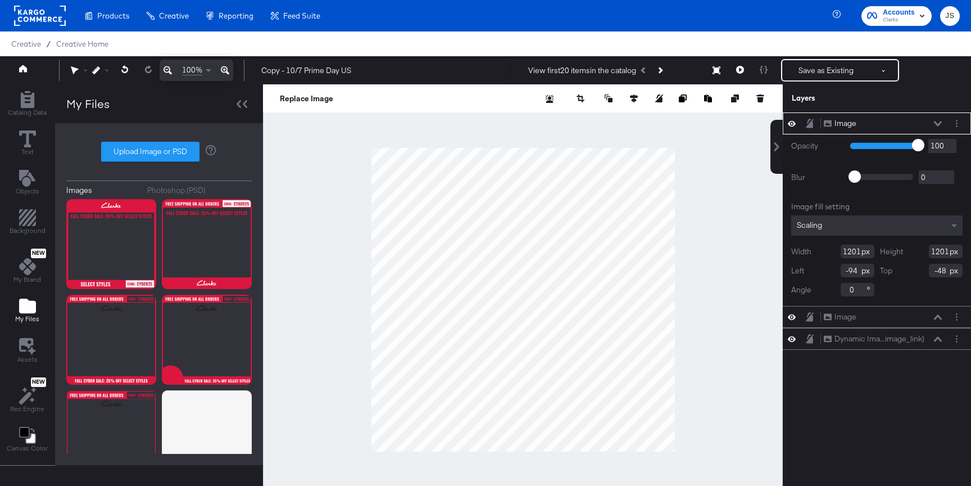
click at [840, 125] on icon at bounding box center [938, 123] width 8 height 5
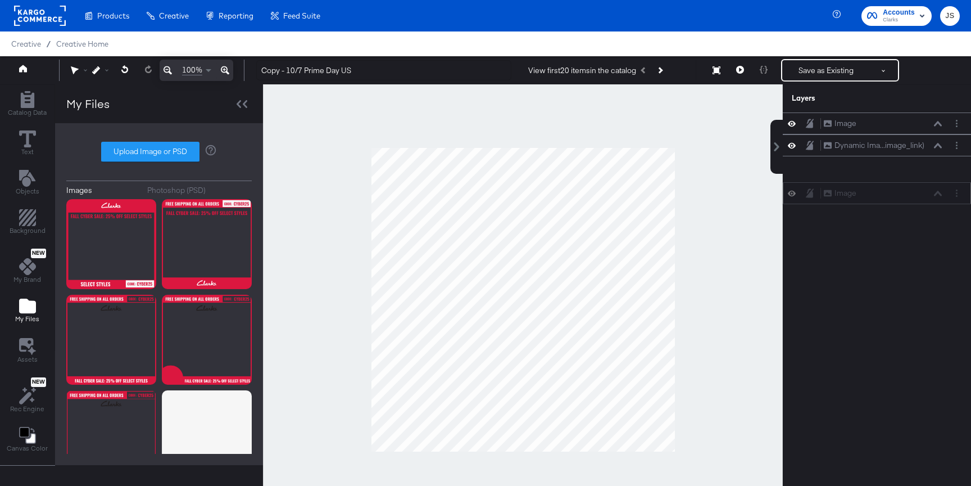
drag, startPoint x: 918, startPoint y: 117, endPoint x: 918, endPoint y: 192, distance: 74.2
click at [840, 192] on div "Image Image" at bounding box center [882, 193] width 119 height 12
drag, startPoint x: 886, startPoint y: 123, endPoint x: 887, endPoint y: 175, distance: 52.3
click at [840, 175] on div "Image Image Image Image Dynamic Ima...image_link) Dynamic Image (image_link)" at bounding box center [877, 145] width 188 height 66
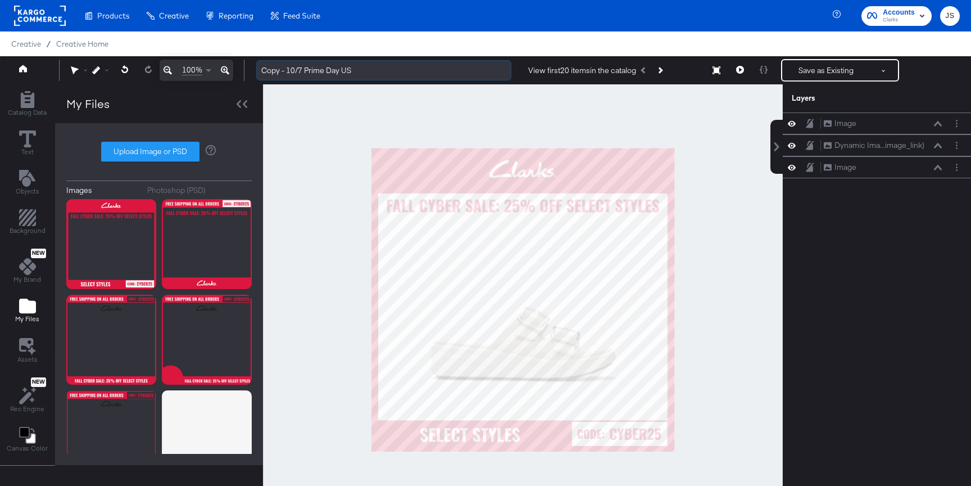
click at [308, 79] on input "Copy - 10/7 Prime Day US" at bounding box center [383, 70] width 255 height 21
click at [306, 68] on input "Copy - 10/7 Prime Day US" at bounding box center [383, 70] width 255 height 21
drag, startPoint x: 339, startPoint y: 69, endPoint x: 258, endPoint y: 68, distance: 80.9
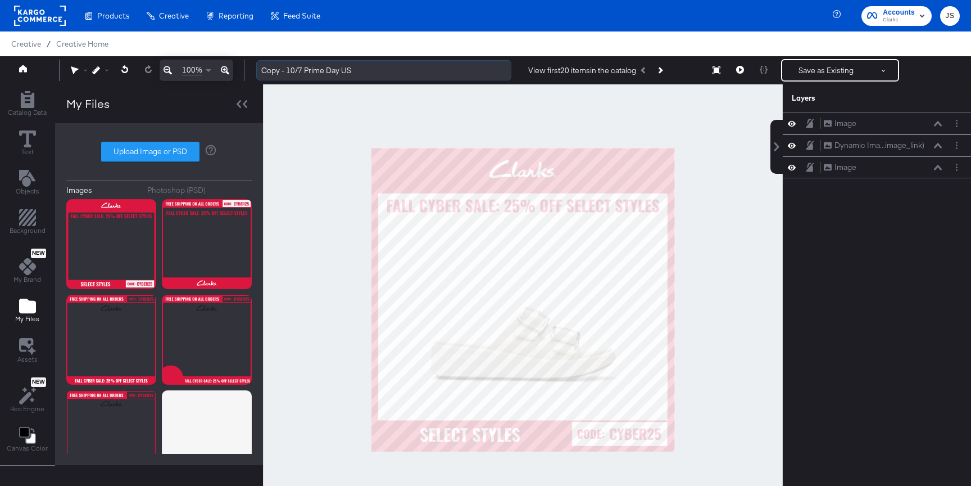
click at [258, 68] on input "Copy - 10/7 Prime Day US" at bounding box center [383, 70] width 255 height 21
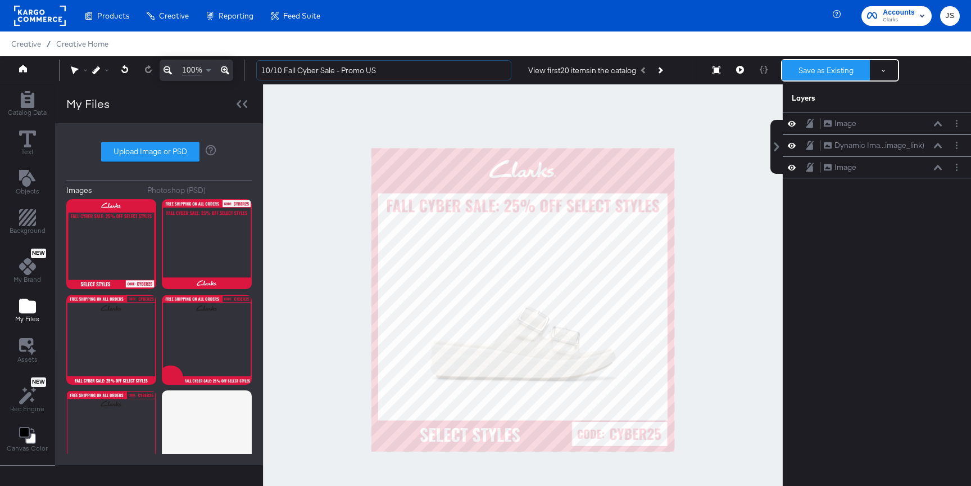
type input "10/10 Fall Cyber Sale - Promo US"
click at [831, 70] on button "Save as Existing" at bounding box center [826, 70] width 88 height 20
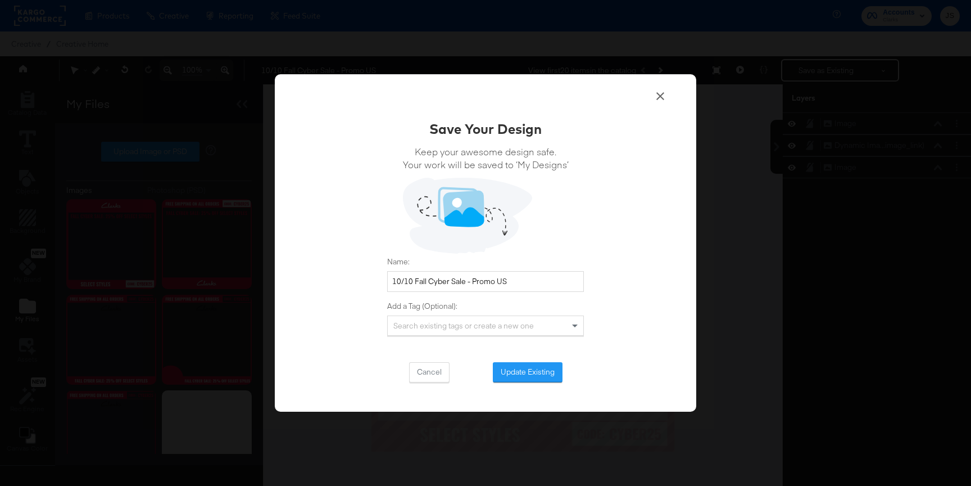
click at [542, 386] on div "Save Your Design Keep your awesome design safe. Your work will be saved to ‘My …" at bounding box center [486, 243] width 422 height 338
click at [540, 378] on button "Update Existing" at bounding box center [528, 372] width 70 height 20
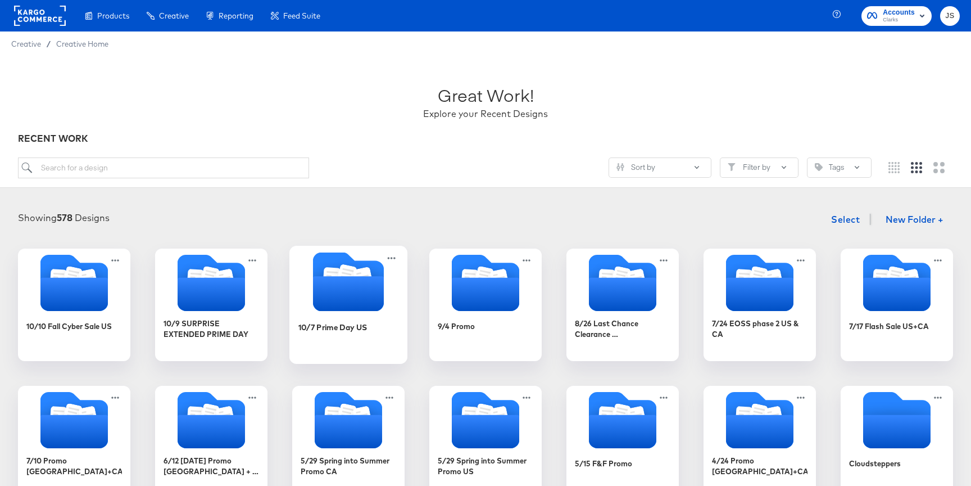
click at [356, 292] on icon "Folder" at bounding box center [348, 293] width 71 height 35
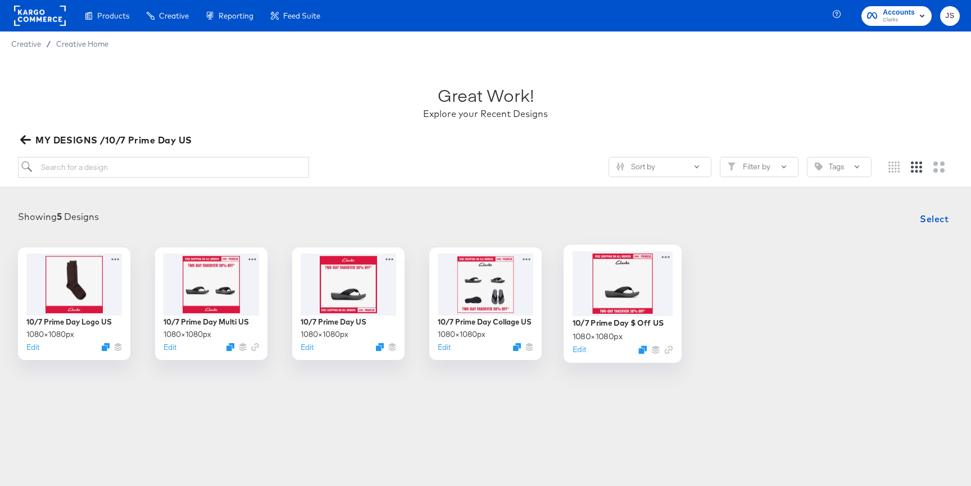
click at [588, 298] on div at bounding box center [623, 283] width 101 height 65
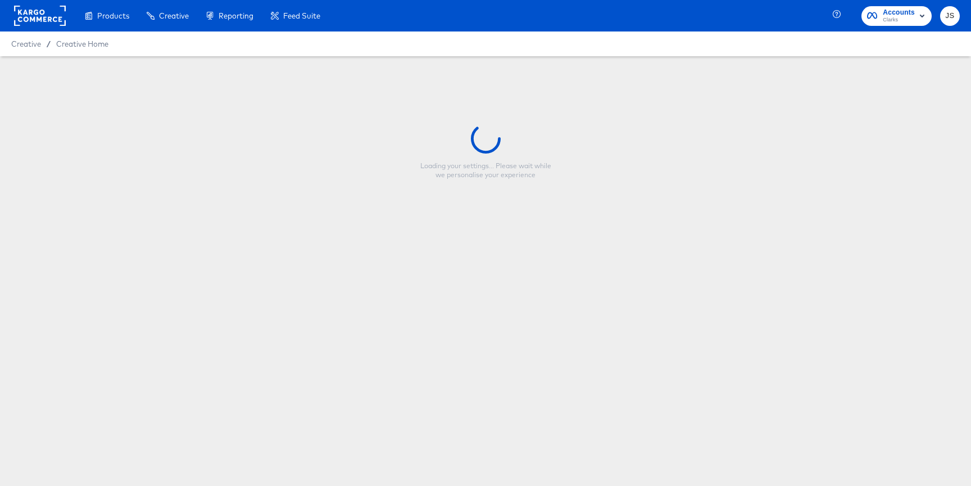
type input "10/7 Prime Day $ Off US"
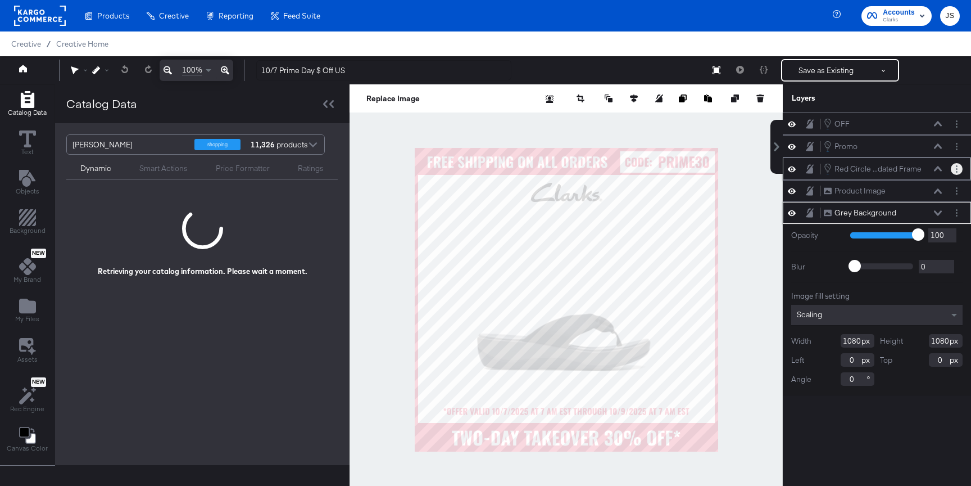
click at [840, 170] on button "Layer Options" at bounding box center [957, 169] width 12 height 12
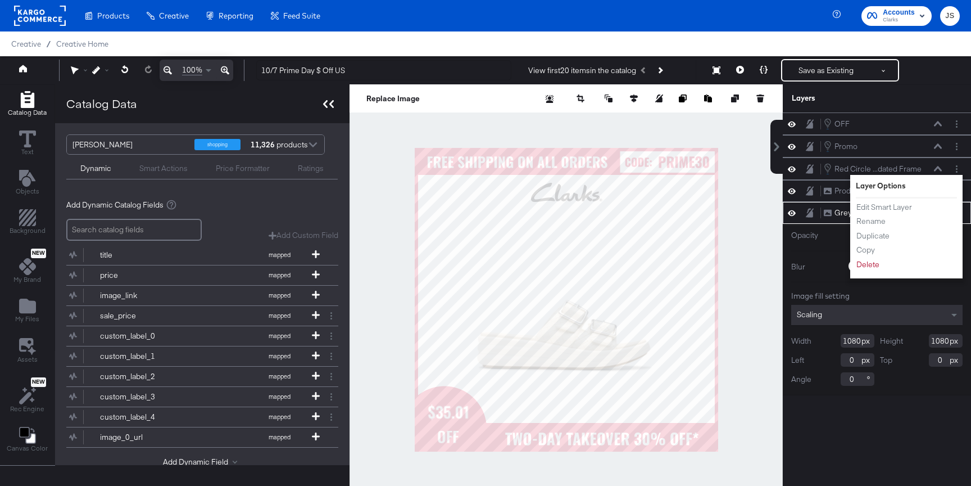
click at [323, 105] on icon at bounding box center [325, 104] width 4 height 8
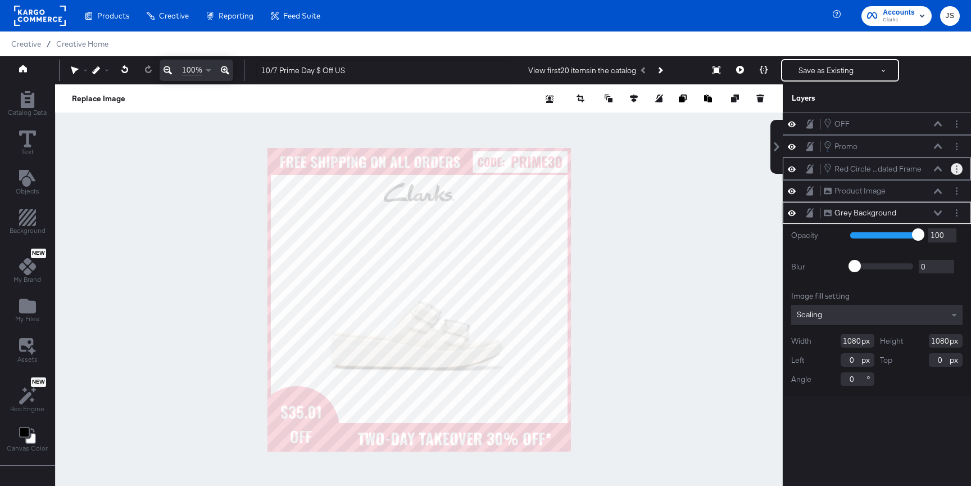
click at [840, 165] on icon "Layer Options" at bounding box center [957, 168] width 2 height 7
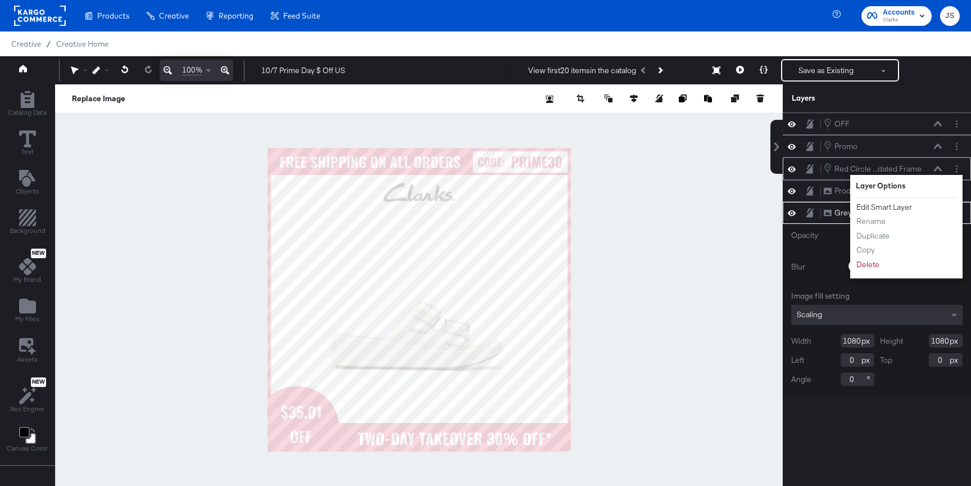
click at [840, 202] on button "Edit Smart Layer" at bounding box center [884, 207] width 57 height 12
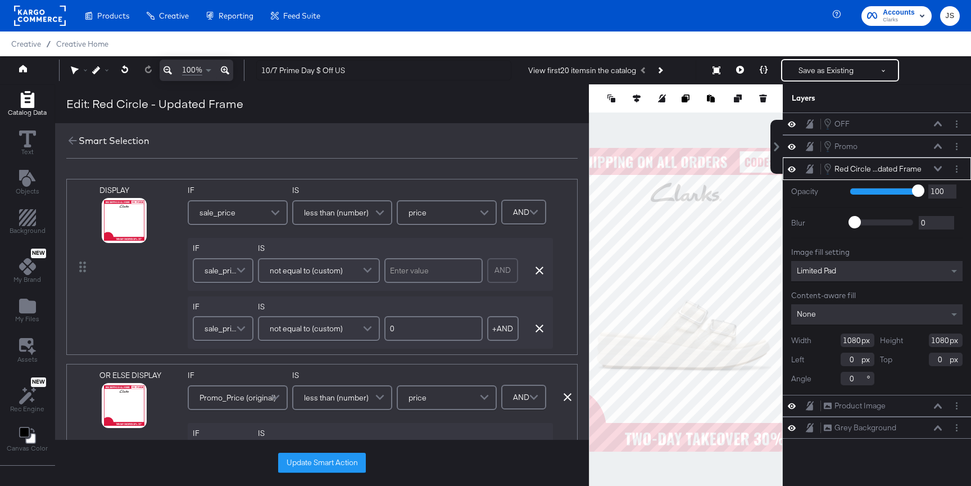
click at [840, 207] on div "Opacity 1 100 100 Blur 0 2000 0 Image fill setting Limited Pad Content-aware fi…" at bounding box center [877, 287] width 188 height 215
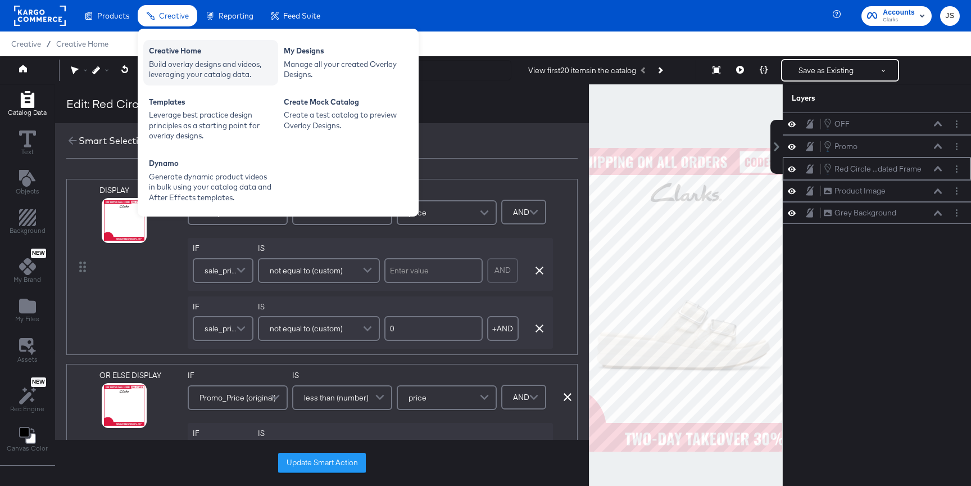
click at [169, 50] on div "Creative Home" at bounding box center [211, 52] width 124 height 13
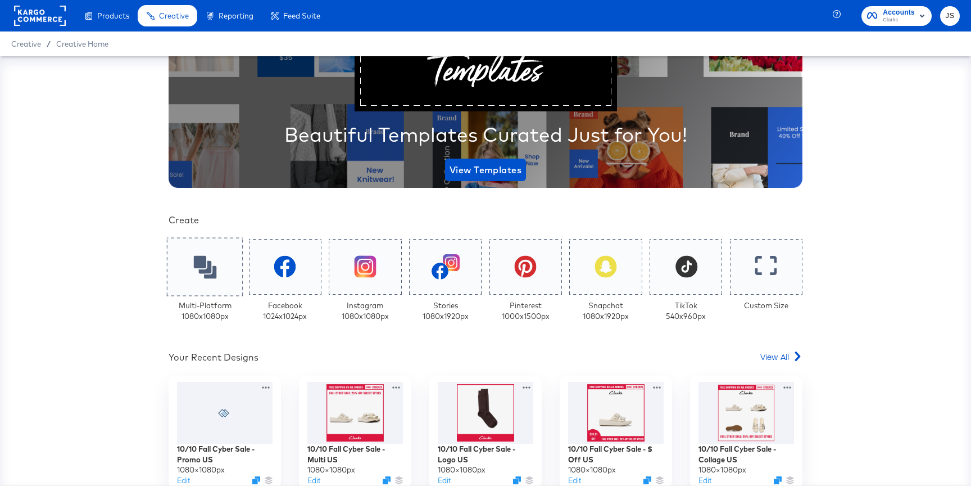
scroll to position [115, 0]
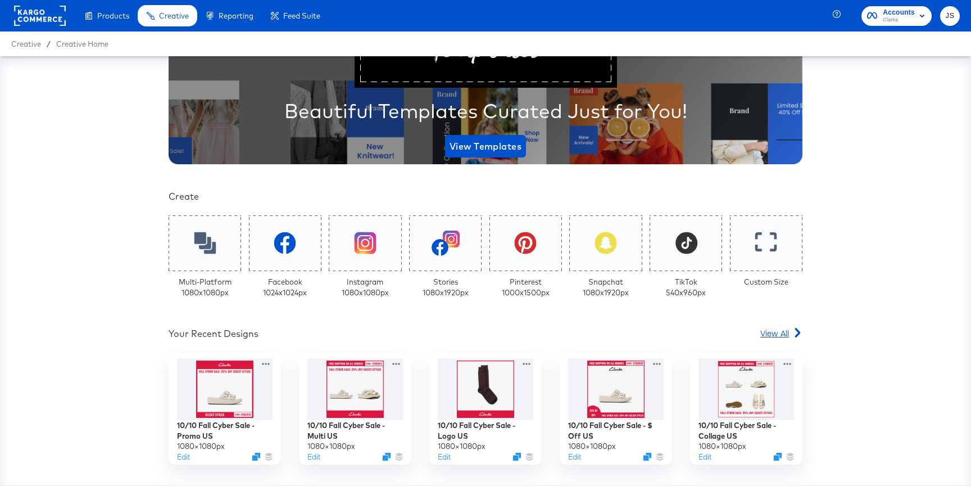
click at [784, 338] on span "View All" at bounding box center [774, 332] width 29 height 11
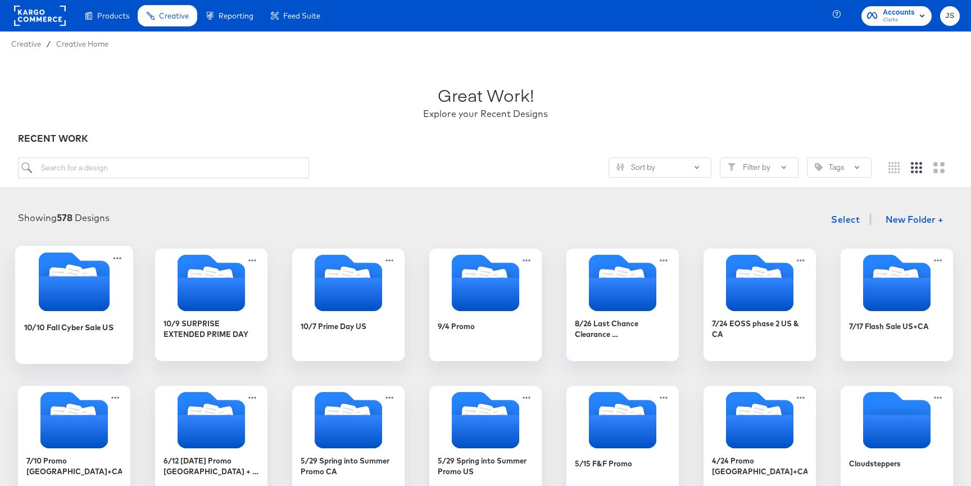
click at [87, 297] on icon "Folder" at bounding box center [74, 293] width 71 height 35
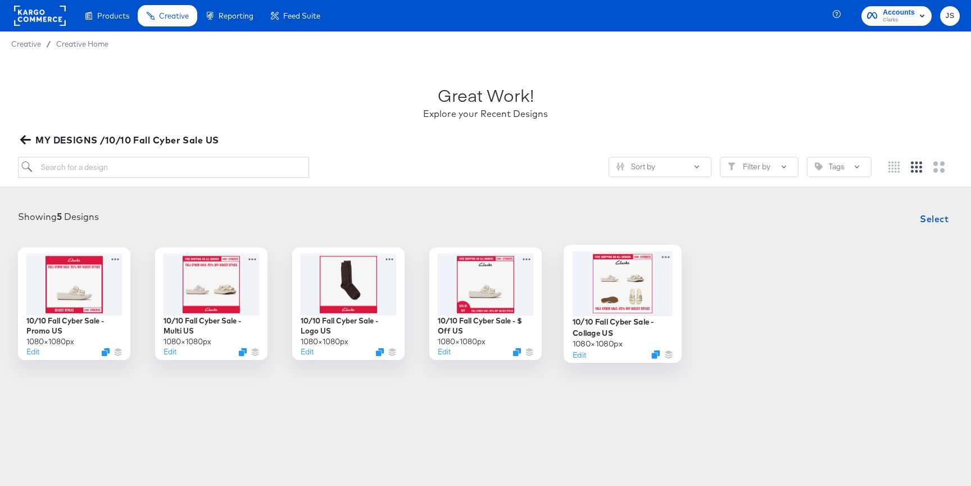
click at [661, 263] on div at bounding box center [665, 258] width 15 height 15
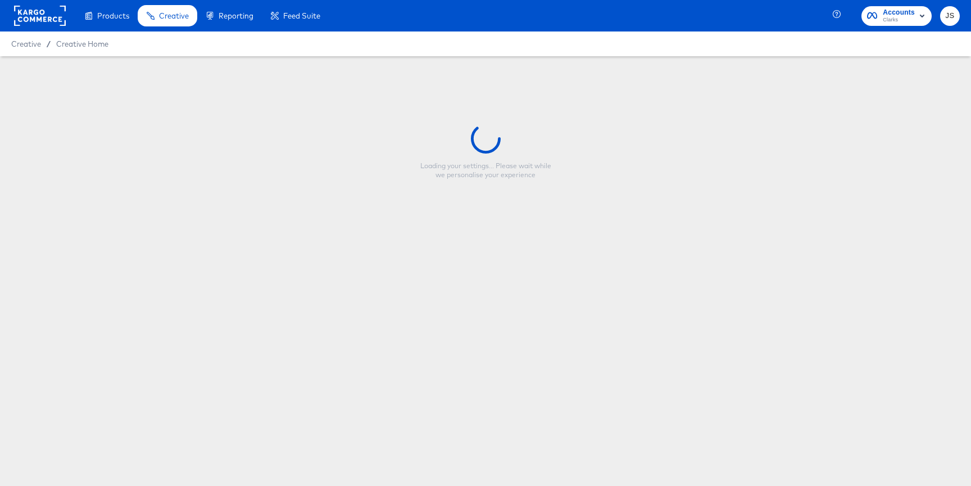
type input "10/10 Fall Cyber Sale - Collage US"
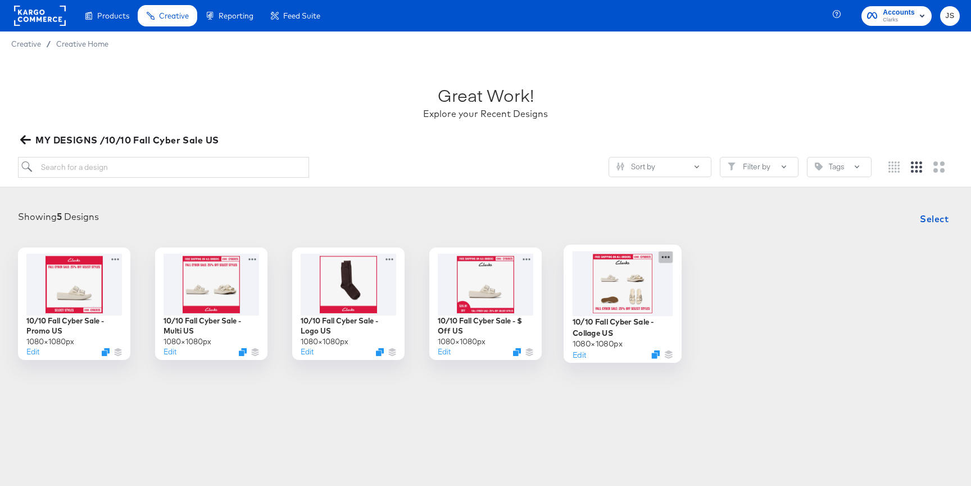
click at [666, 255] on icon at bounding box center [666, 257] width 14 height 12
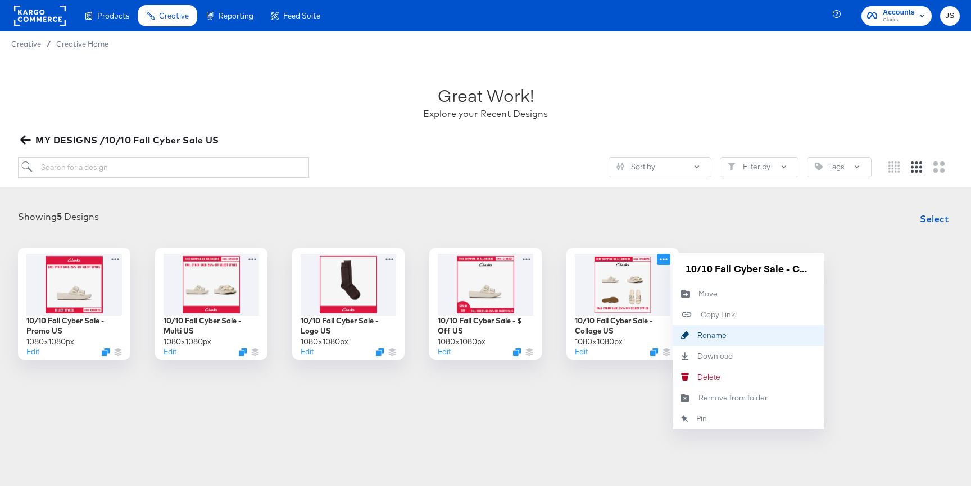
click at [697, 335] on div "Rename Rename" at bounding box center [697, 335] width 0 height 0
click at [762, 269] on input "10/10 Fall Cyber Sale - Collage US" at bounding box center [748, 268] width 135 height 22
type input "10/10 Fall Cyber Sale - Promo Collage [GEOGRAPHIC_DATA]"
click at [733, 214] on div "Showing 5 Designs Select" at bounding box center [485, 218] width 949 height 22
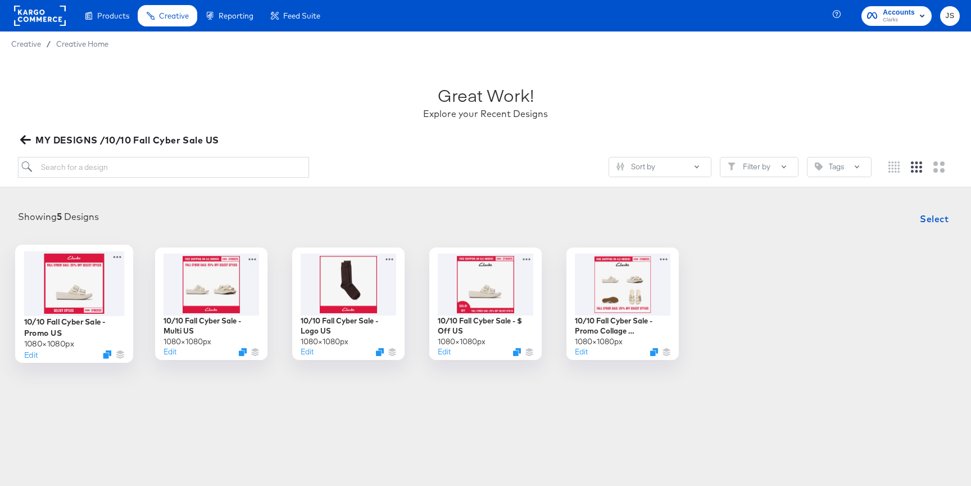
click at [85, 275] on div at bounding box center [74, 283] width 101 height 65
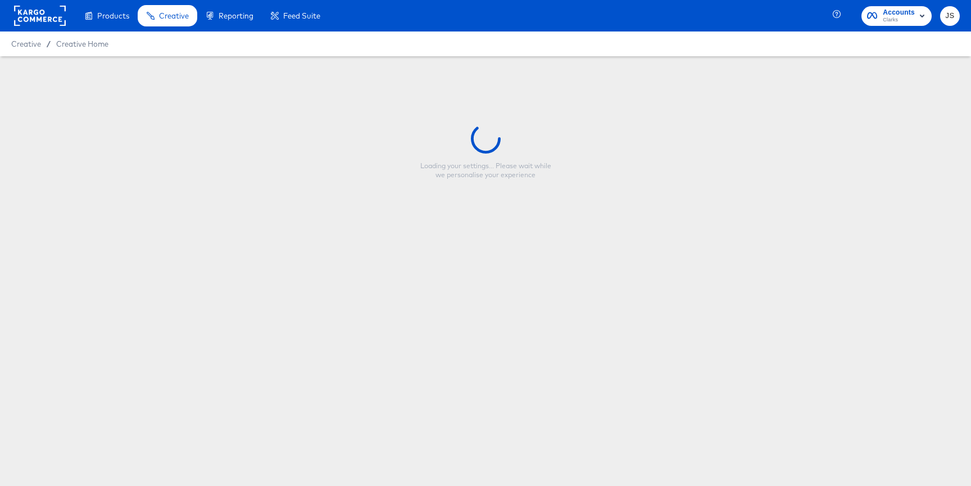
type input "10/10 Fall Cyber Sale - Promo US"
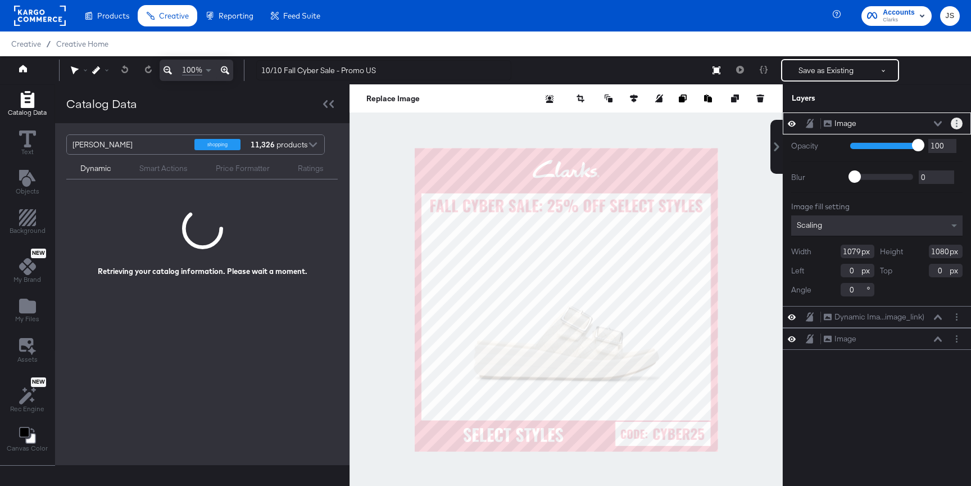
click at [840, 123] on button "Layer Options" at bounding box center [957, 123] width 12 height 12
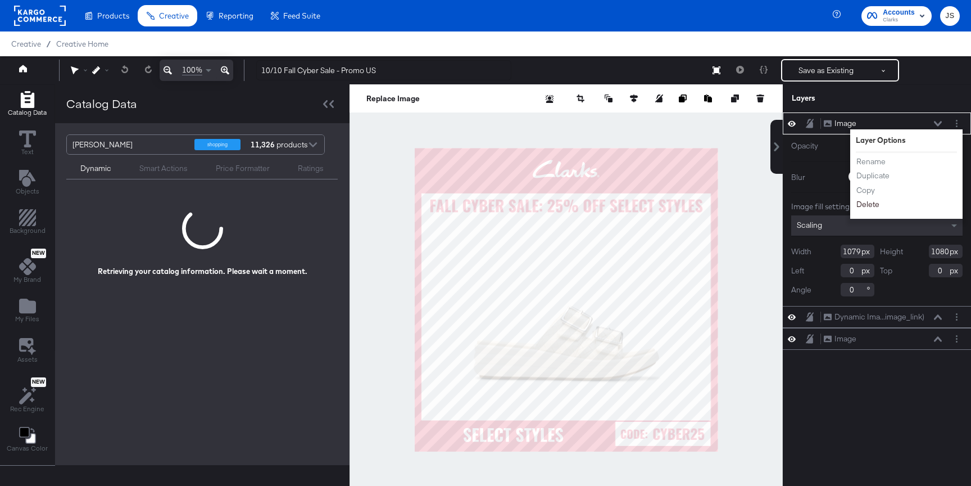
click at [840, 200] on button "Delete" at bounding box center [868, 204] width 24 height 12
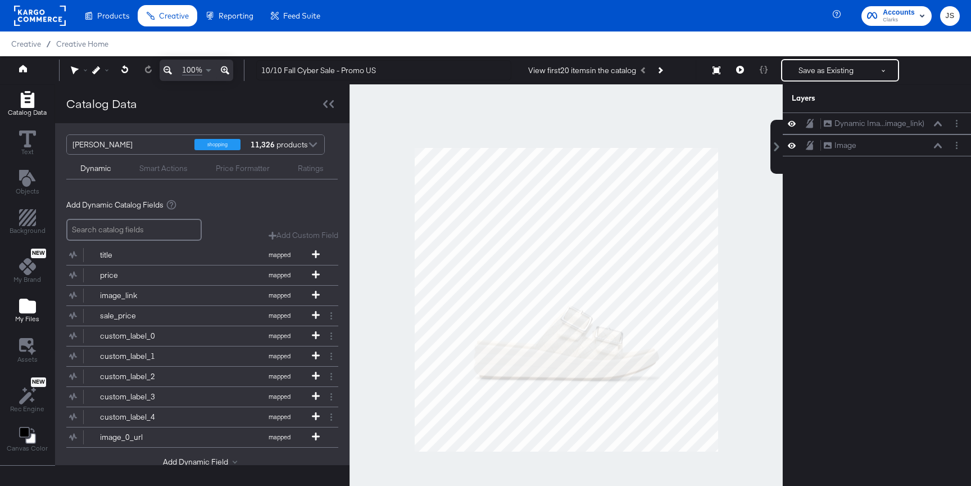
click at [26, 297] on button "My Files" at bounding box center [27, 311] width 38 height 32
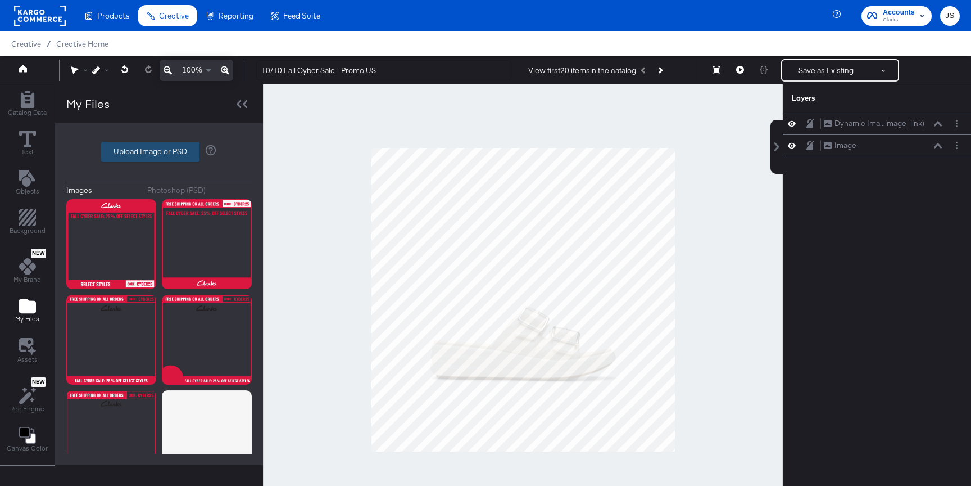
click at [183, 148] on label "Upload Image or PSD" at bounding box center [150, 151] width 97 height 19
click at [159, 152] on input "Upload Image or PSD" at bounding box center [159, 152] width 0 height 0
type input "C:\fakepath\Promo.png"
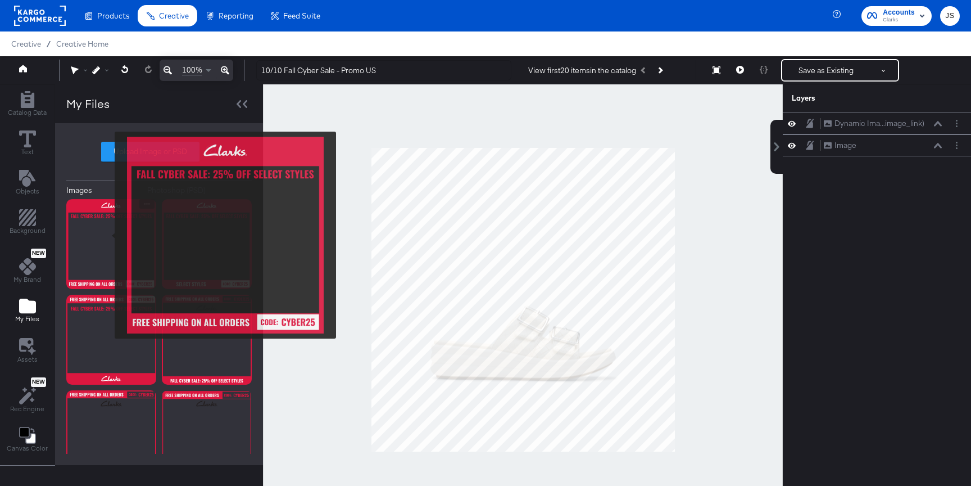
click at [107, 235] on img at bounding box center [111, 244] width 90 height 90
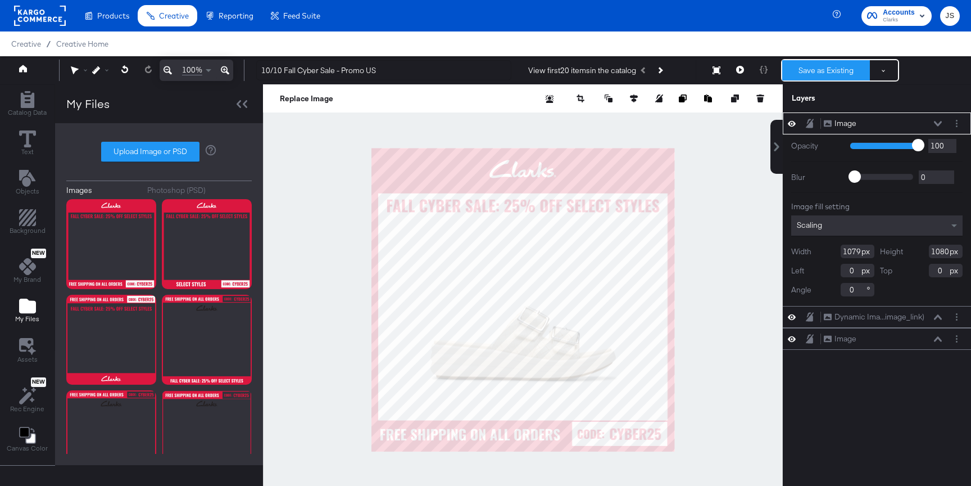
click at [805, 68] on button "Save as Existing" at bounding box center [826, 70] width 88 height 20
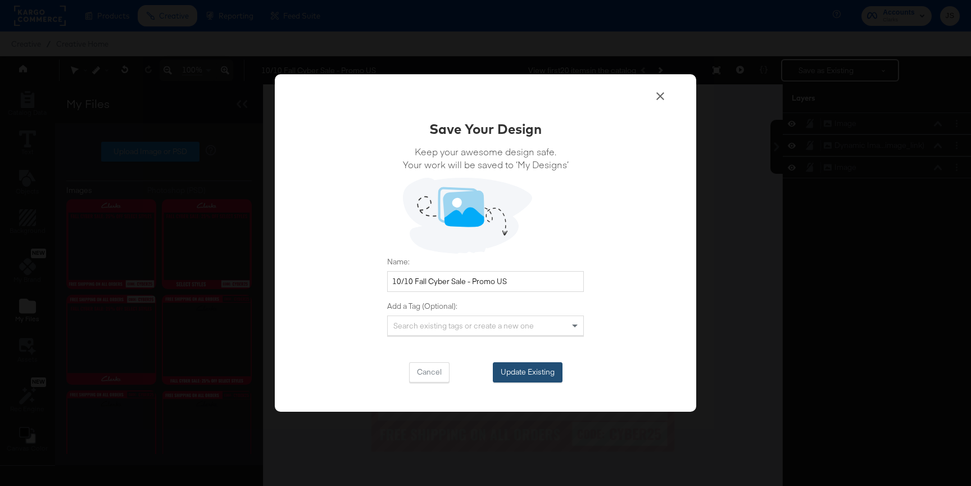
click at [546, 369] on button "Update Existing" at bounding box center [528, 372] width 70 height 20
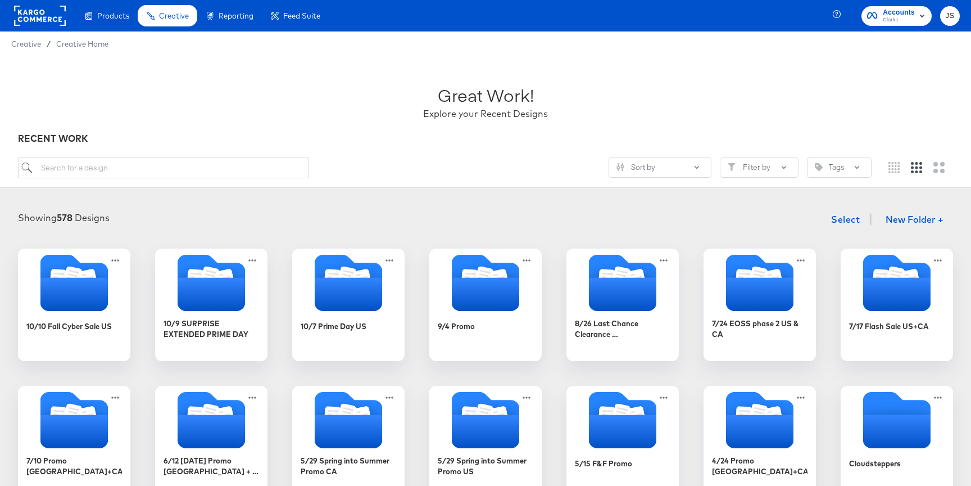
click at [187, 92] on div "Great Work! Explore your Recent Designs" at bounding box center [485, 97] width 935 height 70
click at [92, 272] on icon "Folder" at bounding box center [89, 278] width 20 height 22
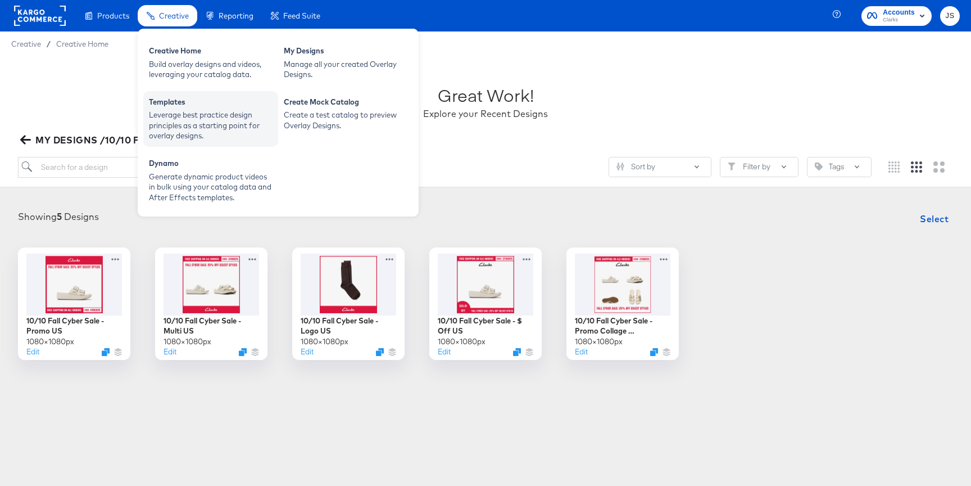
click at [178, 107] on div "Templates" at bounding box center [211, 103] width 124 height 13
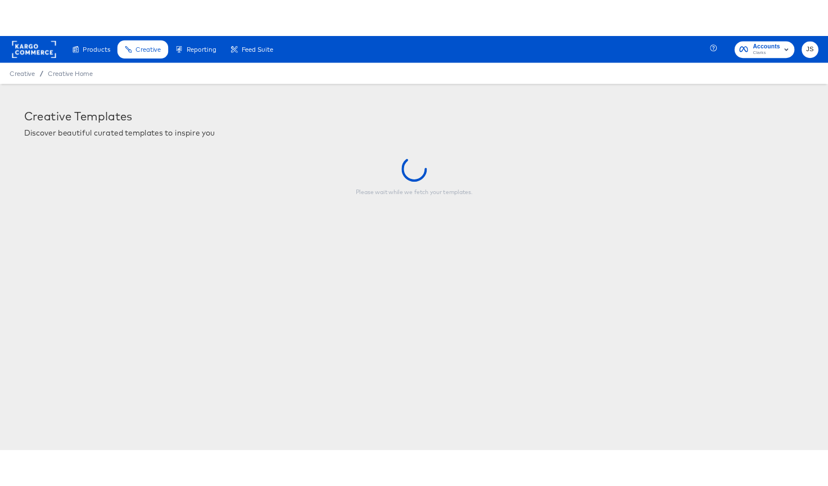
scroll to position [30, 0]
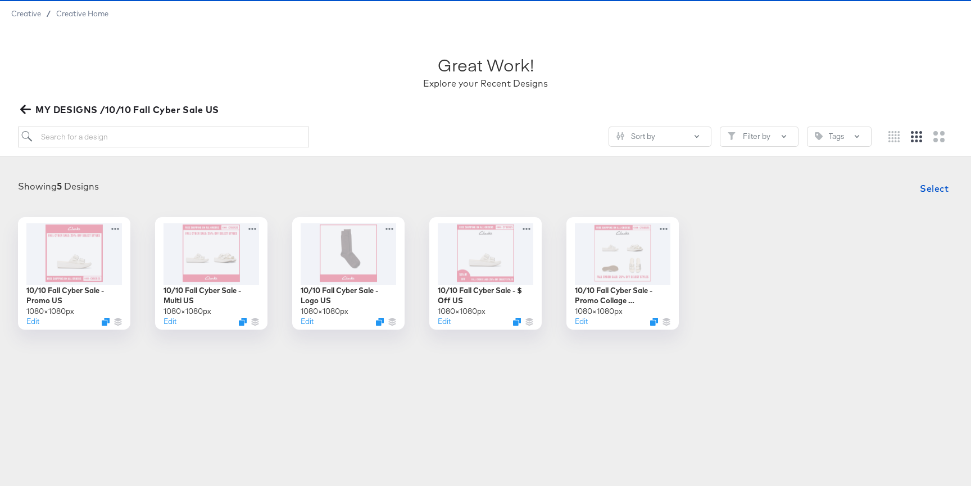
drag, startPoint x: 121, startPoint y: 107, endPoint x: 209, endPoint y: 107, distance: 88.2
click at [209, 107] on span "MY DESIGNS /10/10 Fall Cyber Sale US" at bounding box center [120, 110] width 197 height 16
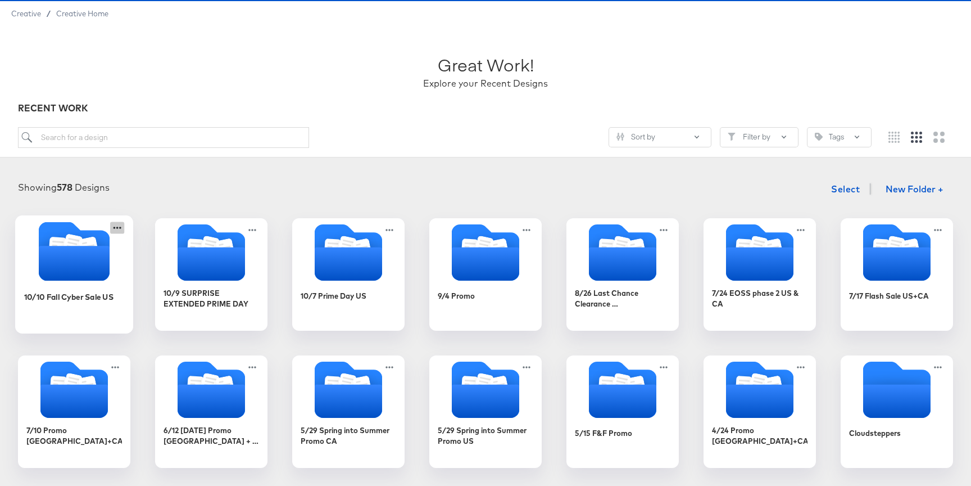
click at [113, 233] on icon at bounding box center [117, 227] width 14 height 12
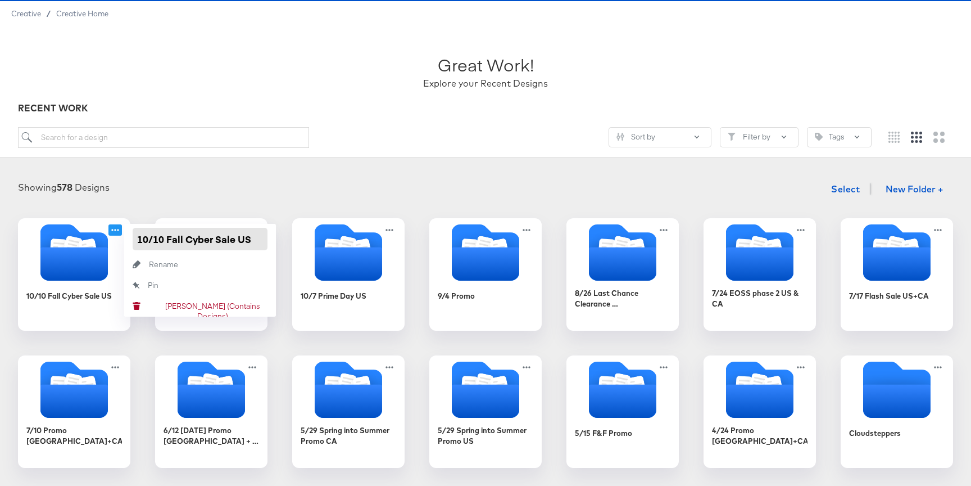
click at [164, 242] on input "10/10 Fall Cyber Sale US" at bounding box center [200, 239] width 135 height 22
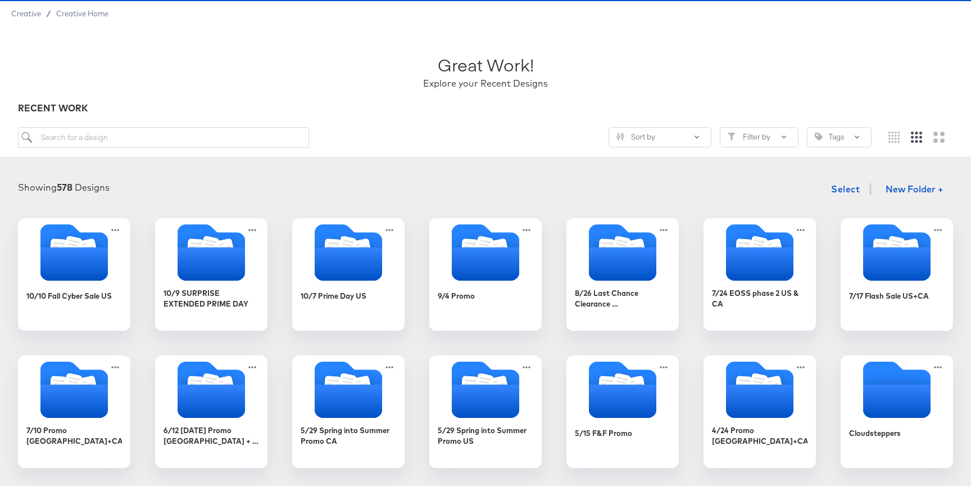
click at [175, 194] on div "Showing 578 Designs Select New Folder +" at bounding box center [485, 189] width 949 height 23
click at [89, 261] on icon "Folder" at bounding box center [74, 263] width 71 height 35
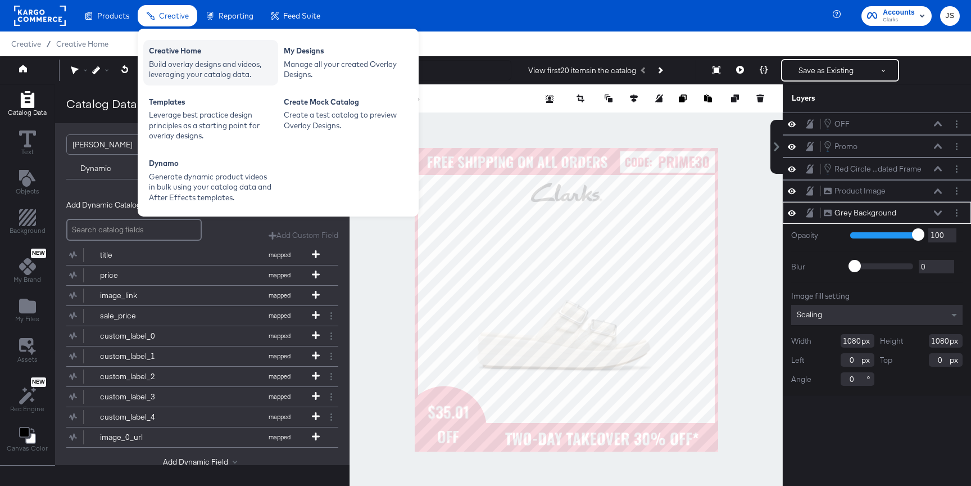
click at [177, 53] on div "Creative Home" at bounding box center [211, 52] width 124 height 13
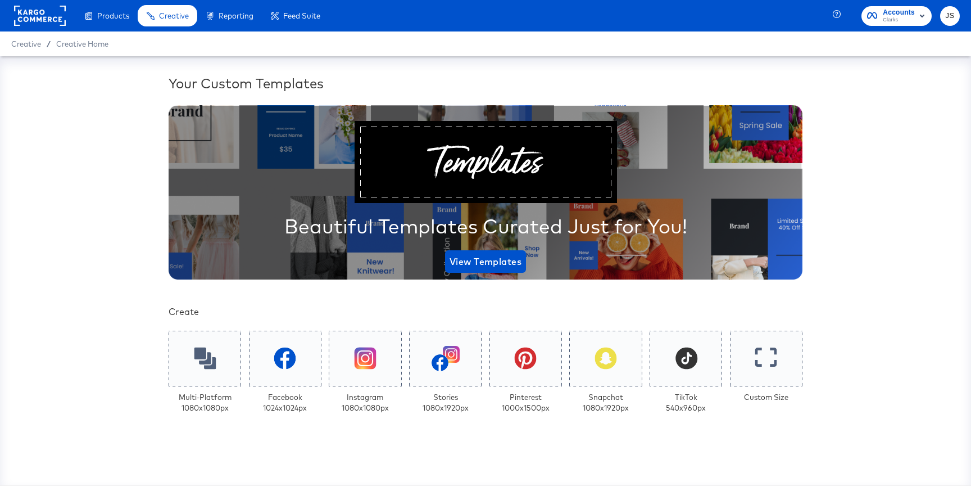
scroll to position [79, 0]
